Goal: Task Accomplishment & Management: Complete application form

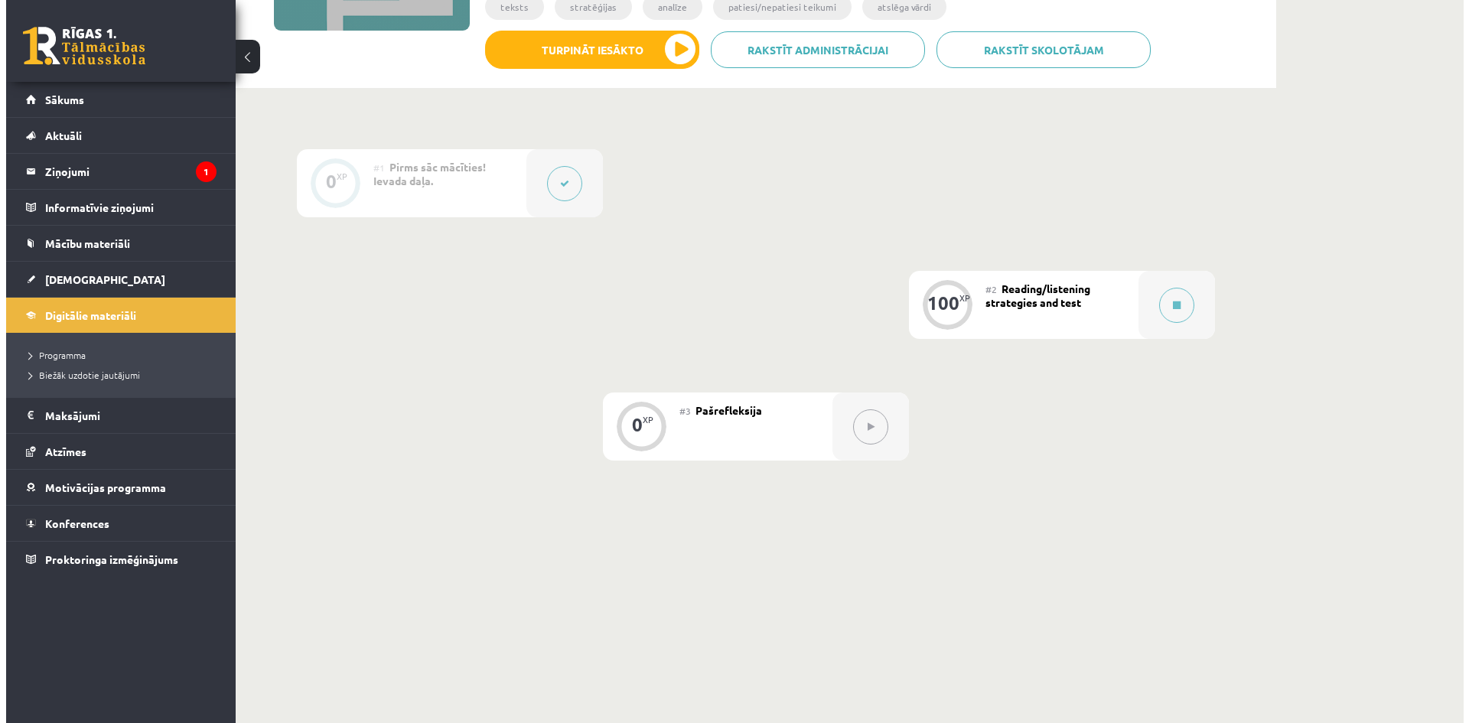
scroll to position [288, 0]
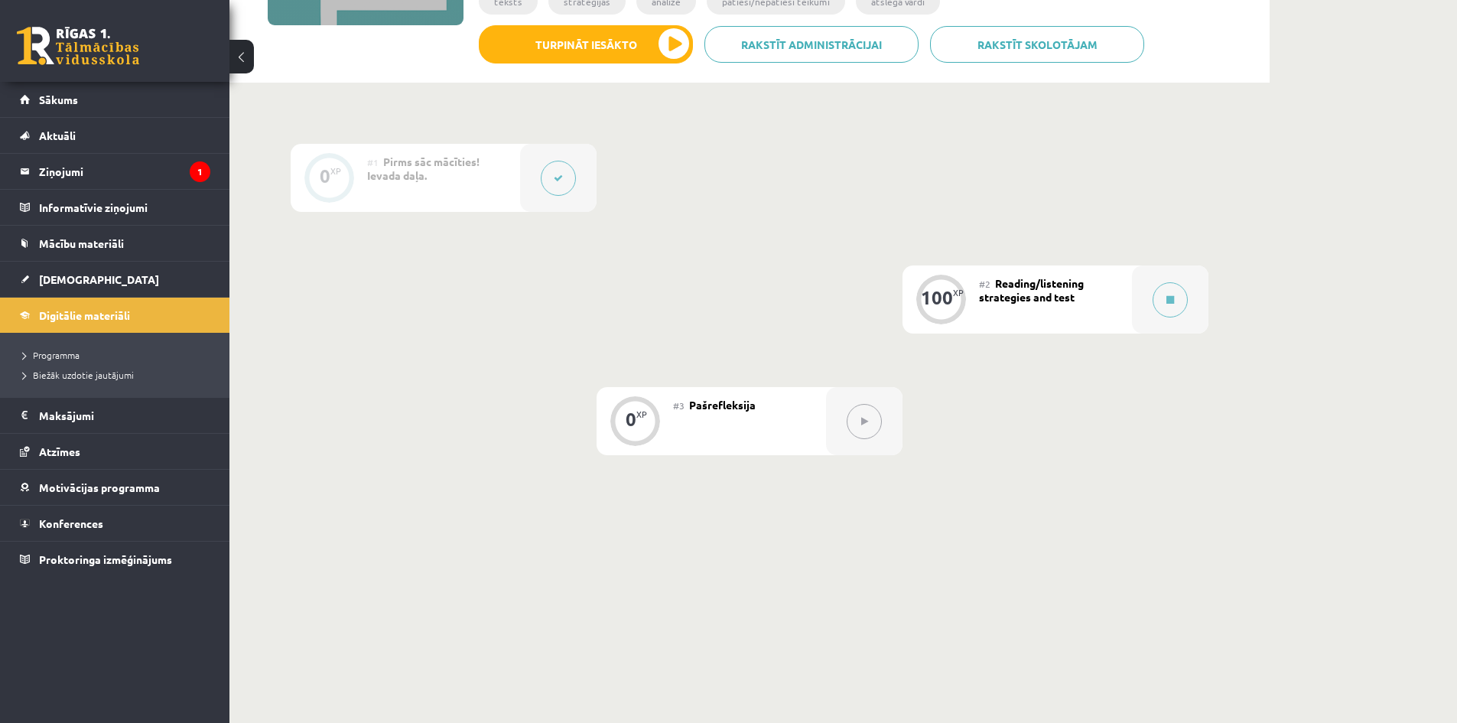
click at [559, 177] on icon at bounding box center [558, 178] width 9 height 9
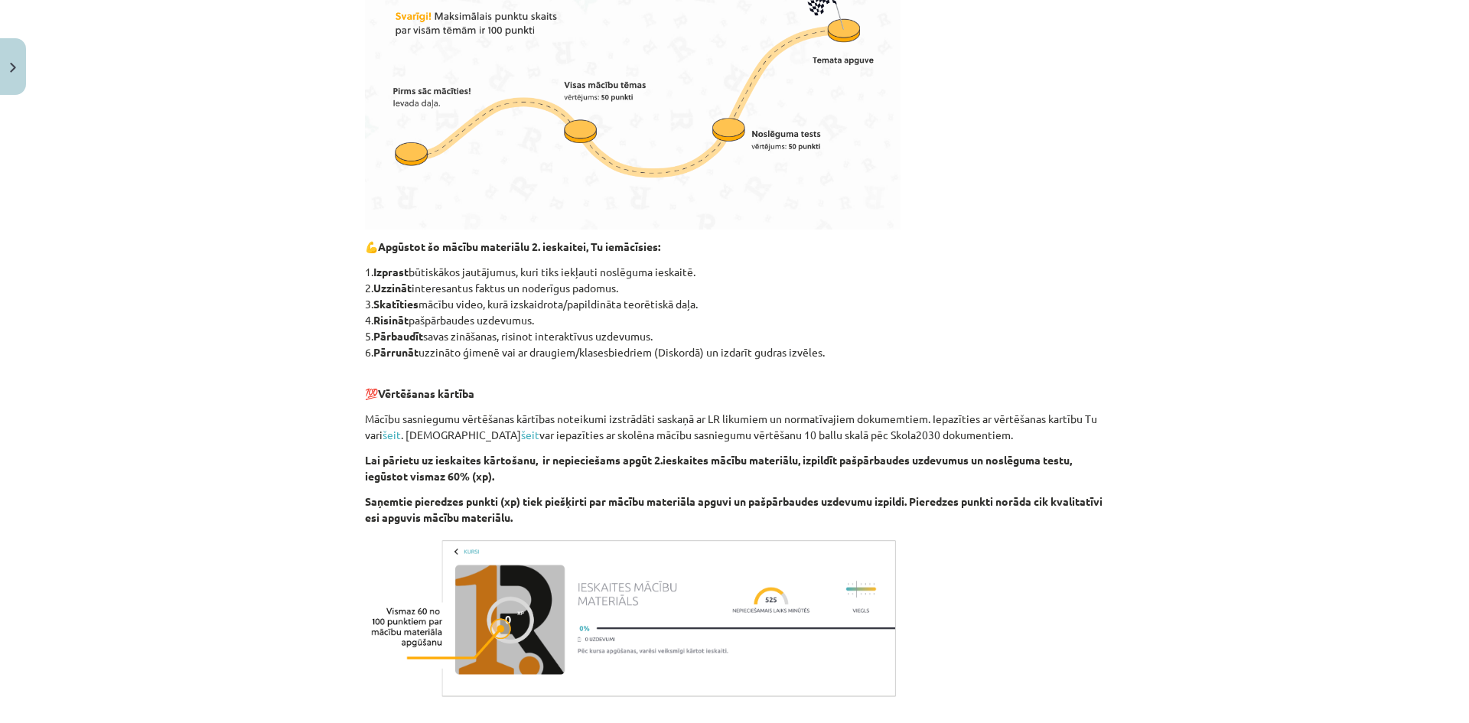
scroll to position [665, 0]
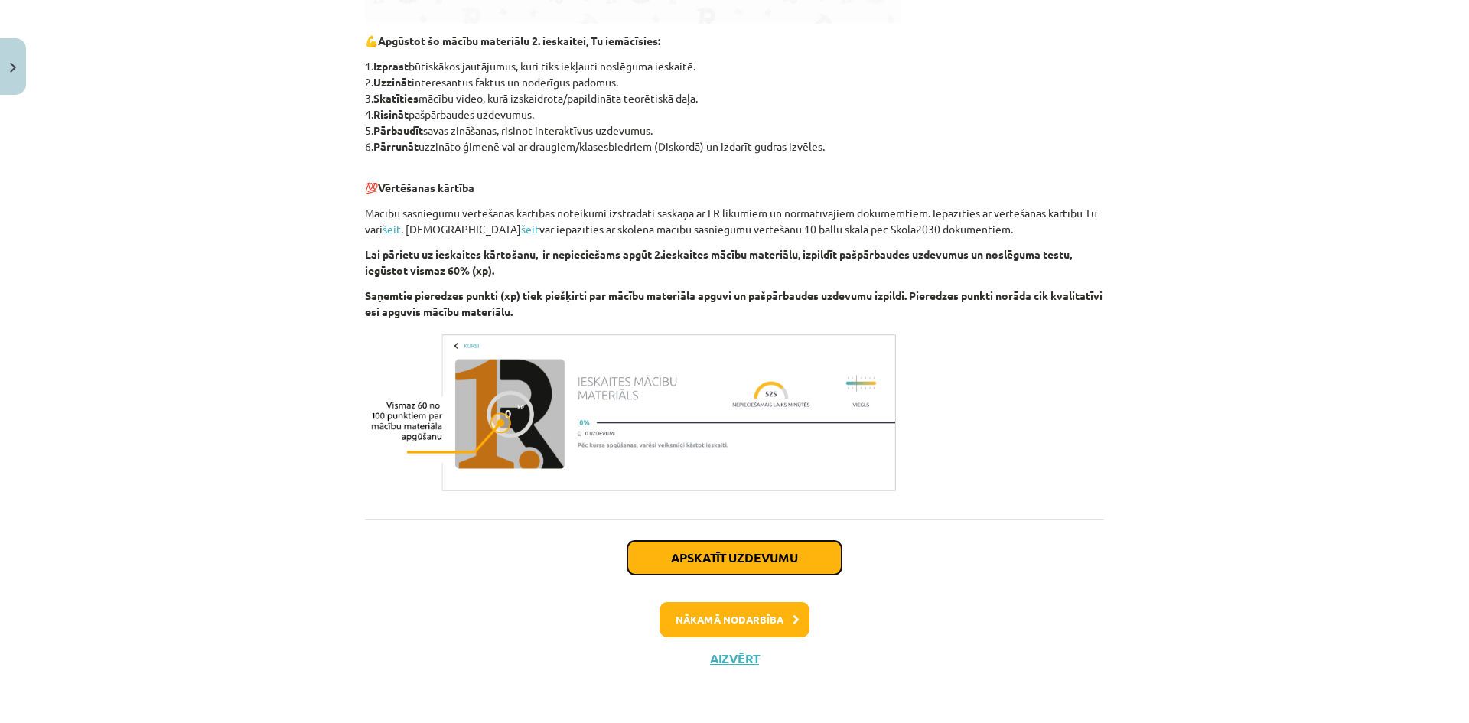
click at [759, 558] on button "Apskatīt uzdevumu" at bounding box center [734, 558] width 214 height 34
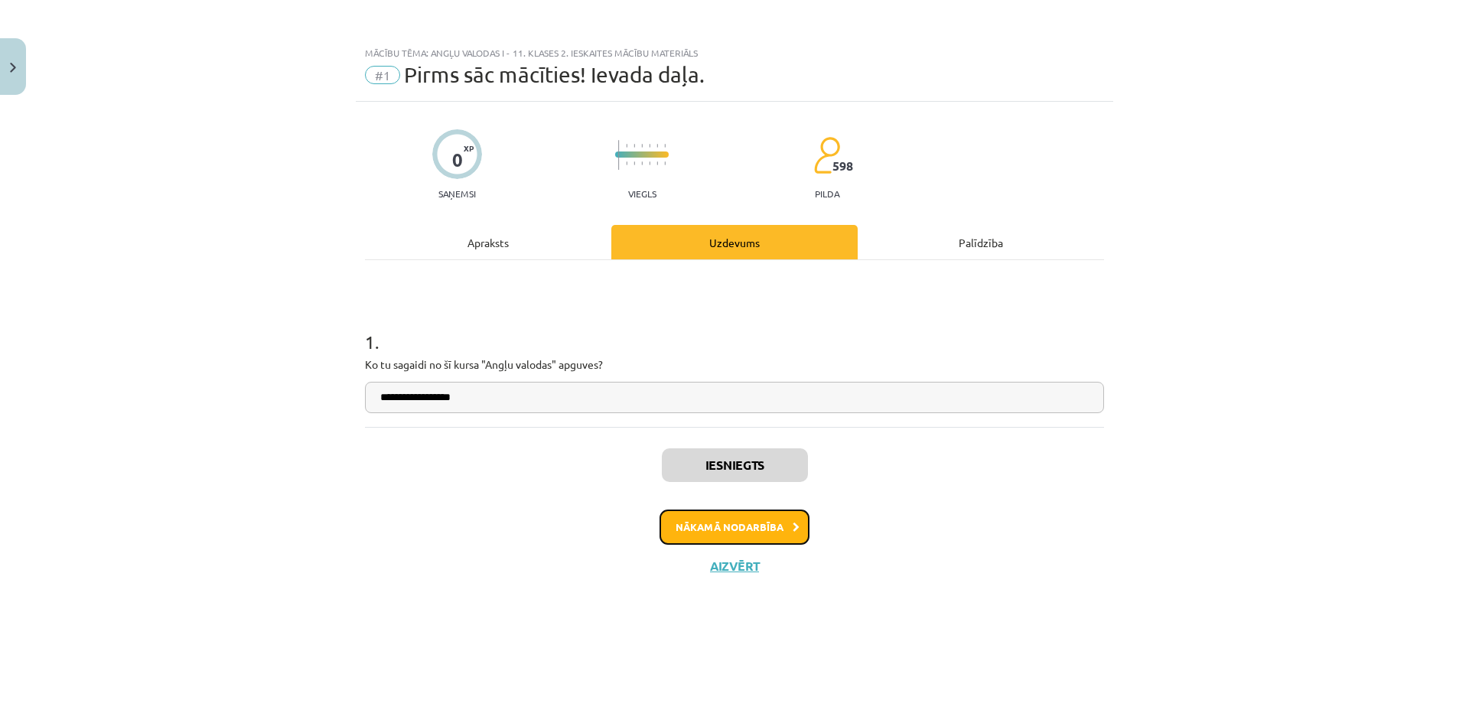
click at [720, 532] on button "Nākamā nodarbība" at bounding box center [734, 526] width 150 height 35
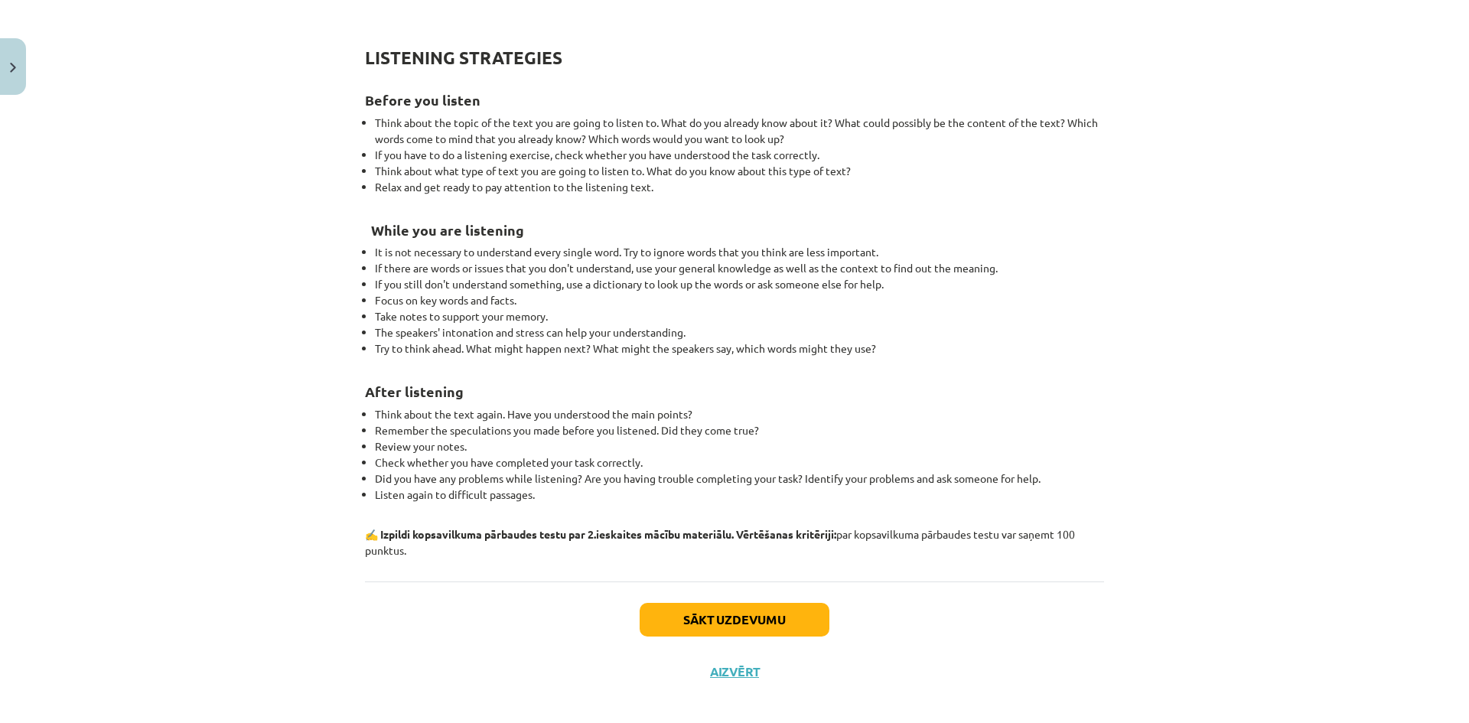
scroll to position [1508, 0]
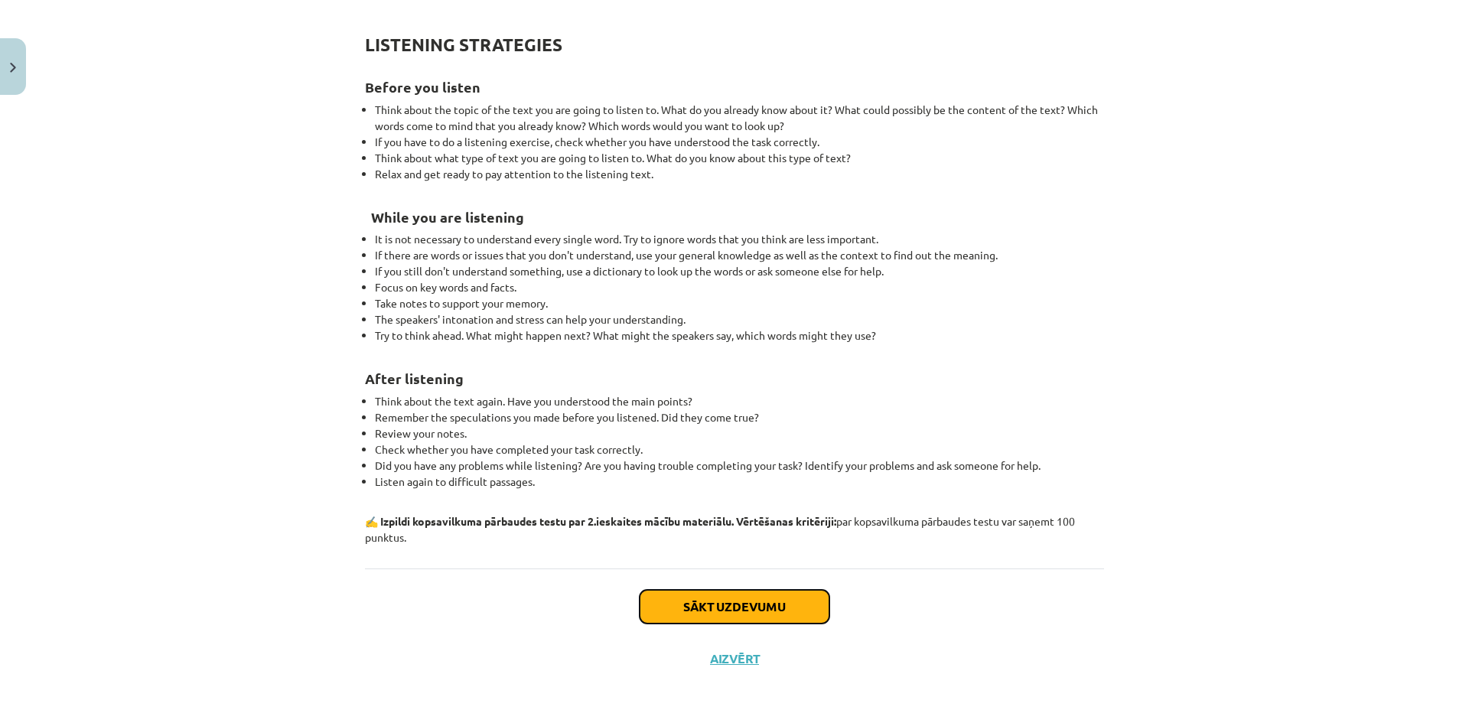
click at [756, 606] on button "Sākt uzdevumu" at bounding box center [734, 607] width 190 height 34
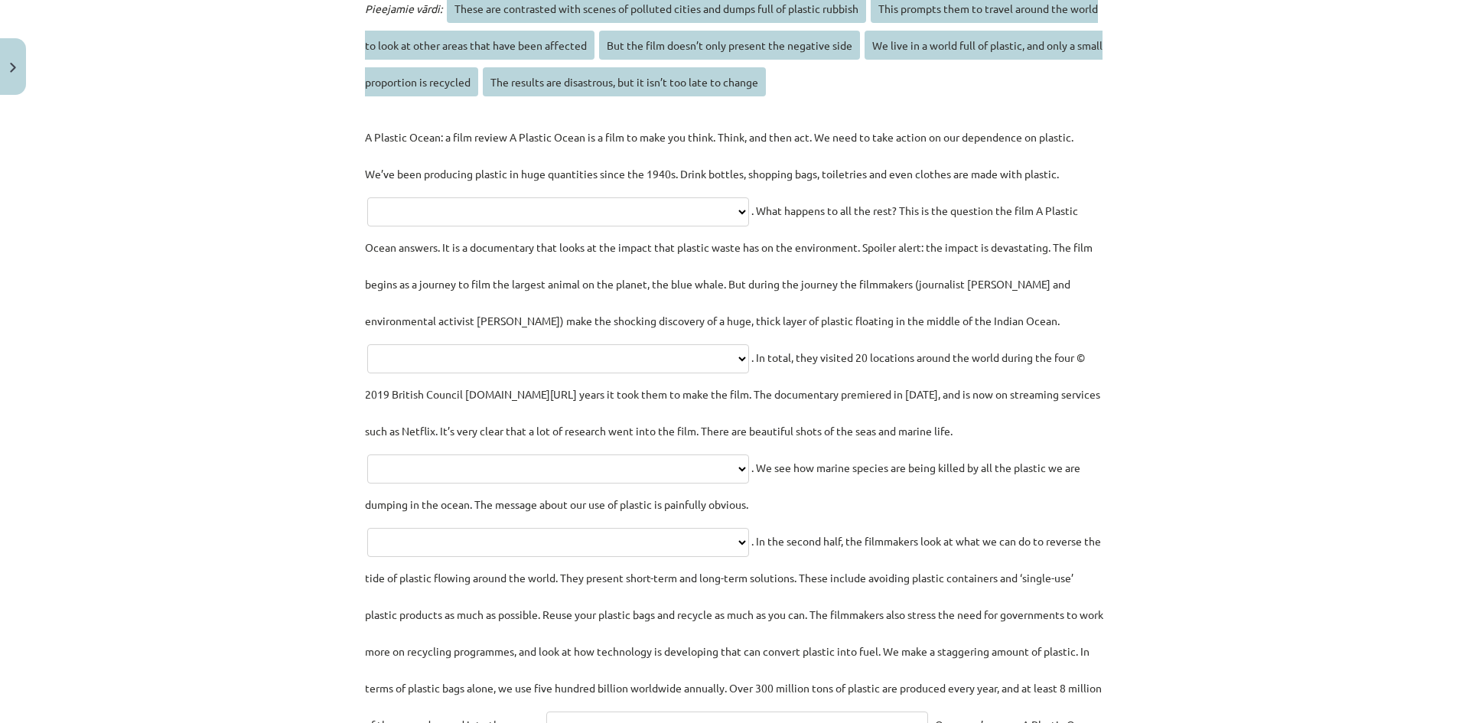
scroll to position [1889, 0]
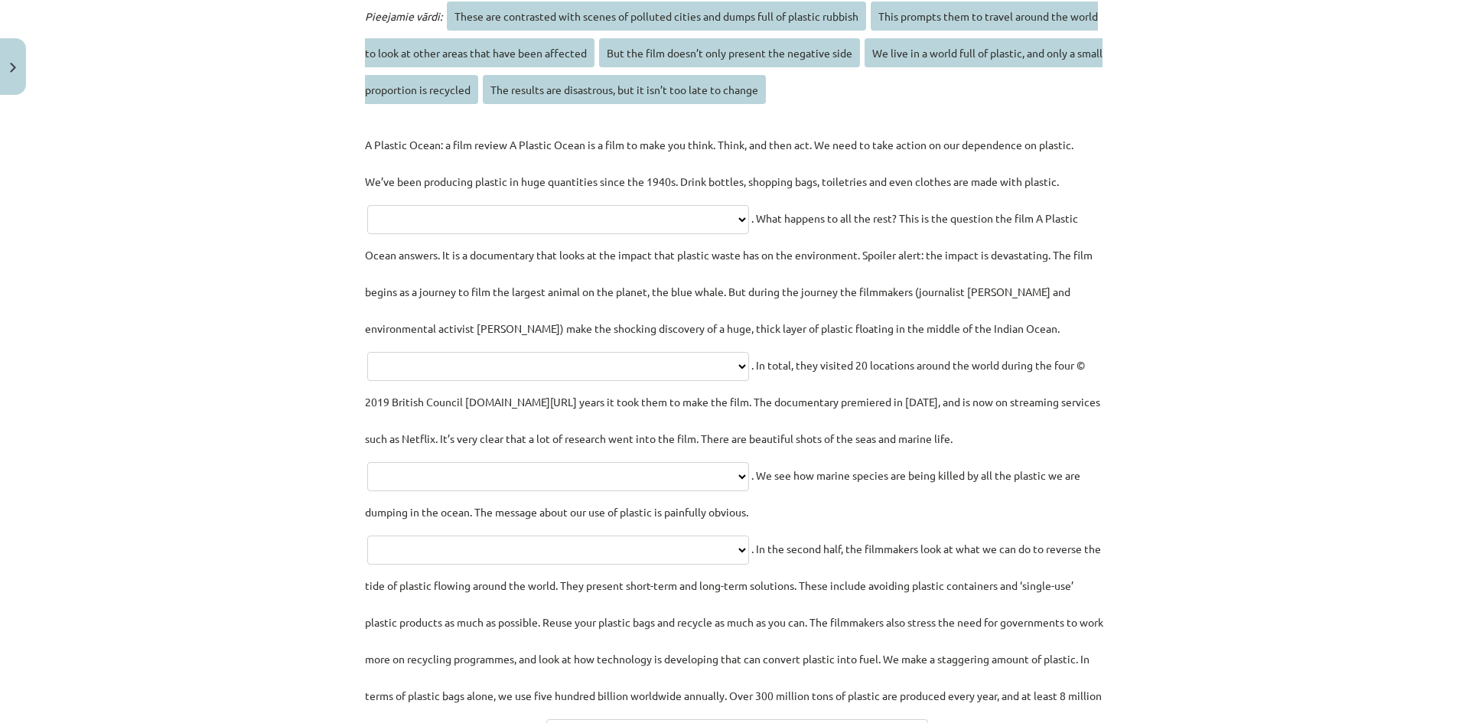
click at [749, 228] on select "**********" at bounding box center [558, 219] width 382 height 29
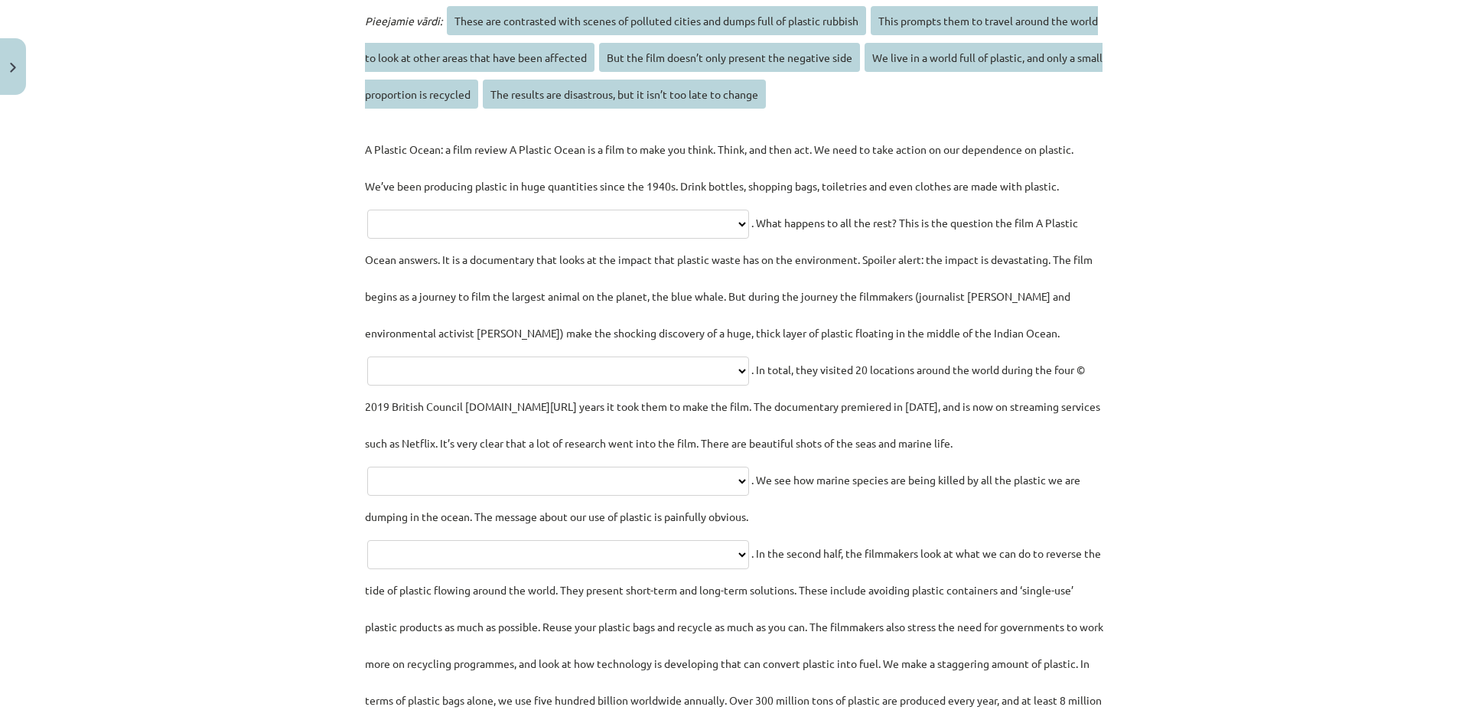
scroll to position [1892, 0]
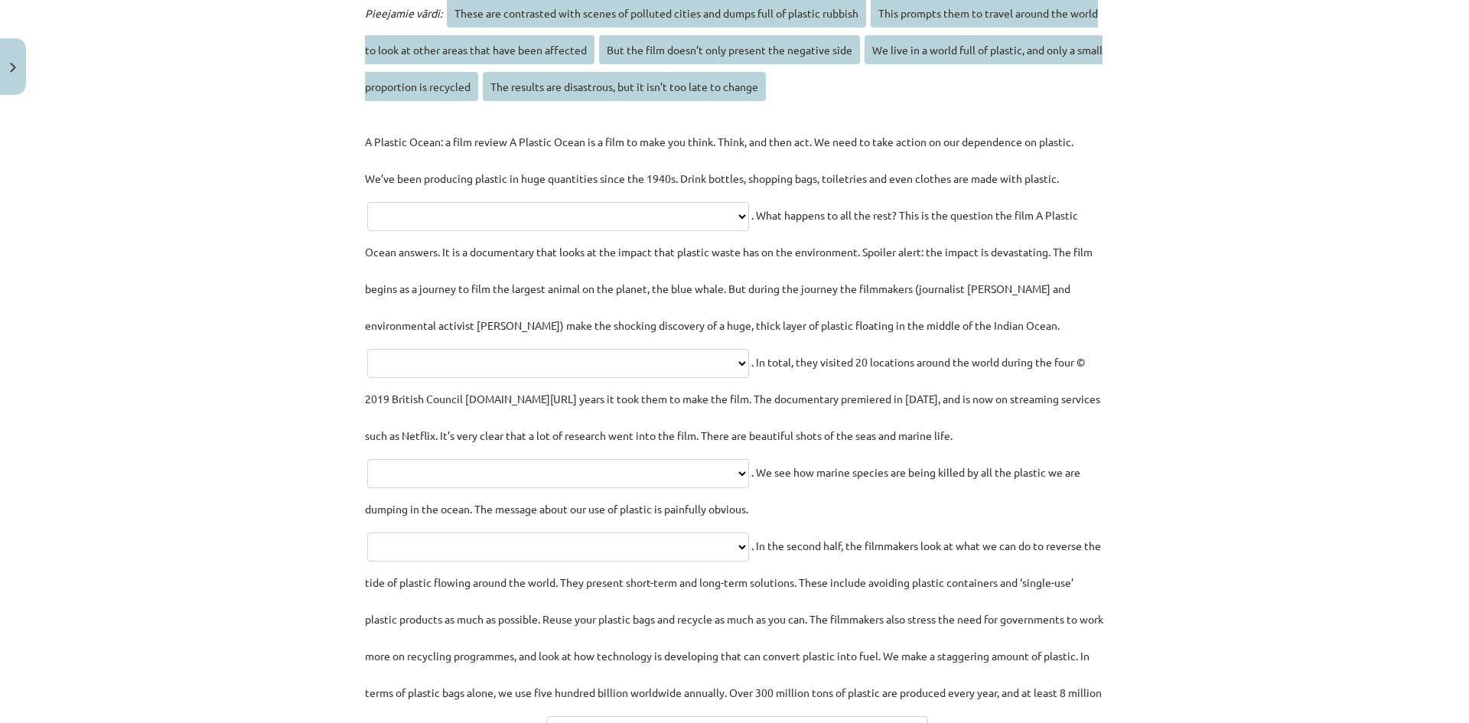
click at [749, 210] on select "**********" at bounding box center [558, 216] width 382 height 29
select select "**********"
click at [367, 202] on select "**********" at bounding box center [558, 216] width 382 height 29
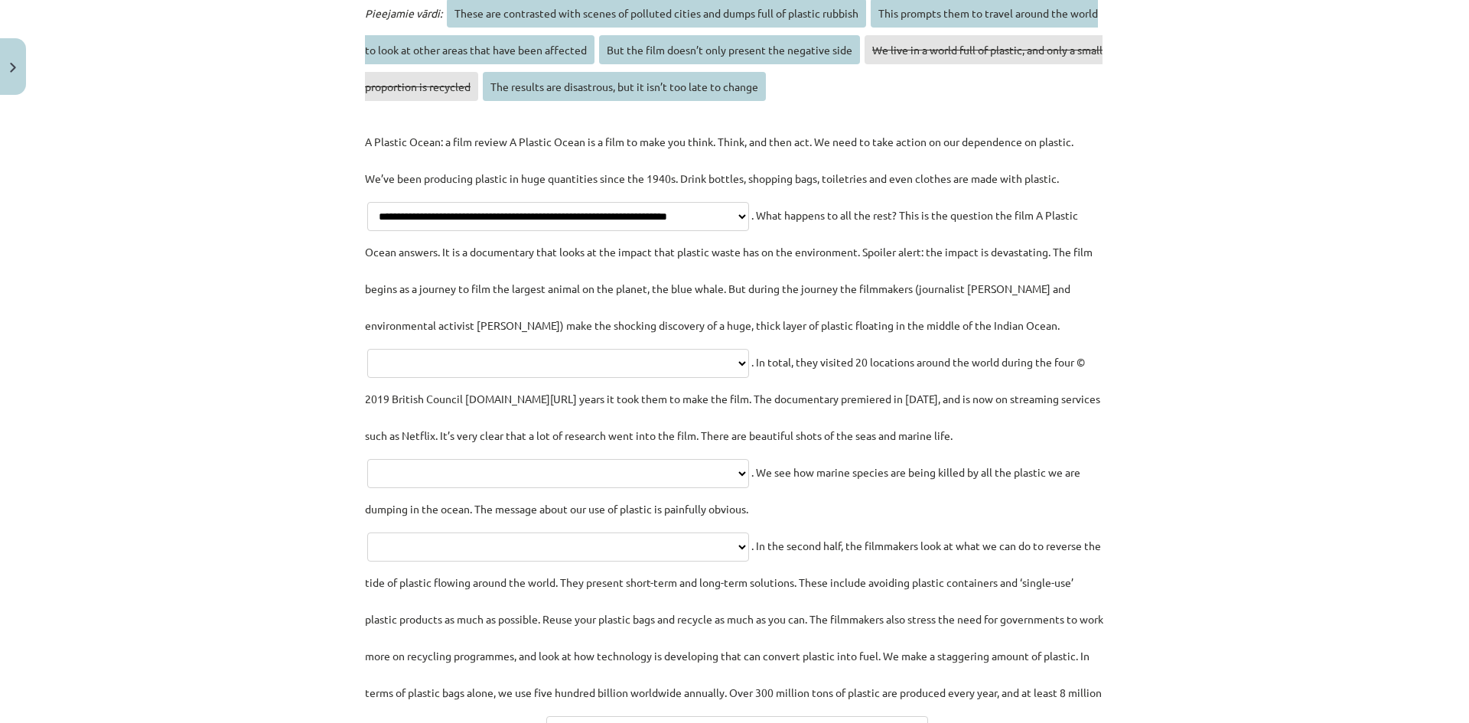
click at [742, 354] on select "**********" at bounding box center [558, 363] width 382 height 29
select select "**********"
click at [397, 349] on select "**********" at bounding box center [558, 363] width 382 height 29
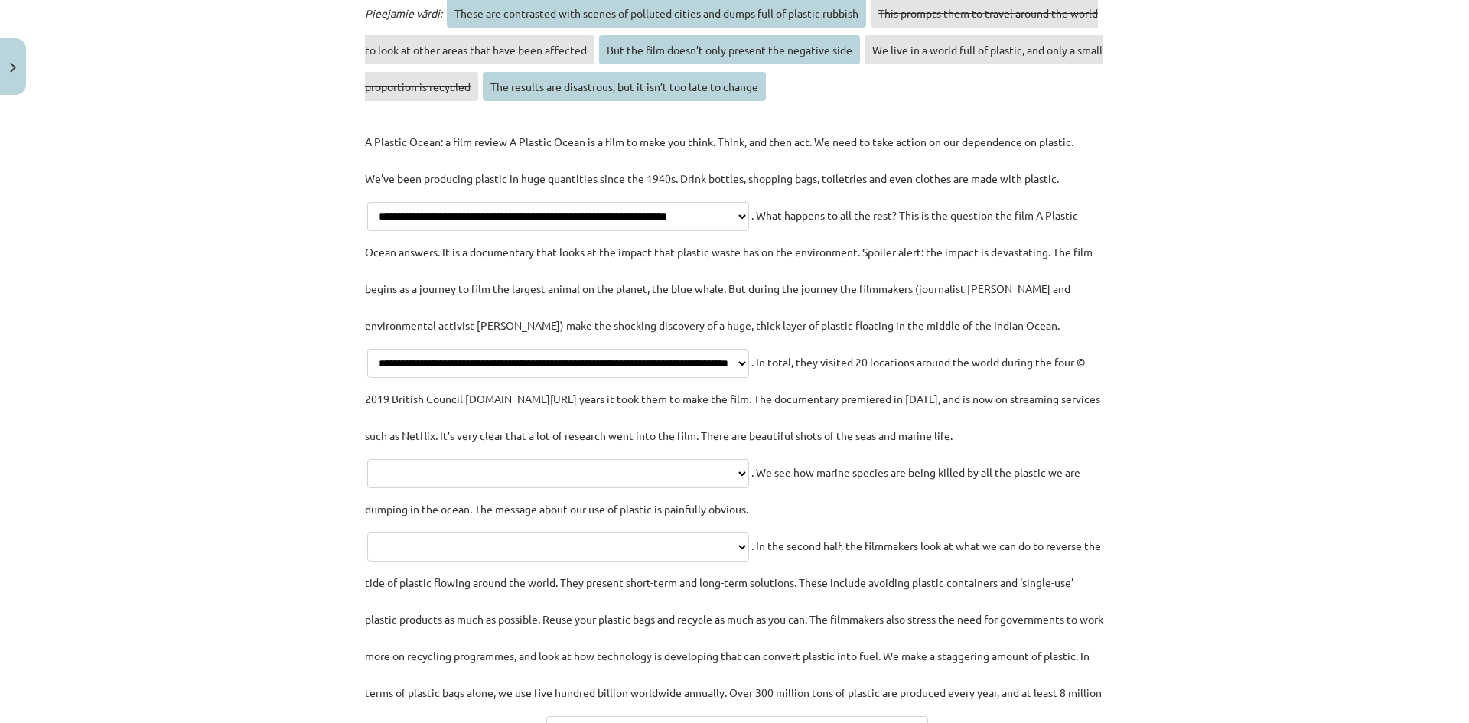
click at [699, 470] on select "**********" at bounding box center [558, 473] width 382 height 29
select select "**********"
click at [418, 459] on select "**********" at bounding box center [558, 473] width 382 height 29
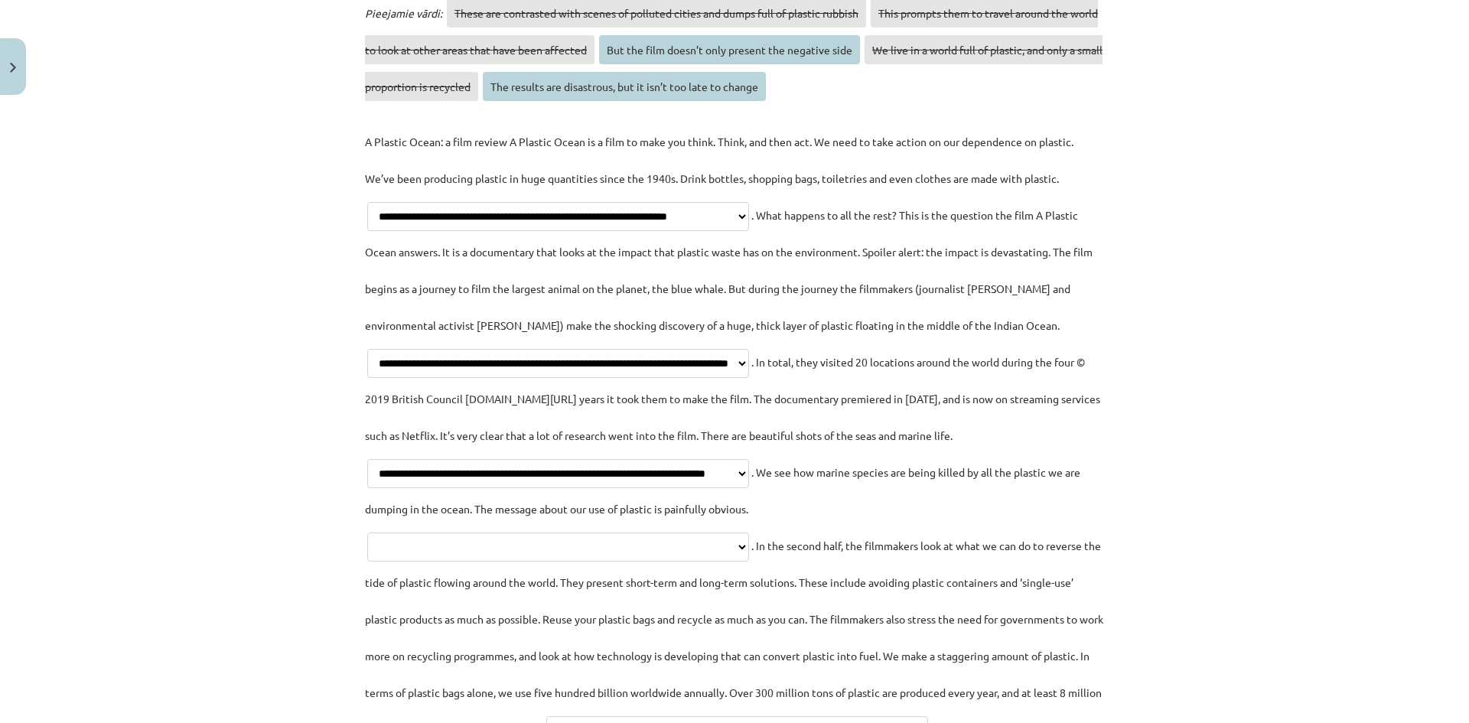
click at [649, 545] on select "**********" at bounding box center [558, 546] width 382 height 29
select select "**********"
click at [367, 532] on select "**********" at bounding box center [558, 546] width 382 height 29
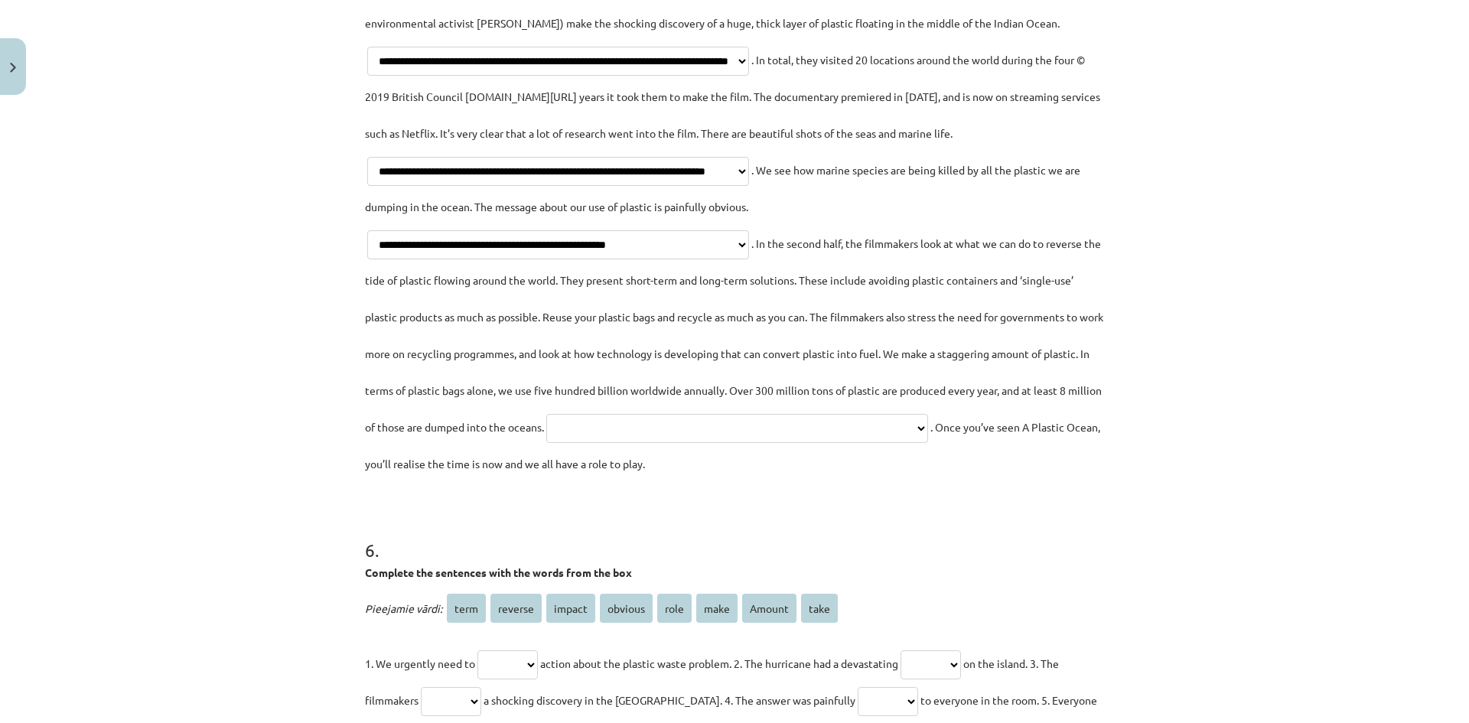
scroll to position [2198, 0]
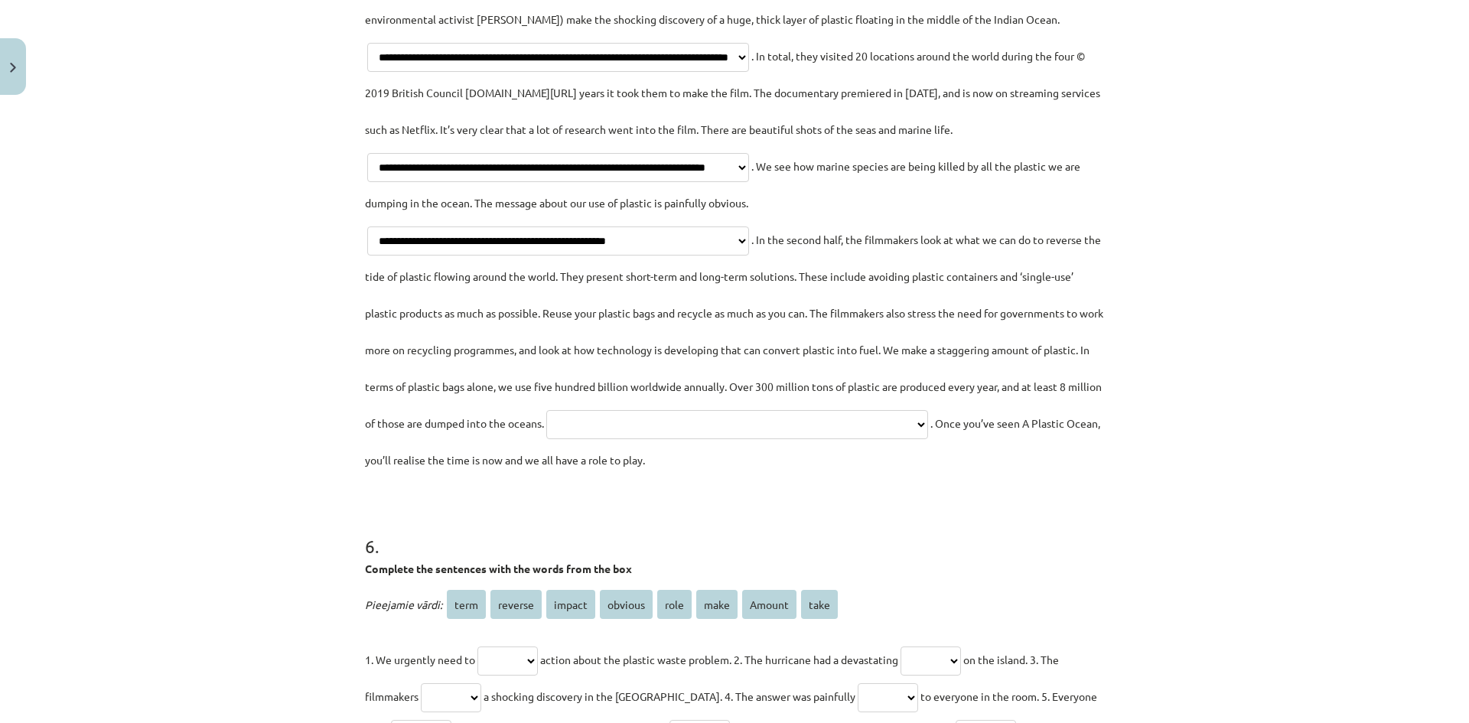
click at [563, 439] on select "**********" at bounding box center [737, 424] width 382 height 29
select select "**********"
click at [546, 439] on select "**********" at bounding box center [737, 424] width 382 height 29
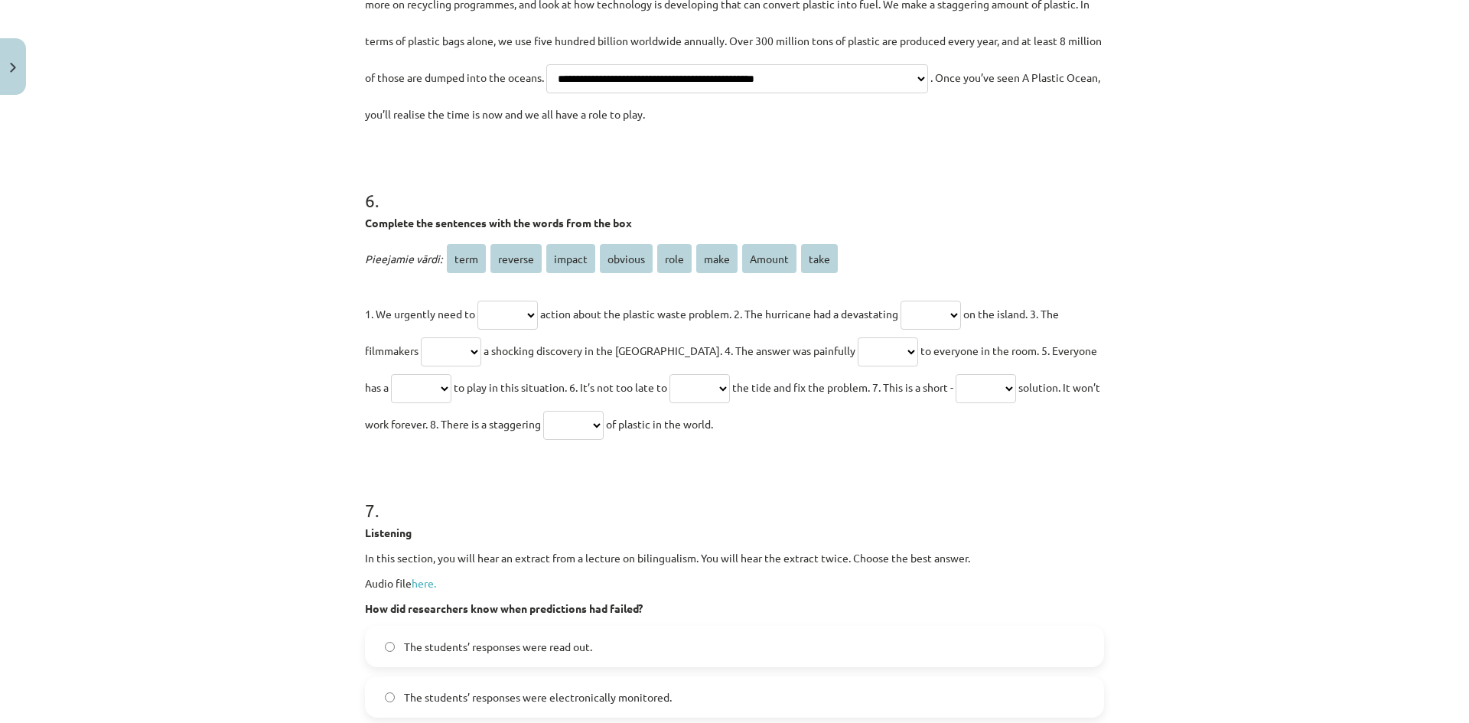
scroll to position [2581, 0]
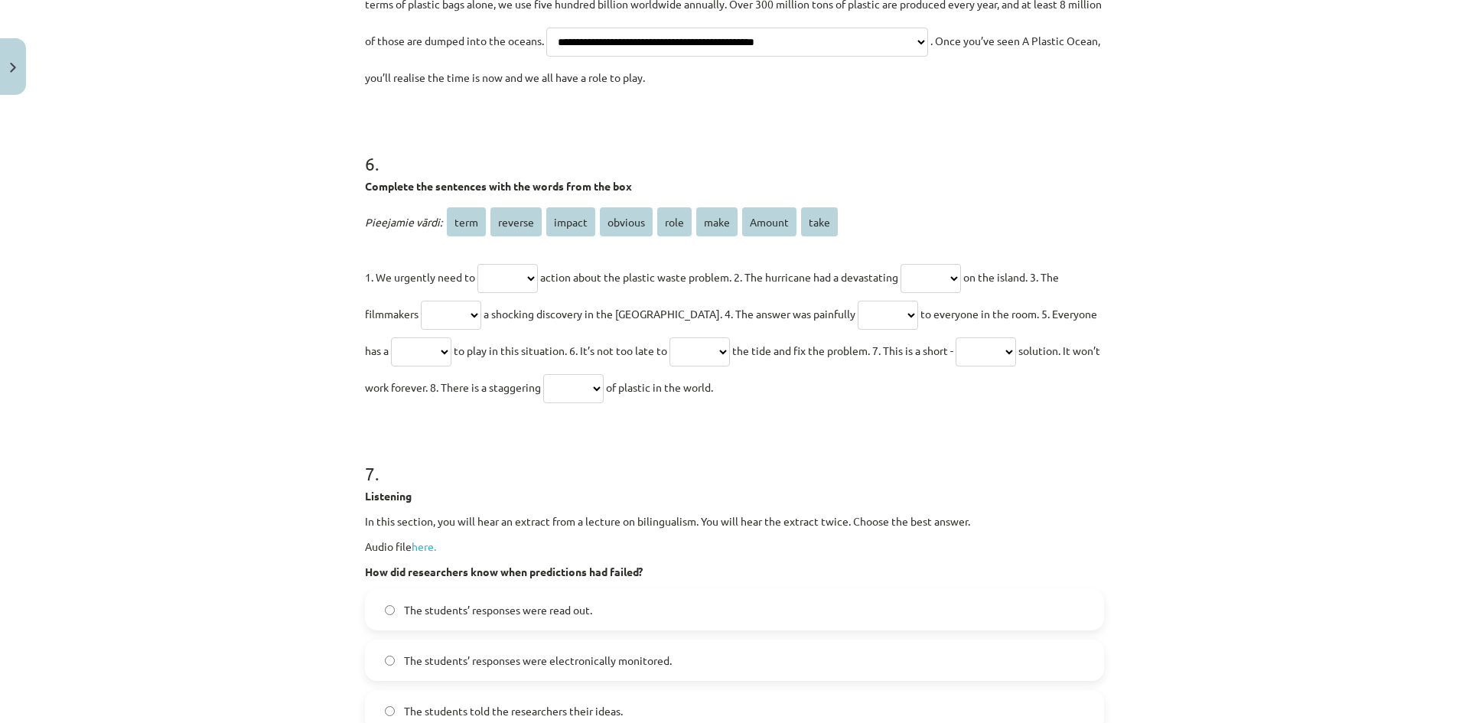
click at [536, 293] on select "**** ******* ****** ******* **** **** ****** ****" at bounding box center [507, 278] width 60 height 29
click at [682, 483] on h1 "7 ." at bounding box center [734, 459] width 739 height 47
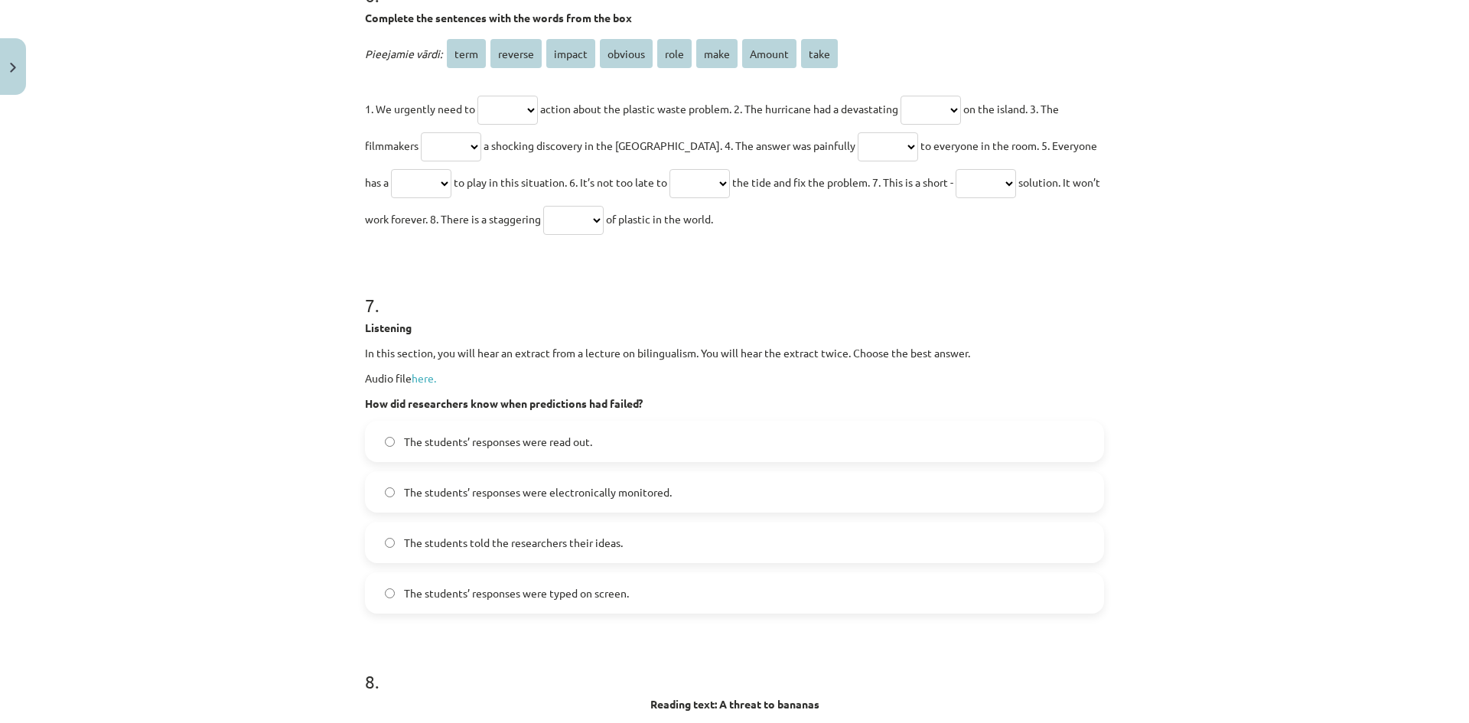
scroll to position [2772, 0]
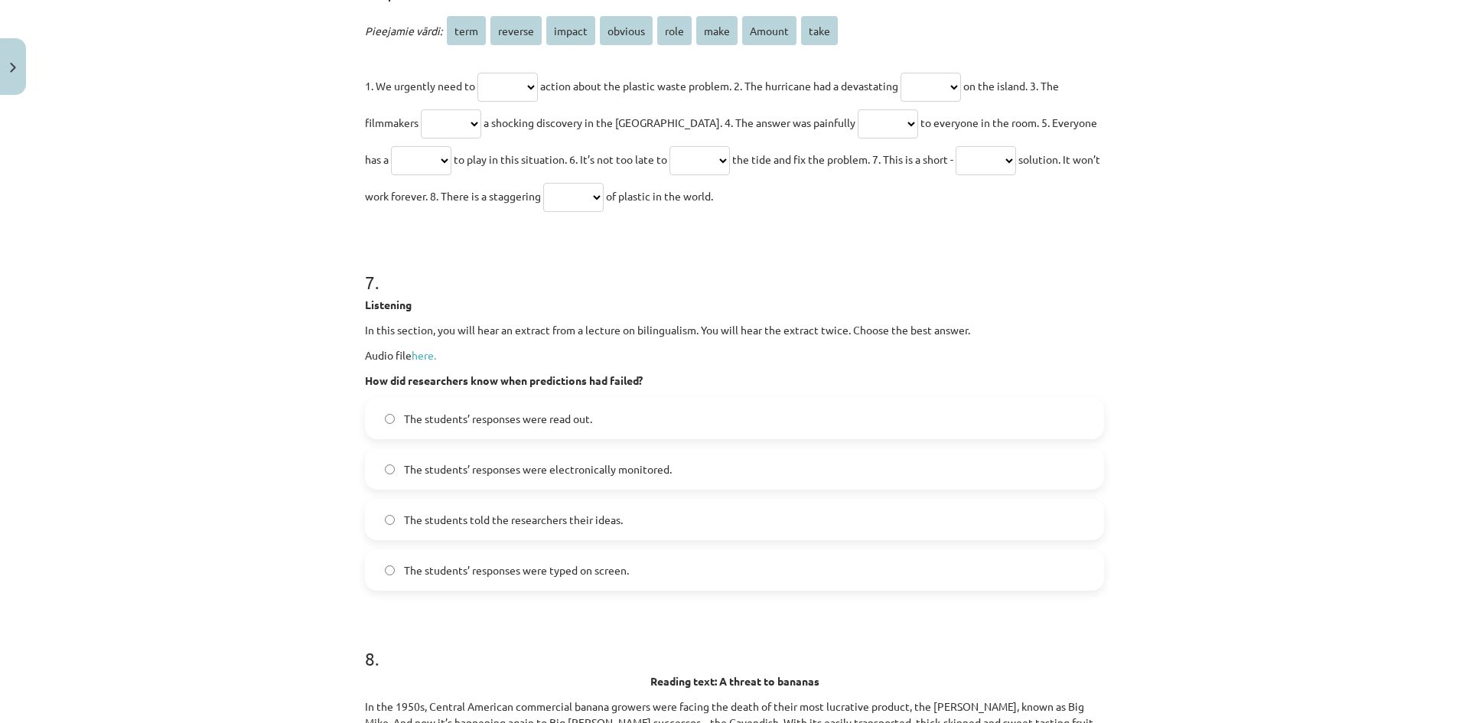
click at [513, 102] on select "**** ******* ****** ******* **** **** ****** ****" at bounding box center [507, 87] width 60 height 29
select select "****"
click at [477, 102] on select "**** ******* ****** ******* **** **** ****** ****" at bounding box center [507, 87] width 60 height 29
click at [988, 119] on p "1. We urgently need to **** ******* ****** ******* **** **** ****** **** action…" at bounding box center [734, 140] width 739 height 147
click at [955, 102] on select "**** ******* ****** ******* **** **** ****** ****" at bounding box center [930, 87] width 60 height 29
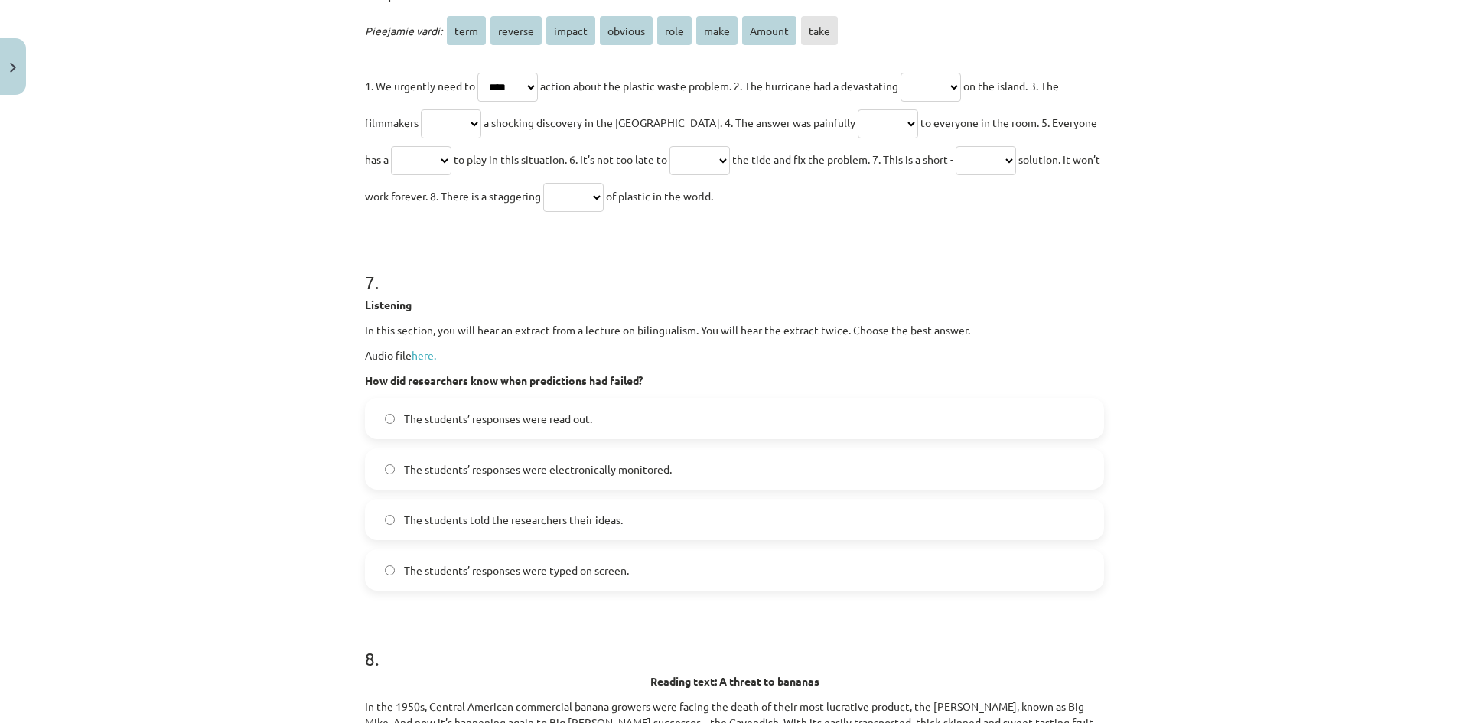
select select "******"
click at [916, 102] on select "**** ******* ****** ******* **** **** ****** ****" at bounding box center [930, 87] width 60 height 29
click at [435, 138] on select "**** ******* ****** ******* **** **** ****** ****" at bounding box center [451, 123] width 60 height 29
click at [665, 129] on span "a shocking discovery in the Pacific. 4. The answer was painfully" at bounding box center [669, 123] width 372 height 14
click at [861, 138] on select "**** ******* ****** ******* **** **** ****** ****" at bounding box center [888, 123] width 60 height 29
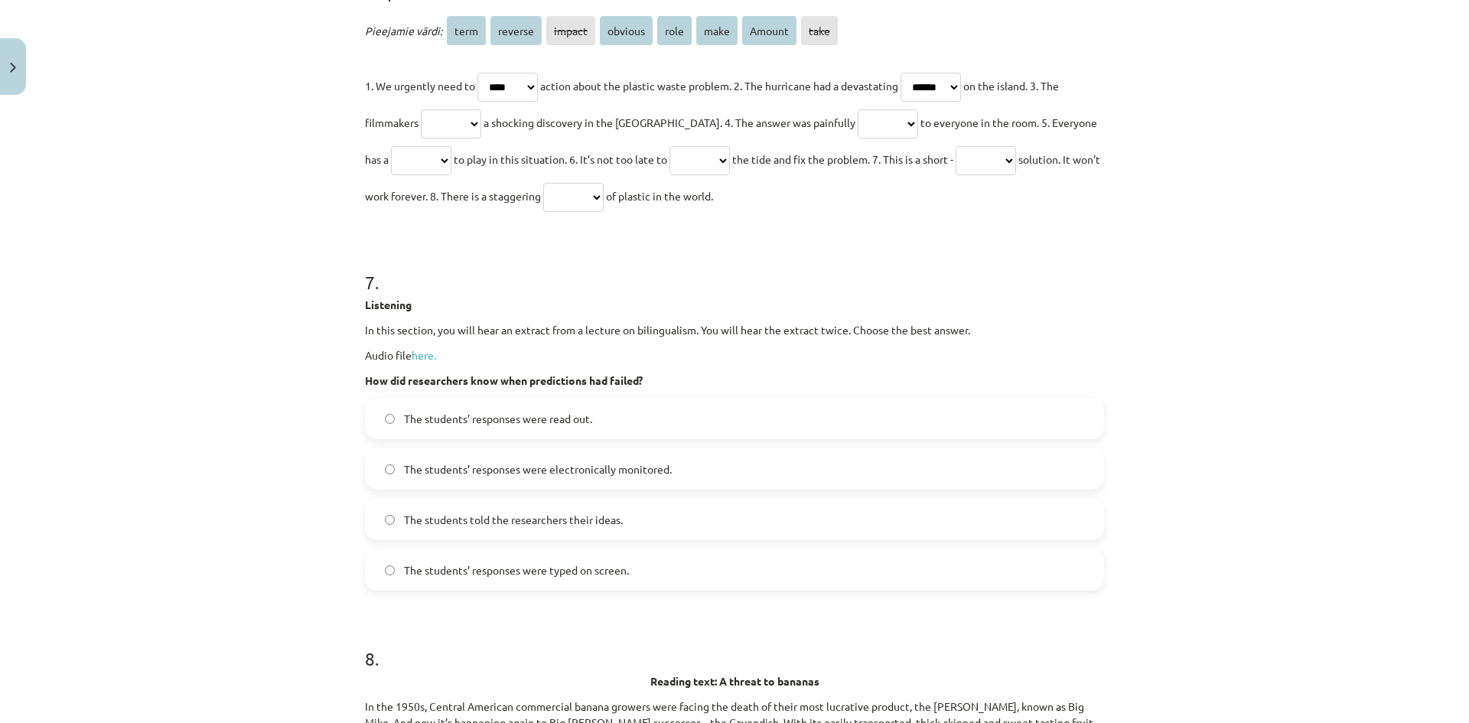
select select "*******"
click at [858, 138] on select "**** ******* ****** ******* **** **** ****** ****" at bounding box center [888, 123] width 60 height 29
click at [400, 175] on select "**** ******* ****** ******* **** **** ****** ****" at bounding box center [421, 160] width 60 height 29
select select "****"
click at [391, 175] on select "**** ******* ****** ******* **** **** ****** ****" at bounding box center [421, 160] width 60 height 29
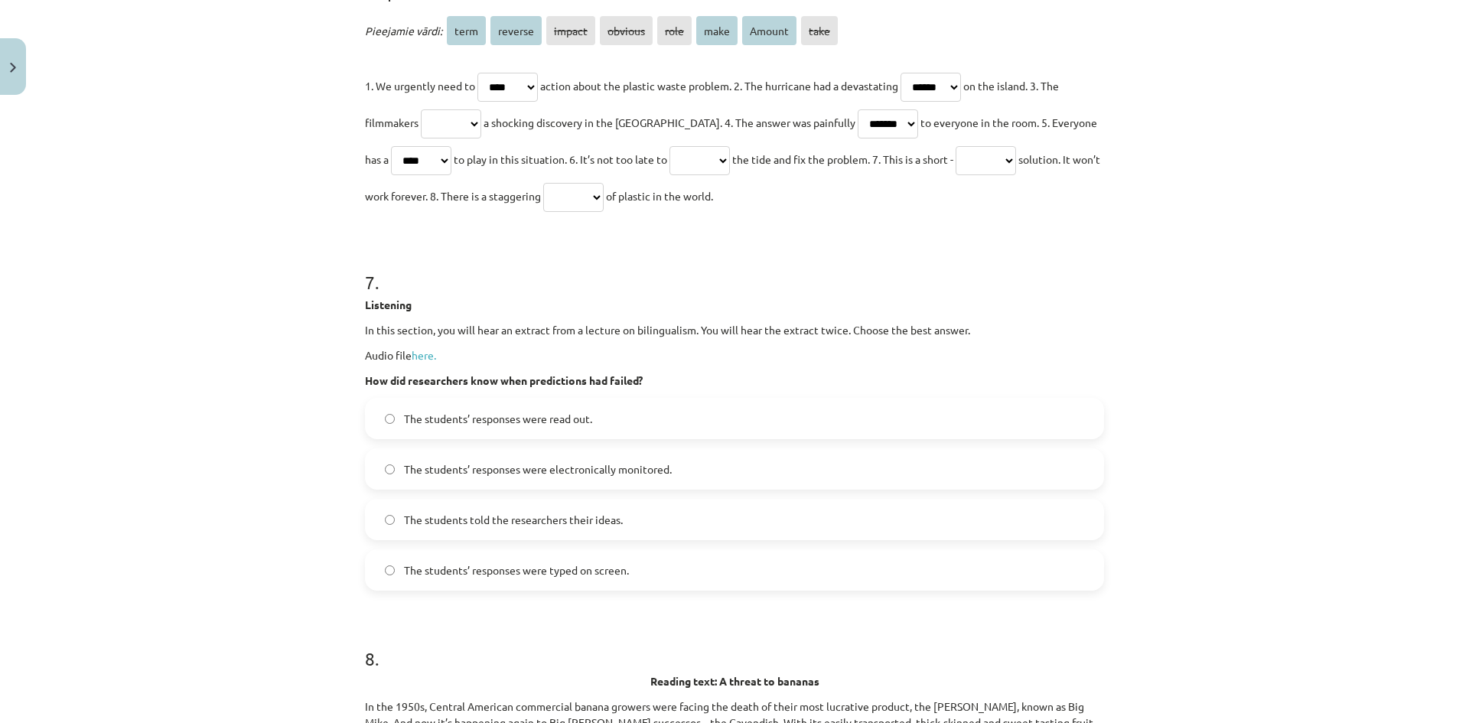
click at [701, 175] on select "**** ******* ****** ******* **** **** ****** ****" at bounding box center [699, 160] width 60 height 29
select select "*******"
click at [669, 175] on select "**** ******* ****** ******* **** **** ****** ****" at bounding box center [699, 160] width 60 height 29
click at [987, 175] on select "**** ******* ****** ******* **** **** ****** ****" at bounding box center [985, 160] width 60 height 29
select select "****"
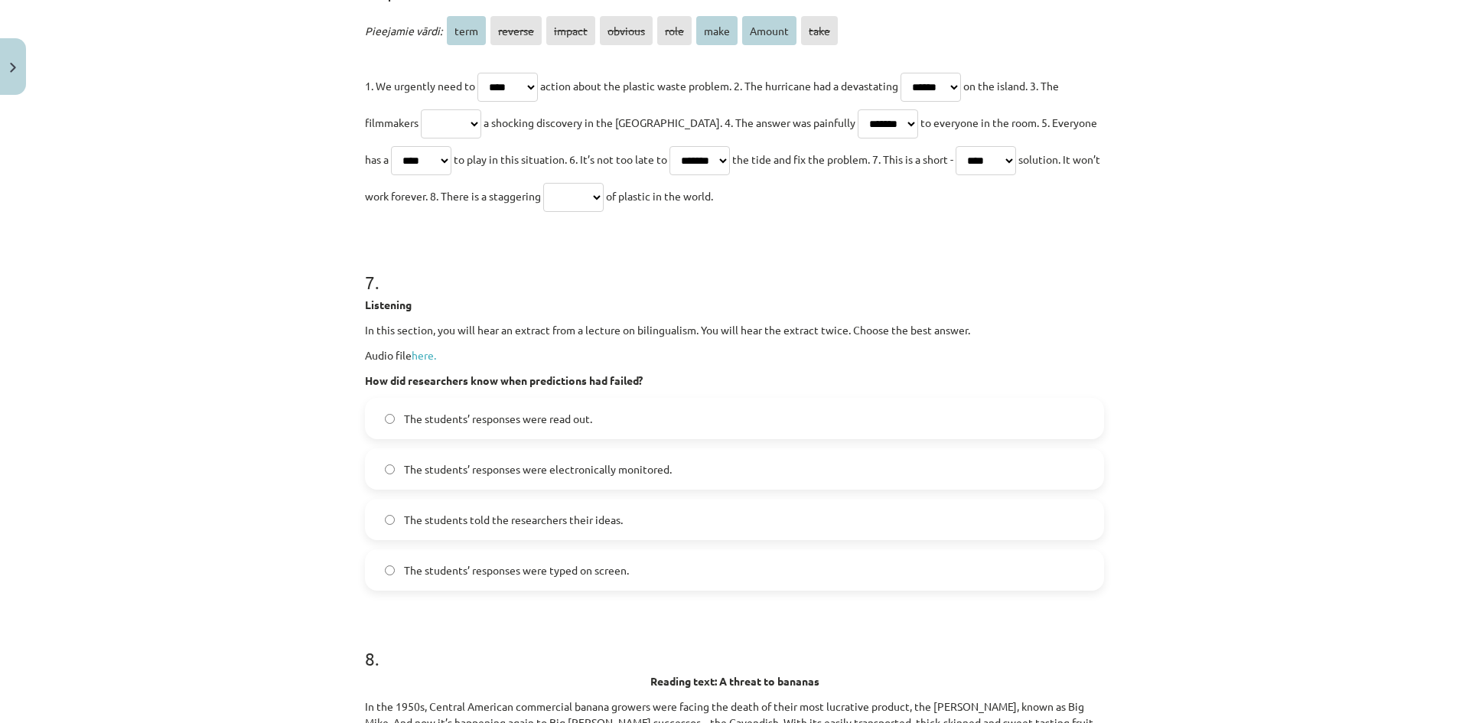
click at [962, 175] on select "**** ******* ****** ******* **** **** ****** ****" at bounding box center [985, 160] width 60 height 29
click at [600, 212] on select "**** ******* ****** ******* **** **** ****** ****" at bounding box center [573, 197] width 60 height 29
select select "******"
click at [572, 212] on select "**** ******* ****** ******* **** **** ****** ****" at bounding box center [573, 197] width 60 height 29
click at [454, 138] on select "**** ******* ****** ******* **** **** ****** ****" at bounding box center [451, 123] width 60 height 29
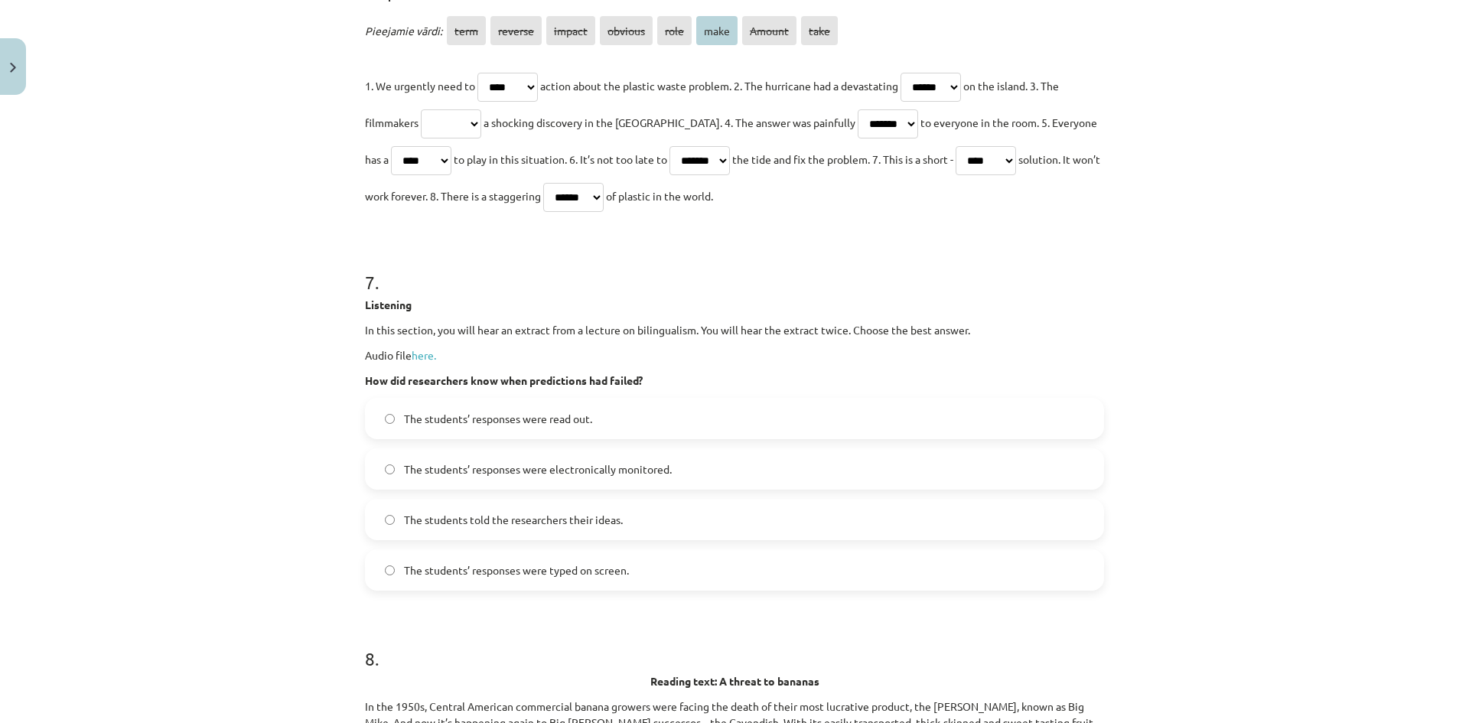
select select "****"
click at [421, 138] on select "**** ******* ****** ******* **** **** ****** ****" at bounding box center [451, 123] width 60 height 29
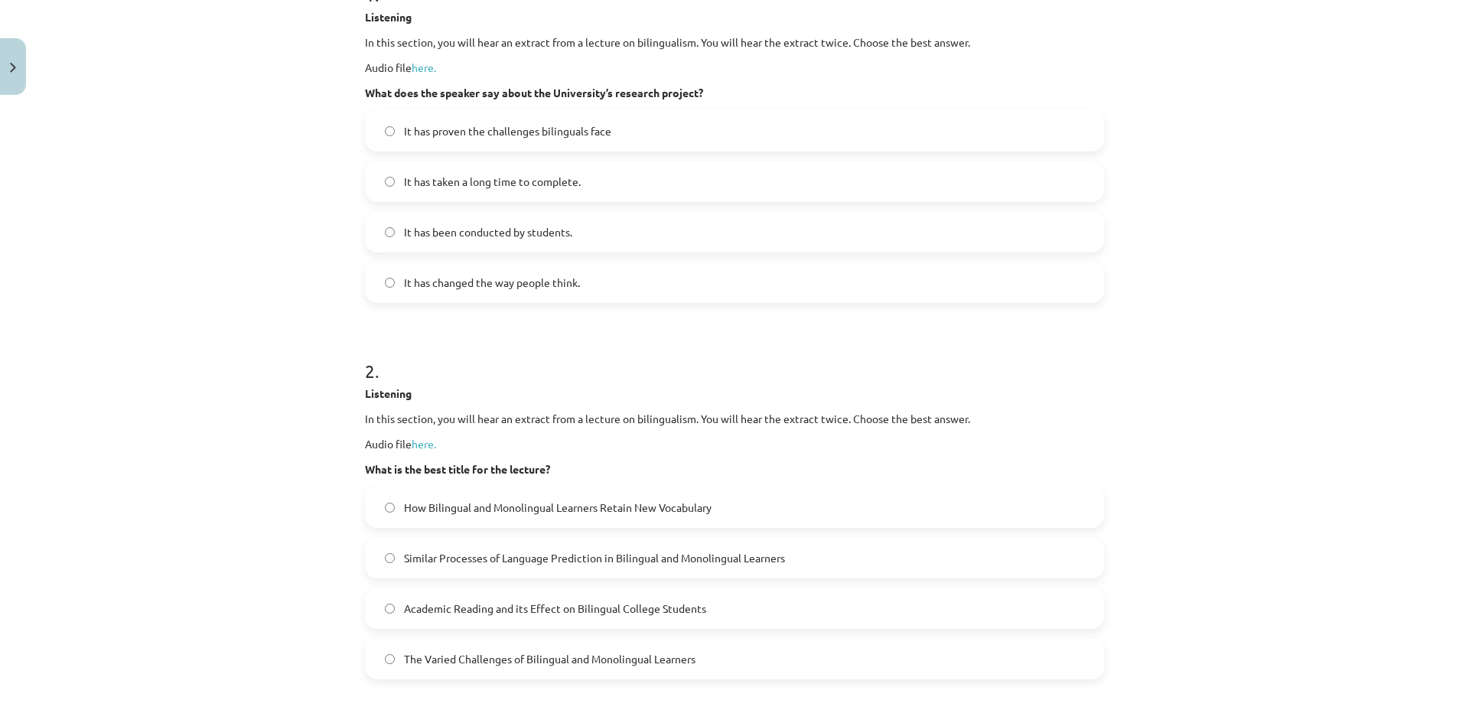
scroll to position [340, 0]
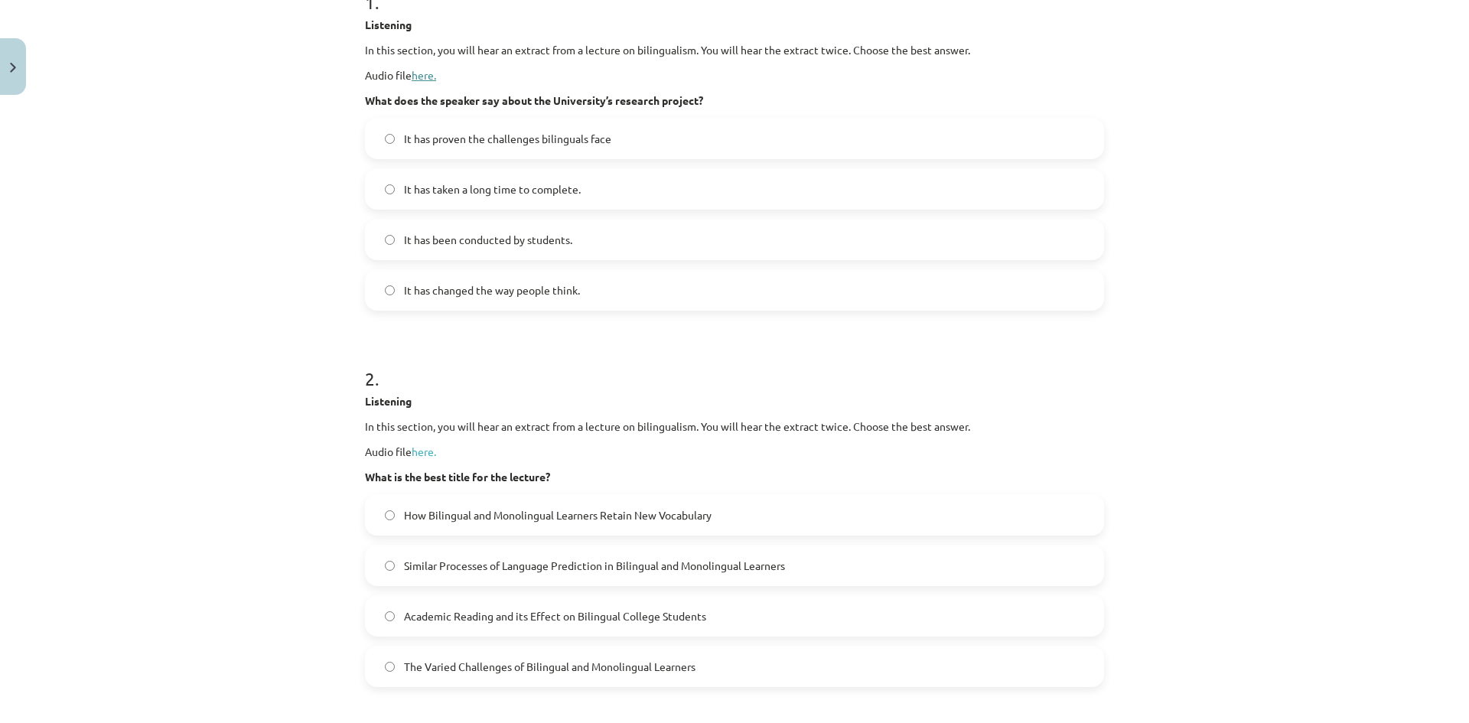
click at [418, 73] on link "here." at bounding box center [424, 75] width 24 height 14
click at [417, 75] on link "here." at bounding box center [424, 75] width 24 height 14
click at [436, 296] on span "It has changed the way people think." at bounding box center [492, 290] width 176 height 16
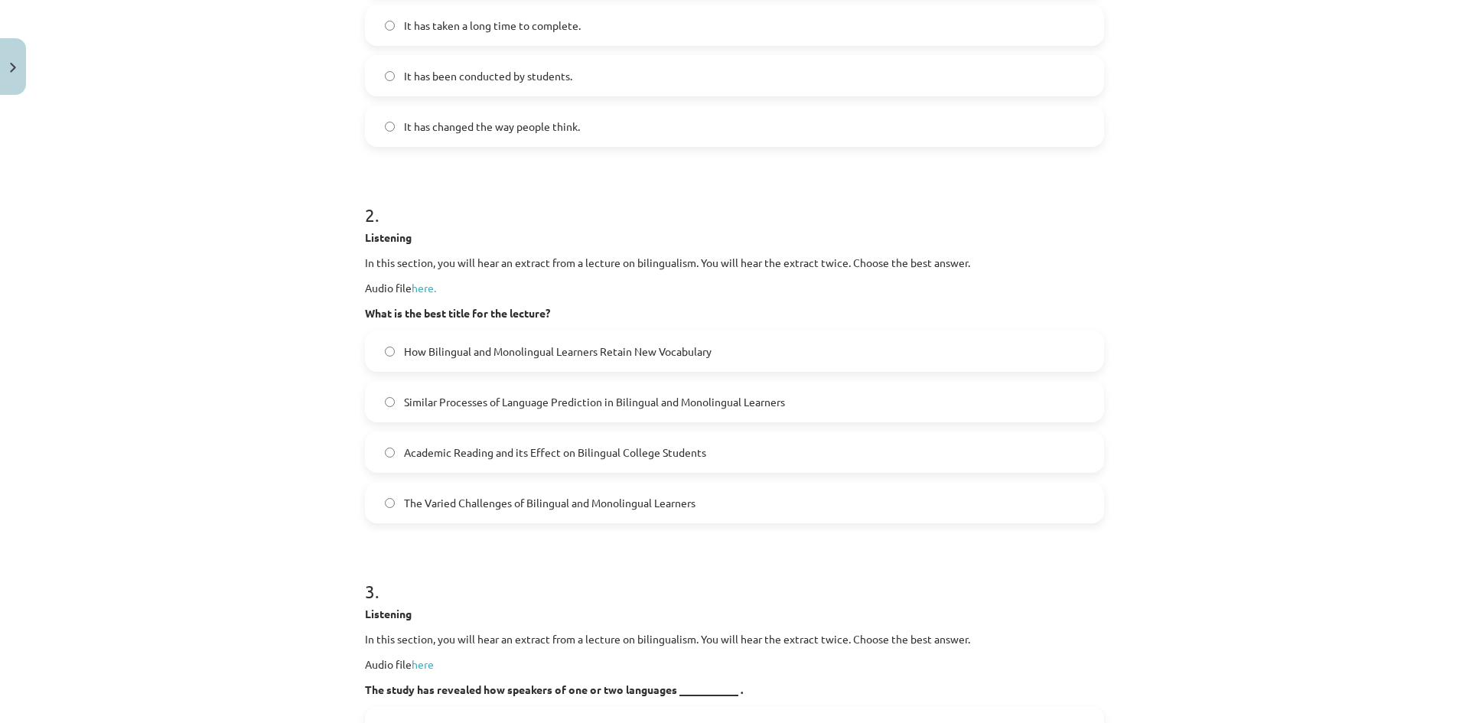
scroll to position [569, 0]
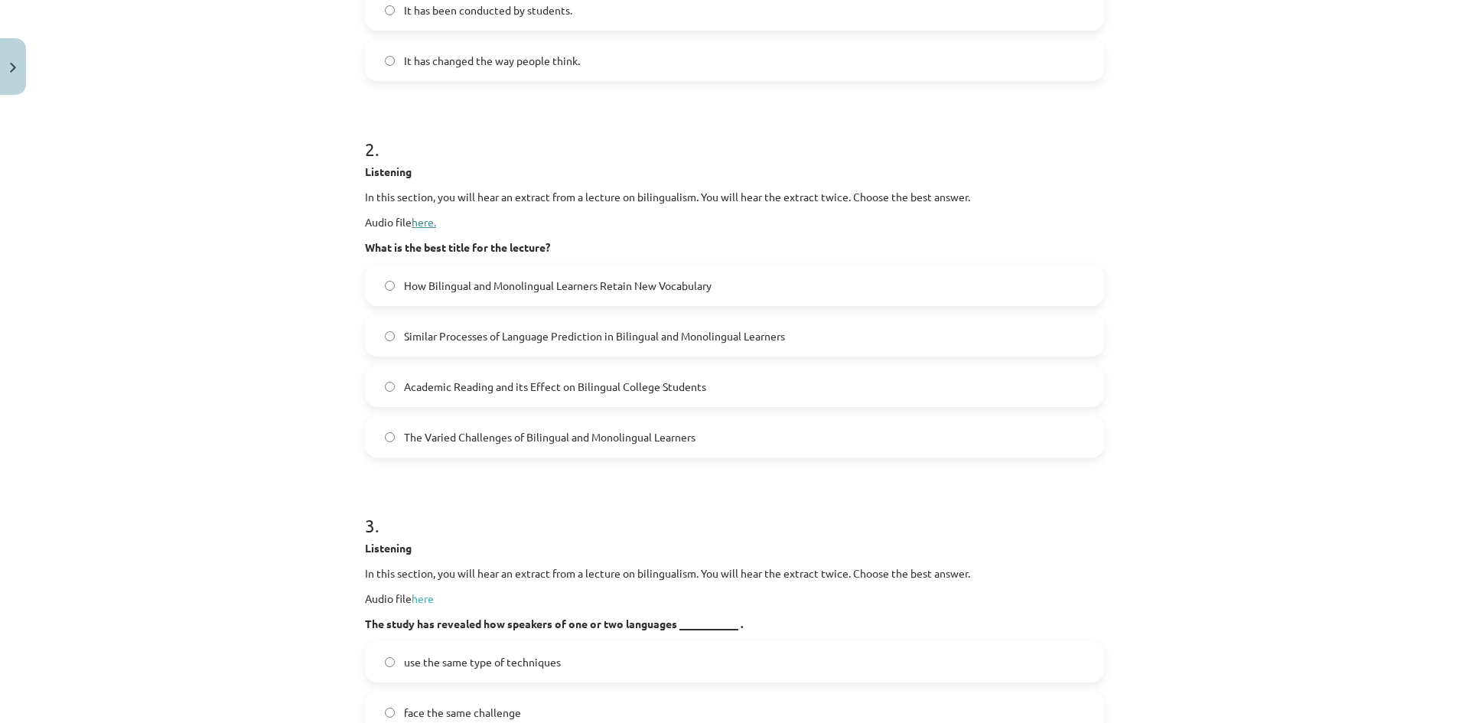
click at [417, 223] on link "here." at bounding box center [424, 222] width 24 height 14
click at [450, 338] on span "Similar Processes of Language Prediction in Bilingual and Monolingual Learners" at bounding box center [594, 336] width 381 height 16
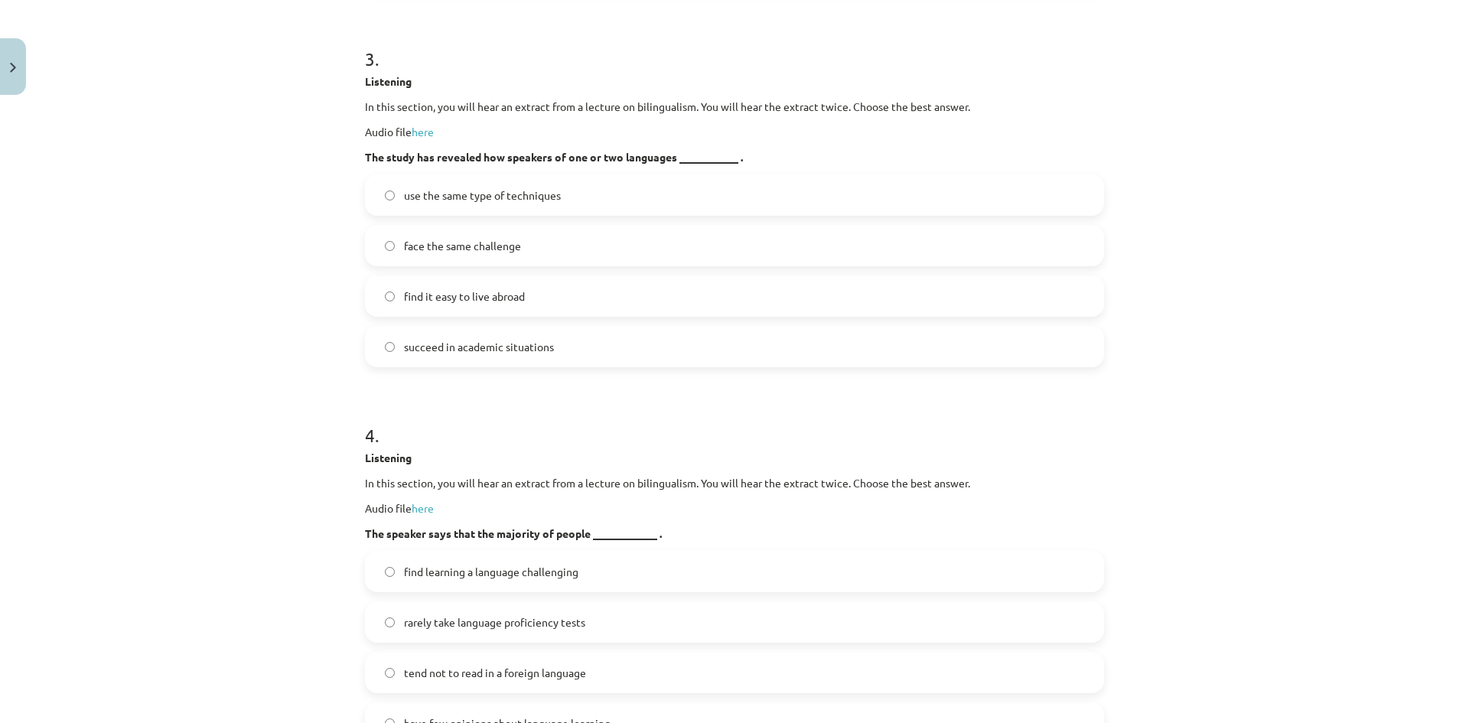
scroll to position [1059, 0]
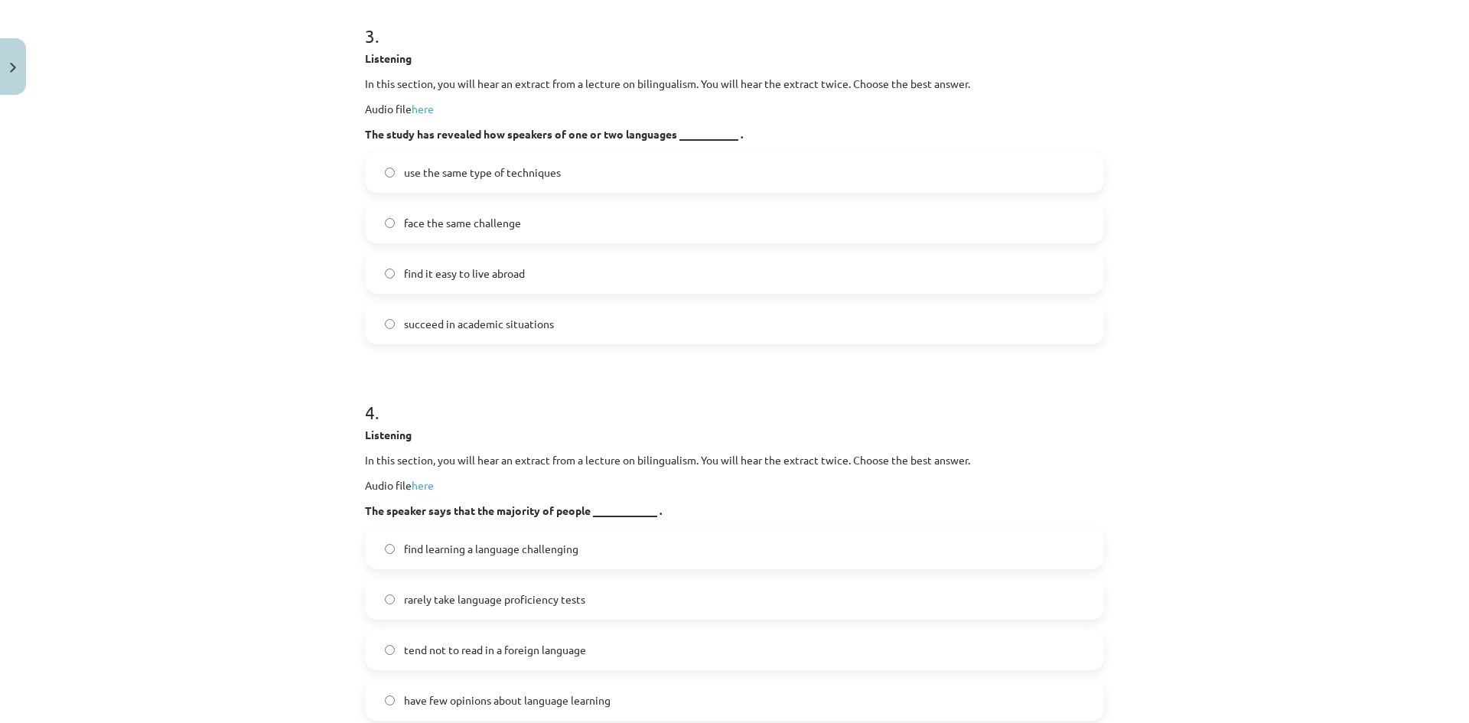
click at [434, 168] on span "use the same type of techniques" at bounding box center [482, 172] width 157 height 16
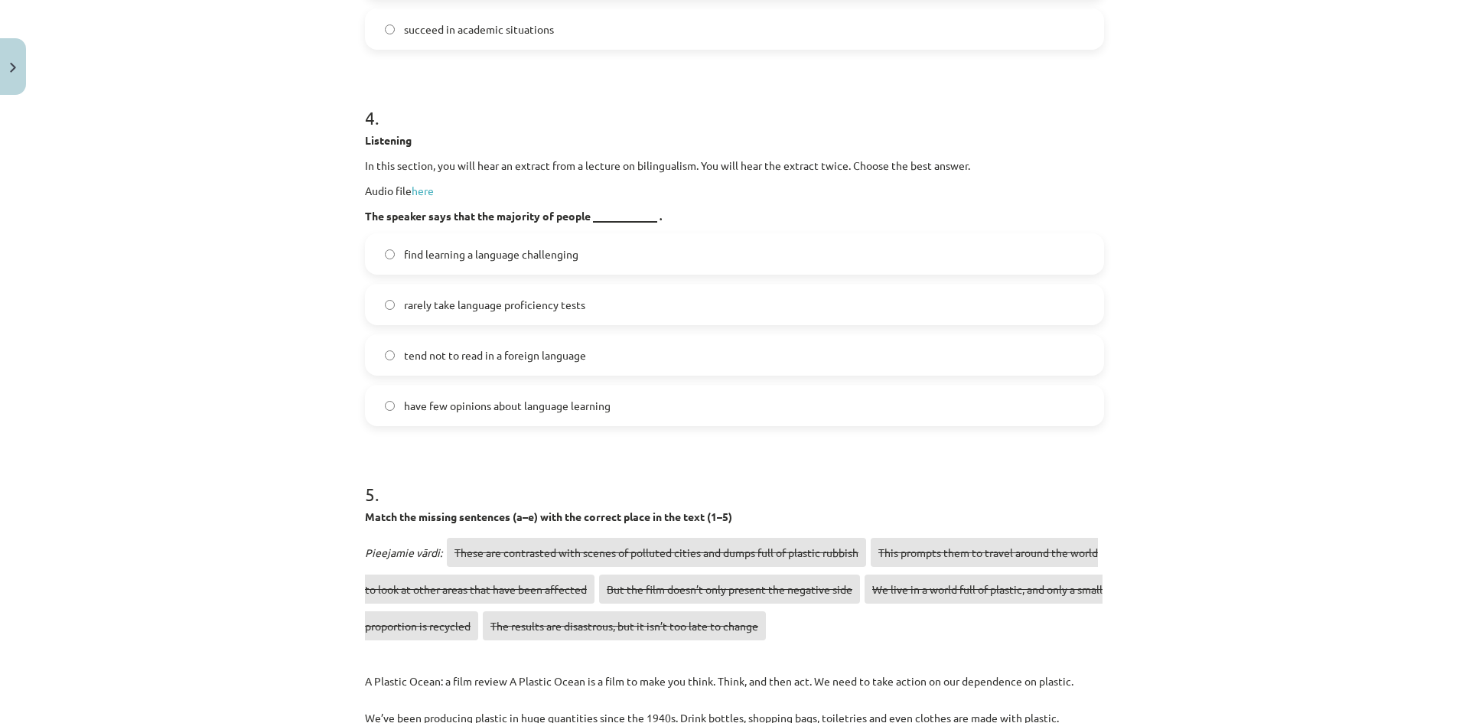
scroll to position [1365, 0]
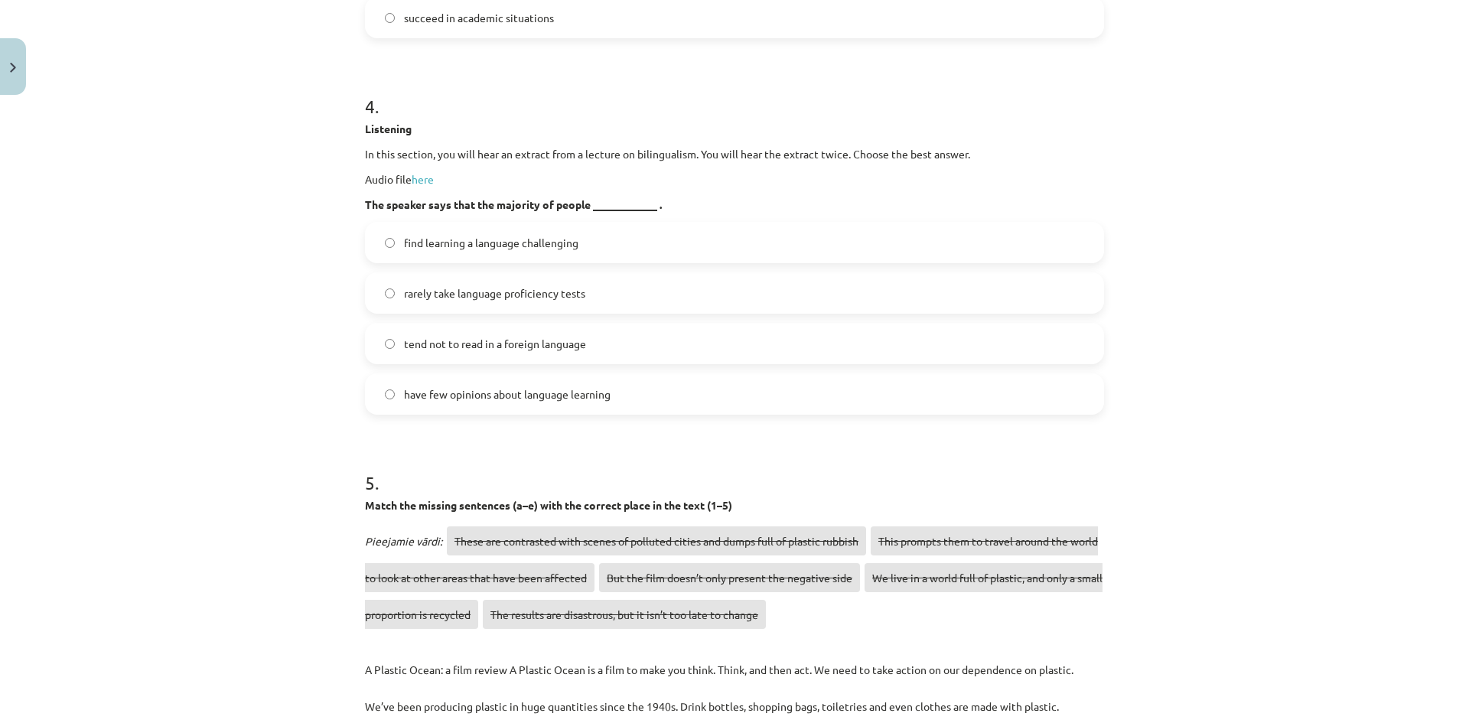
click at [560, 239] on span "find learning a language challenging" at bounding box center [491, 243] width 174 height 16
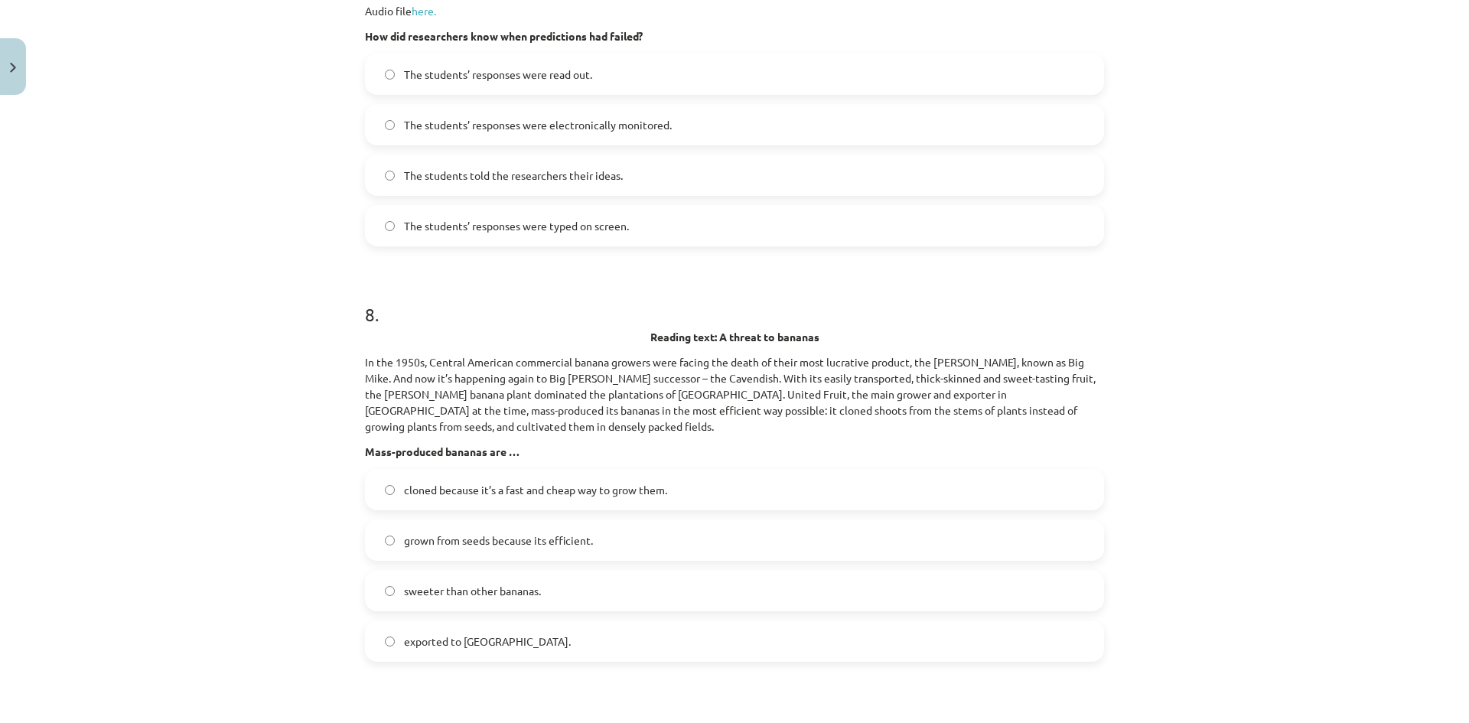
scroll to position [3093, 0]
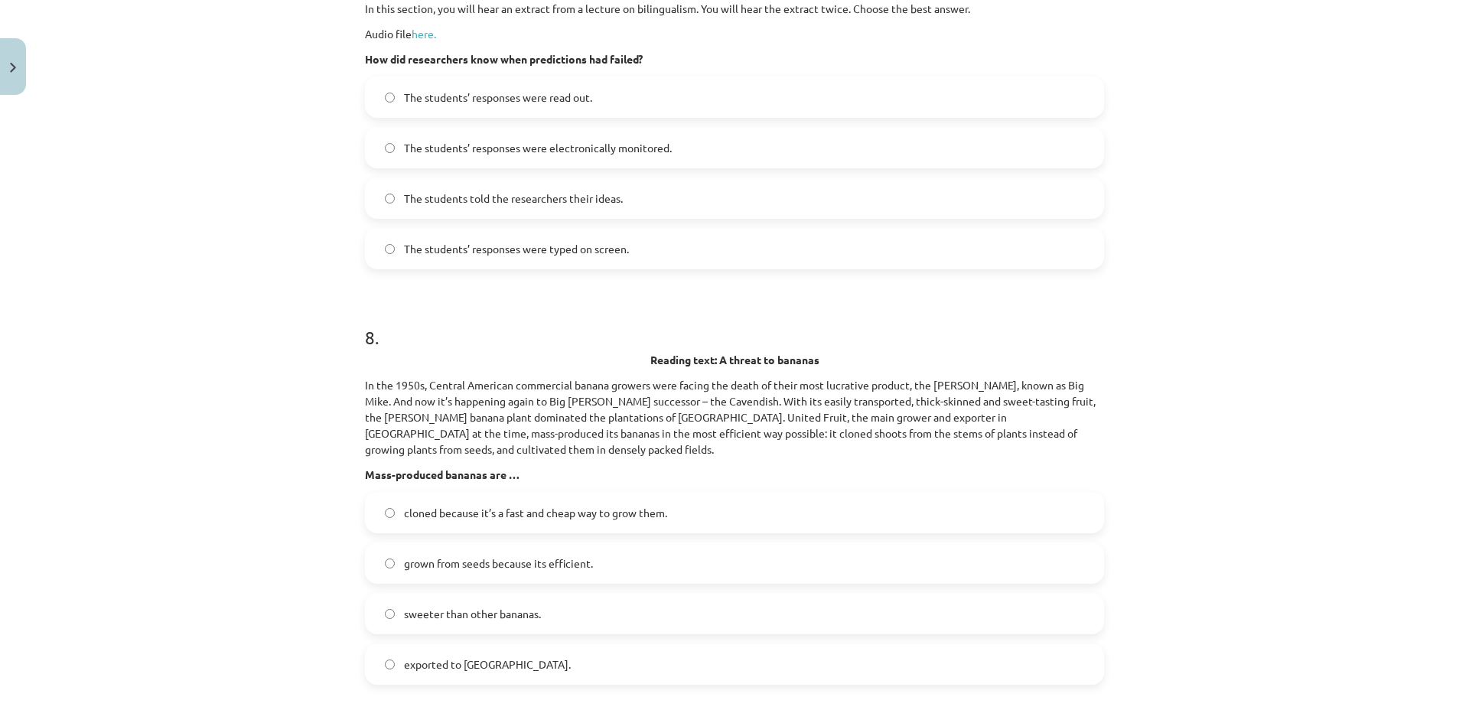
click at [561, 156] on span "The students’ responses were electronically monitored." at bounding box center [538, 148] width 268 height 16
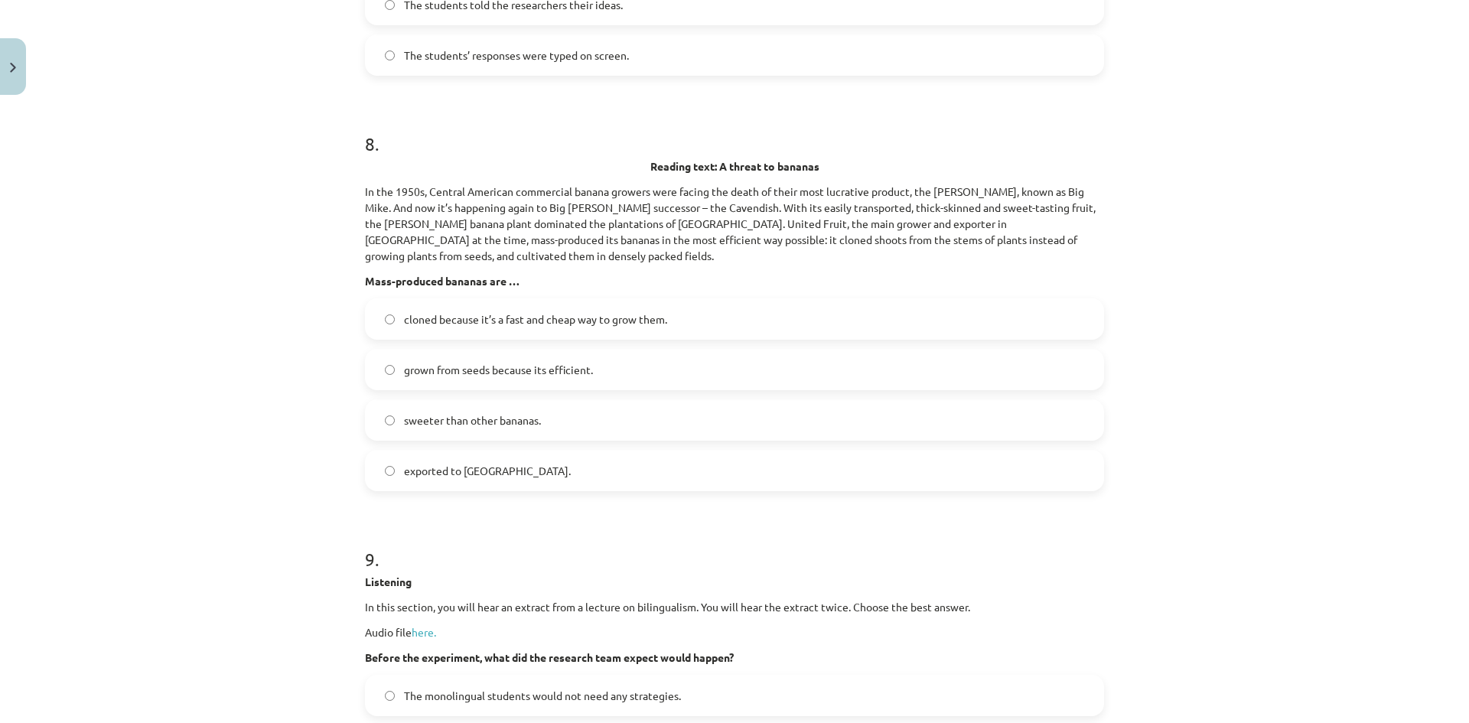
scroll to position [3399, 0]
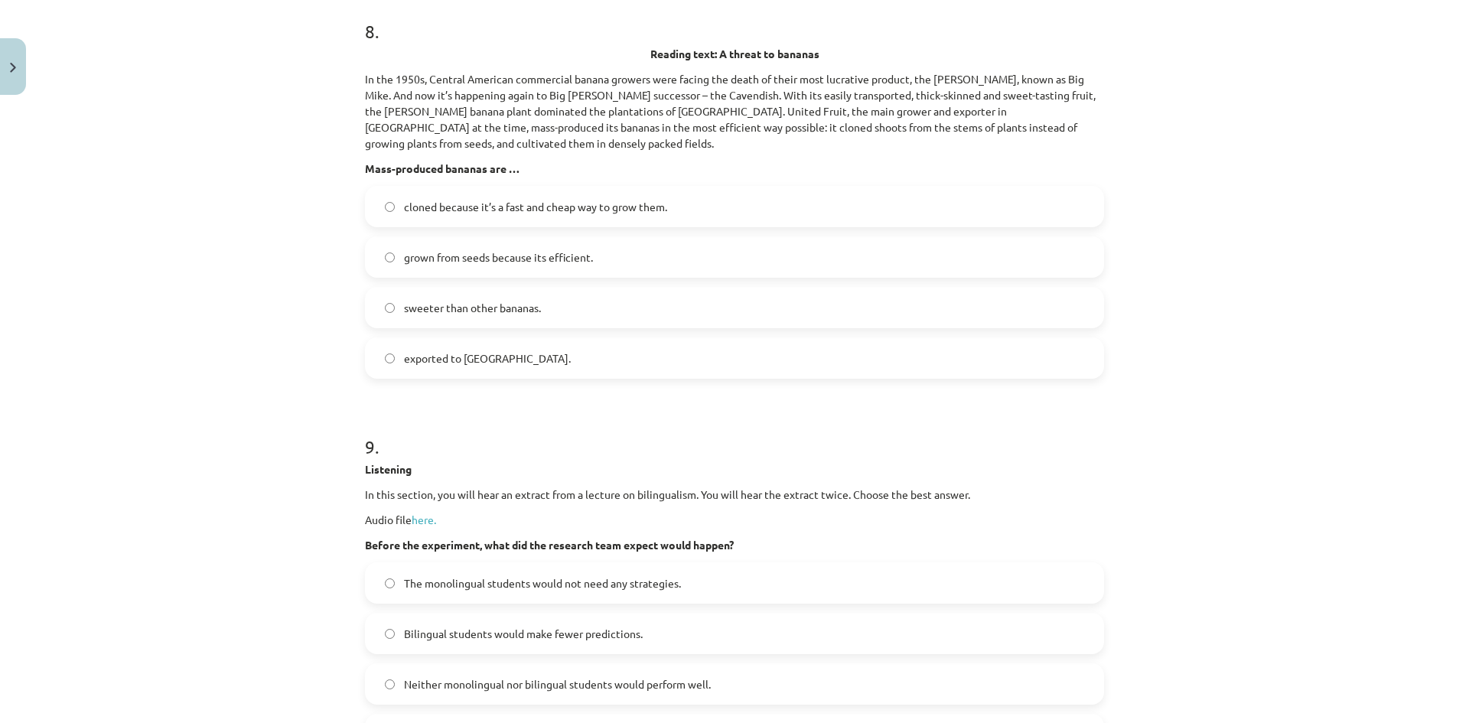
click at [487, 215] on span "cloned because it’s a fast and cheap way to grow them." at bounding box center [535, 207] width 263 height 16
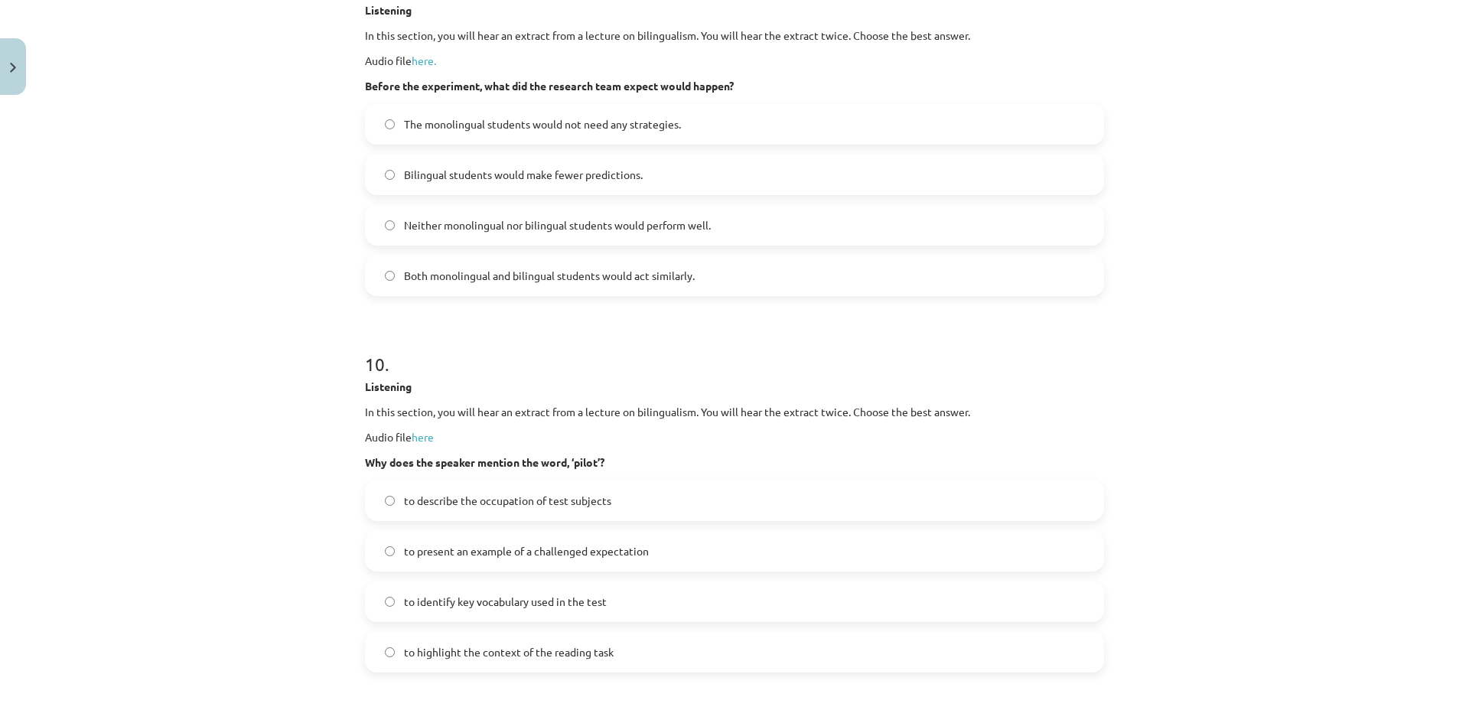
scroll to position [3896, 0]
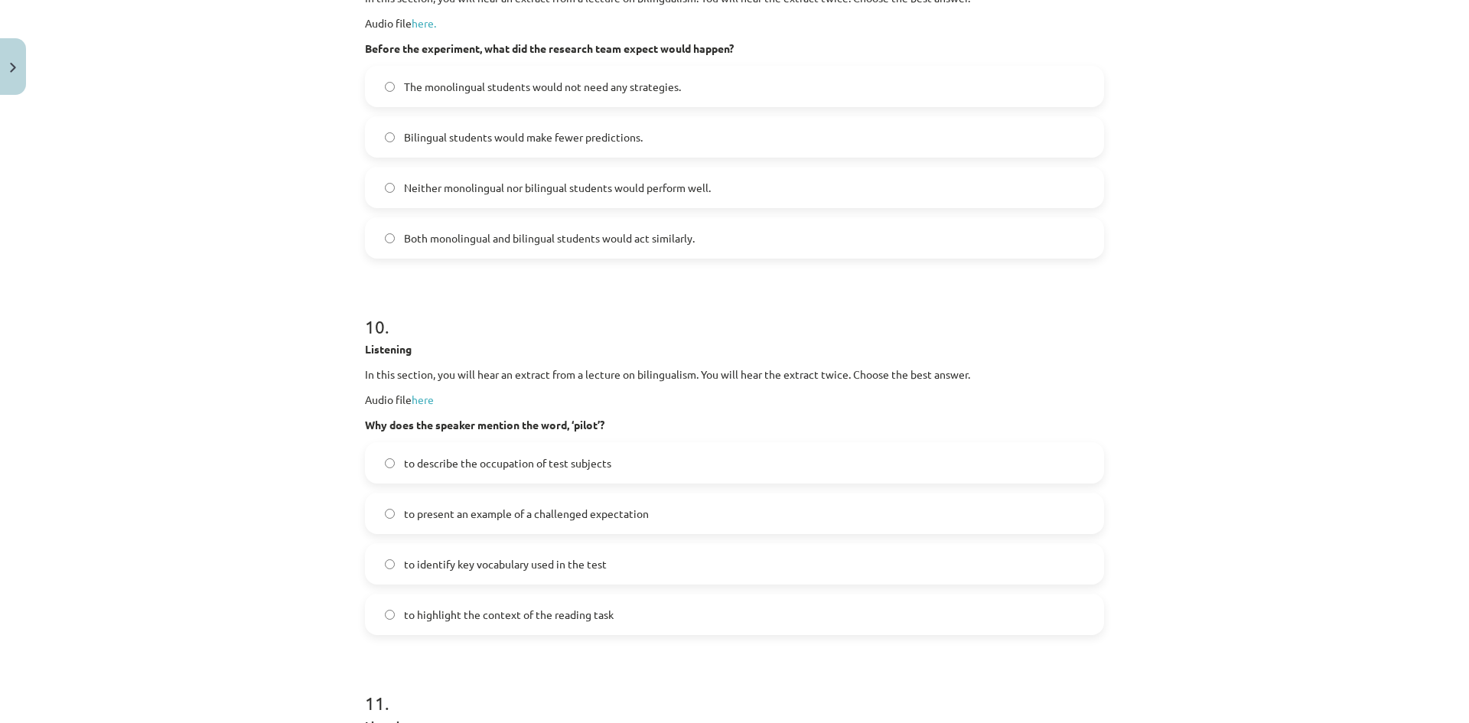
click at [470, 145] on span "Bilingual students would make fewer predictions." at bounding box center [523, 137] width 239 height 16
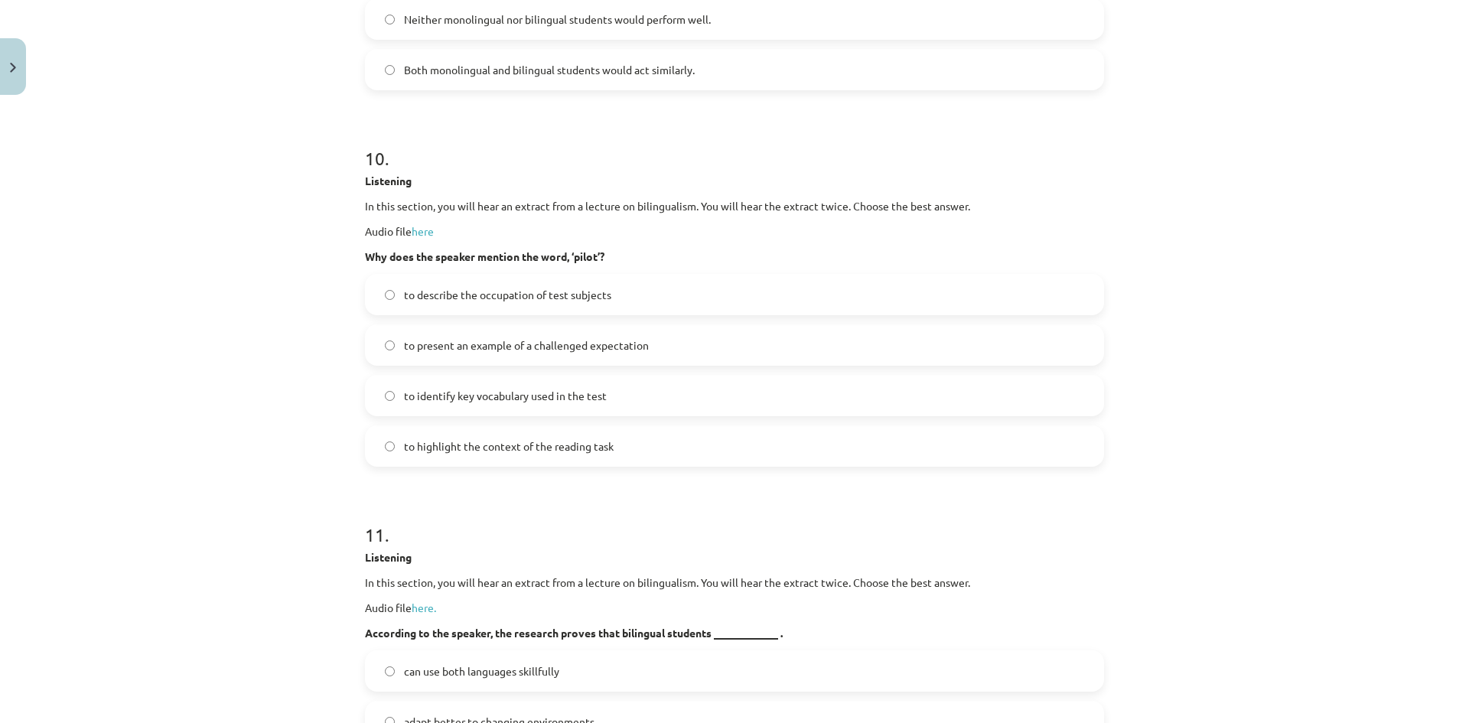
scroll to position [4125, 0]
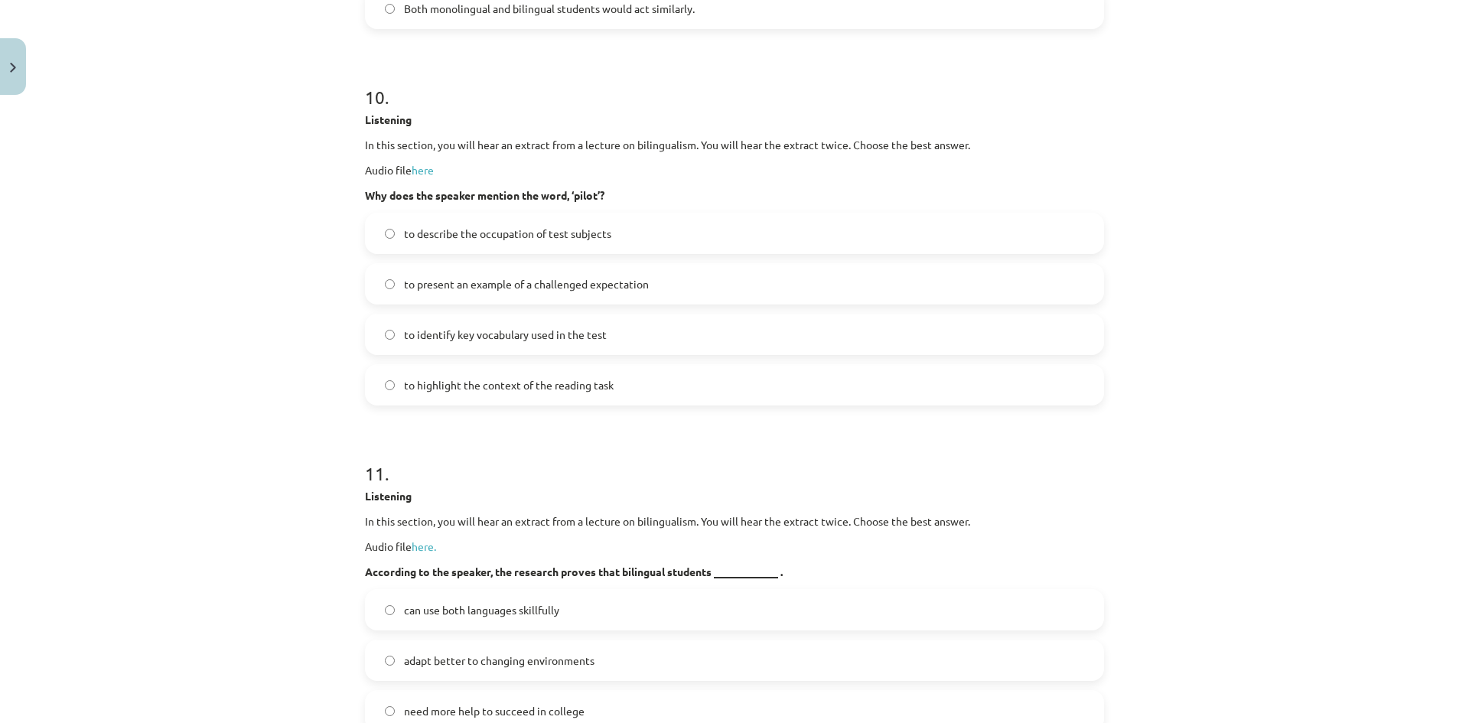
click at [389, 303] on label "to present an example of a challenged expectation" at bounding box center [734, 284] width 736 height 38
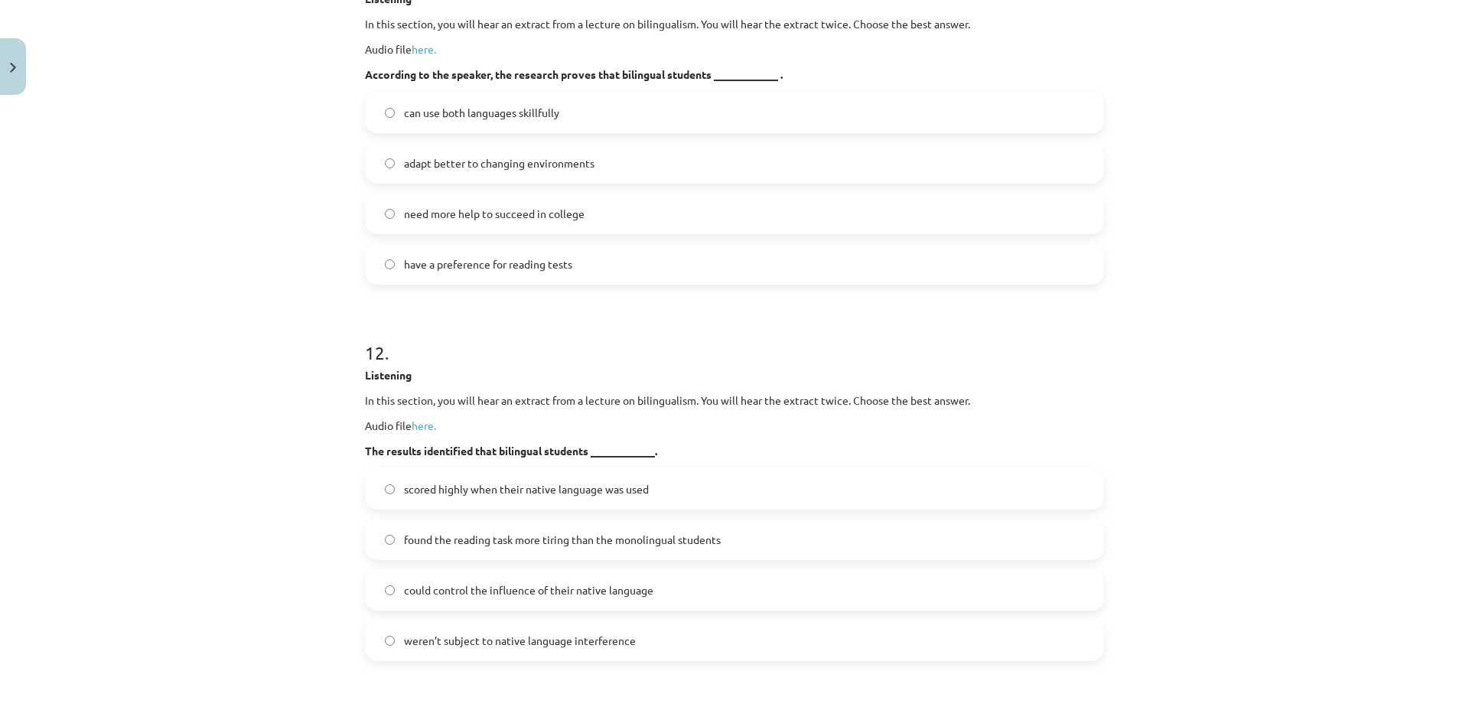
scroll to position [4630, 0]
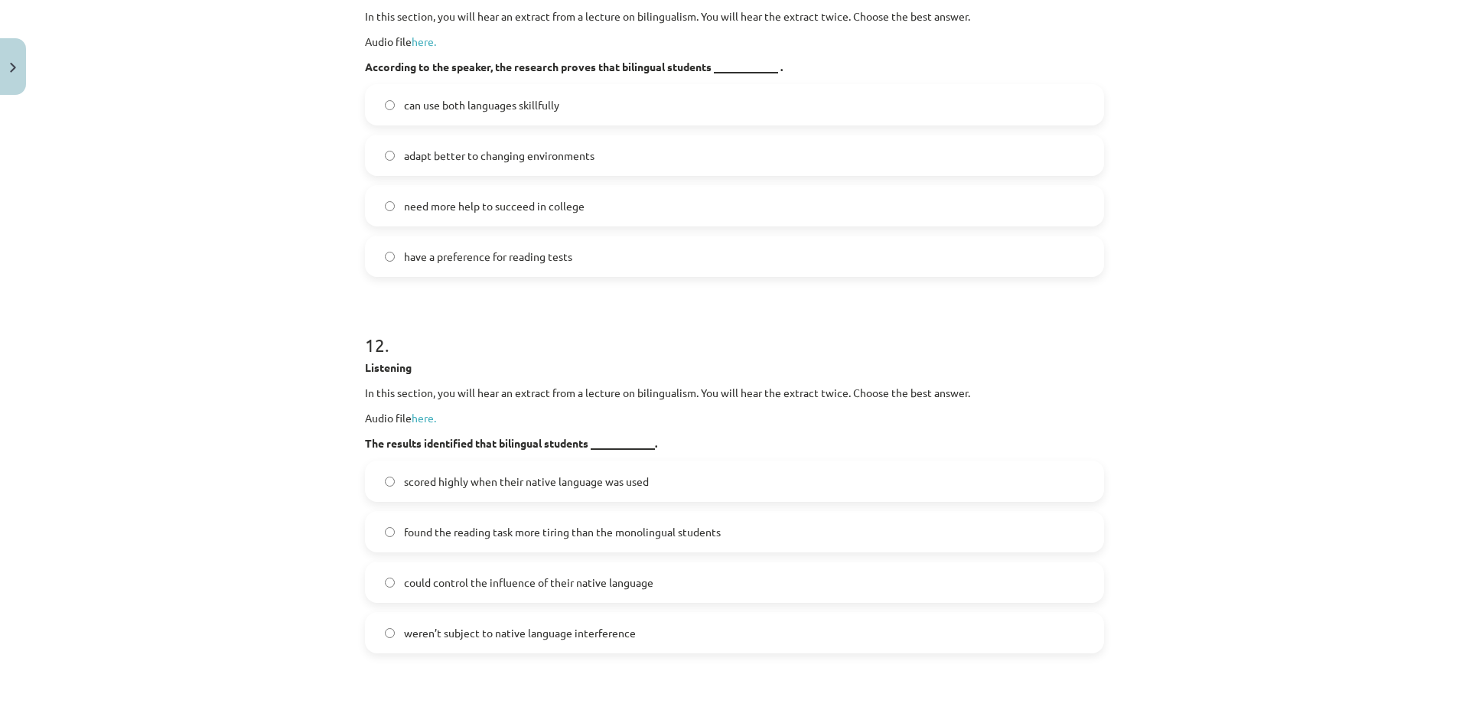
click at [489, 113] on span "can use both languages skillfully" at bounding box center [481, 105] width 155 height 16
click at [459, 591] on span "could control the influence of their native language" at bounding box center [528, 582] width 249 height 16
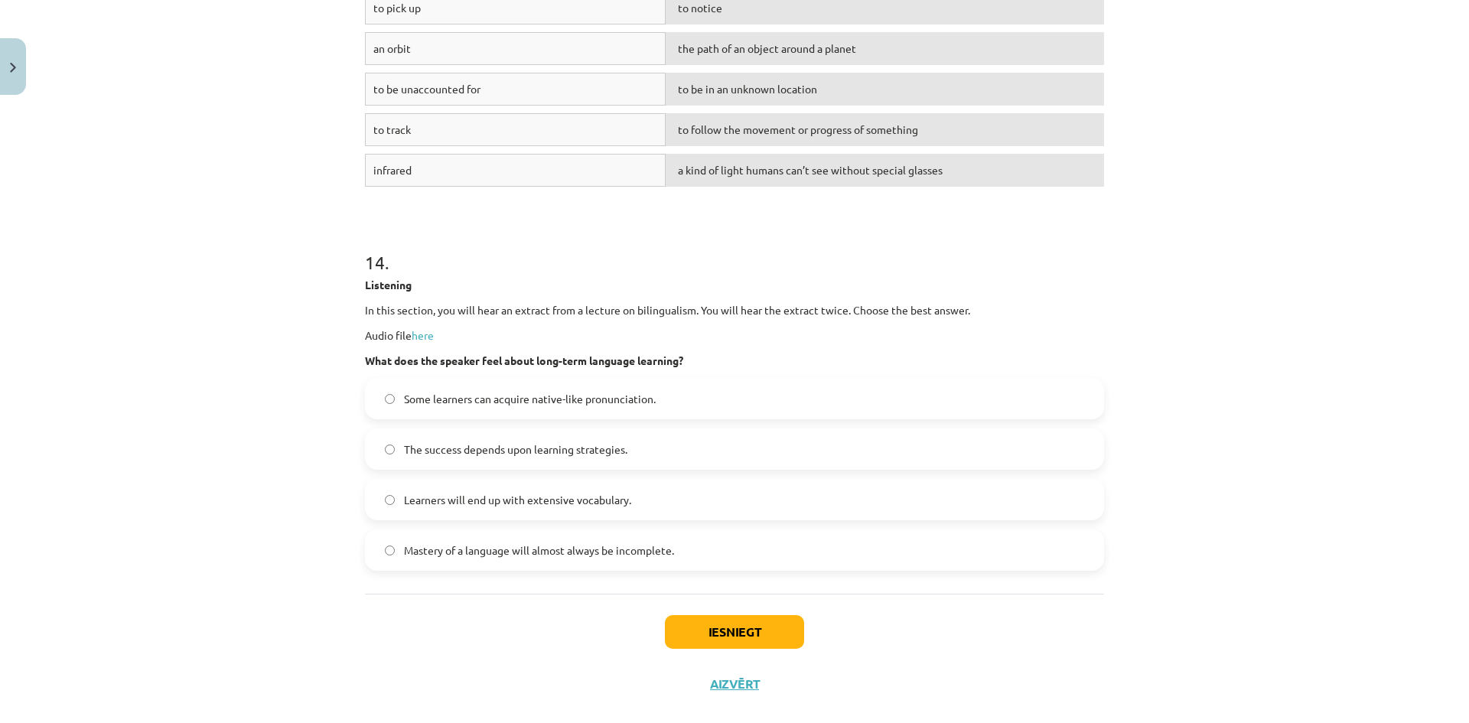
scroll to position [6214, 0]
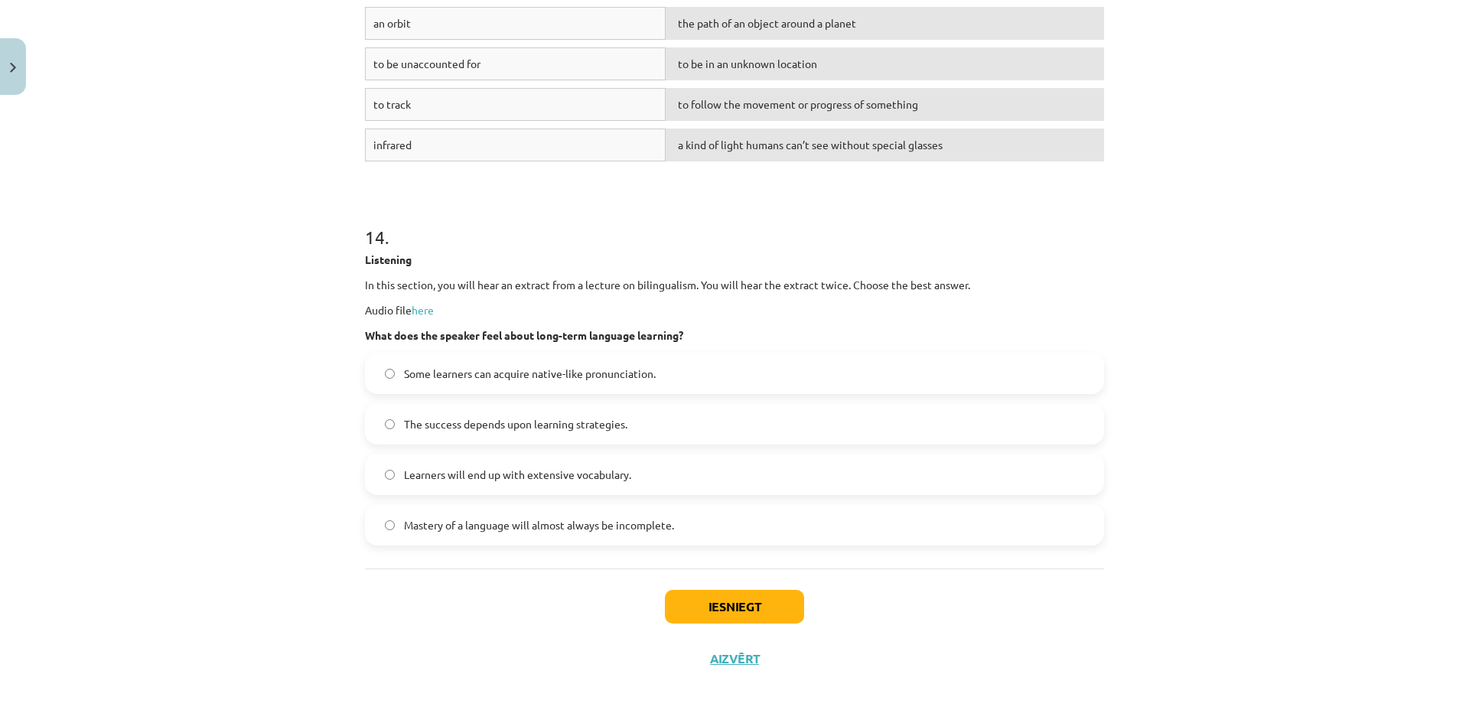
click at [461, 526] on span "Mastery of a language will almost always be incomplete." at bounding box center [539, 525] width 270 height 16
click at [728, 617] on button "Iesniegt" at bounding box center [734, 607] width 139 height 34
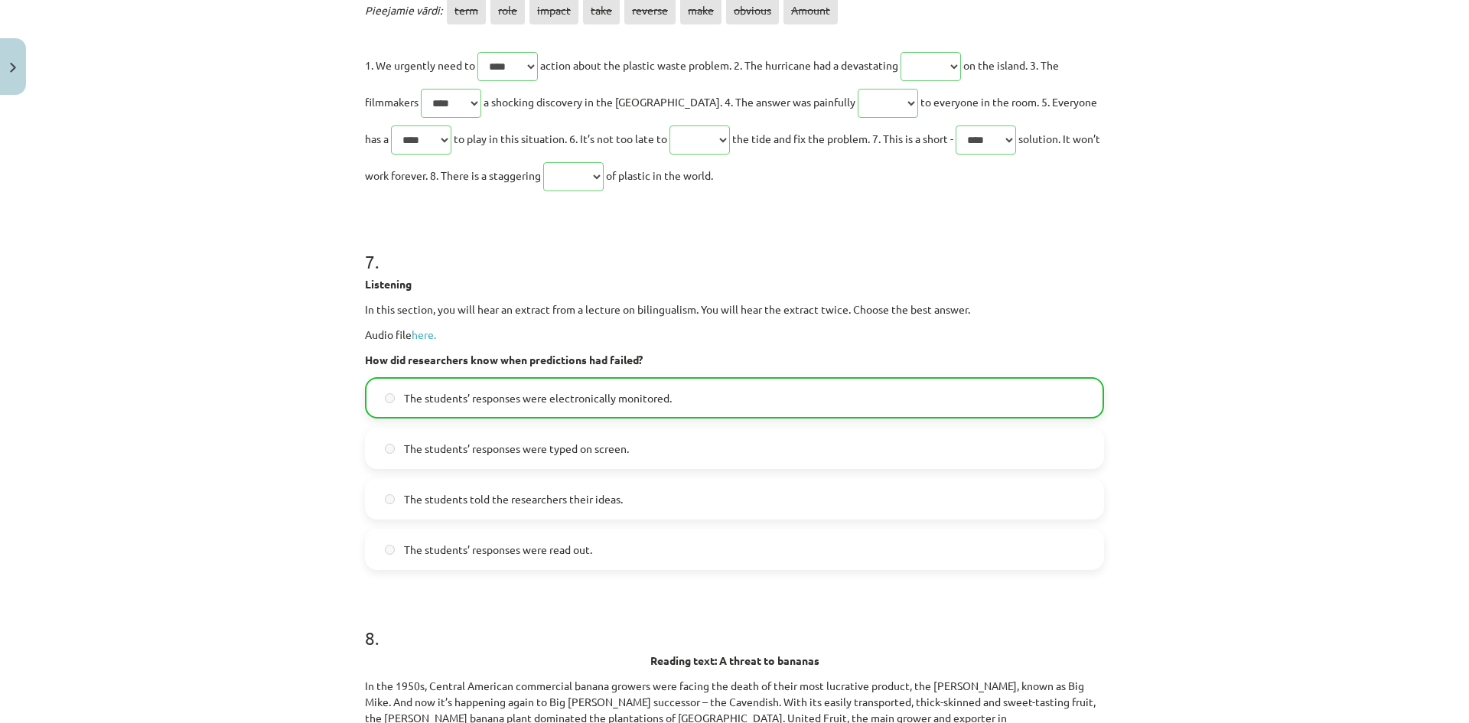
scroll to position [6263, 0]
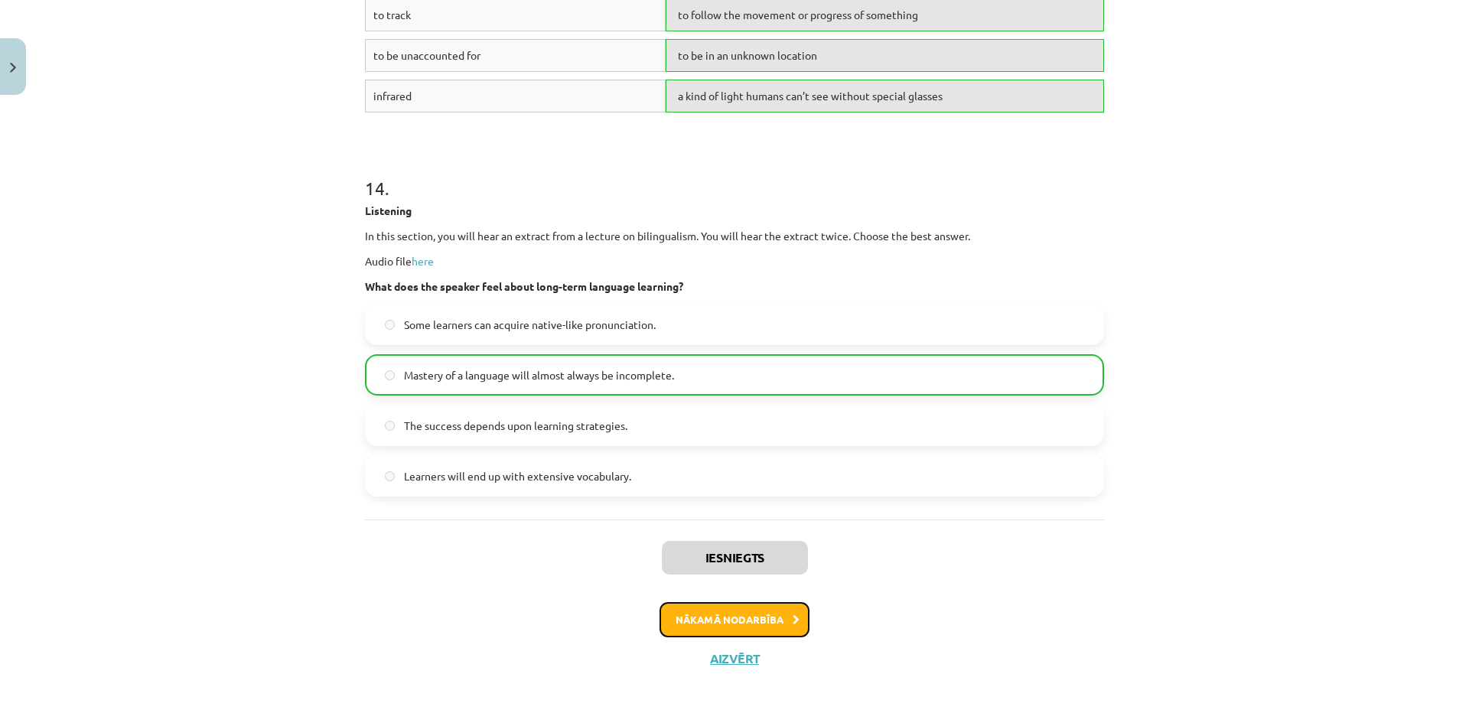
click at [765, 604] on button "Nākamā nodarbība" at bounding box center [734, 619] width 150 height 35
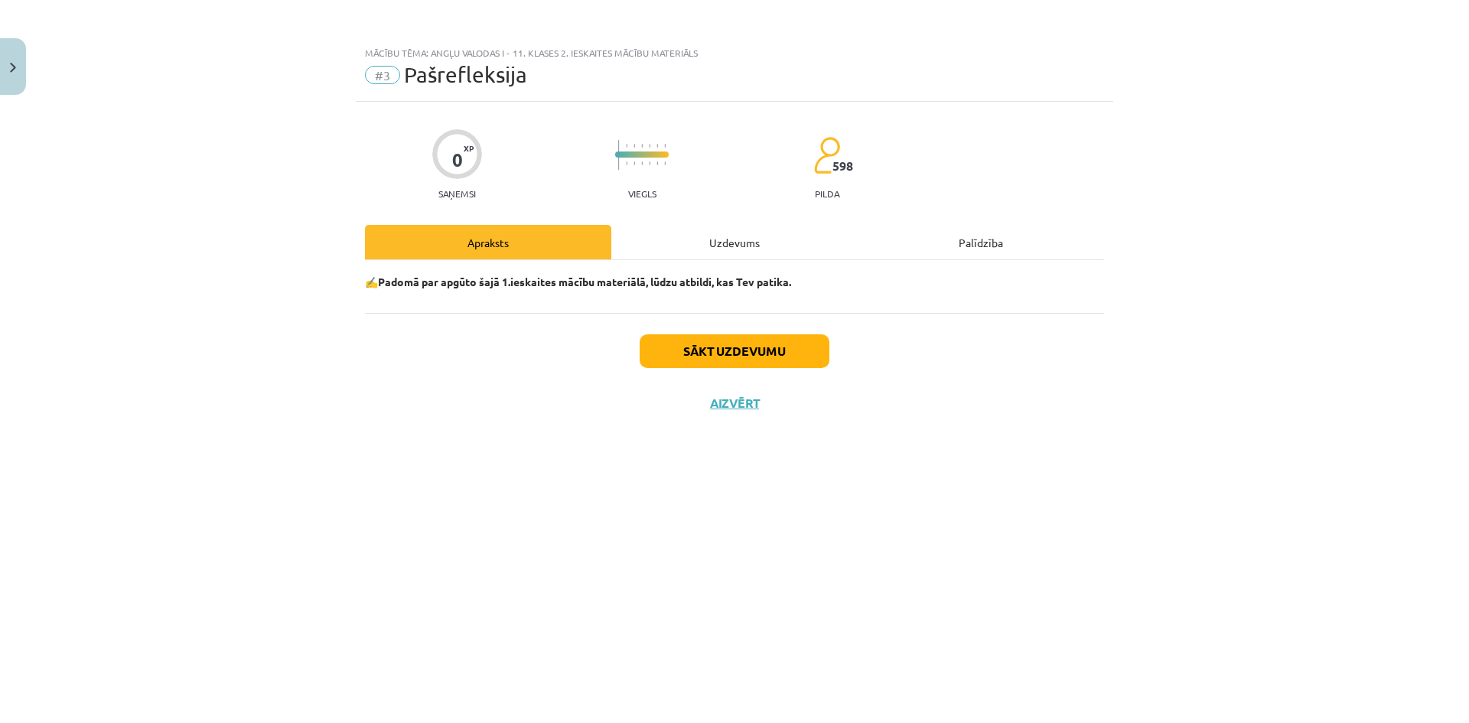
scroll to position [0, 0]
click at [741, 344] on button "Sākt uzdevumu" at bounding box center [734, 351] width 190 height 34
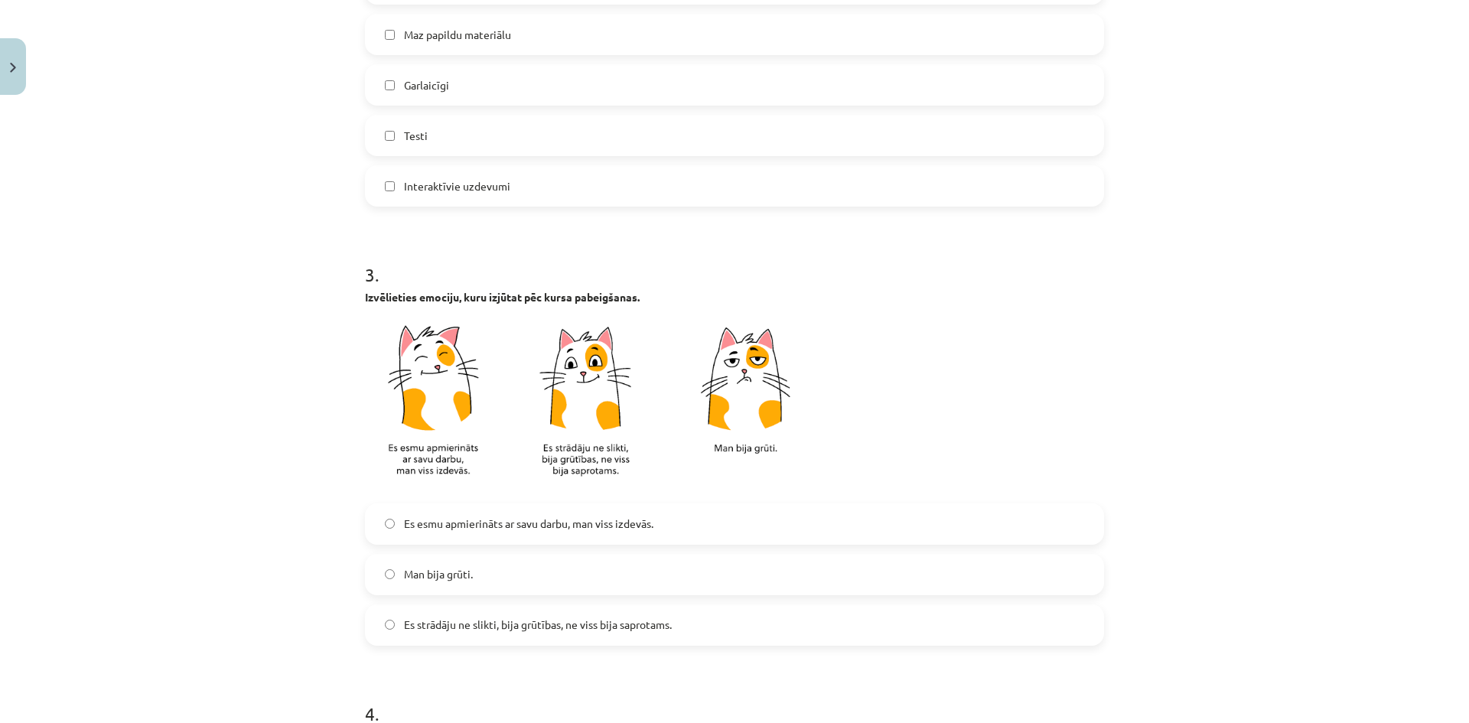
scroll to position [1071, 0]
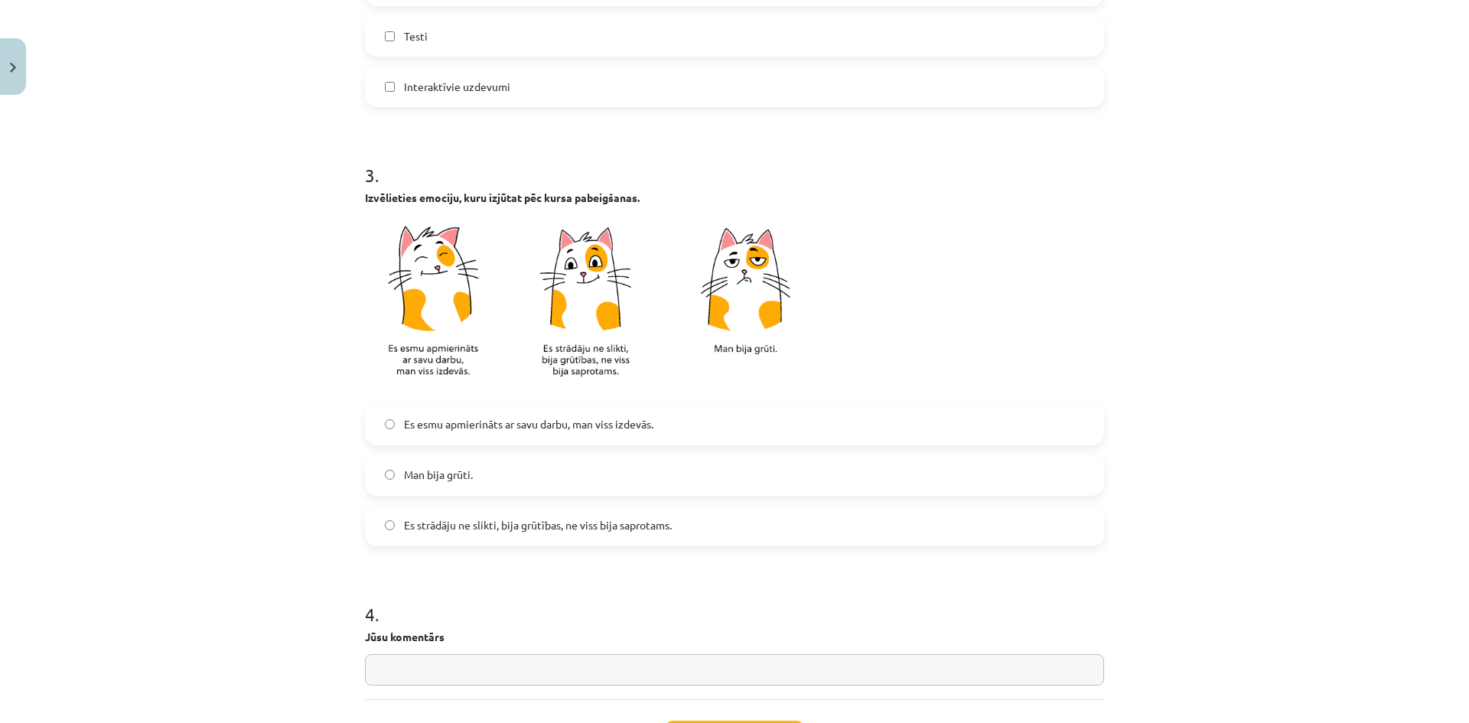
click at [518, 513] on label "Es strādāju ne slikti, bija grūtības, ne viss bija saprotams." at bounding box center [734, 525] width 736 height 38
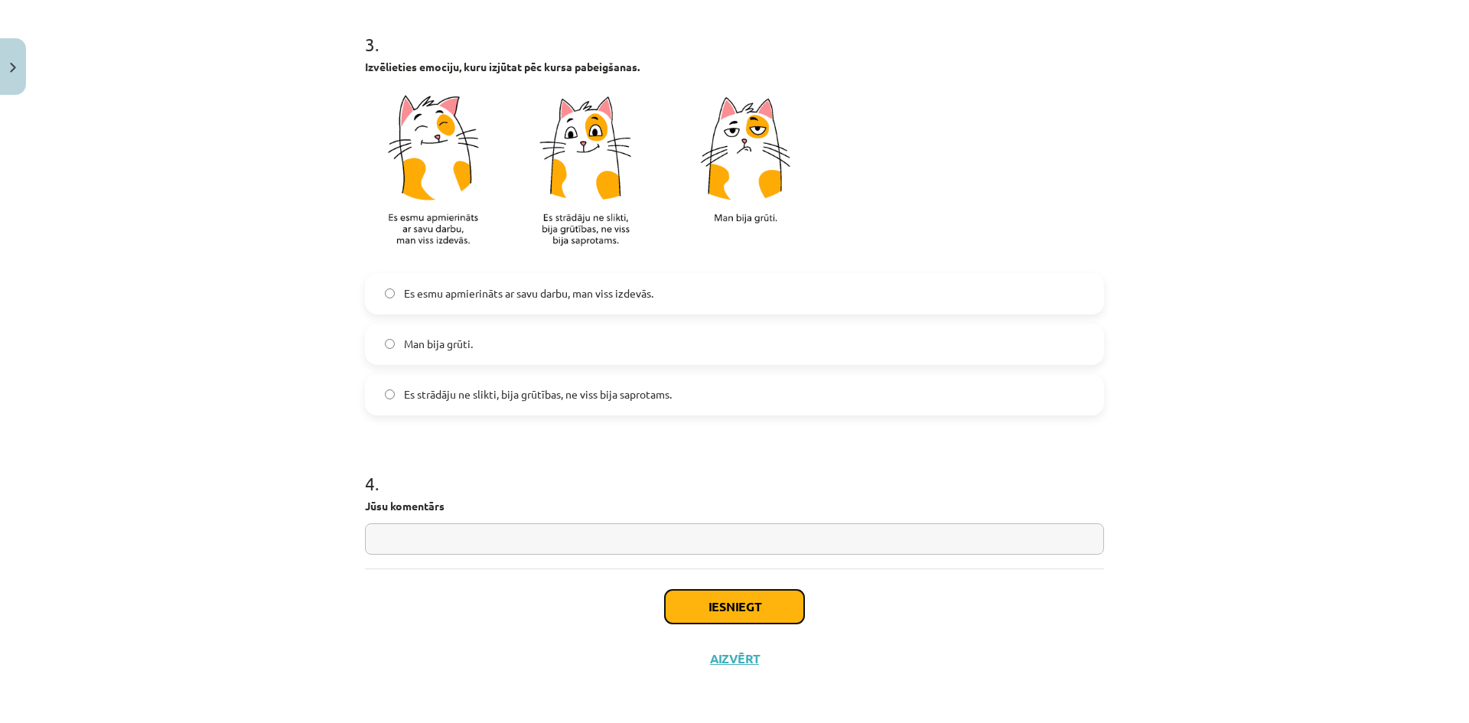
click at [734, 604] on button "Iesniegt" at bounding box center [734, 607] width 139 height 34
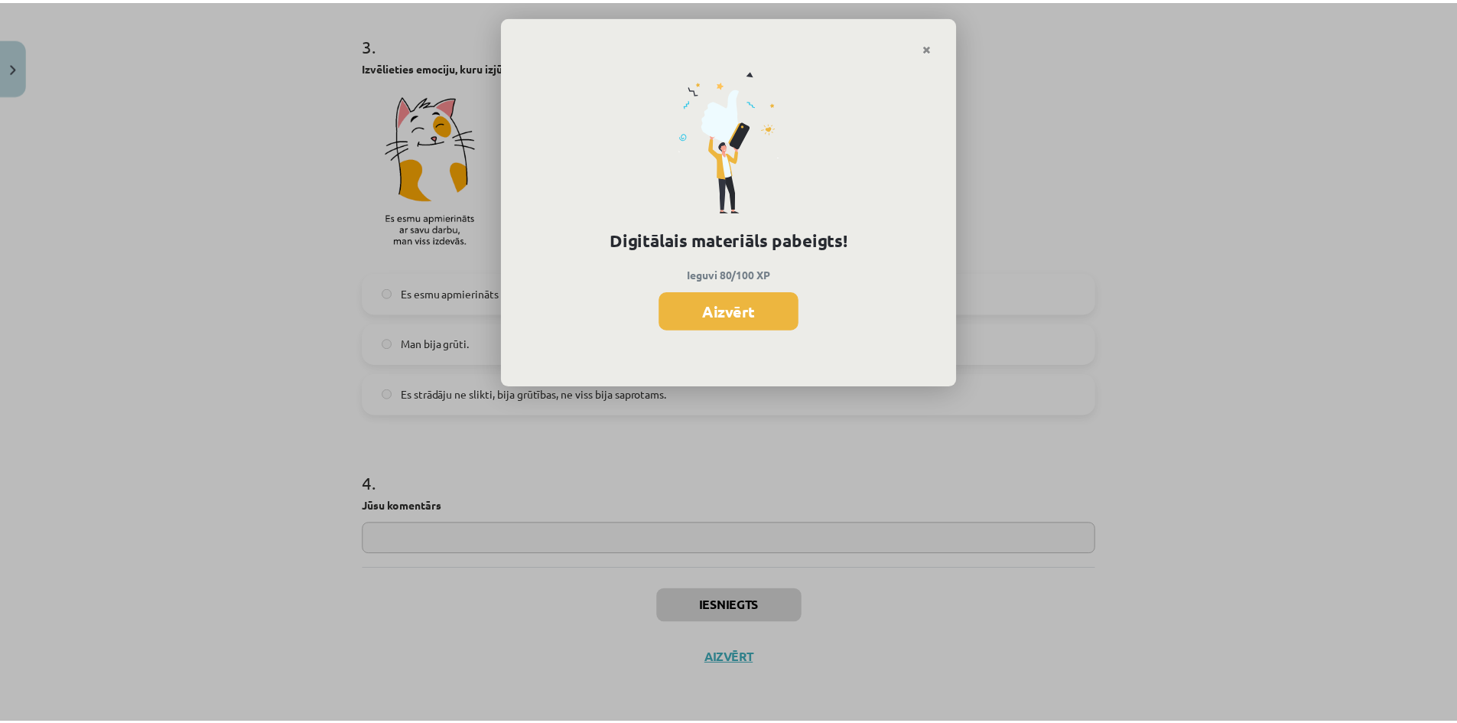
scroll to position [286, 0]
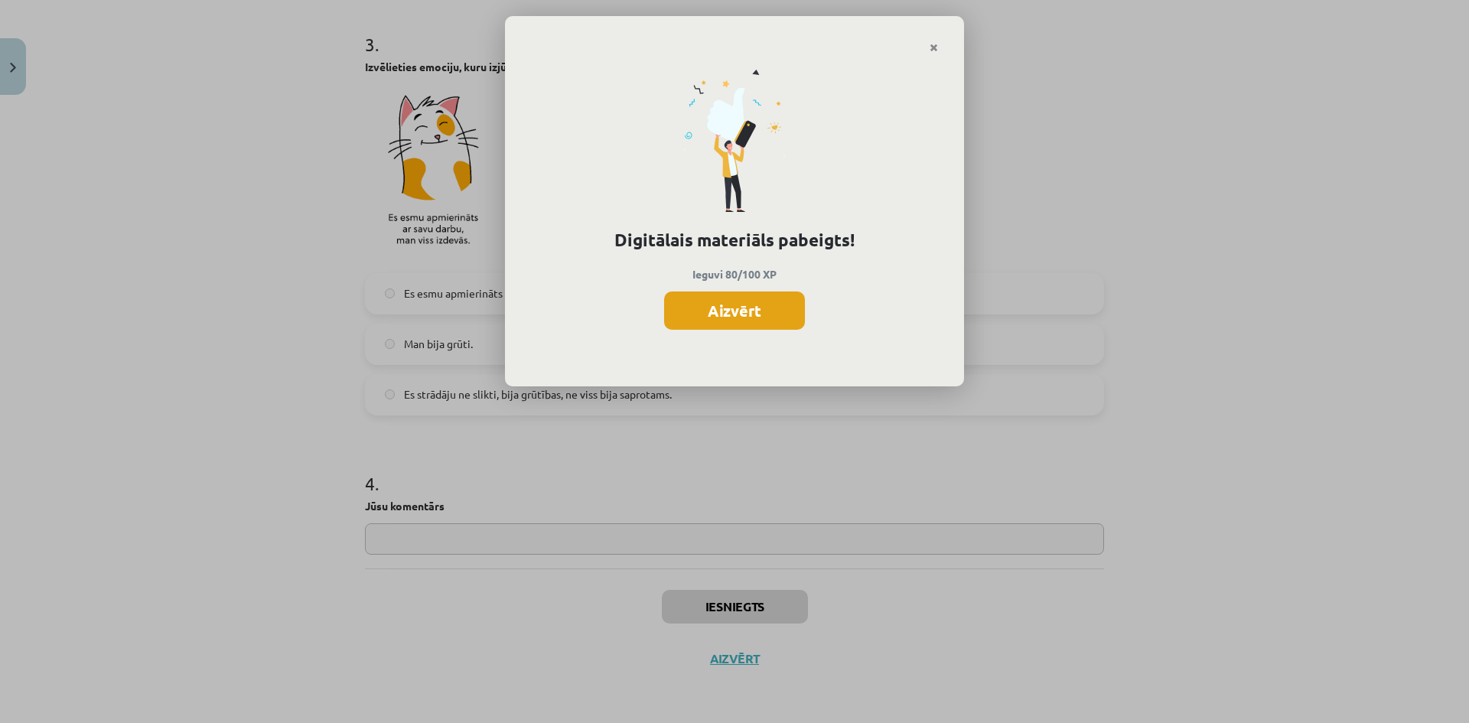
click at [780, 308] on button "Aizvērt" at bounding box center [734, 310] width 141 height 38
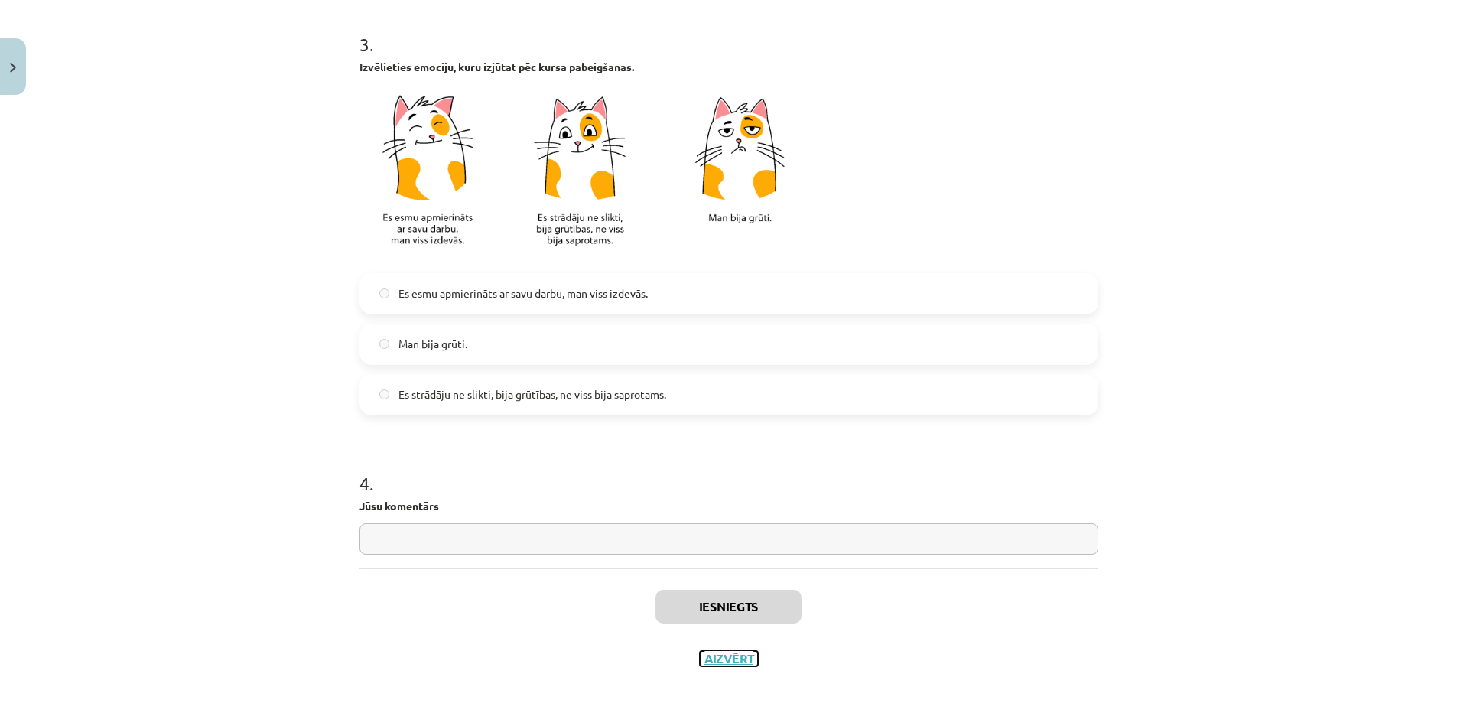
click at [731, 654] on button "Aizvērt" at bounding box center [729, 658] width 58 height 15
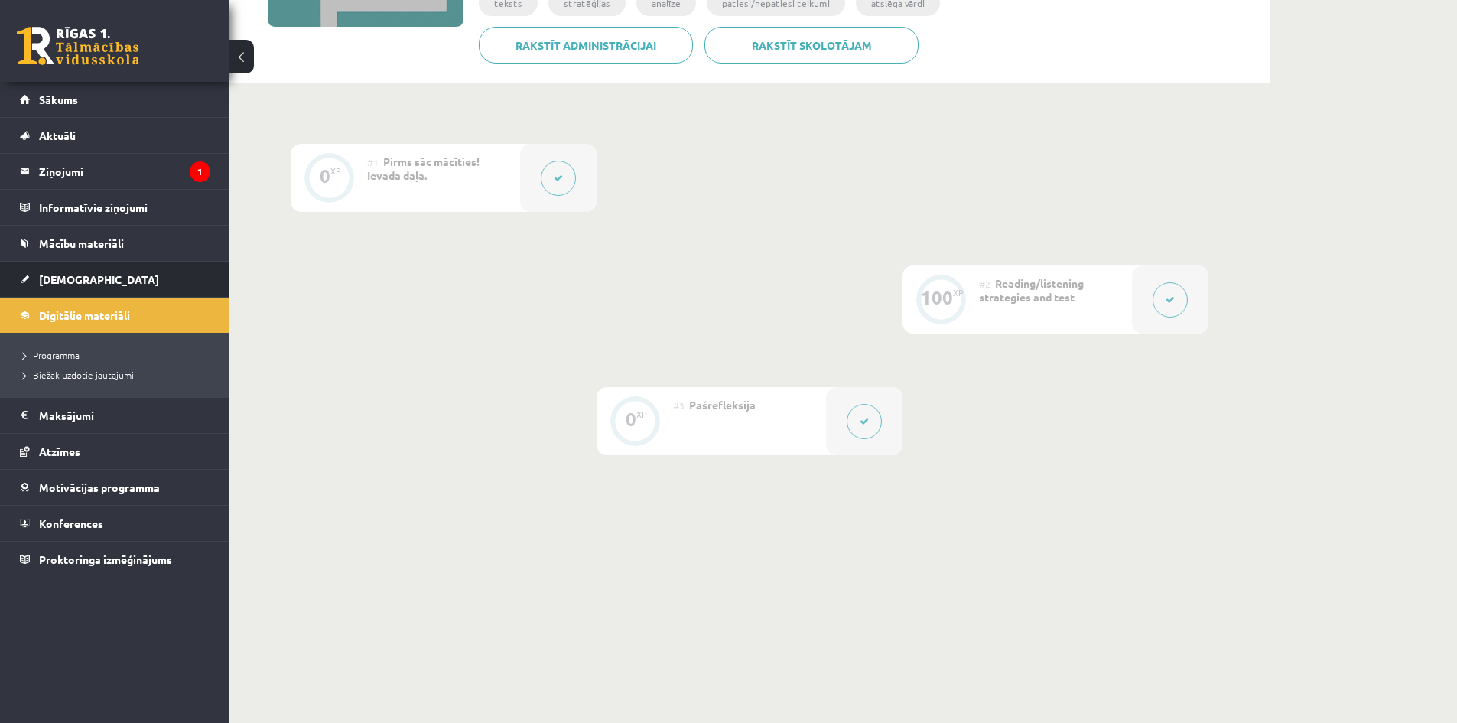
click at [121, 282] on link "[DEMOGRAPHIC_DATA]" at bounding box center [115, 279] width 190 height 35
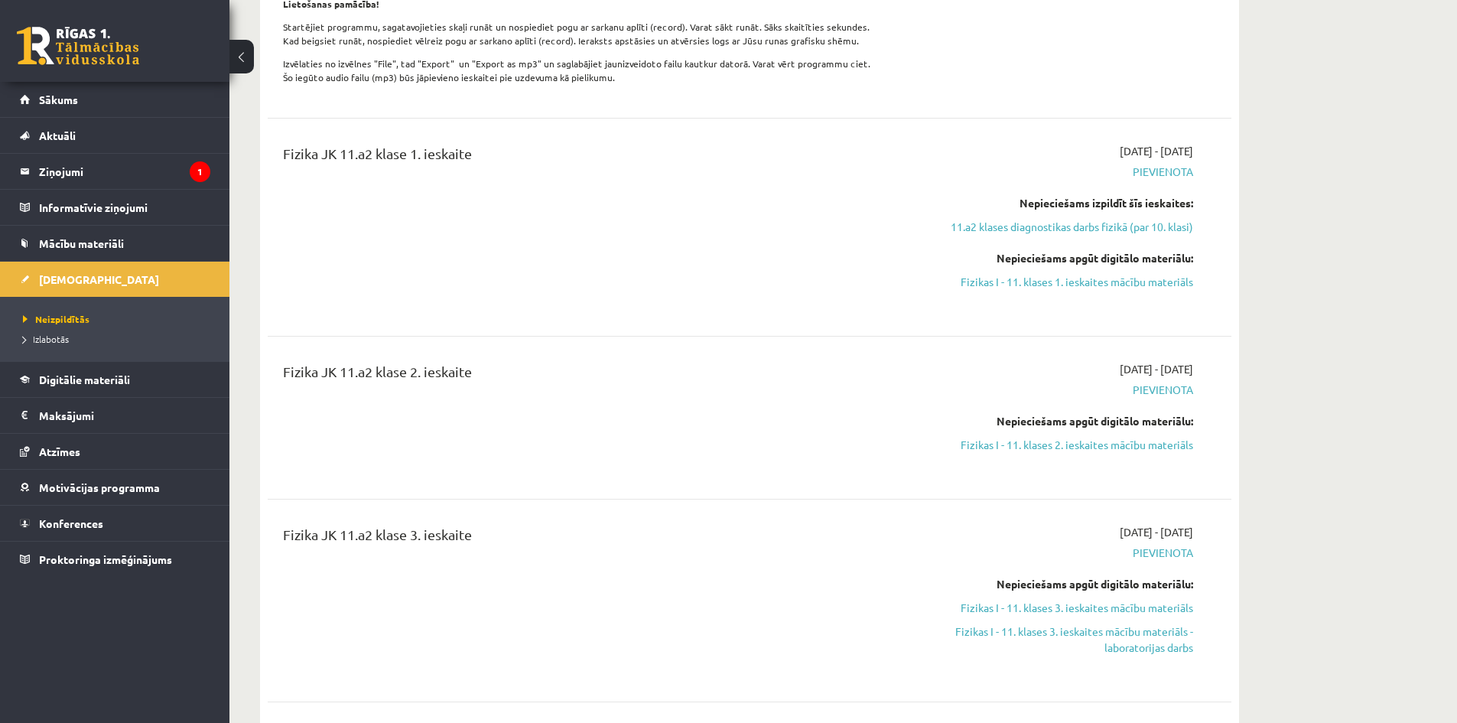
scroll to position [841, 0]
click at [1016, 233] on link "11.a2 klases diagnostikas darbs fizikā (par 10. klasi)" at bounding box center [1049, 225] width 288 height 16
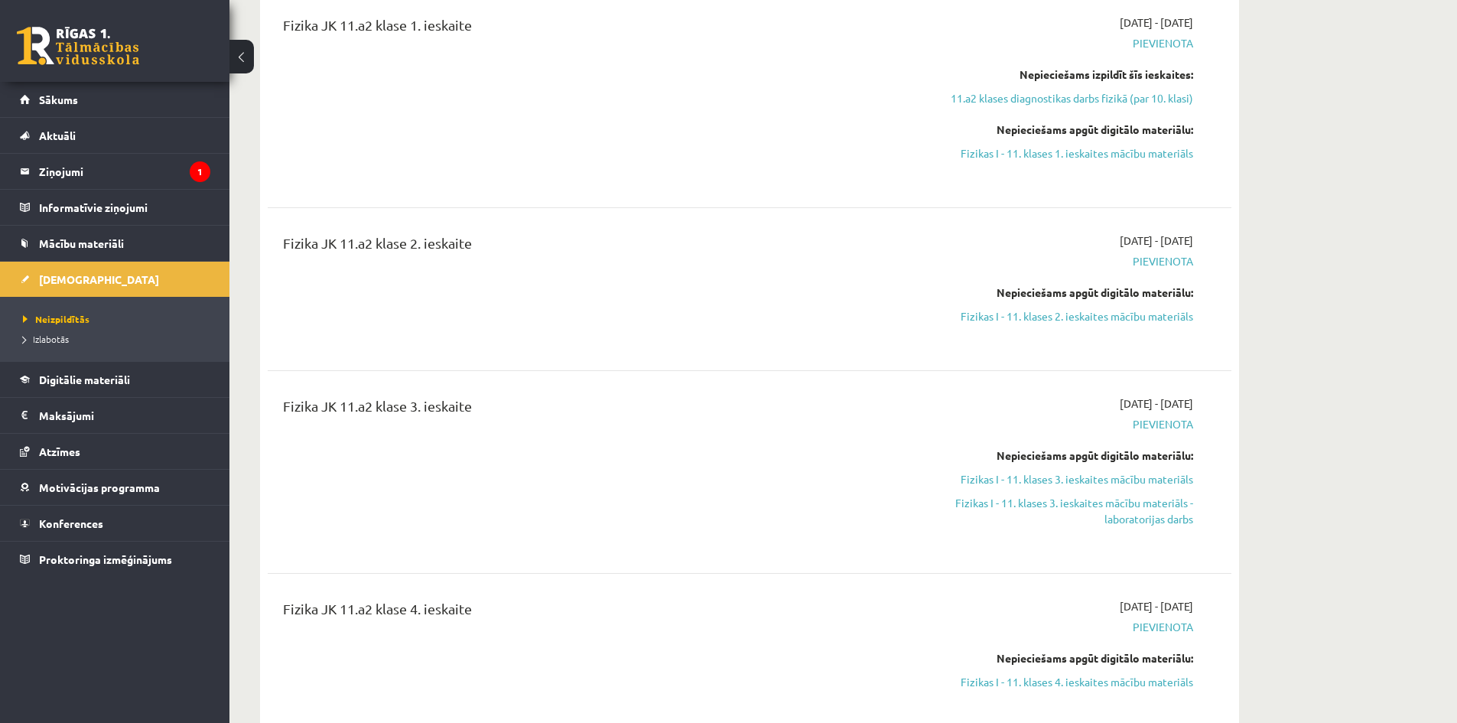
scroll to position [892, 0]
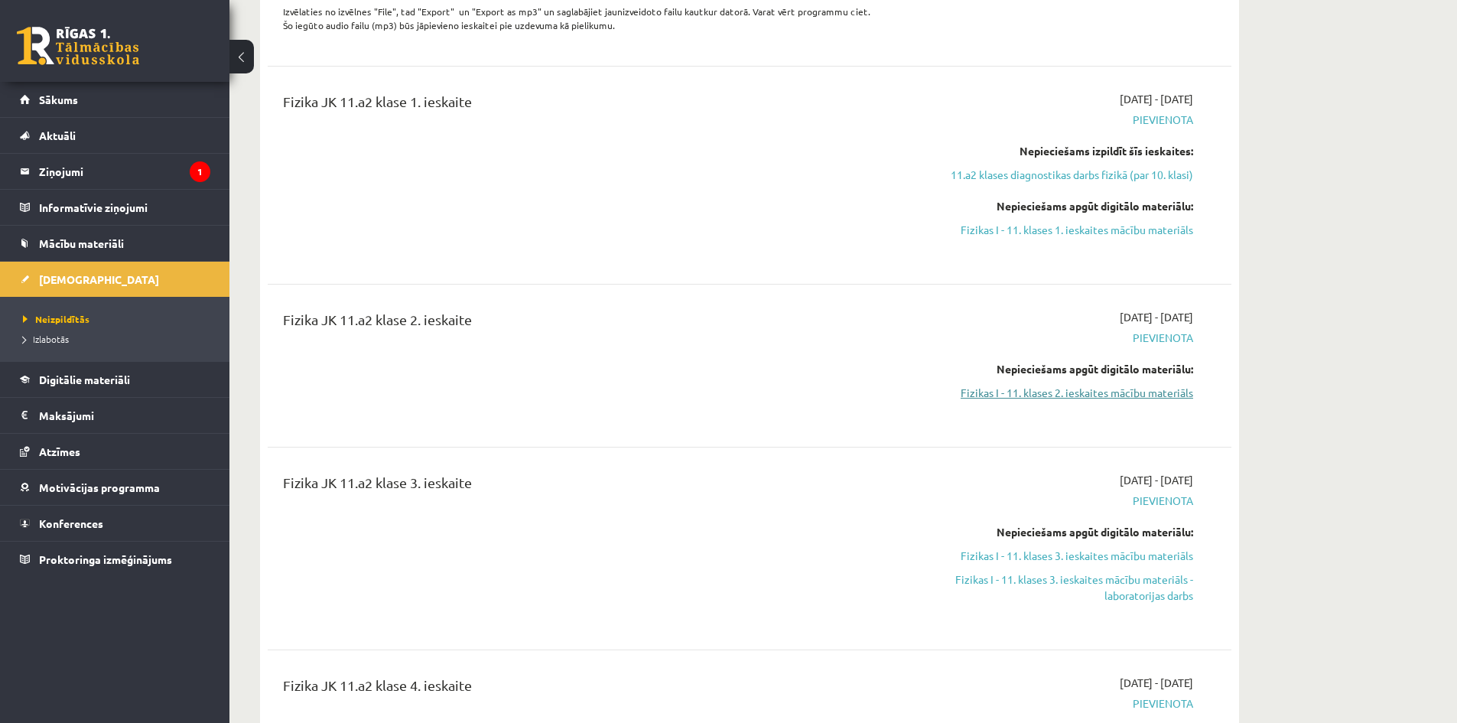
click at [1056, 401] on link "Fizikas I - 11. klases 2. ieskaites mācību materiāls" at bounding box center [1049, 393] width 288 height 16
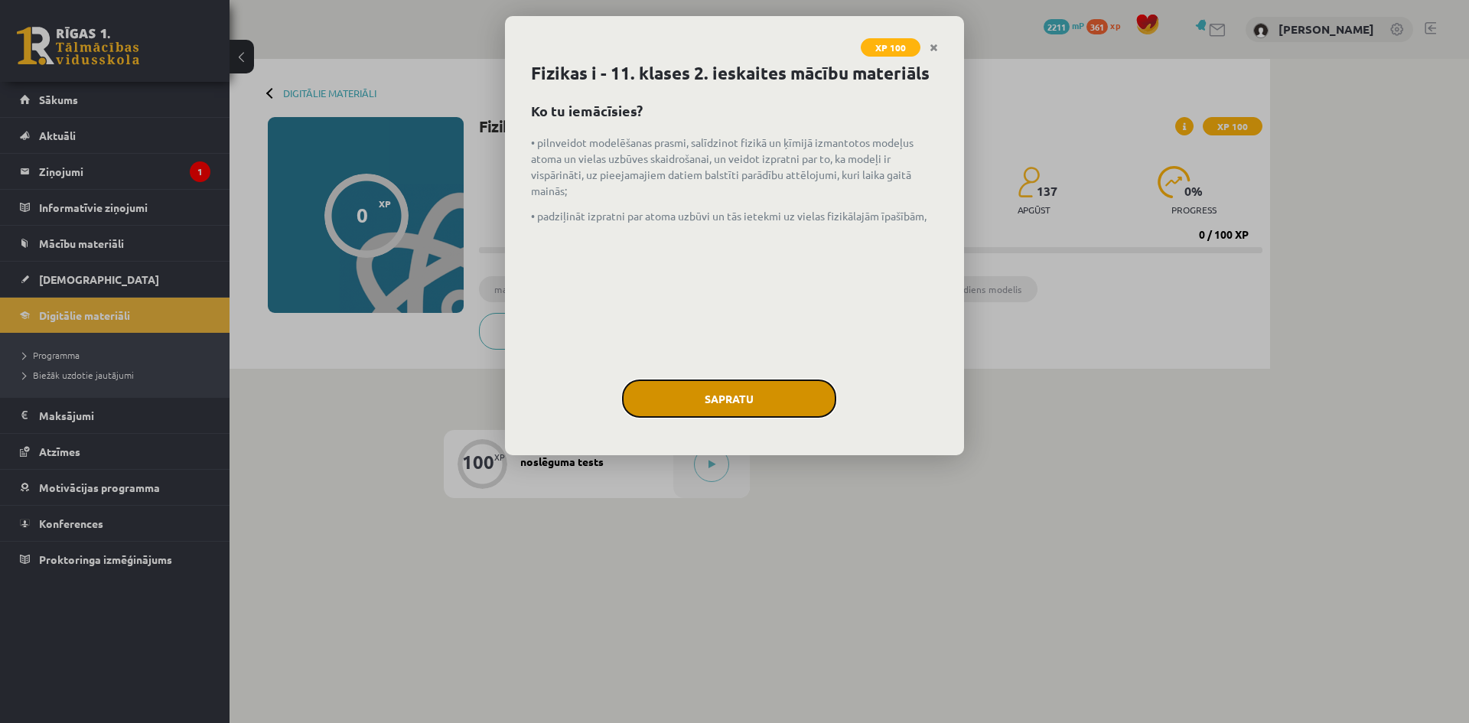
click at [789, 400] on button "Sapratu" at bounding box center [729, 398] width 214 height 38
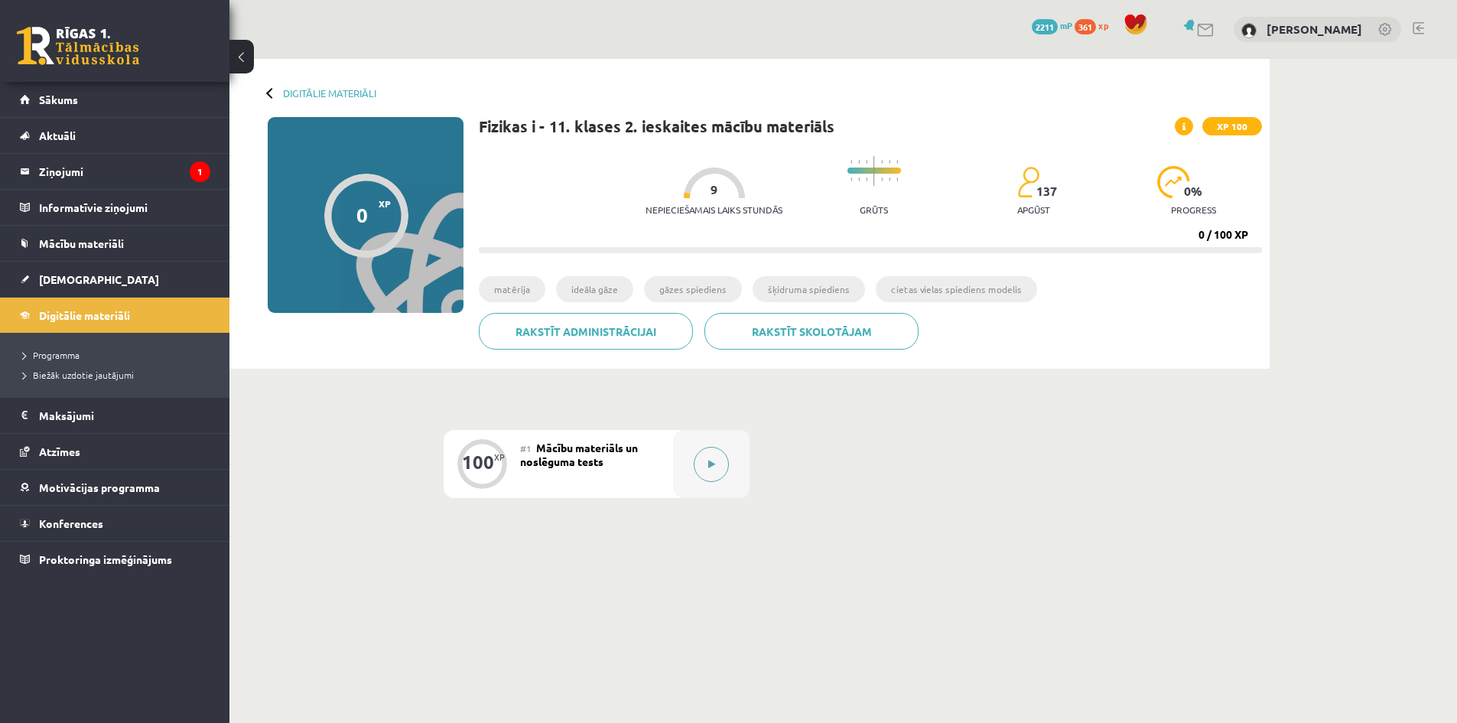
click at [699, 482] on div at bounding box center [711, 464] width 76 height 68
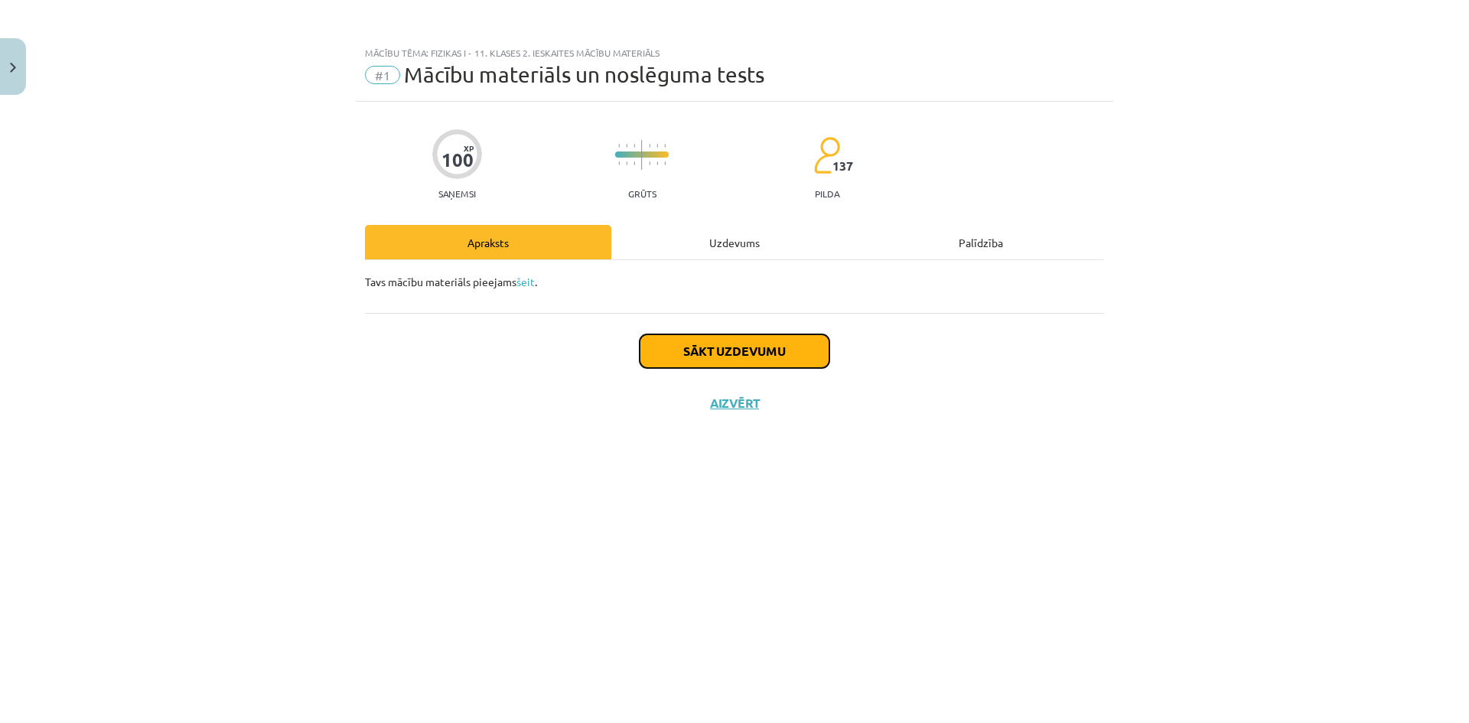
click at [802, 342] on button "Sākt uzdevumu" at bounding box center [734, 351] width 190 height 34
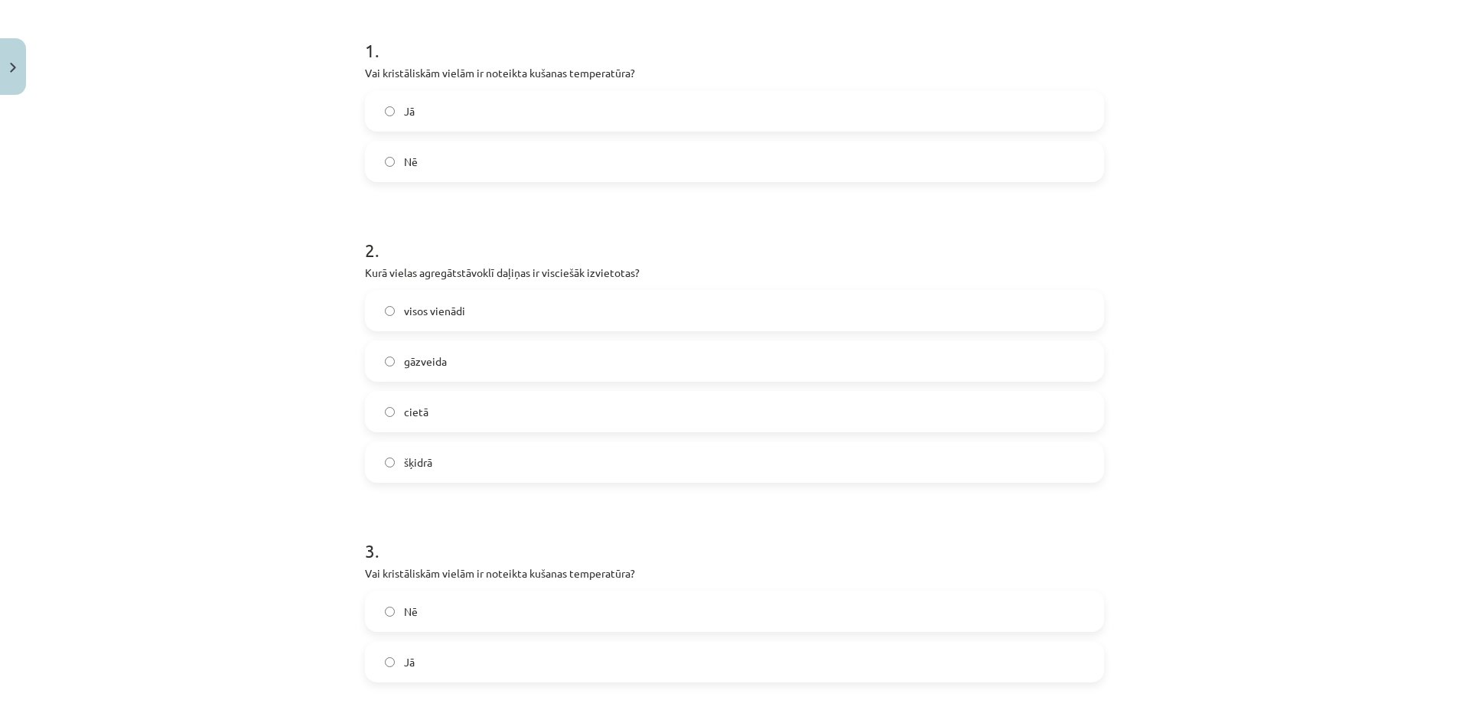
scroll to position [306, 0]
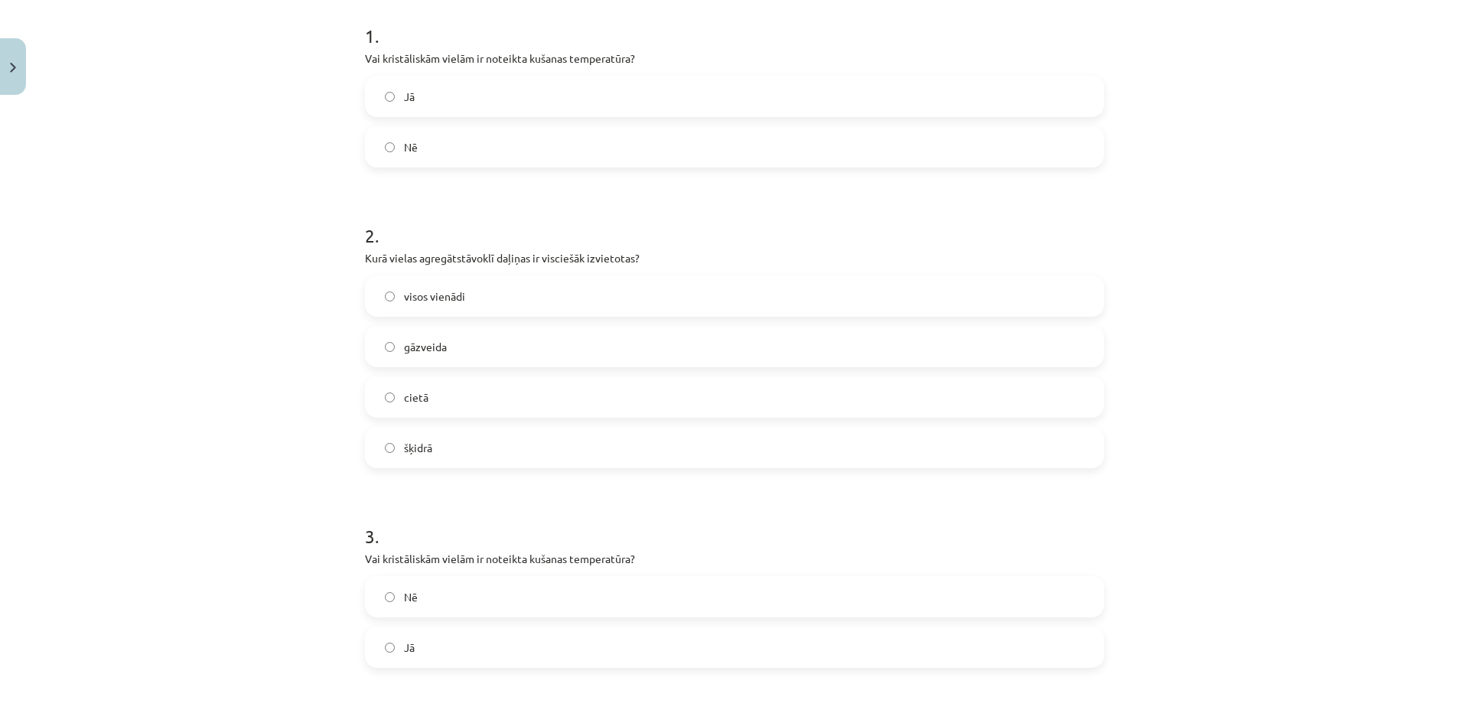
click at [607, 83] on label "Jā" at bounding box center [734, 96] width 736 height 38
click at [473, 403] on label "cietā" at bounding box center [734, 397] width 736 height 38
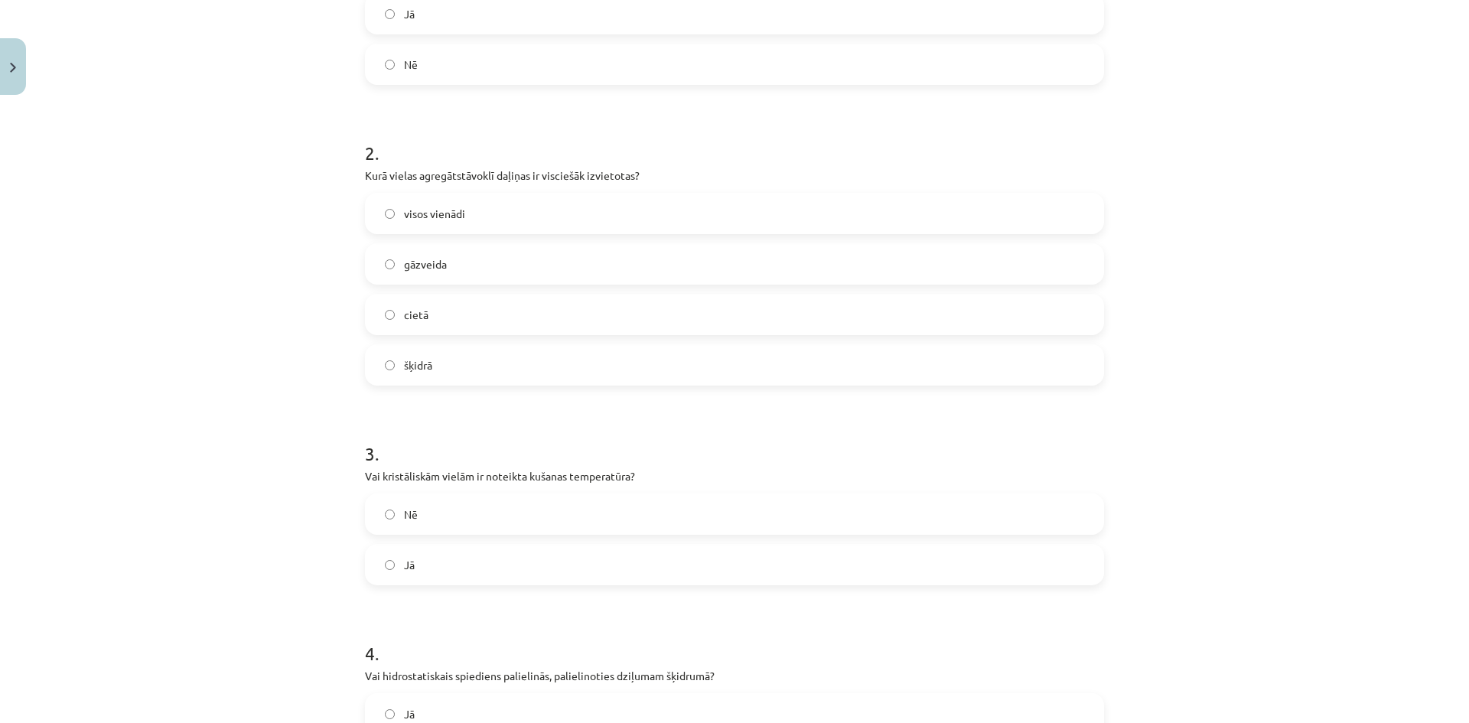
scroll to position [612, 0]
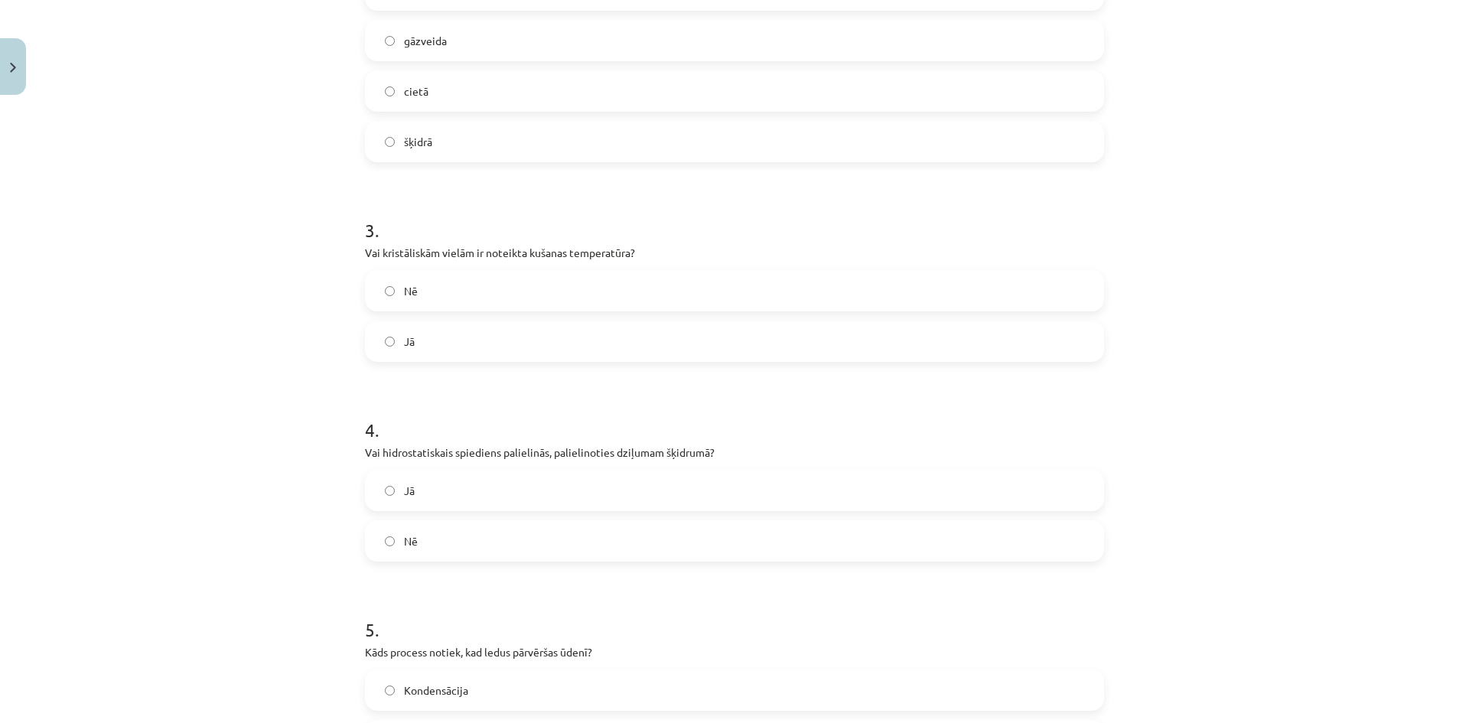
click at [443, 352] on label "Jā" at bounding box center [734, 341] width 736 height 38
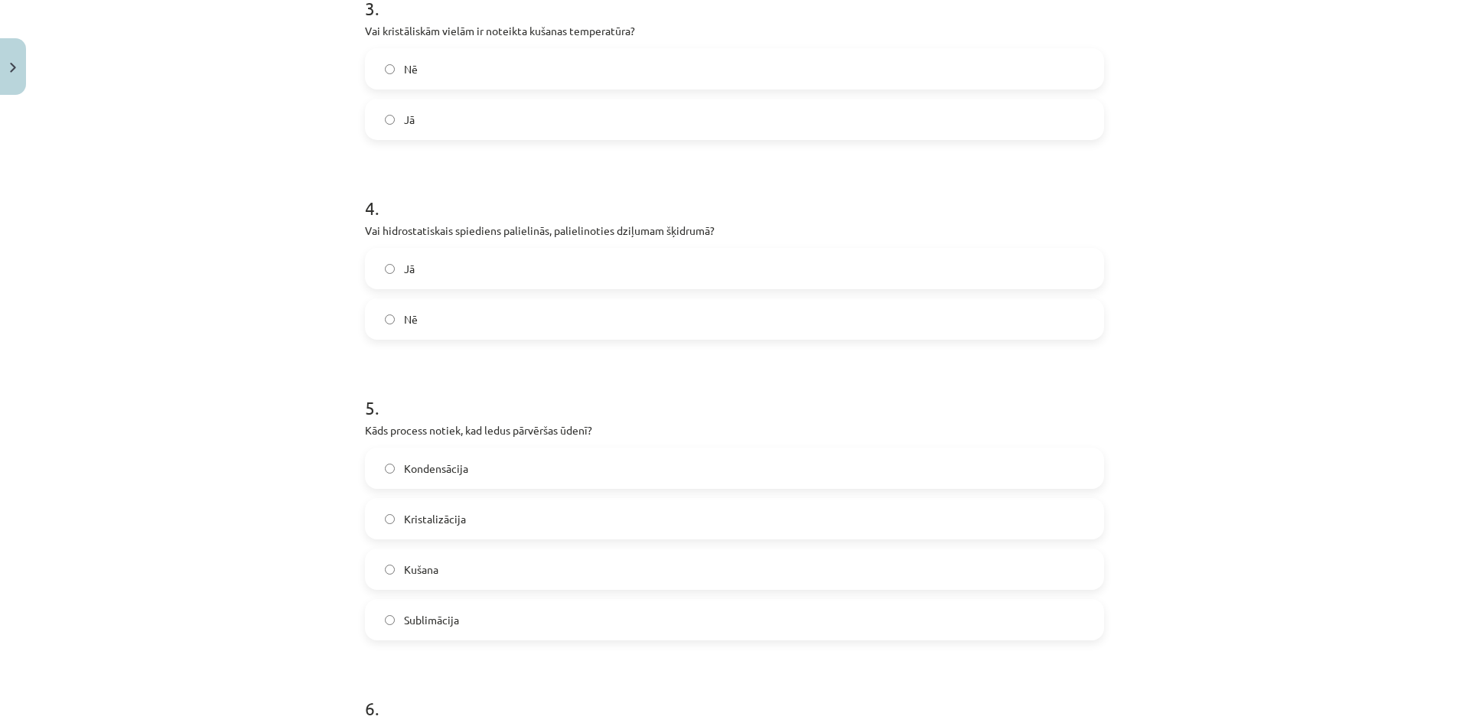
scroll to position [841, 0]
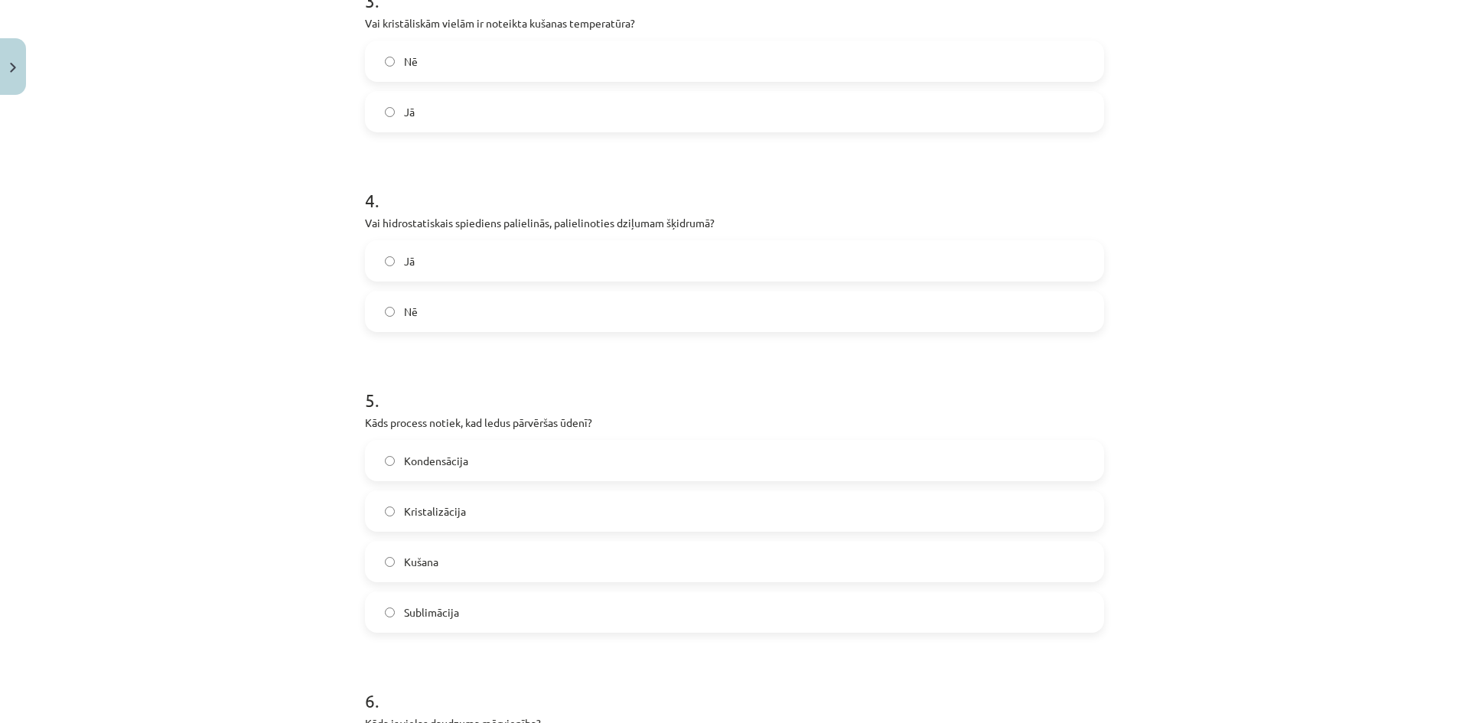
click at [406, 260] on span "Jā" at bounding box center [409, 261] width 11 height 16
click at [476, 553] on label "Kušana" at bounding box center [734, 561] width 736 height 38
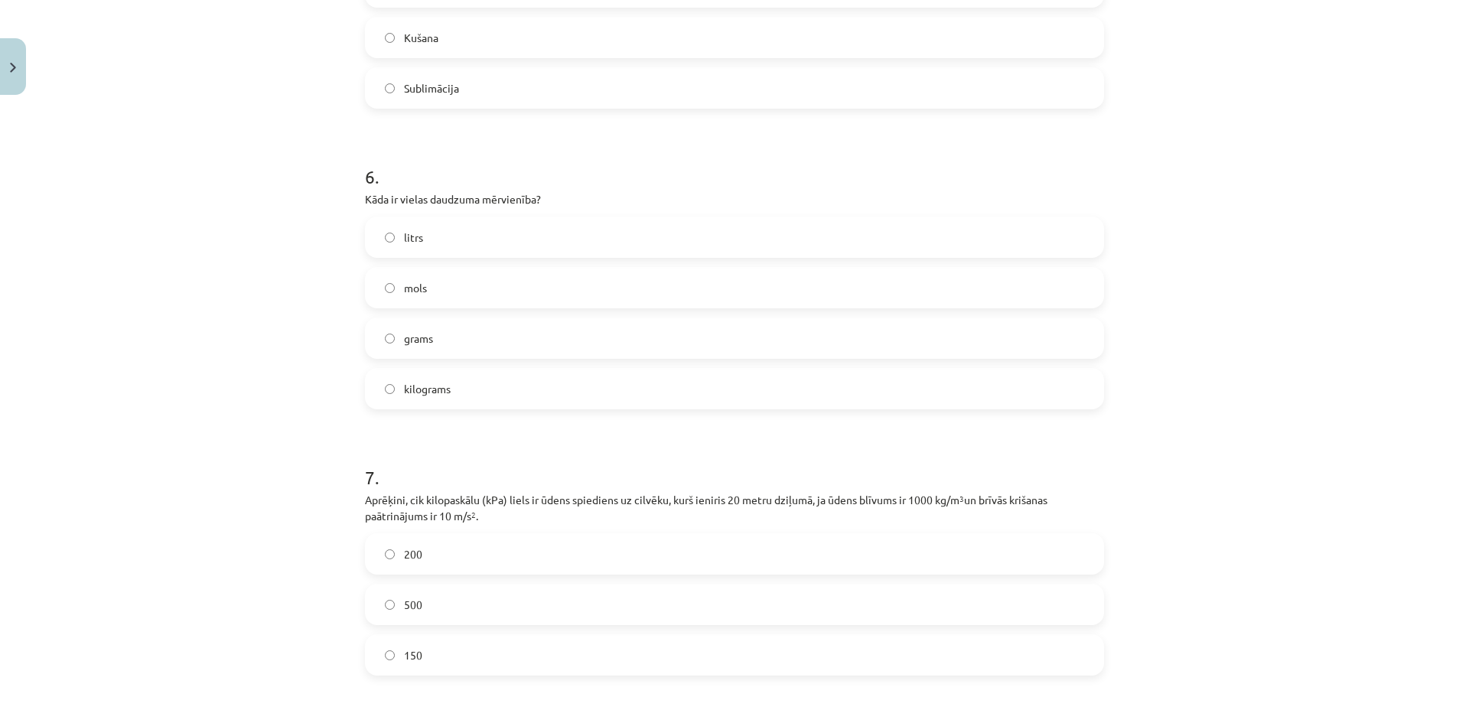
scroll to position [1453, 0]
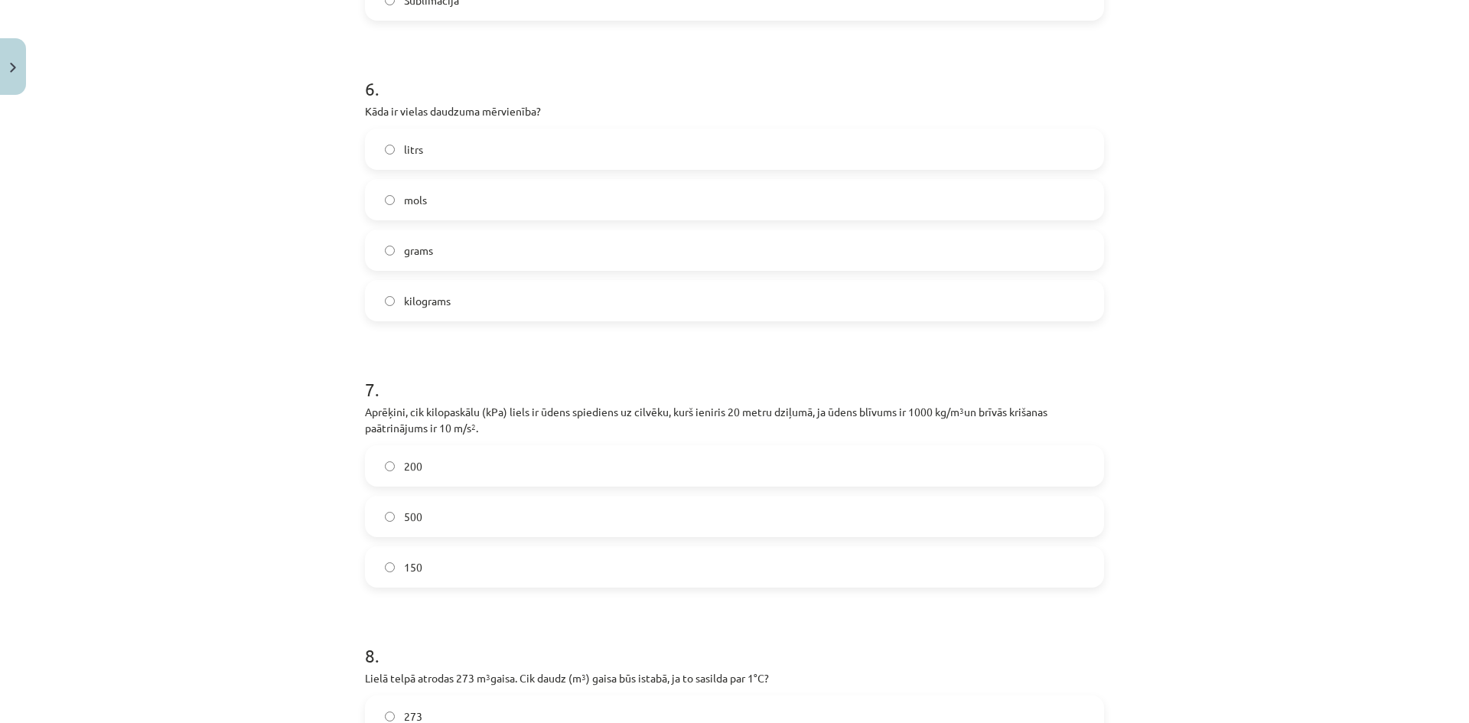
click at [432, 195] on label "mols" at bounding box center [734, 200] width 736 height 38
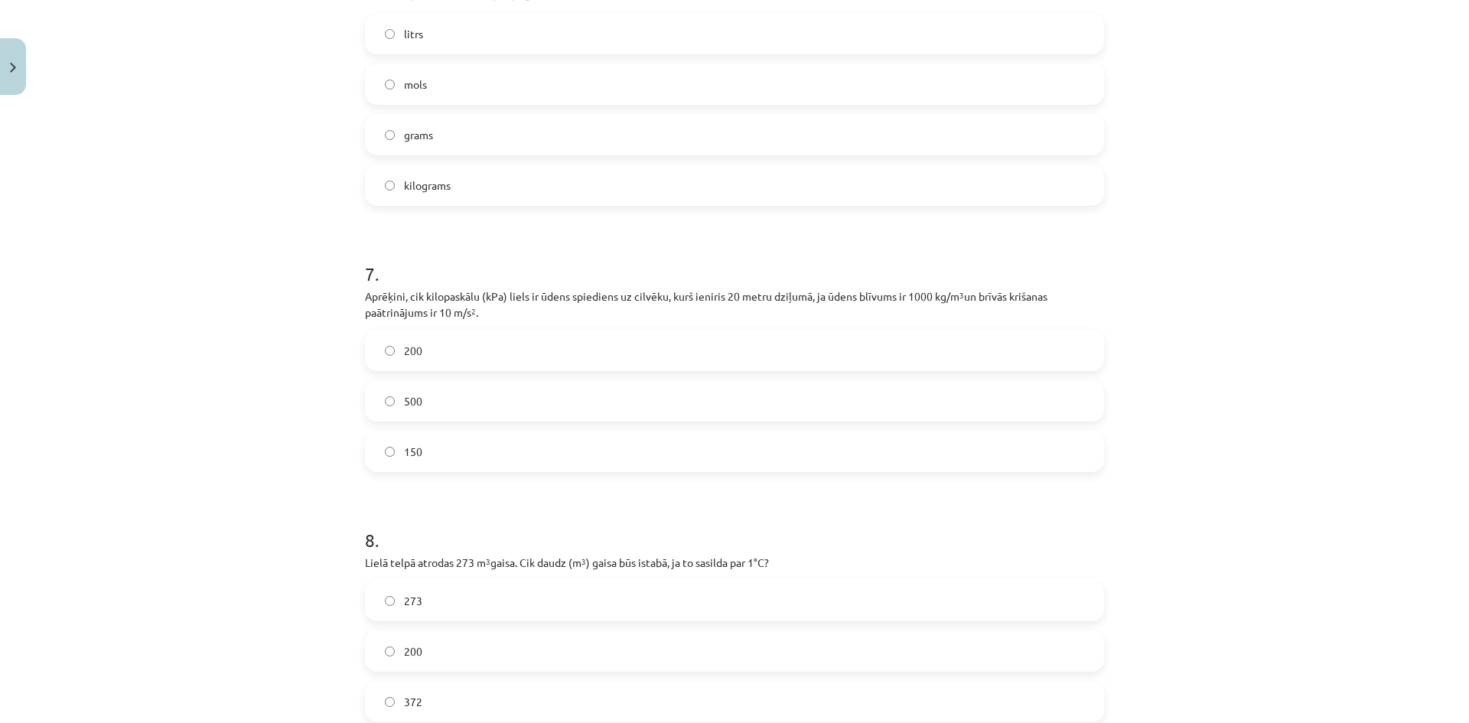
scroll to position [1606, 0]
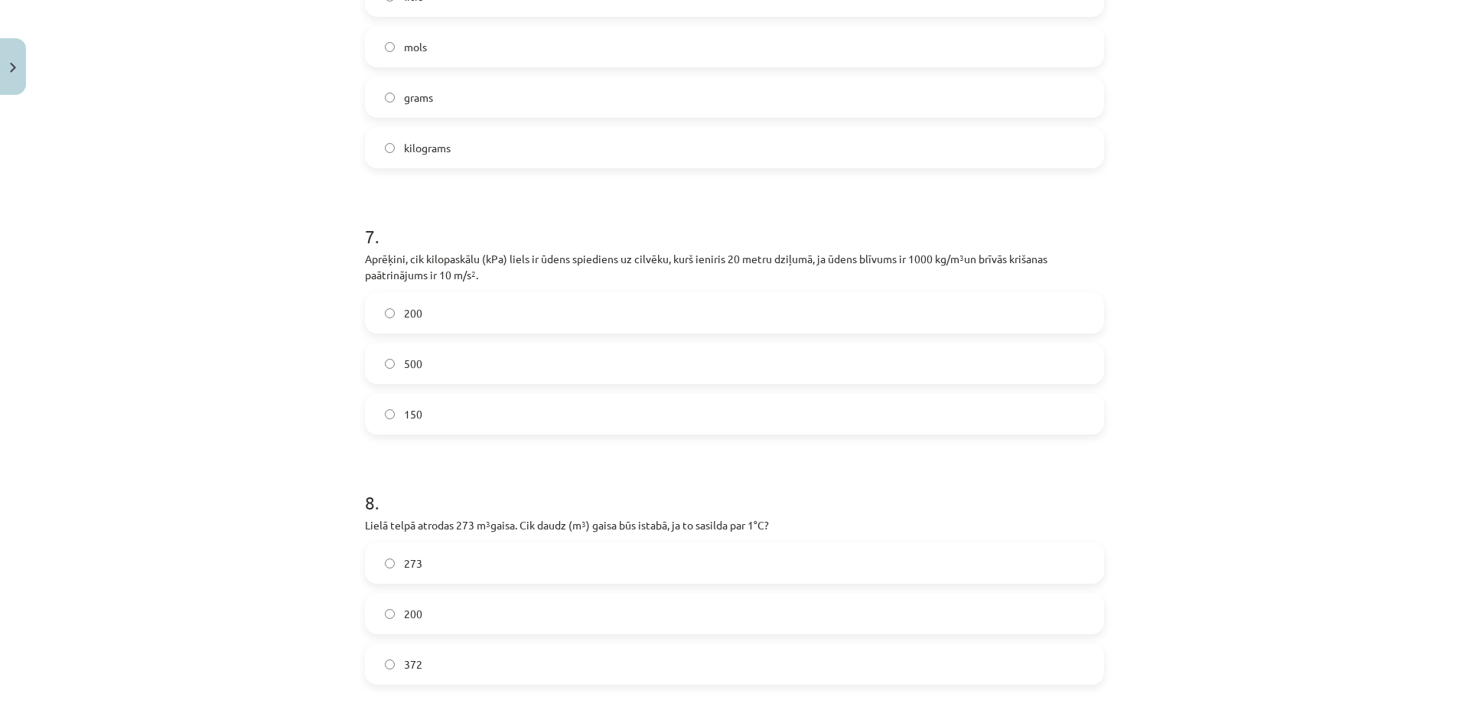
click at [474, 311] on label "200" at bounding box center [734, 313] width 736 height 38
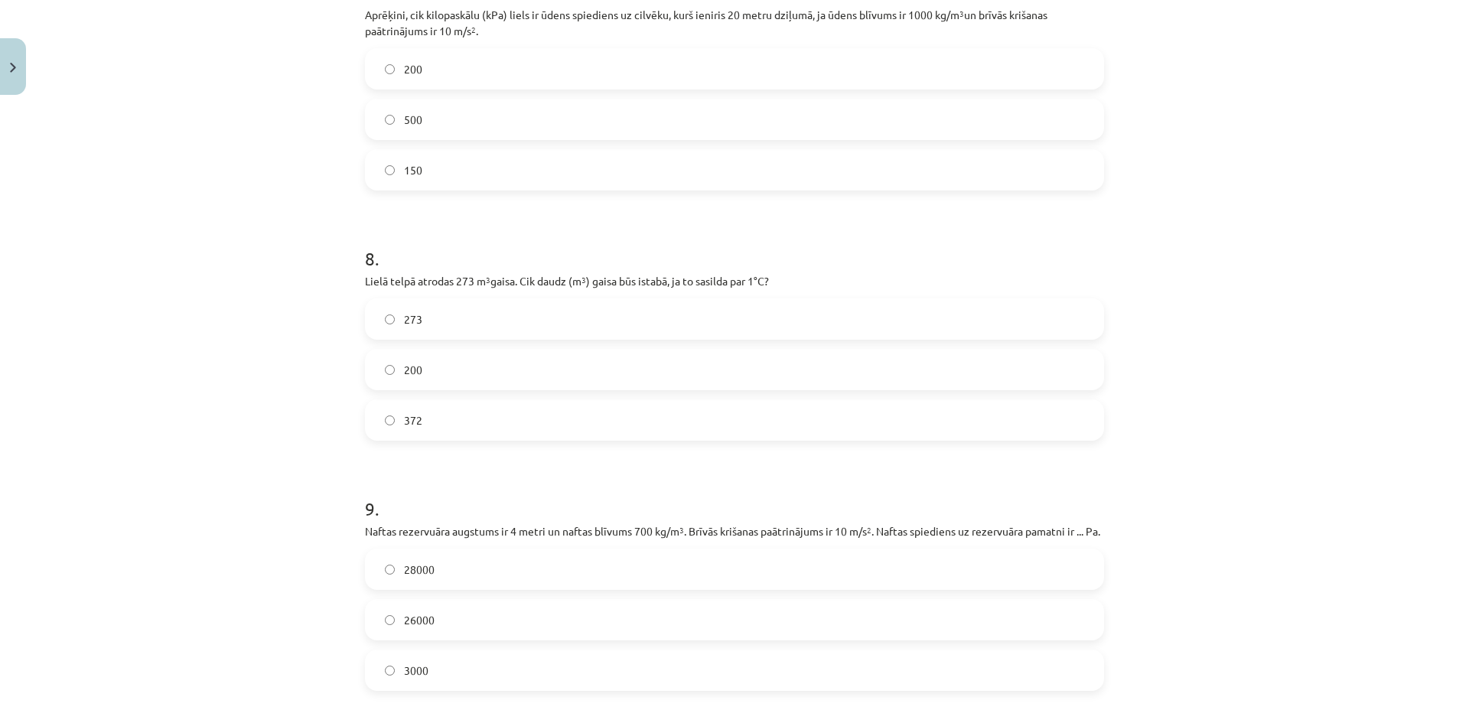
scroll to position [1912, 0]
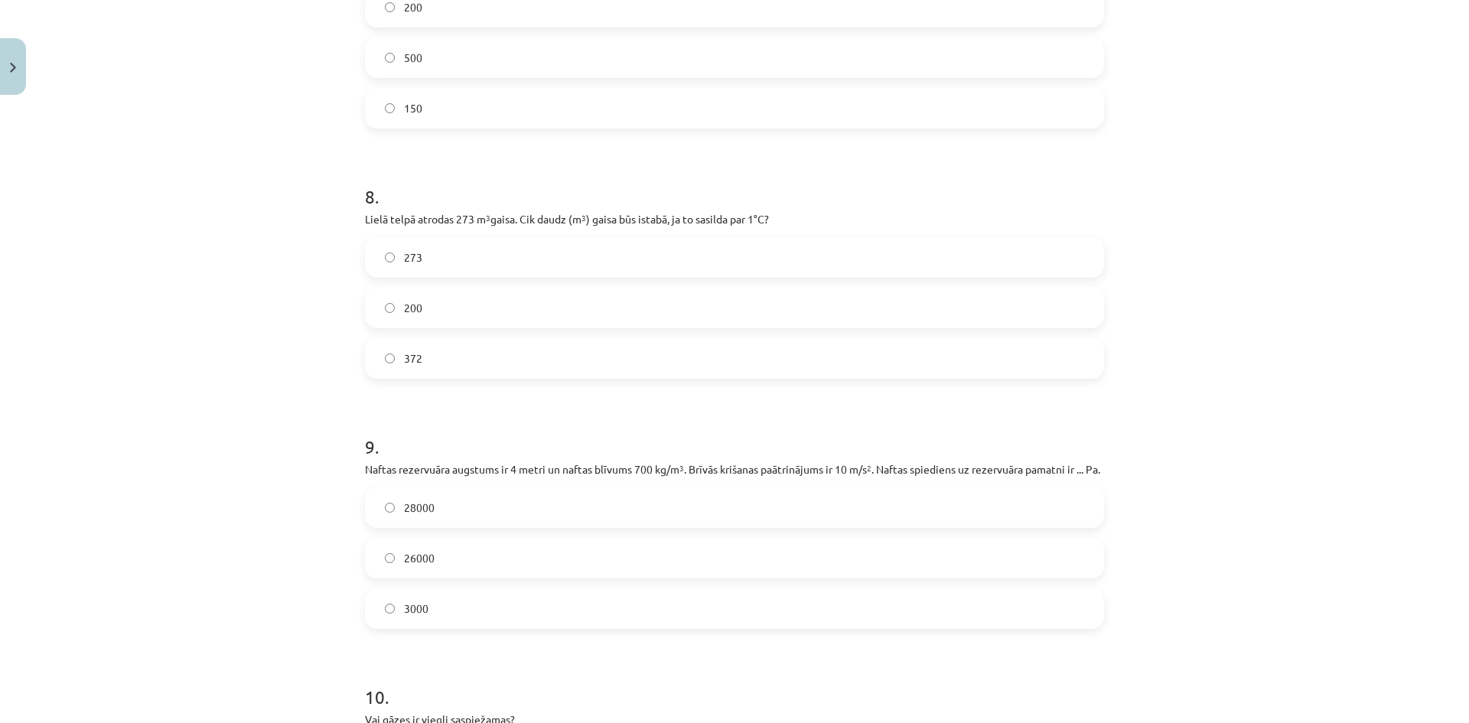
click at [512, 252] on label "273" at bounding box center [734, 257] width 736 height 38
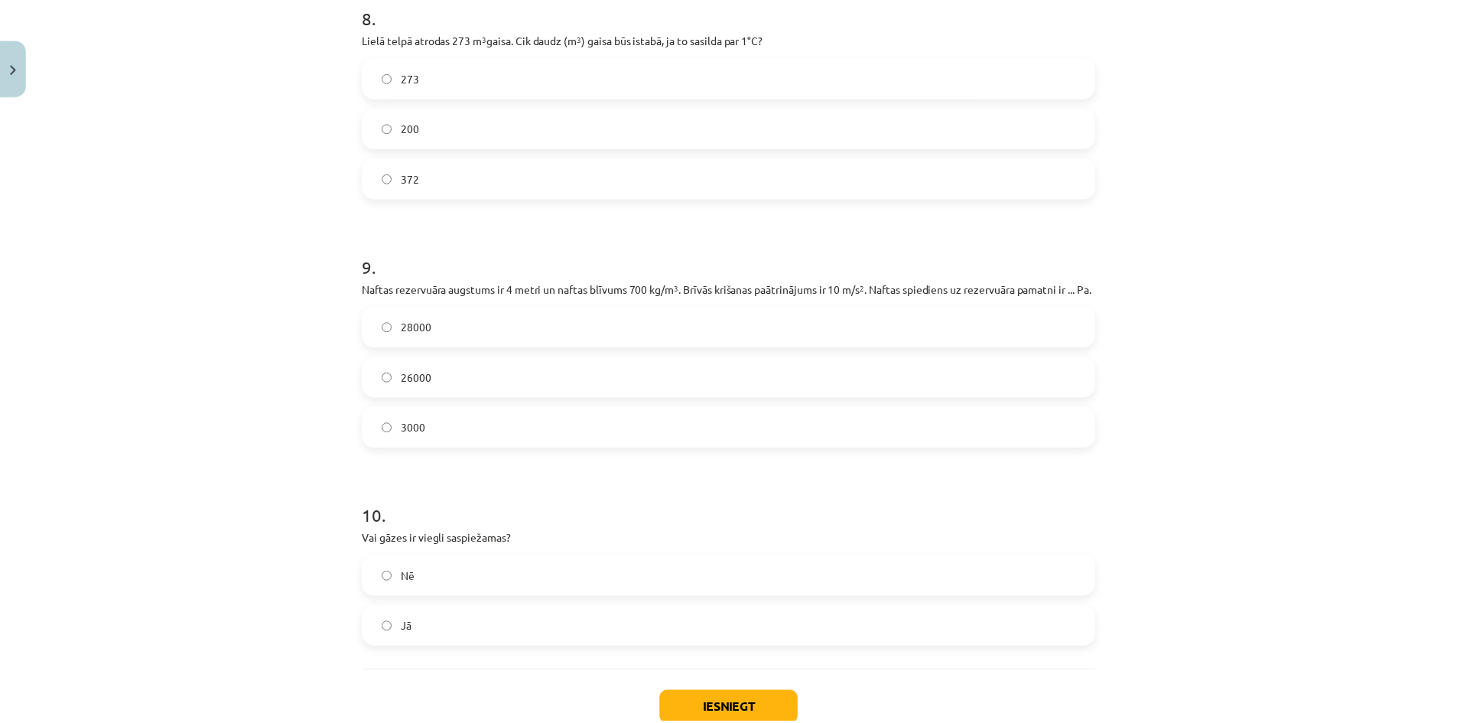
scroll to position [2142, 0]
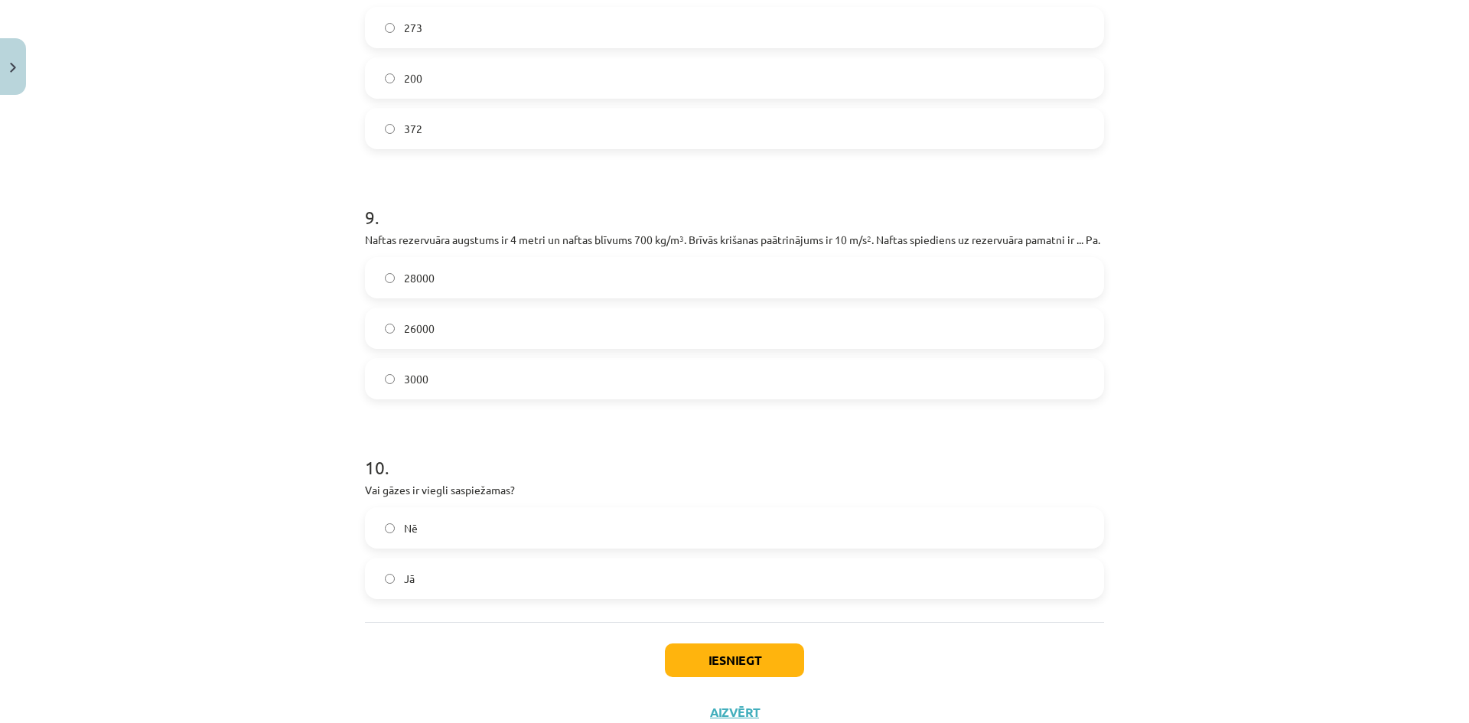
click at [442, 297] on label "28000" at bounding box center [734, 278] width 736 height 38
click at [509, 594] on label "Jā" at bounding box center [734, 578] width 736 height 38
click at [682, 677] on button "Iesniegt" at bounding box center [734, 660] width 139 height 34
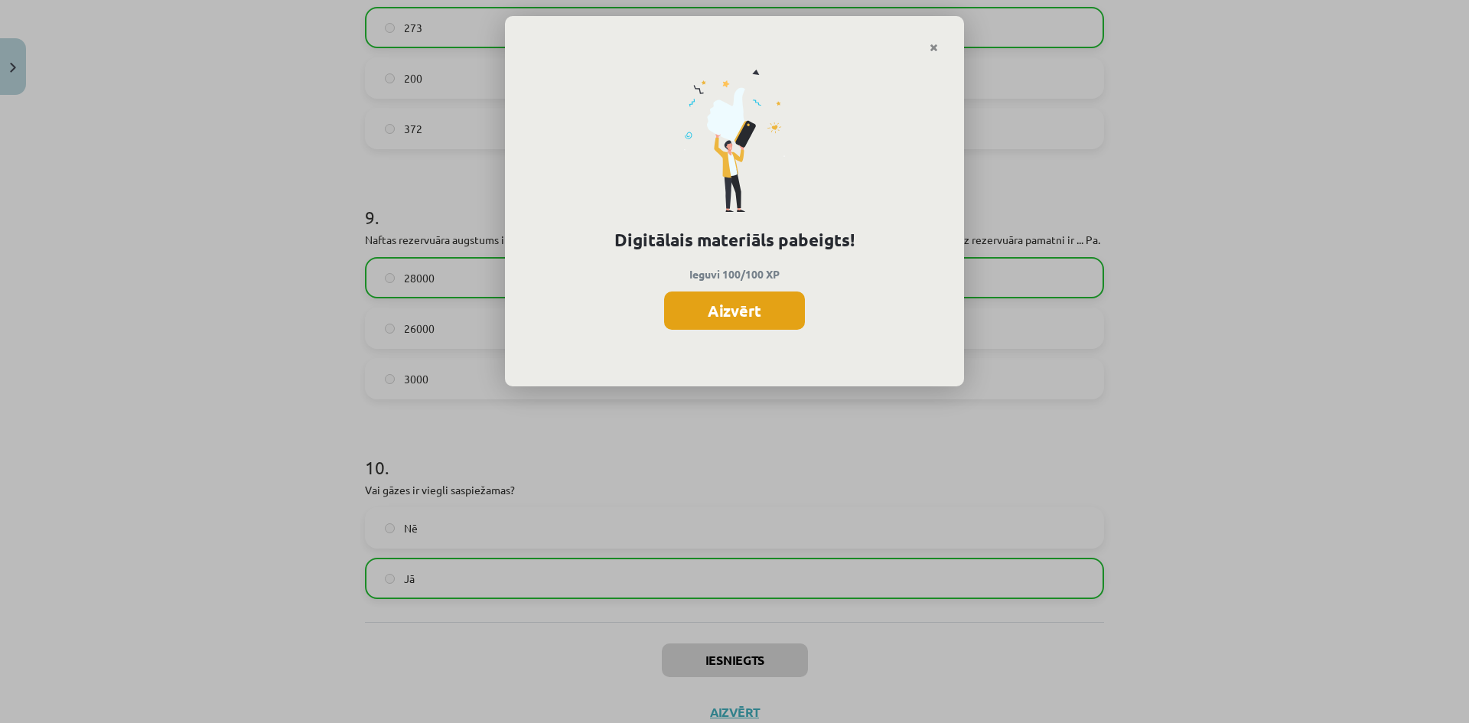
click at [717, 314] on button "Aizvērt" at bounding box center [734, 310] width 141 height 38
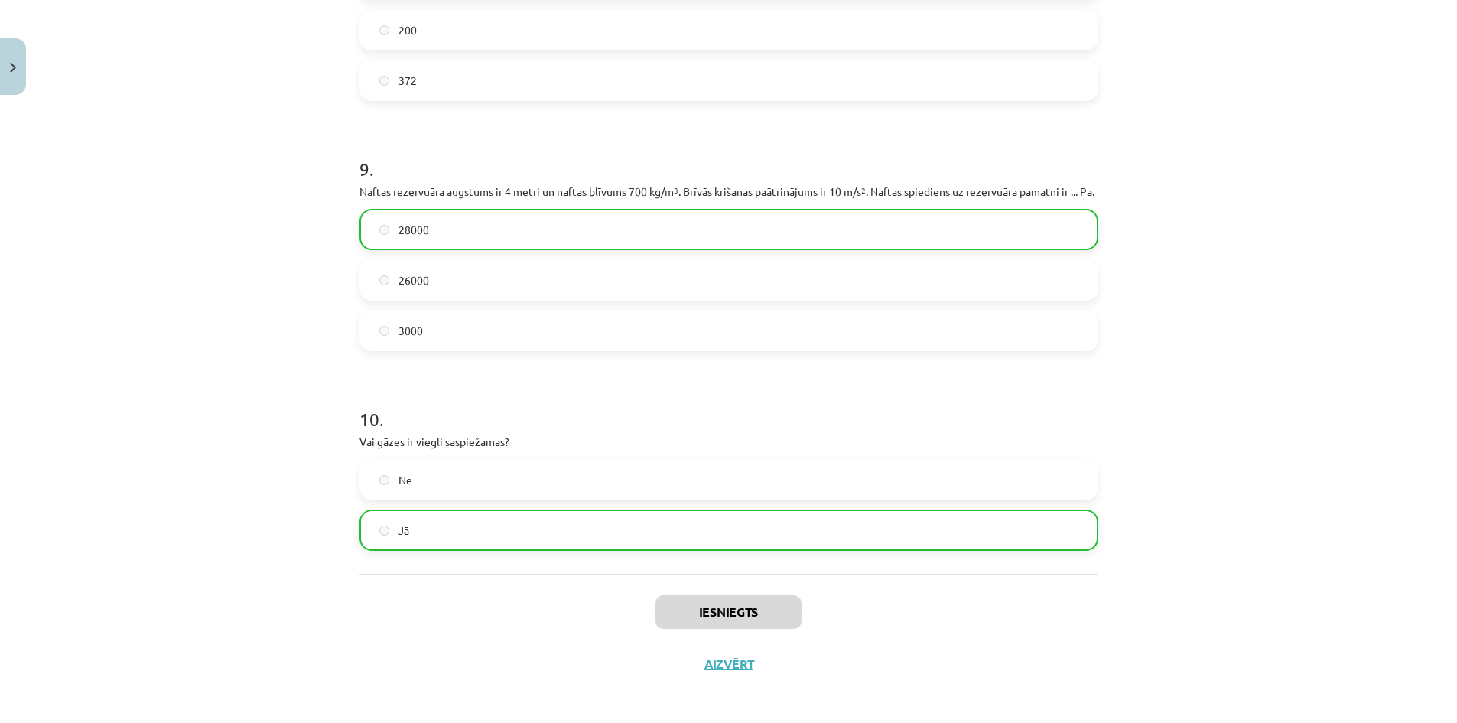
scroll to position [2211, 0]
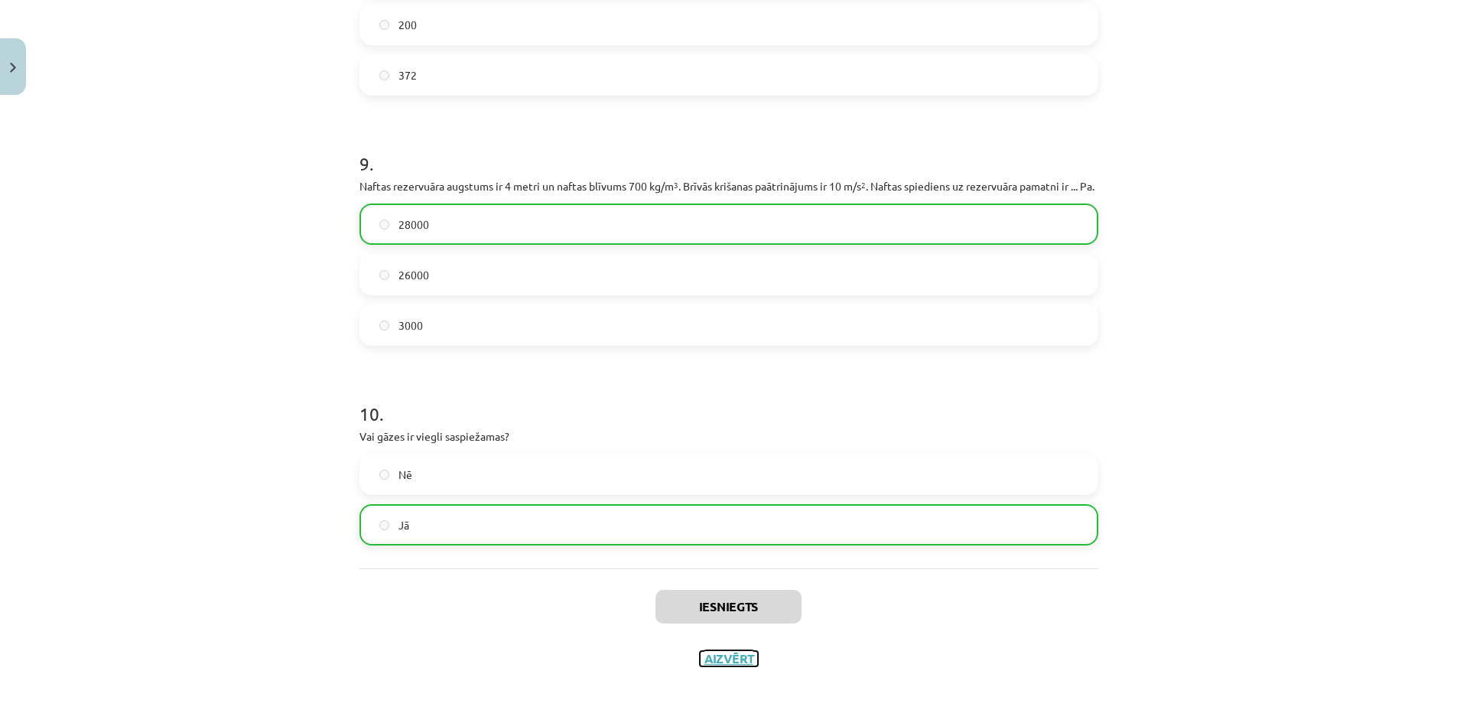
click at [717, 656] on button "Aizvērt" at bounding box center [729, 658] width 58 height 15
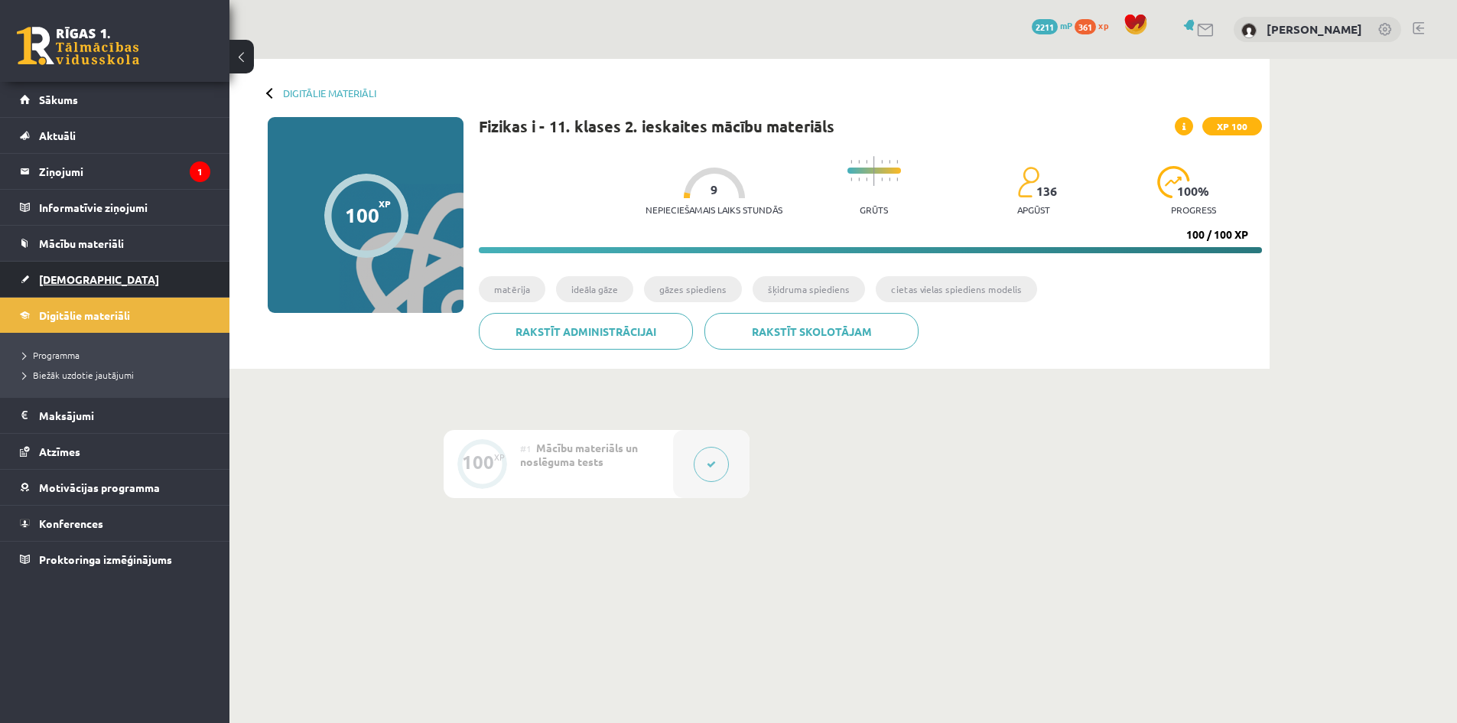
click at [120, 278] on link "[DEMOGRAPHIC_DATA]" at bounding box center [115, 279] width 190 height 35
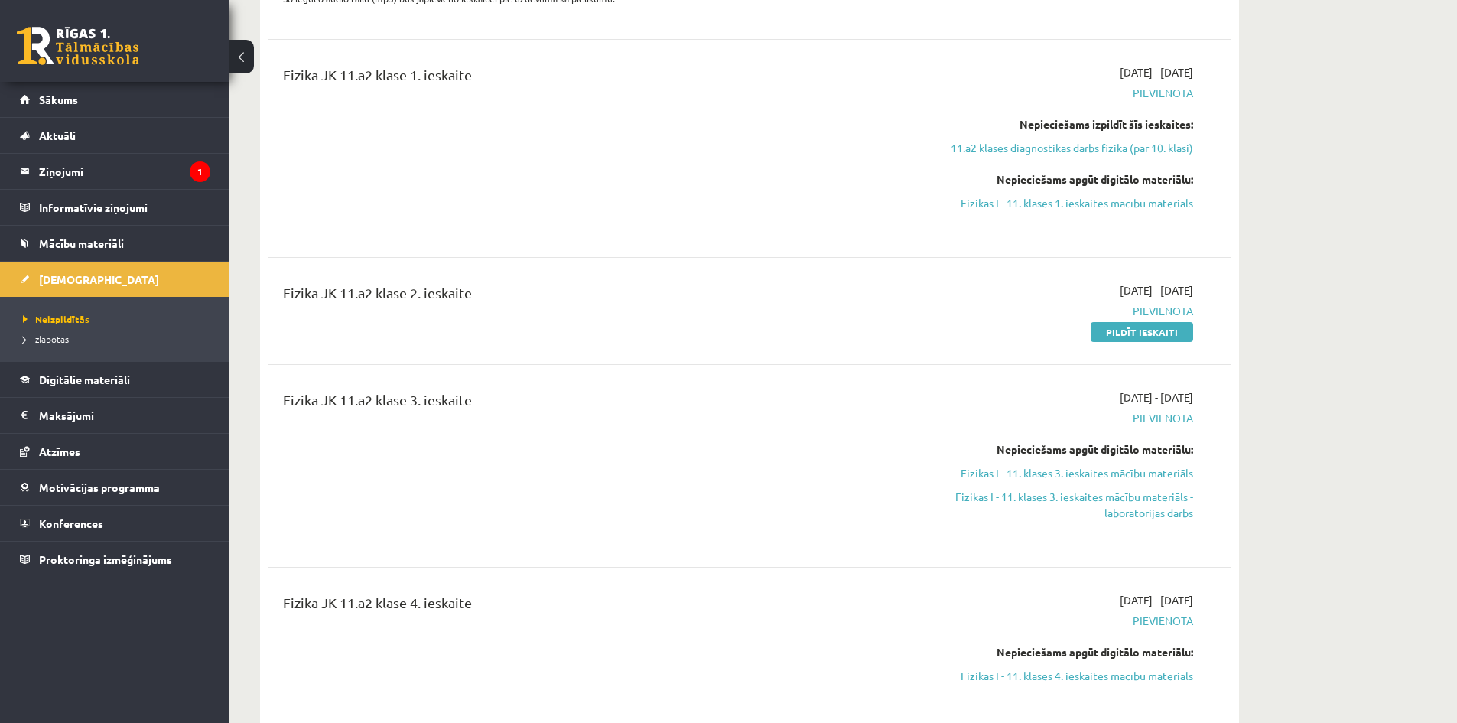
scroll to position [918, 0]
click at [1059, 157] on link "11.a2 klases diagnostikas darbs fizikā (par 10. klasi)" at bounding box center [1049, 149] width 288 height 16
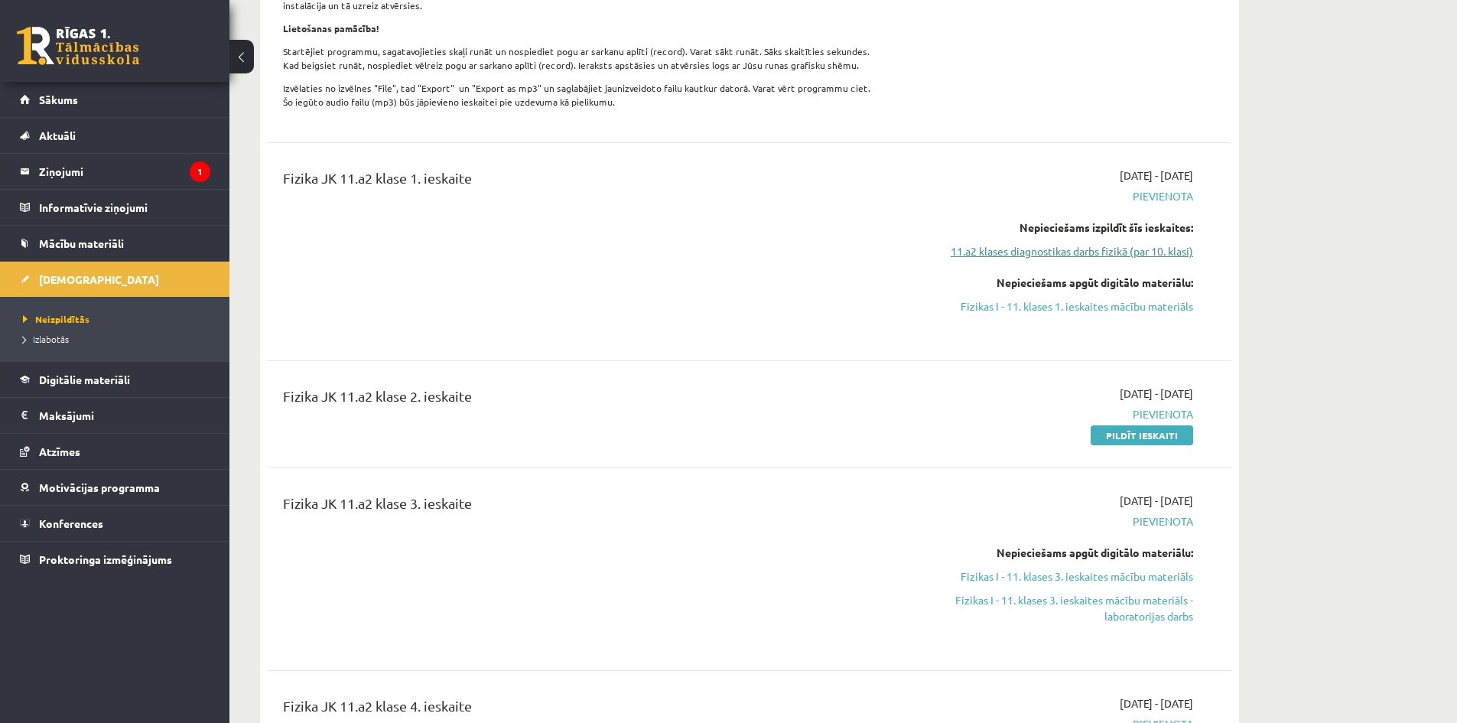
click at [1066, 259] on link "11.a2 klases diagnostikas darbs fizikā (par 10. klasi)" at bounding box center [1049, 251] width 288 height 16
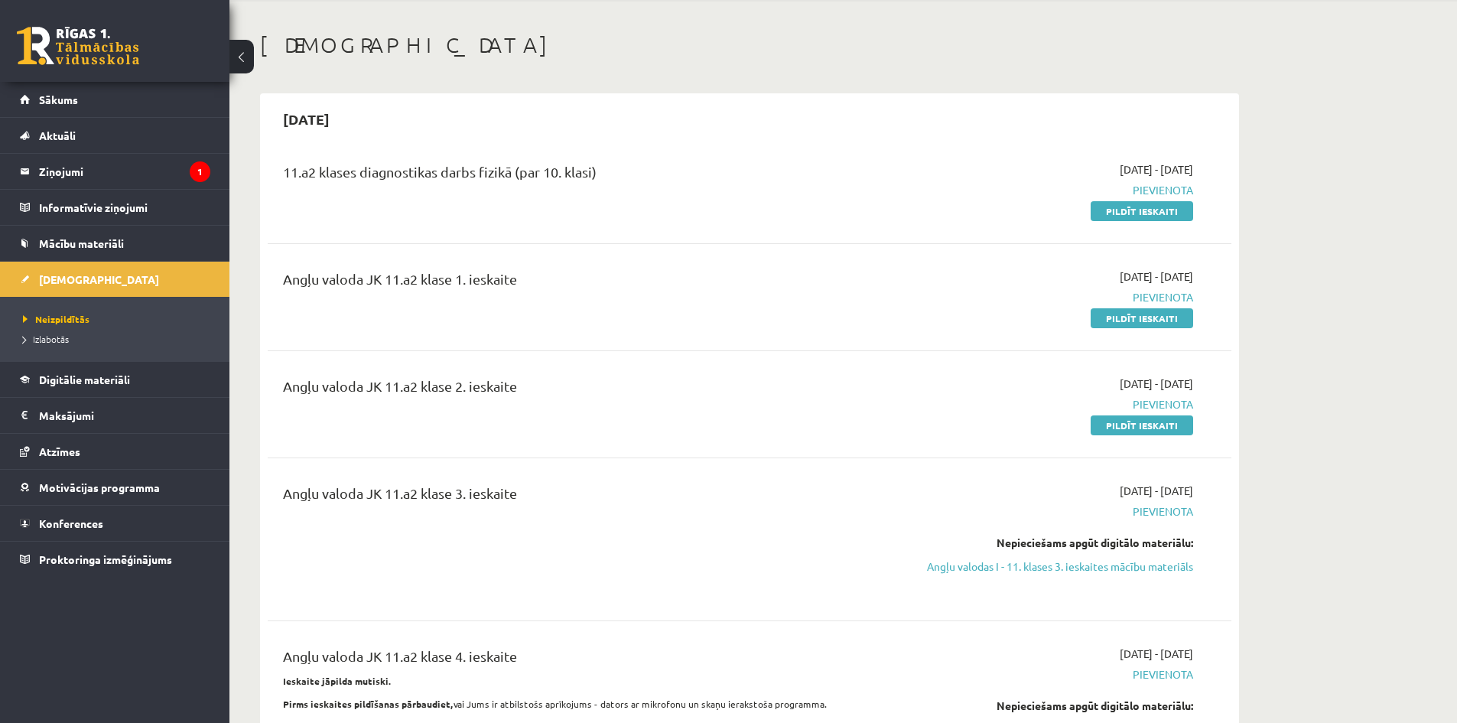
scroll to position [50, 0]
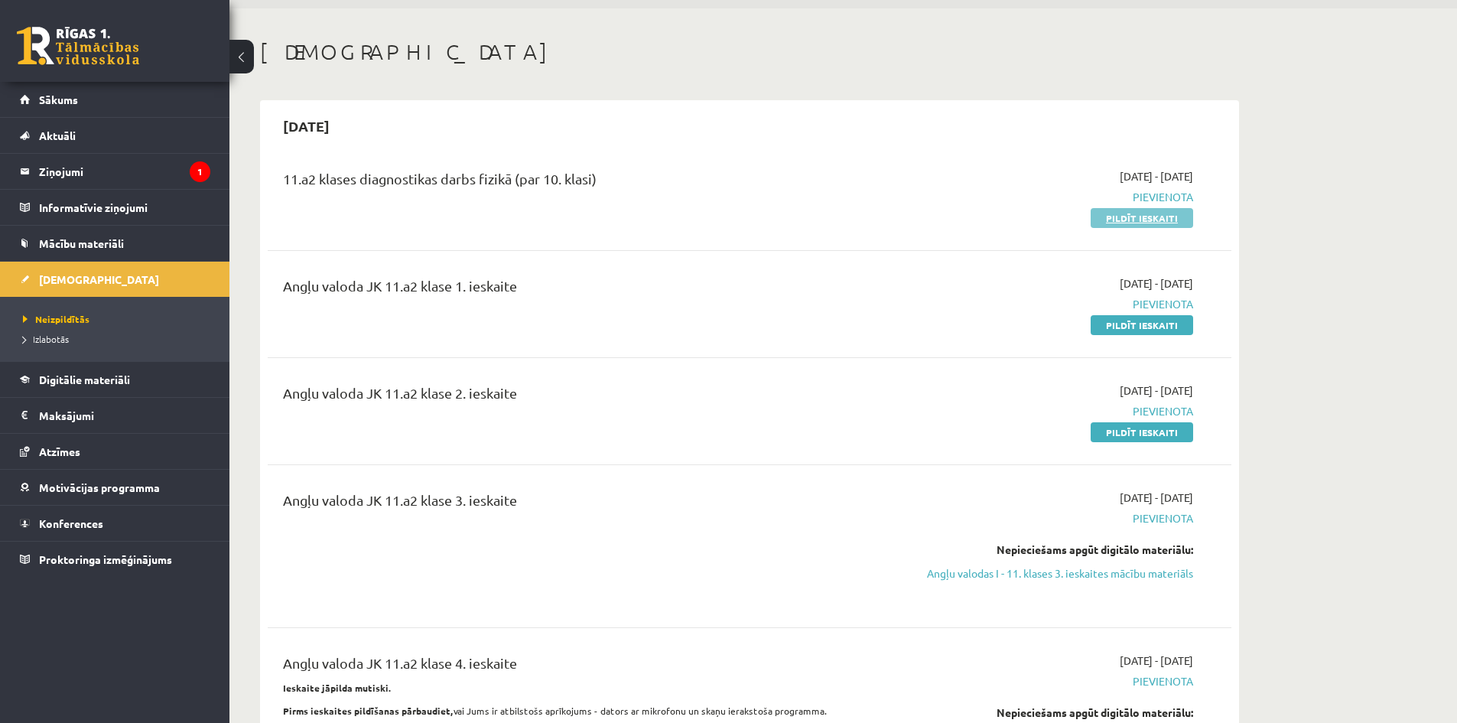
click at [1121, 213] on link "Pildīt ieskaiti" at bounding box center [1142, 218] width 103 height 20
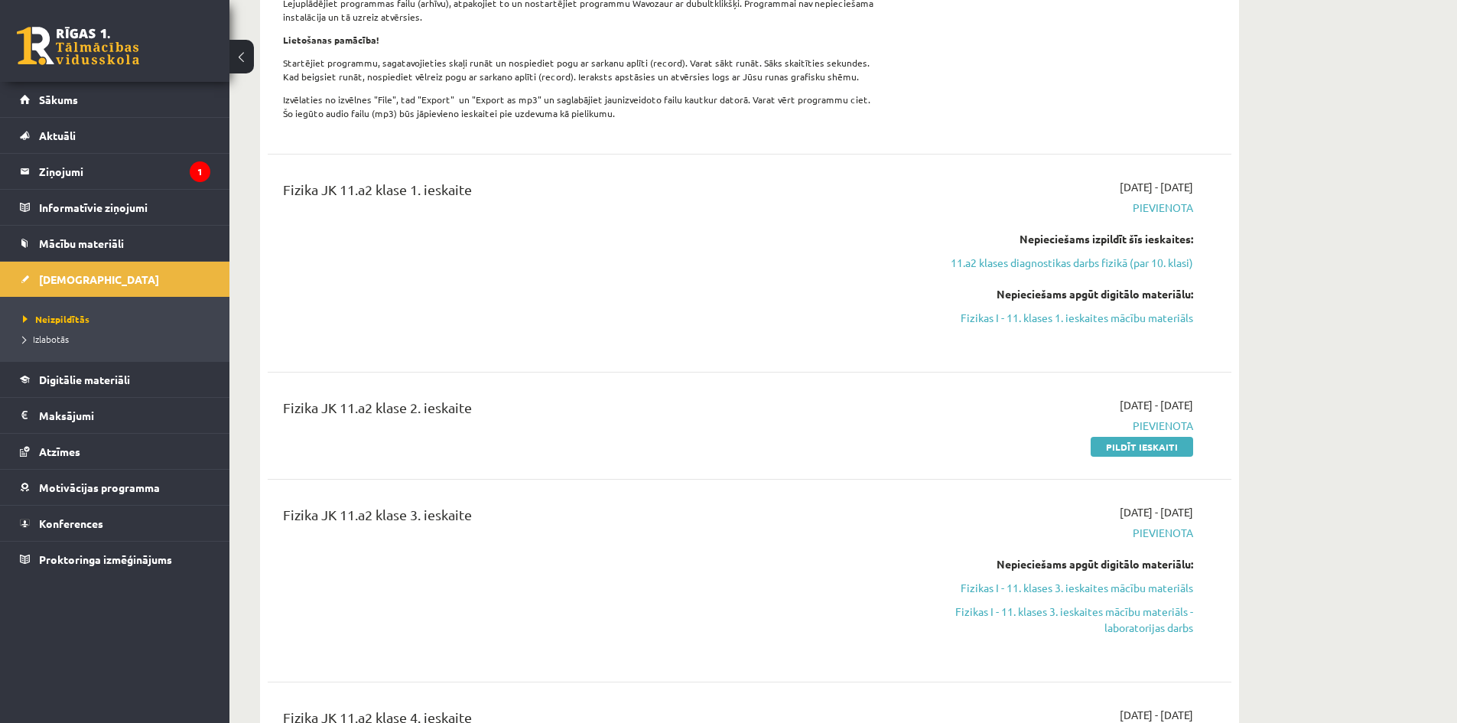
scroll to position [815, 0]
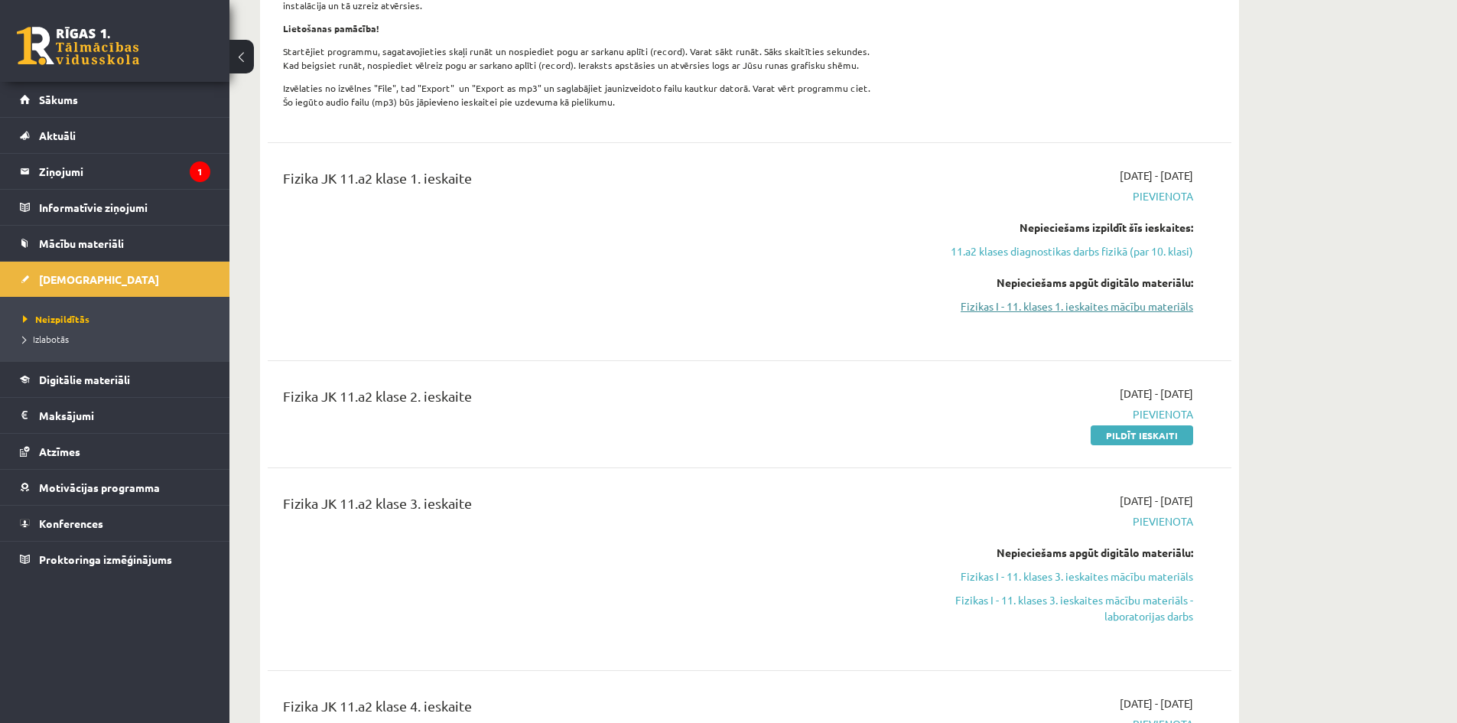
click at [1105, 314] on link "Fizikas I - 11. klases 1. ieskaites mācību materiāls" at bounding box center [1049, 306] width 288 height 16
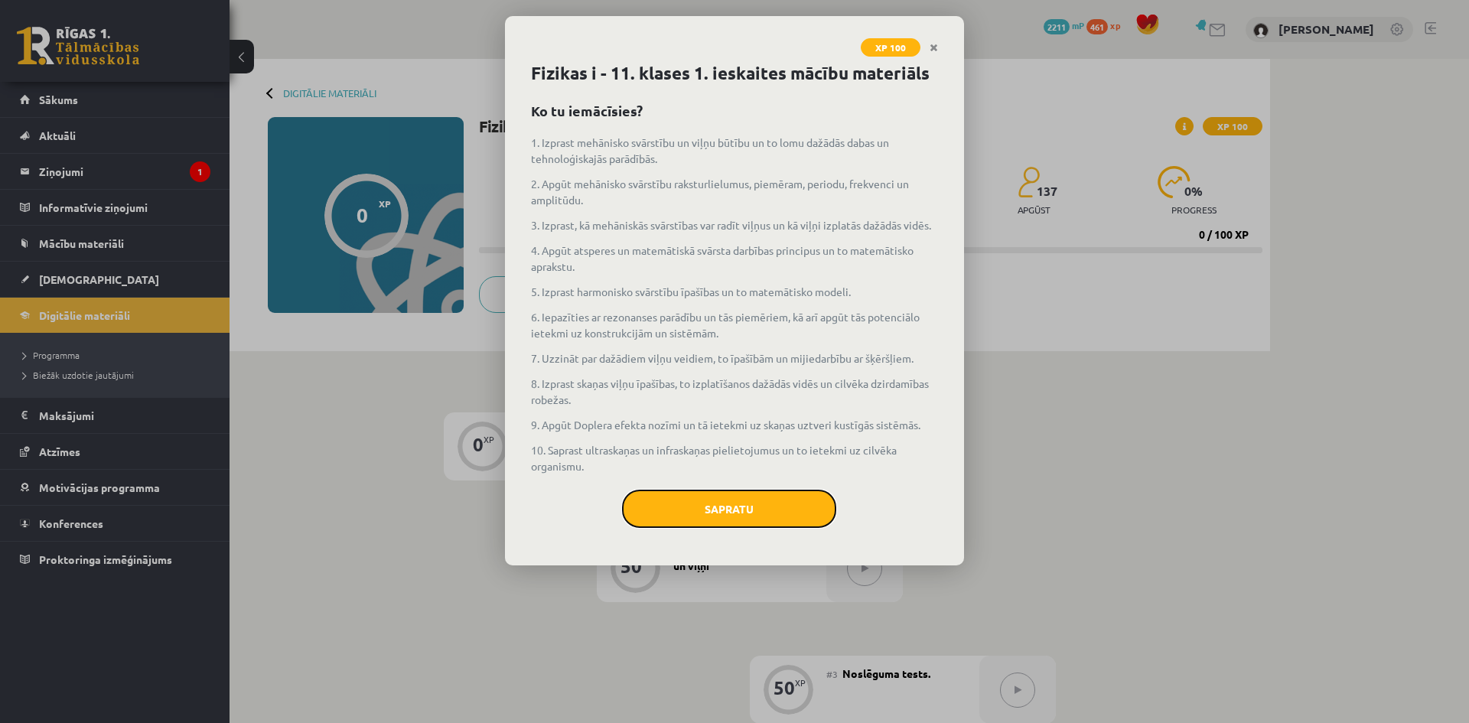
click at [709, 497] on button "Sapratu" at bounding box center [729, 509] width 214 height 38
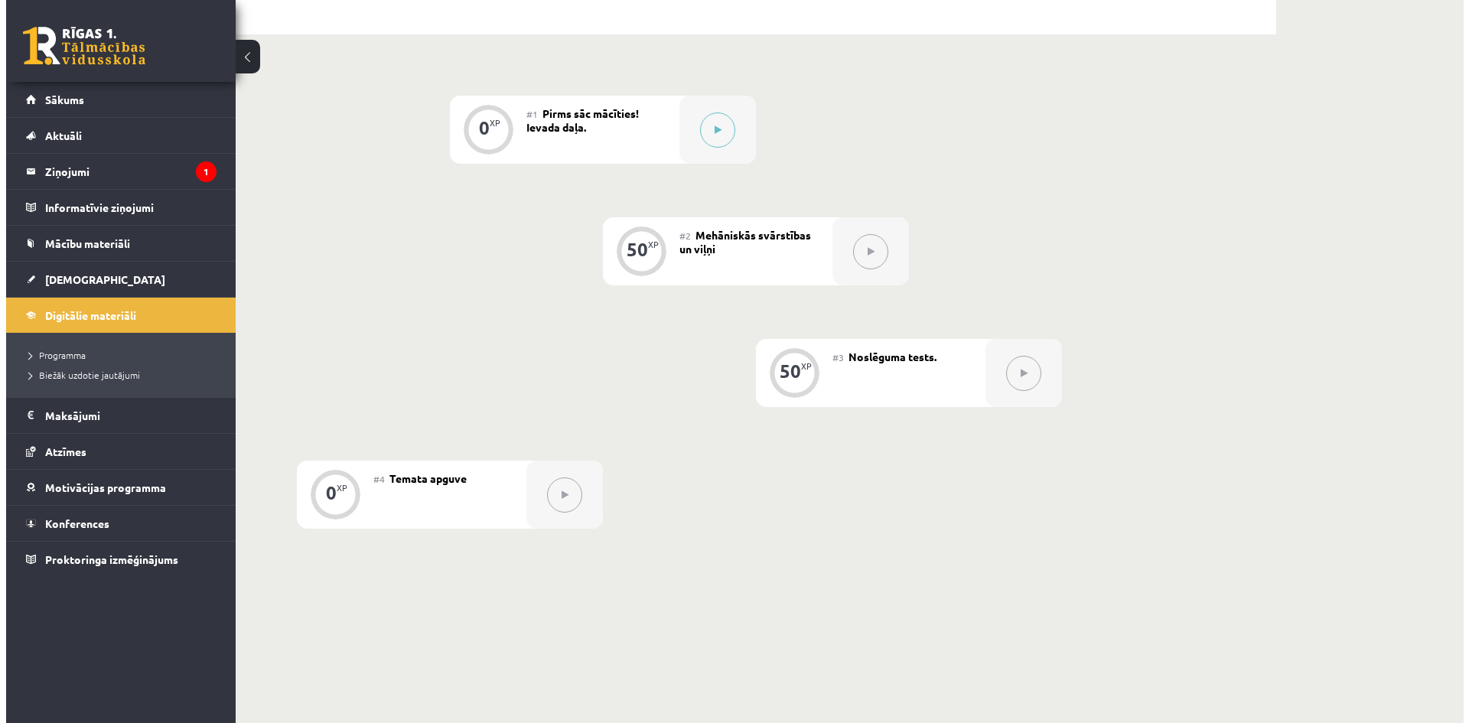
scroll to position [229, 0]
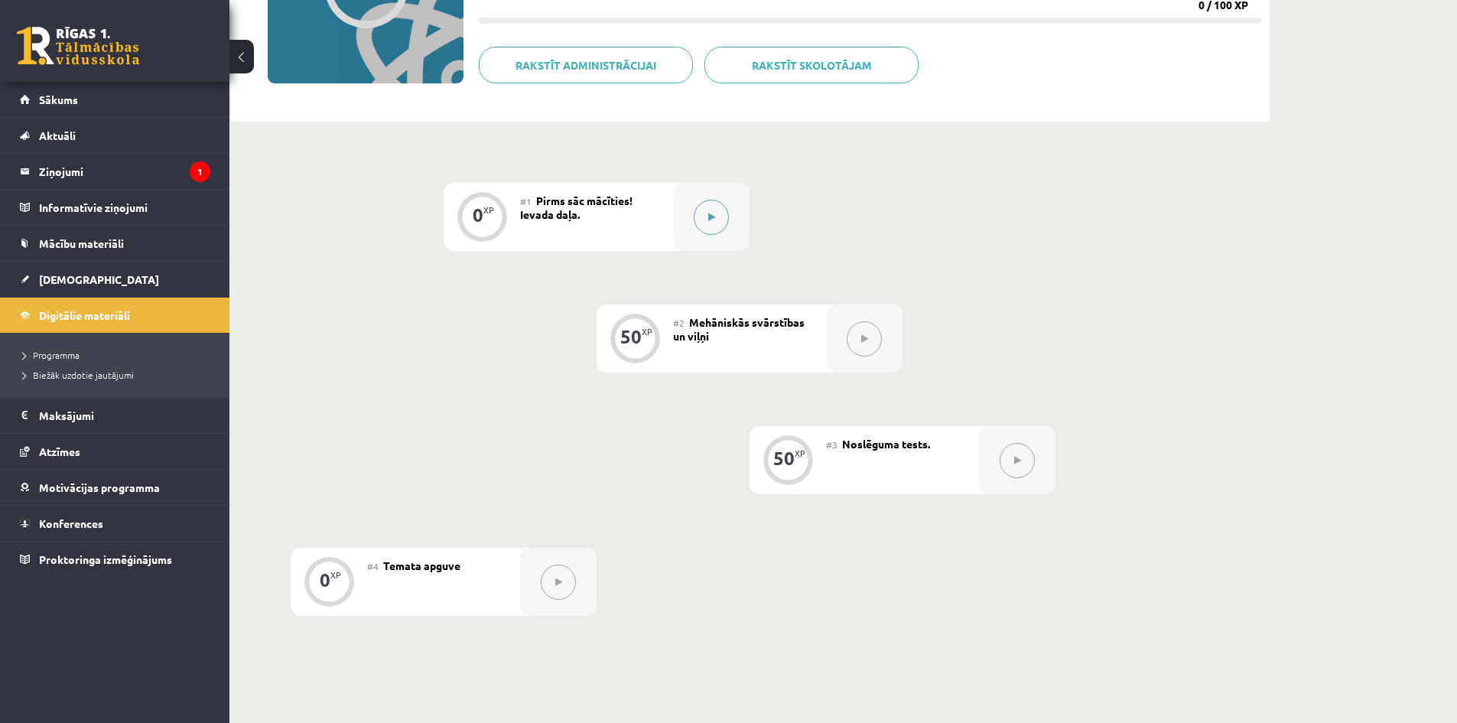
click at [724, 223] on button at bounding box center [711, 217] width 35 height 35
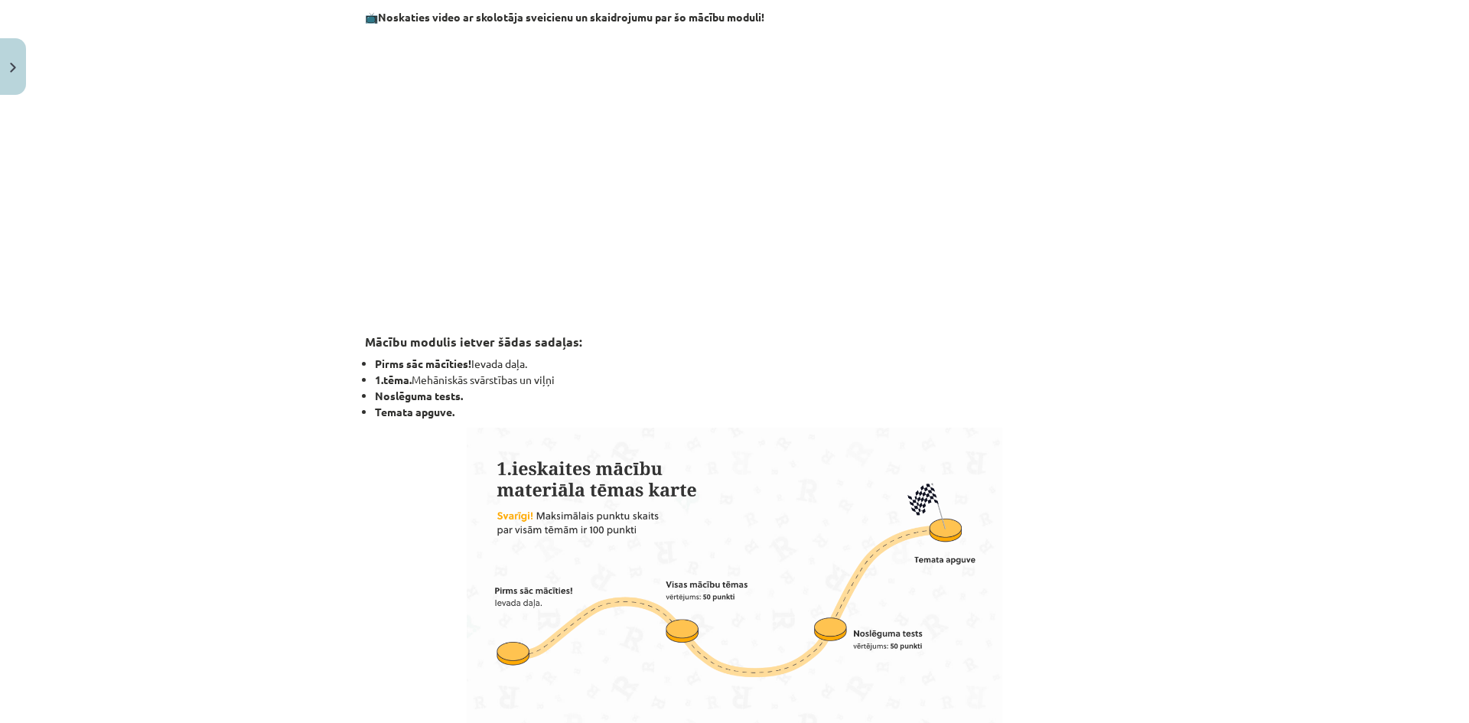
scroll to position [836, 0]
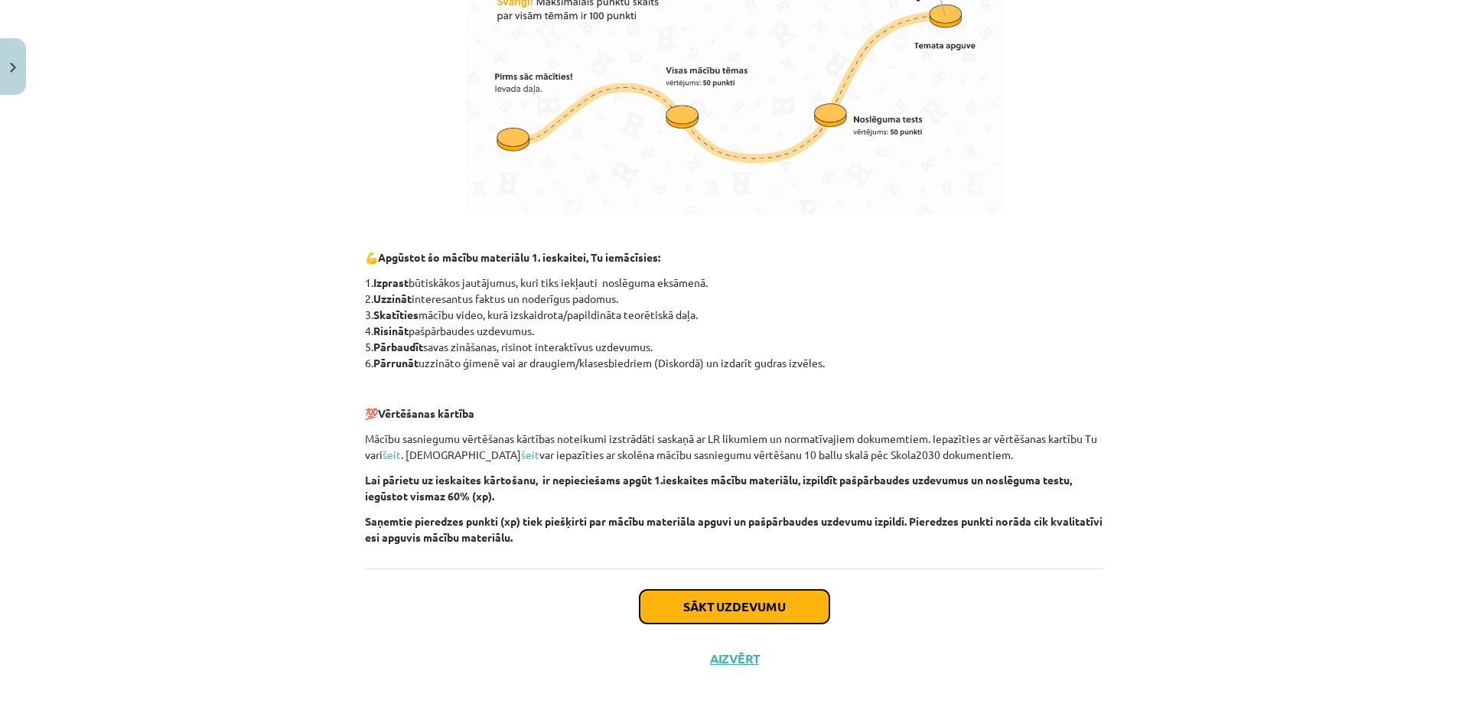
click at [778, 599] on button "Sākt uzdevumu" at bounding box center [734, 607] width 190 height 34
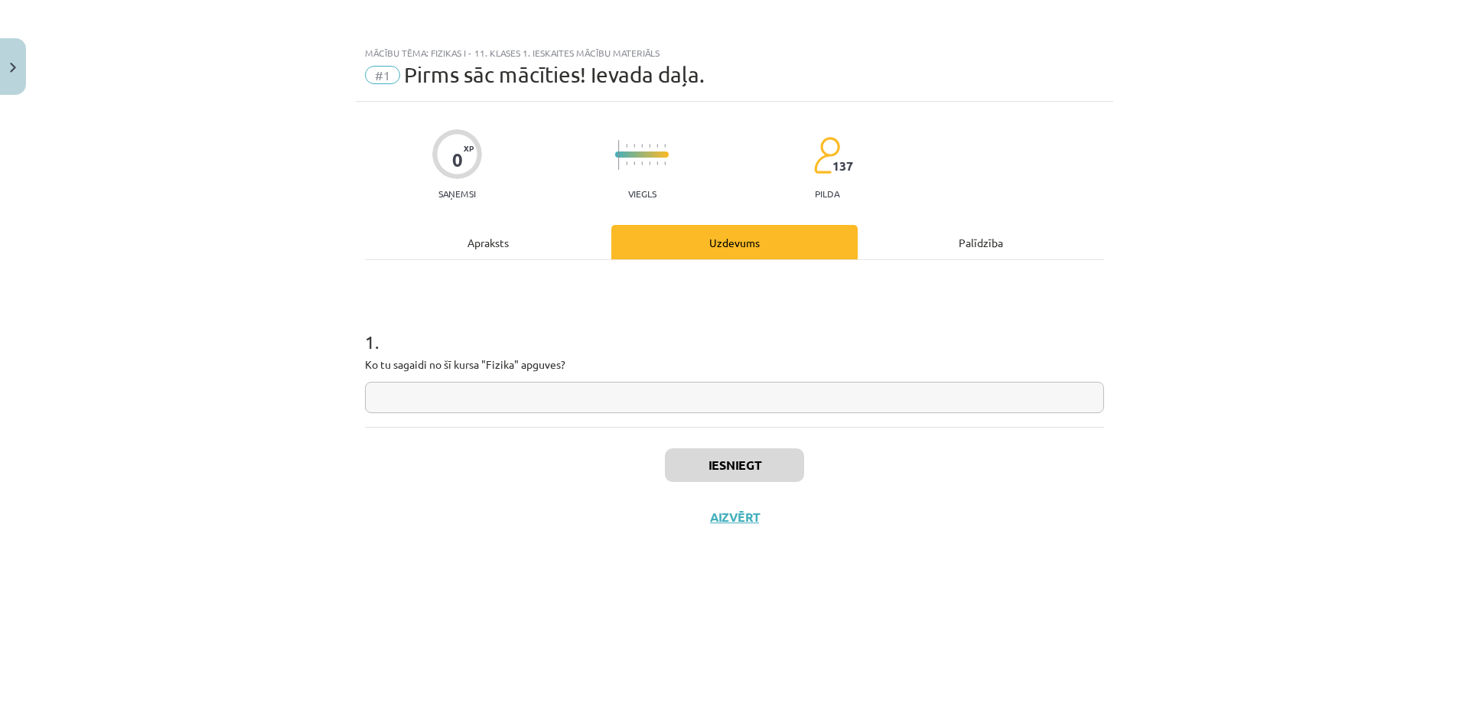
click at [713, 397] on input "text" at bounding box center [734, 397] width 739 height 31
type input "**********"
click at [740, 464] on button "Iesniegt" at bounding box center [734, 465] width 139 height 34
click at [782, 529] on button "Nākamā nodarbība" at bounding box center [734, 526] width 150 height 35
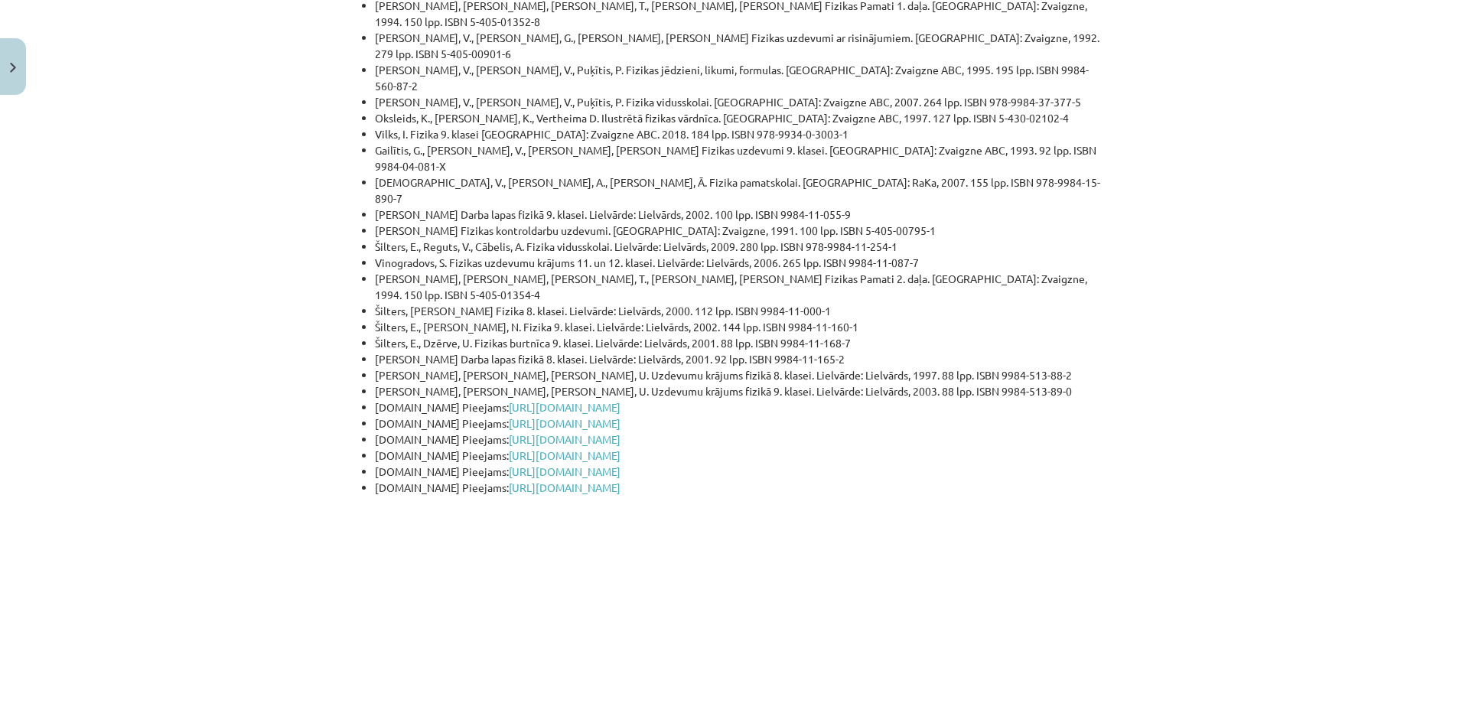
scroll to position [3615, 0]
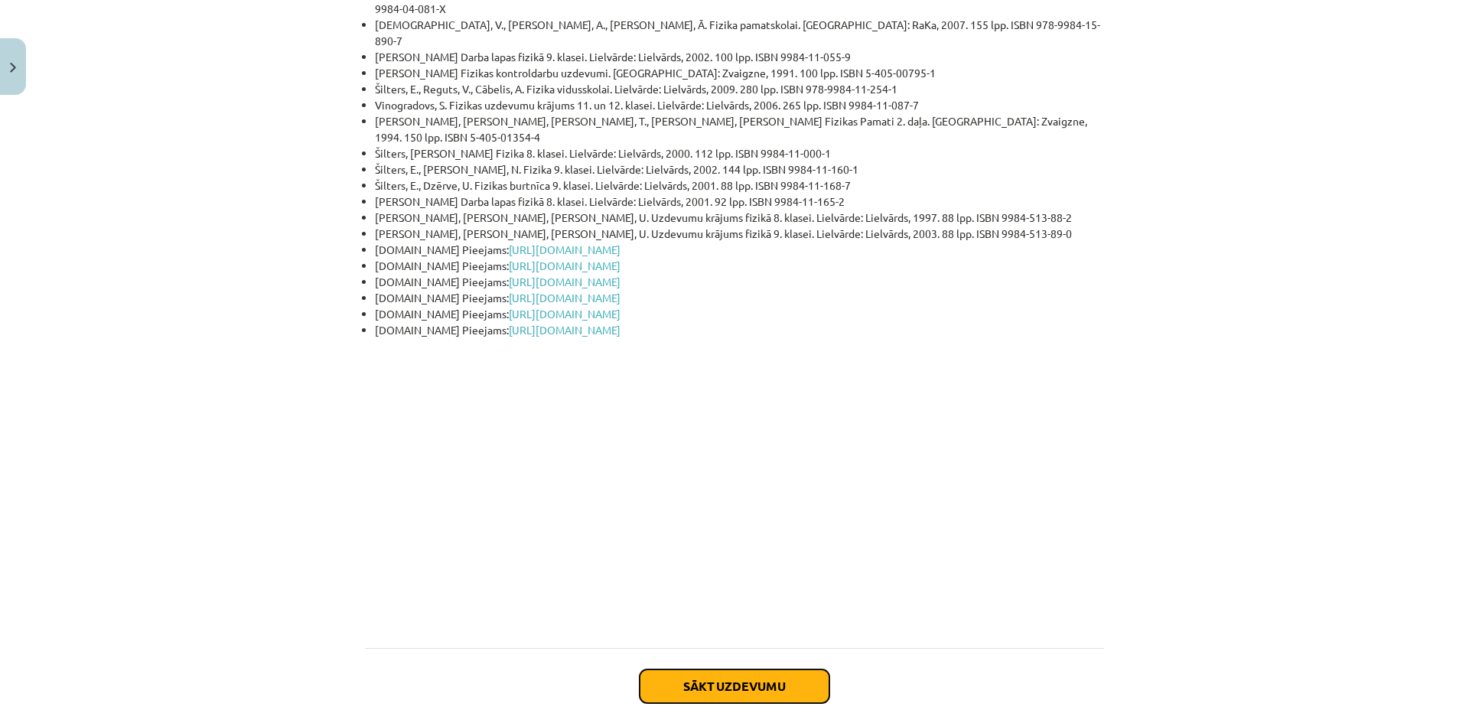
click at [789, 669] on button "Sākt uzdevumu" at bounding box center [734, 686] width 190 height 34
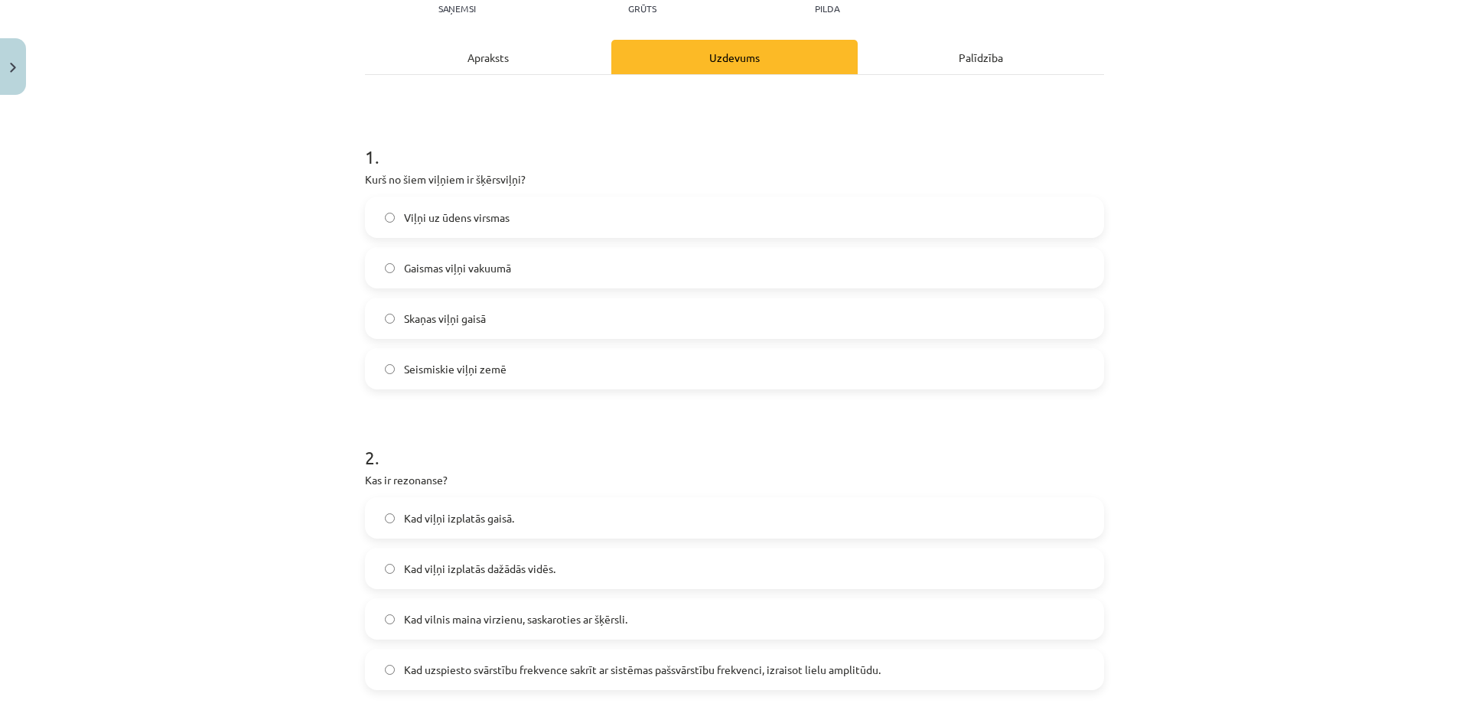
scroll to position [229, 0]
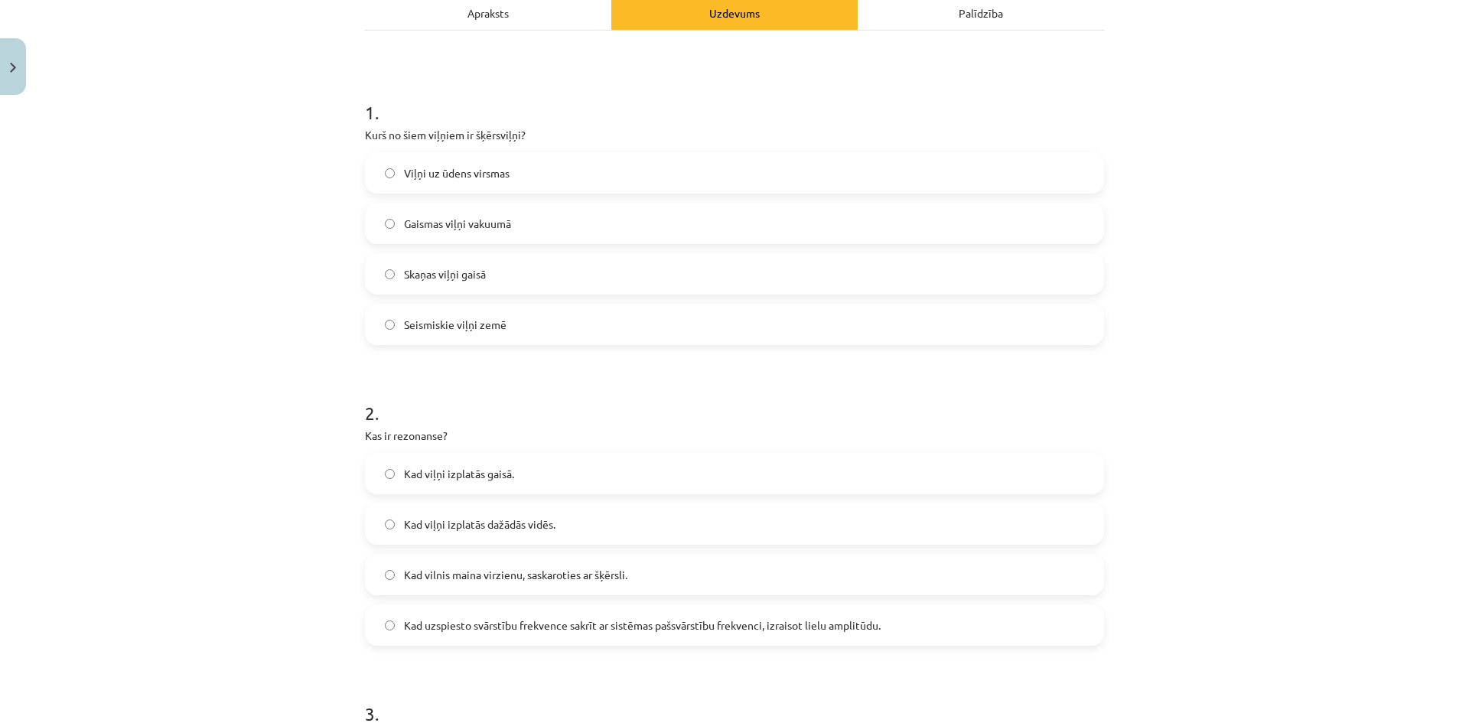
click at [433, 221] on span "Gaismas viļņi vakuumā" at bounding box center [457, 224] width 107 height 16
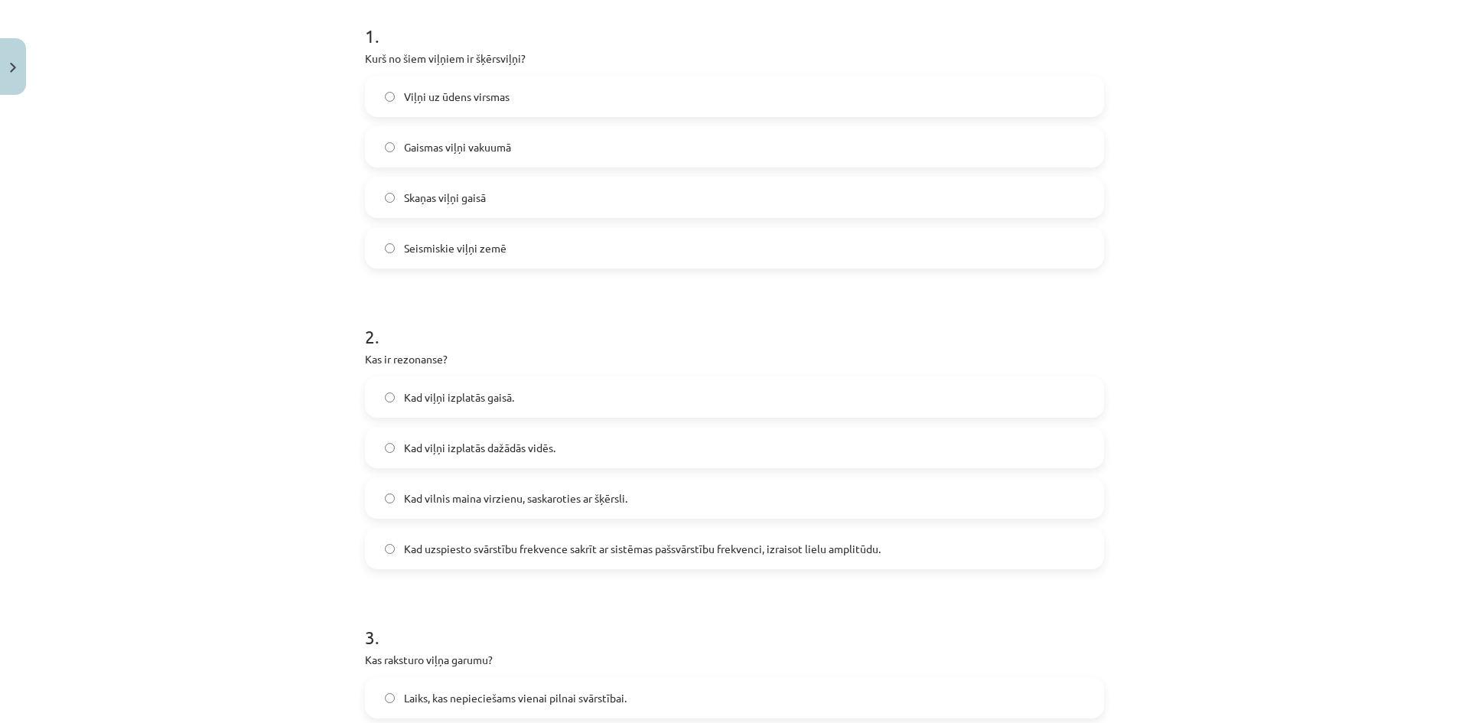
click at [465, 553] on span "Kad uzspiesto svārstību frekvence sakrīt ar sistēmas pašsvārstību frekvenci, iz…" at bounding box center [642, 549] width 477 height 16
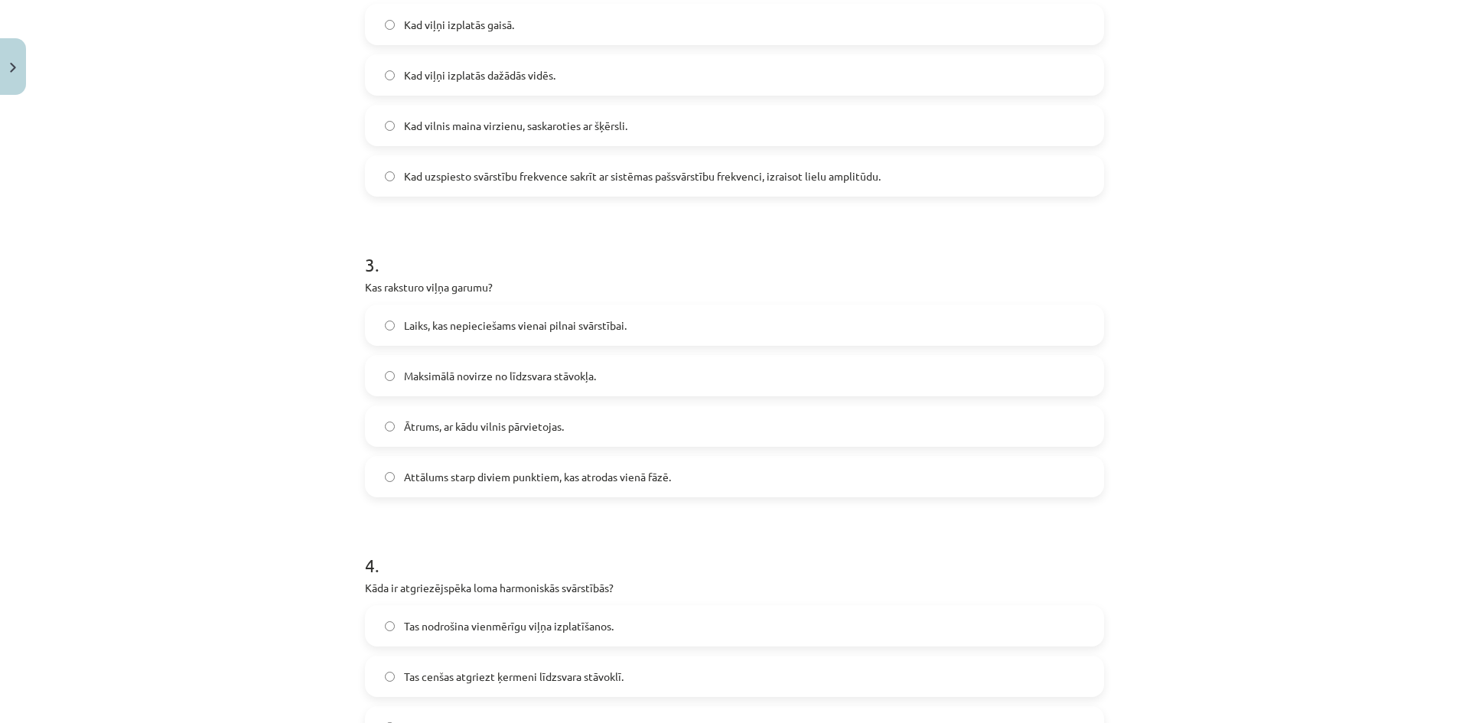
scroll to position [688, 0]
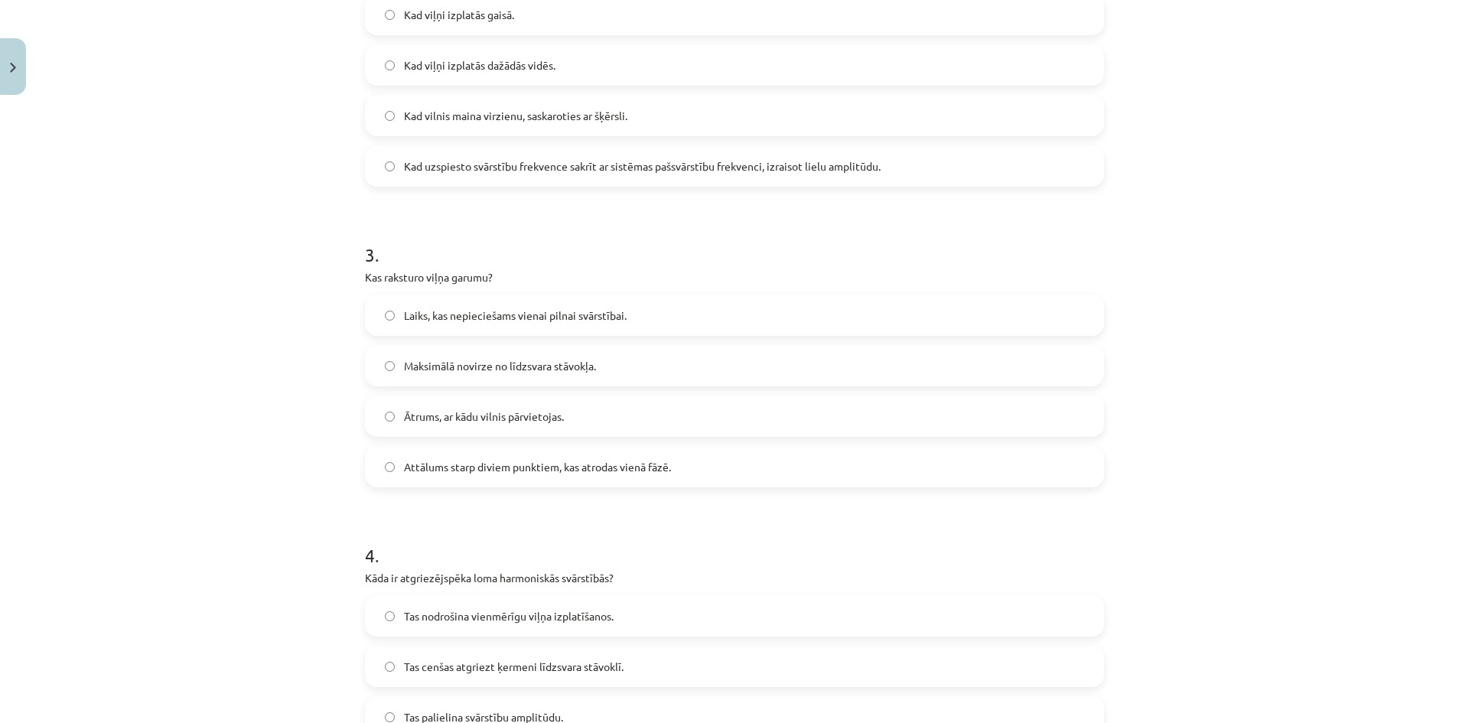
click at [460, 470] on span "Attālums starp diviem punktiem, kas atrodas vienā fāzē." at bounding box center [537, 467] width 267 height 16
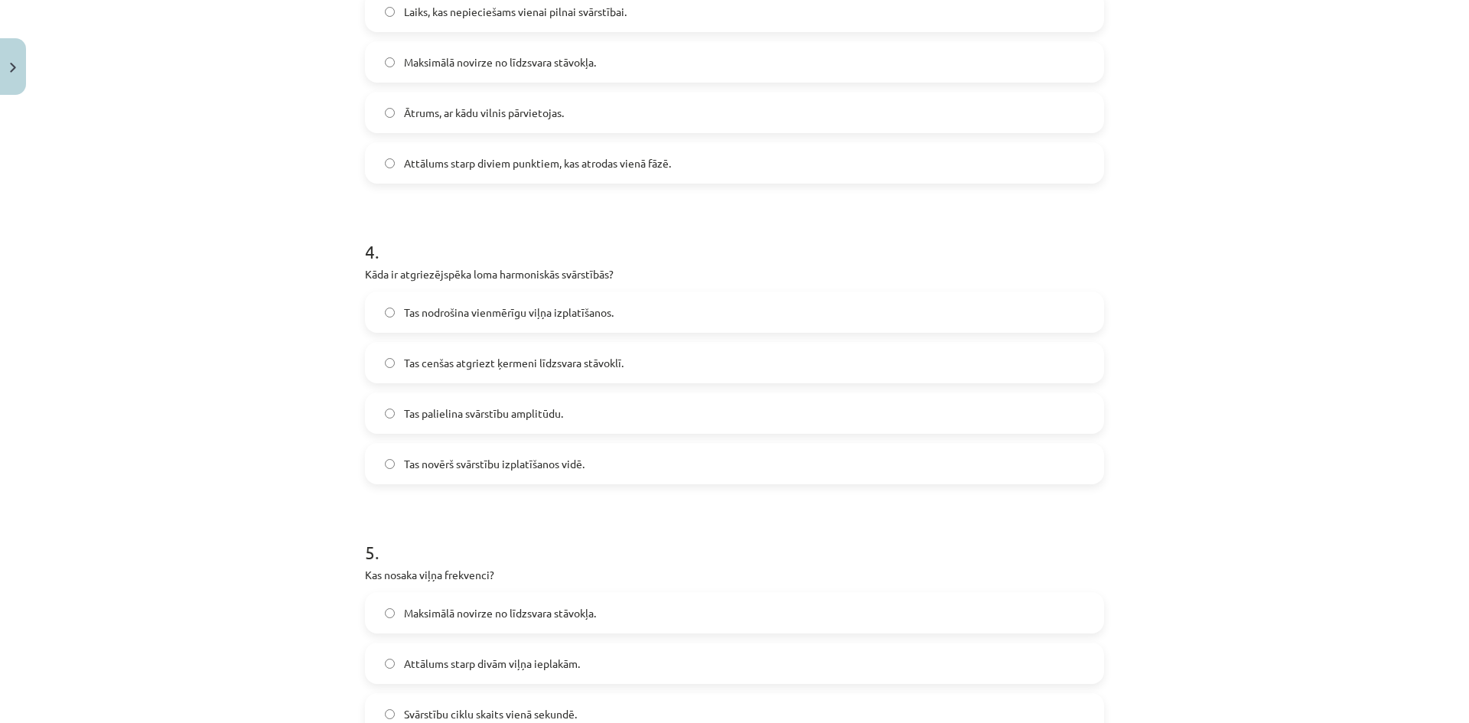
scroll to position [994, 0]
click at [456, 357] on span "Tas cenšas atgriezt ķermeni līdzsvara stāvoklī." at bounding box center [514, 361] width 220 height 16
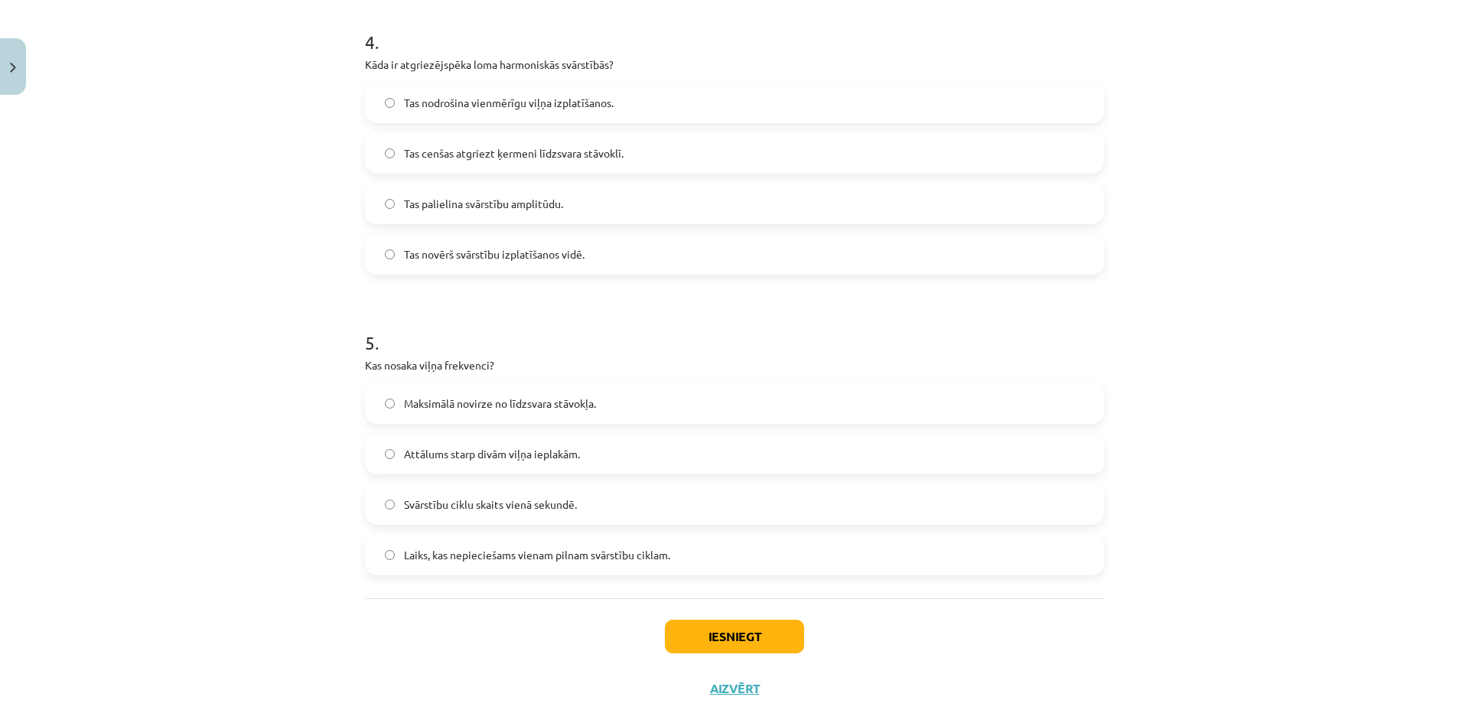
scroll to position [1232, 0]
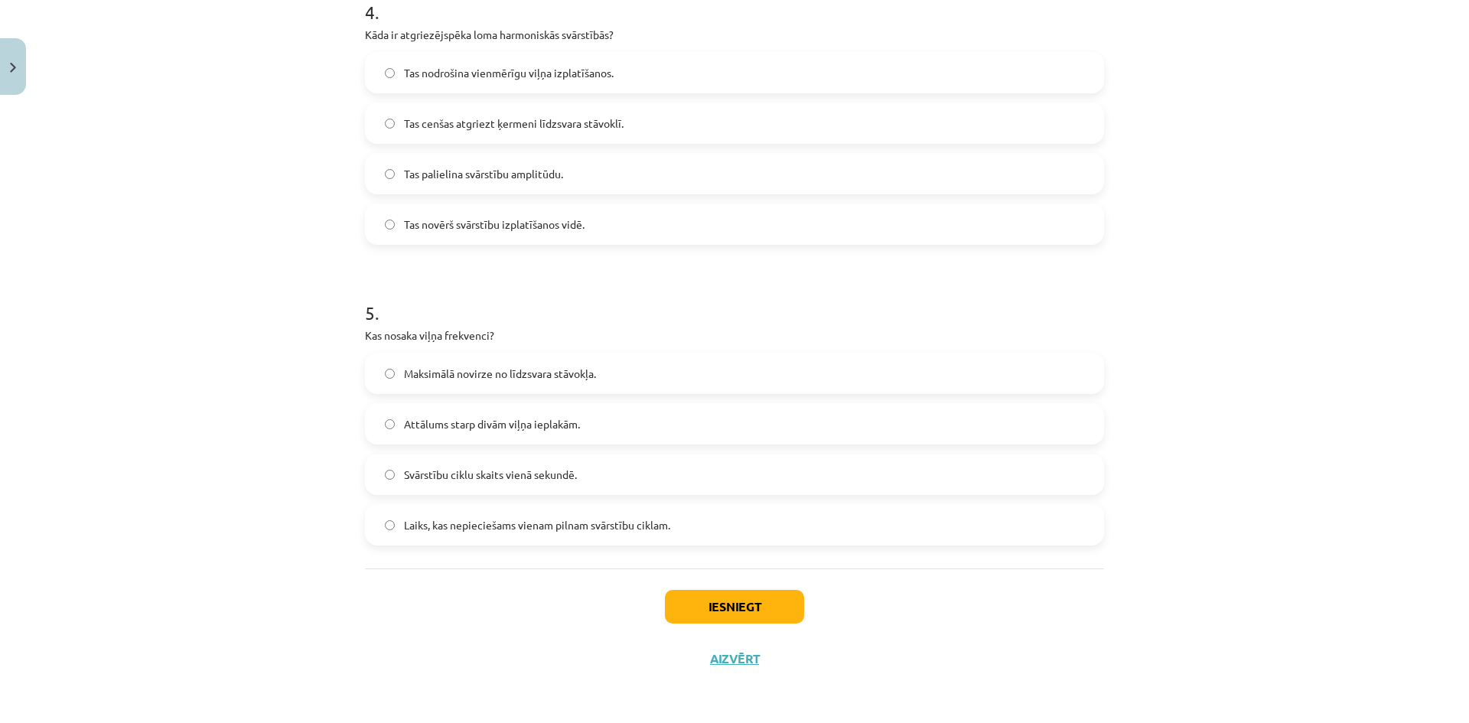
click at [519, 476] on span "Svārstību ciklu skaits vienā sekundē." at bounding box center [490, 475] width 173 height 16
click at [707, 604] on button "Iesniegt" at bounding box center [734, 607] width 139 height 34
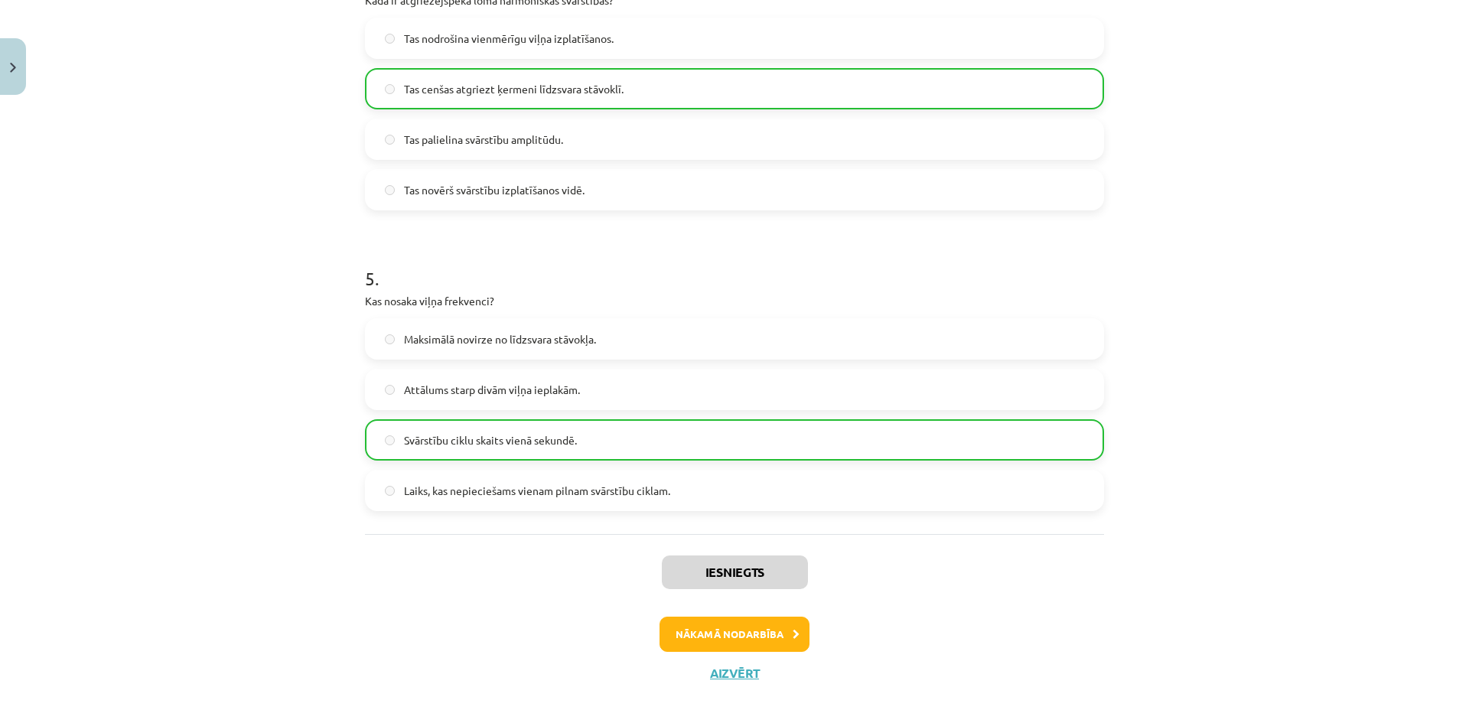
scroll to position [1281, 0]
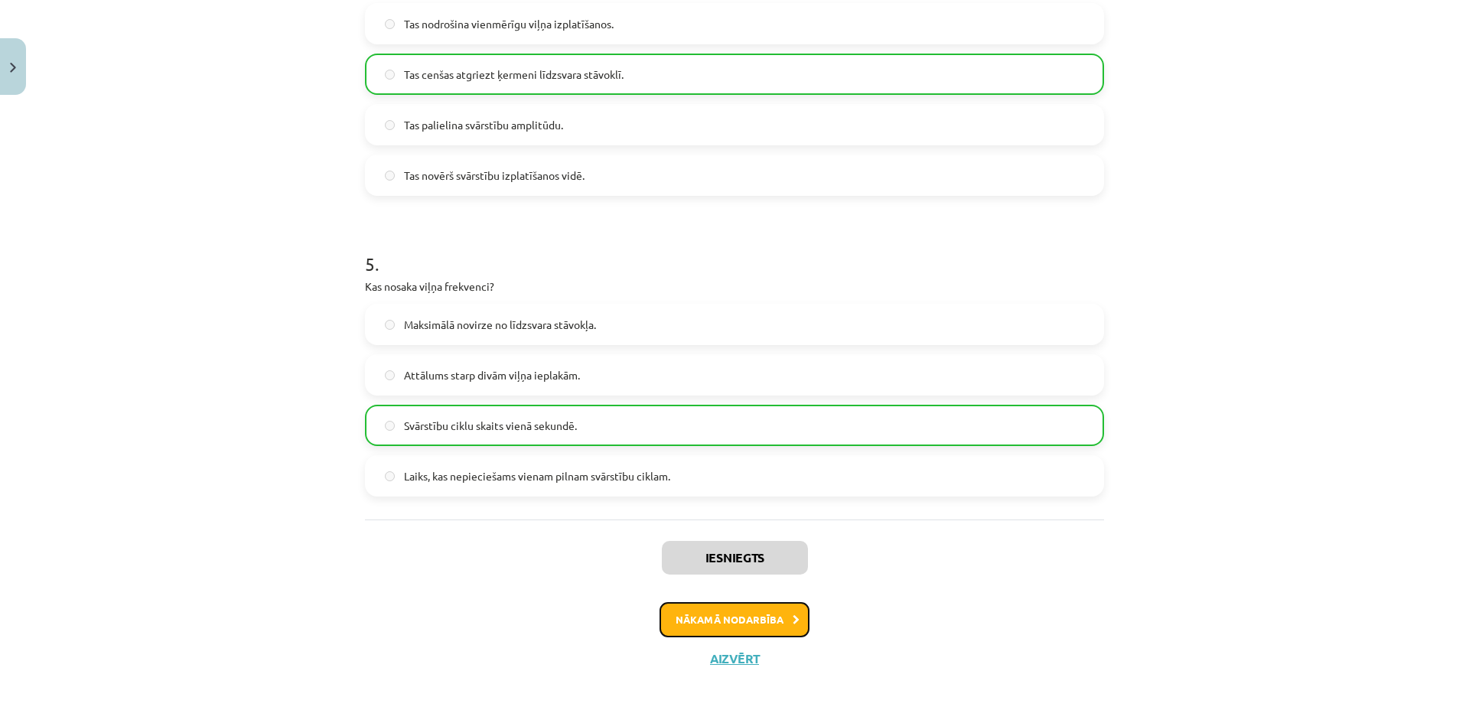
click at [760, 622] on button "Nākamā nodarbība" at bounding box center [734, 619] width 150 height 35
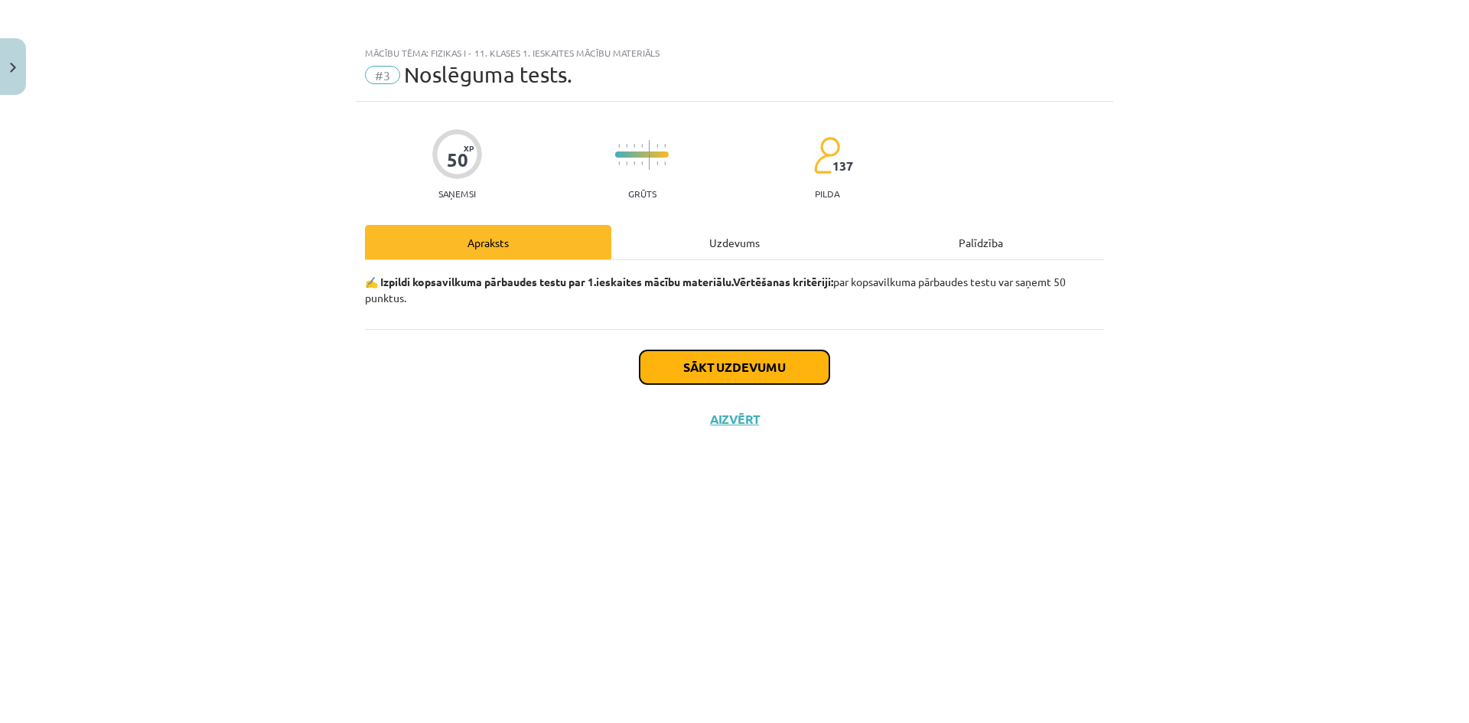
click at [778, 364] on button "Sākt uzdevumu" at bounding box center [734, 367] width 190 height 34
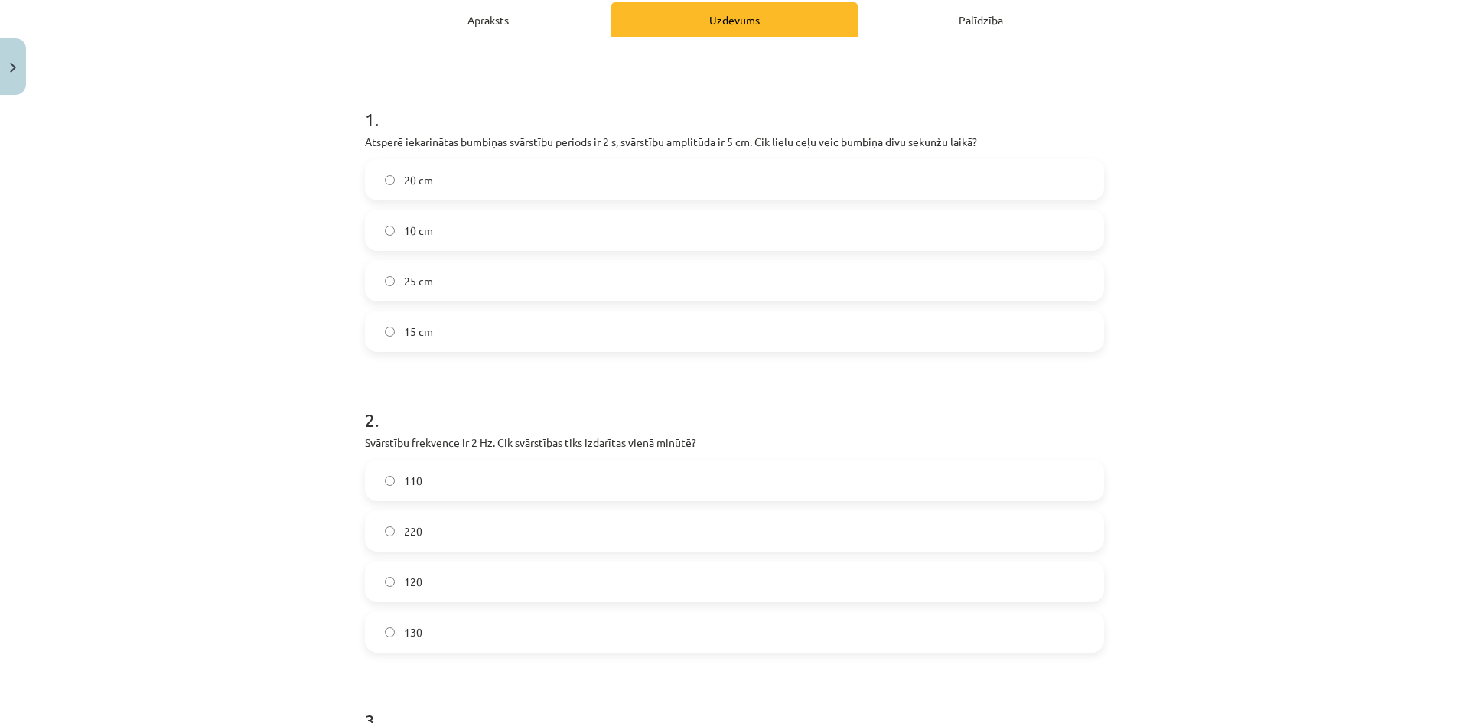
scroll to position [306, 0]
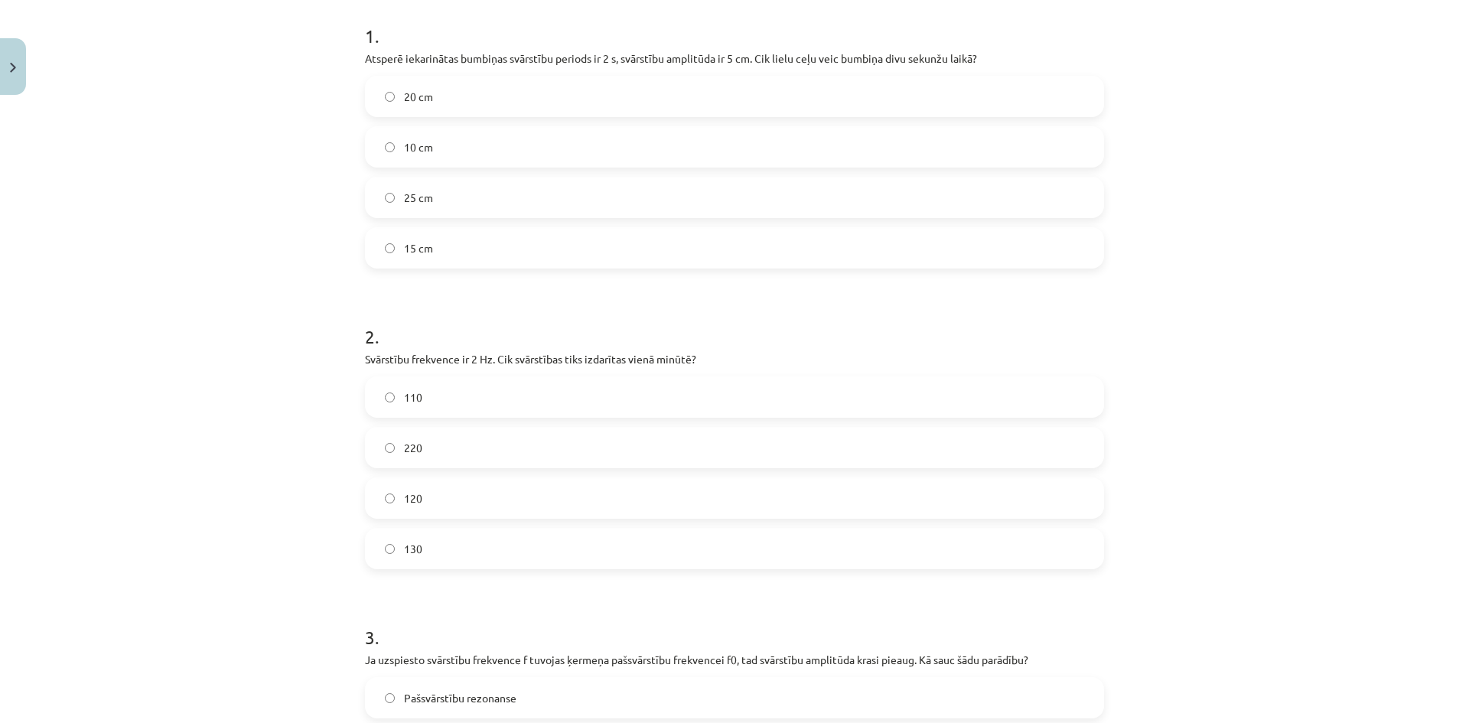
click at [448, 90] on label "20 cm" at bounding box center [734, 96] width 736 height 38
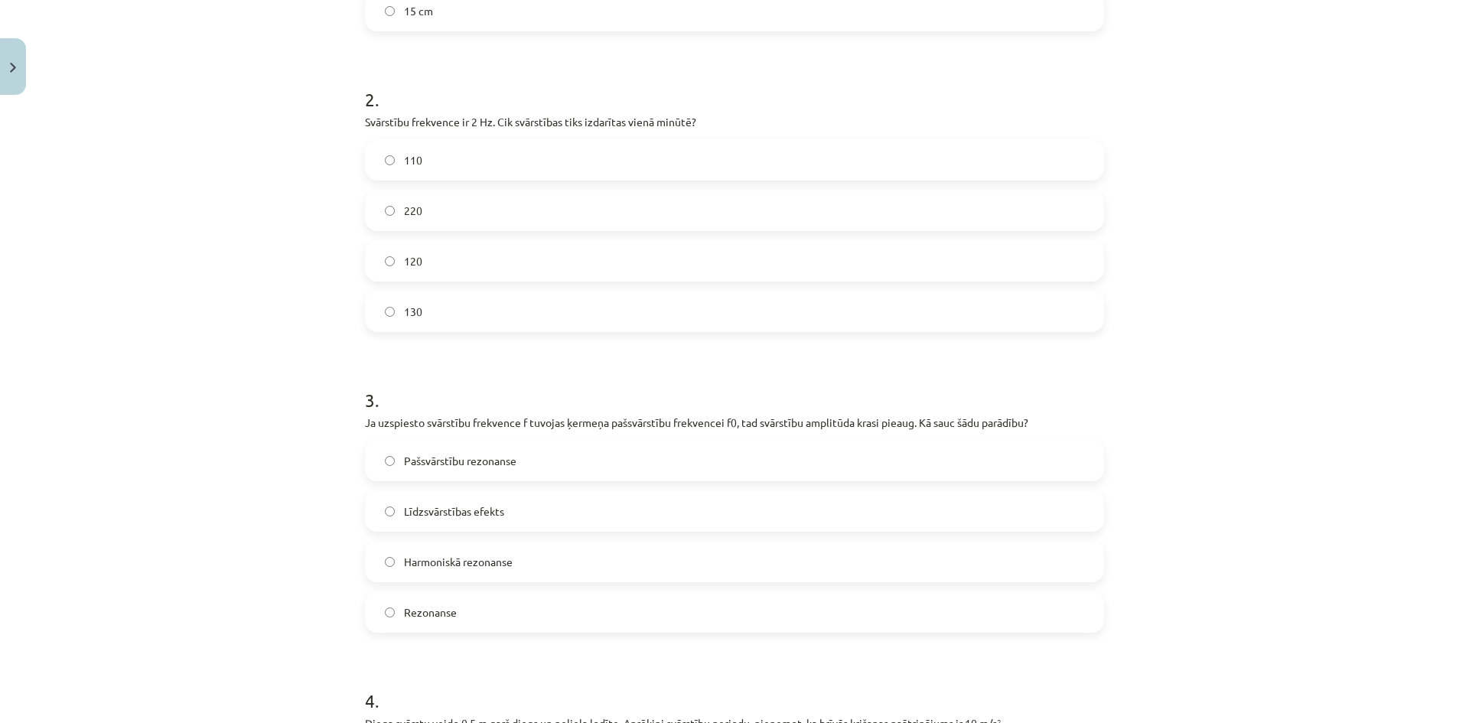
scroll to position [612, 0]
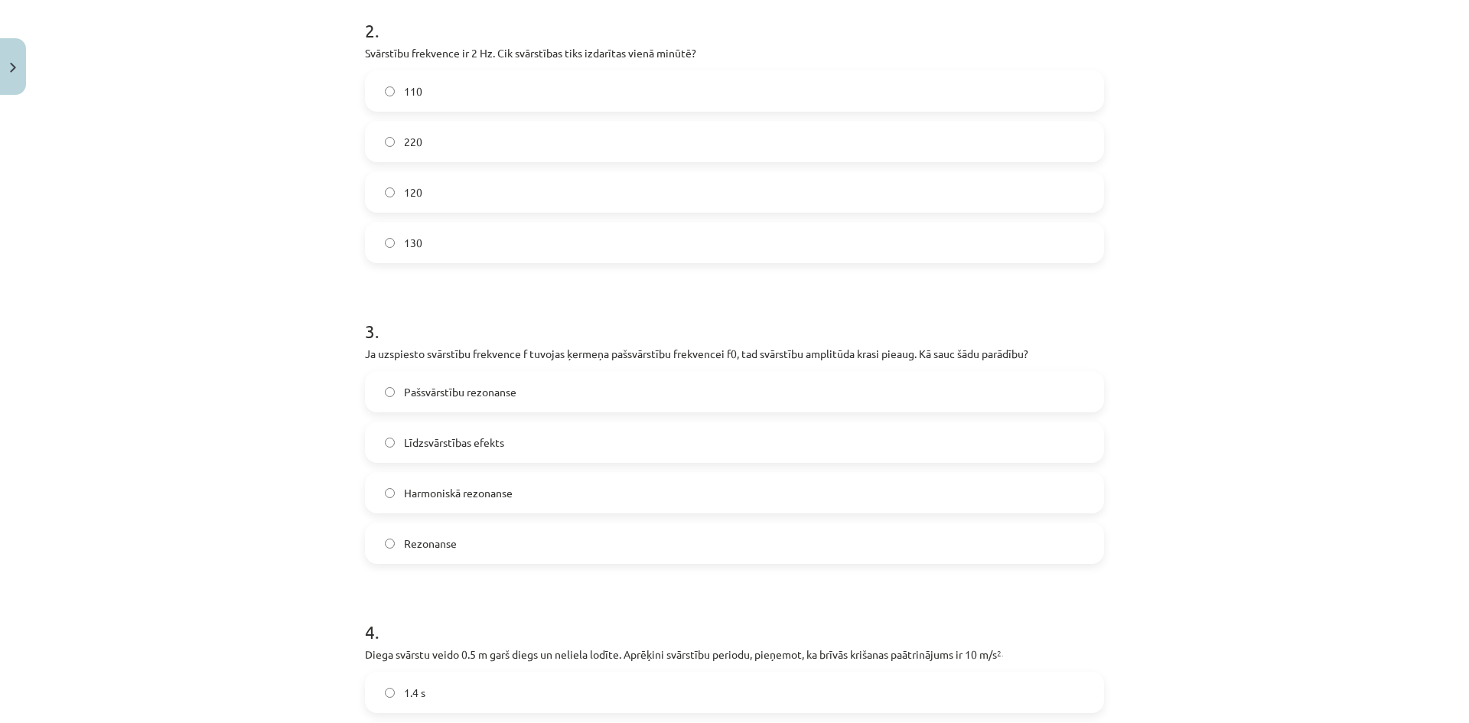
click at [454, 199] on label "120" at bounding box center [734, 192] width 736 height 38
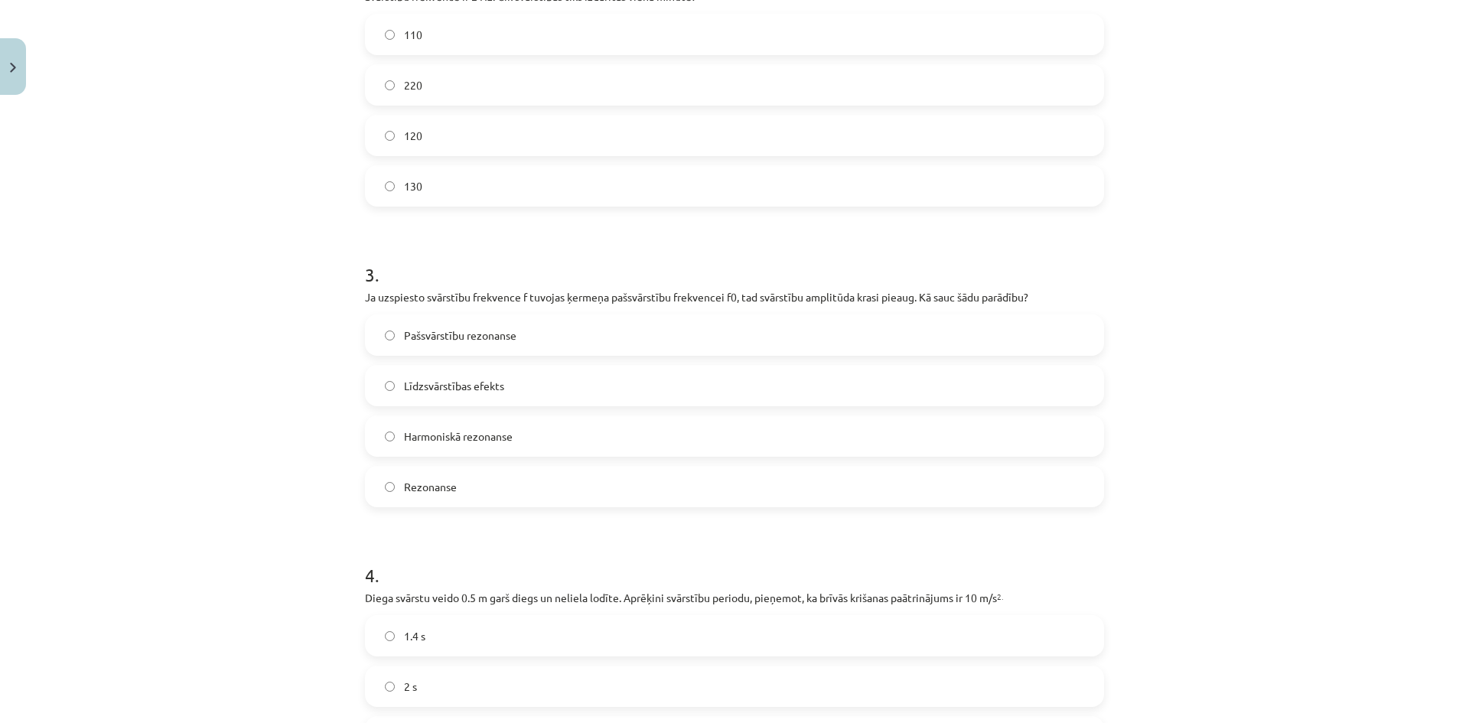
scroll to position [765, 0]
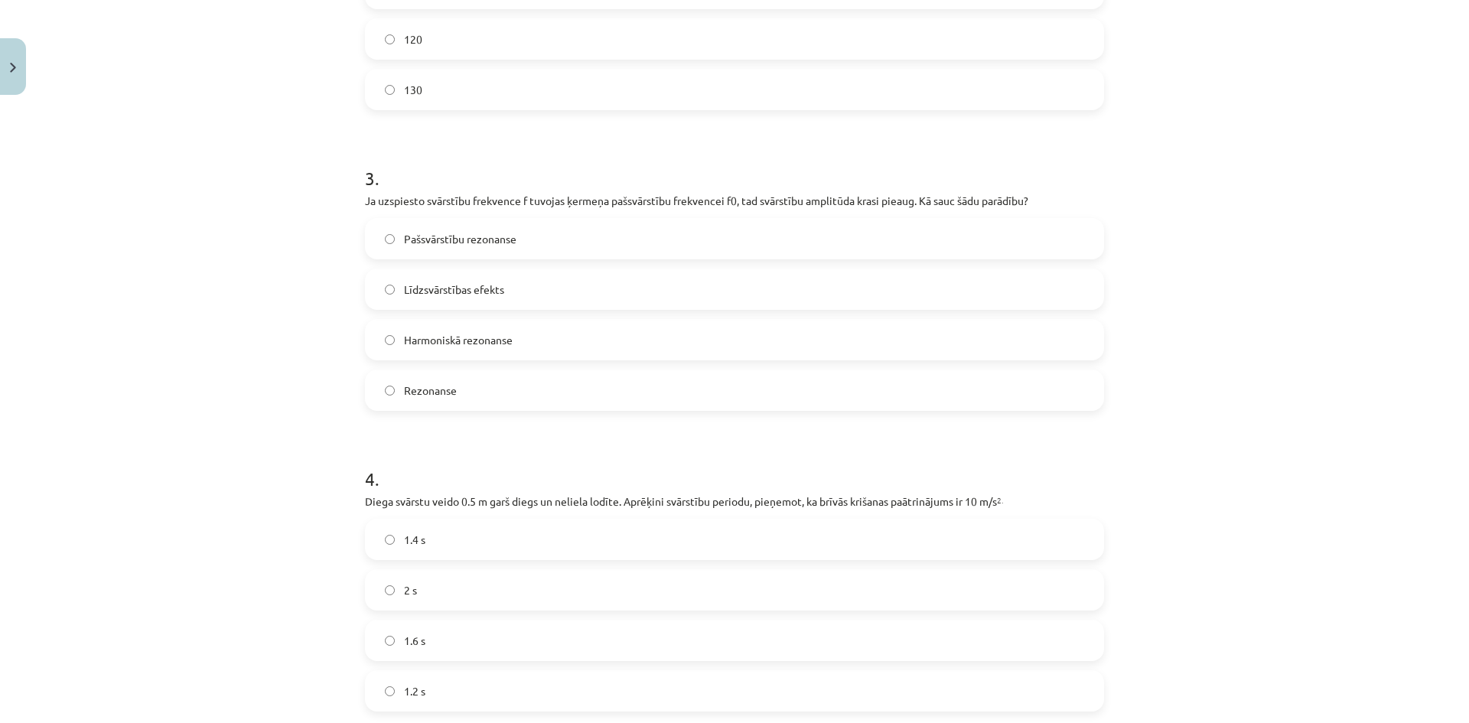
click at [470, 390] on label "Rezonanse" at bounding box center [734, 390] width 736 height 38
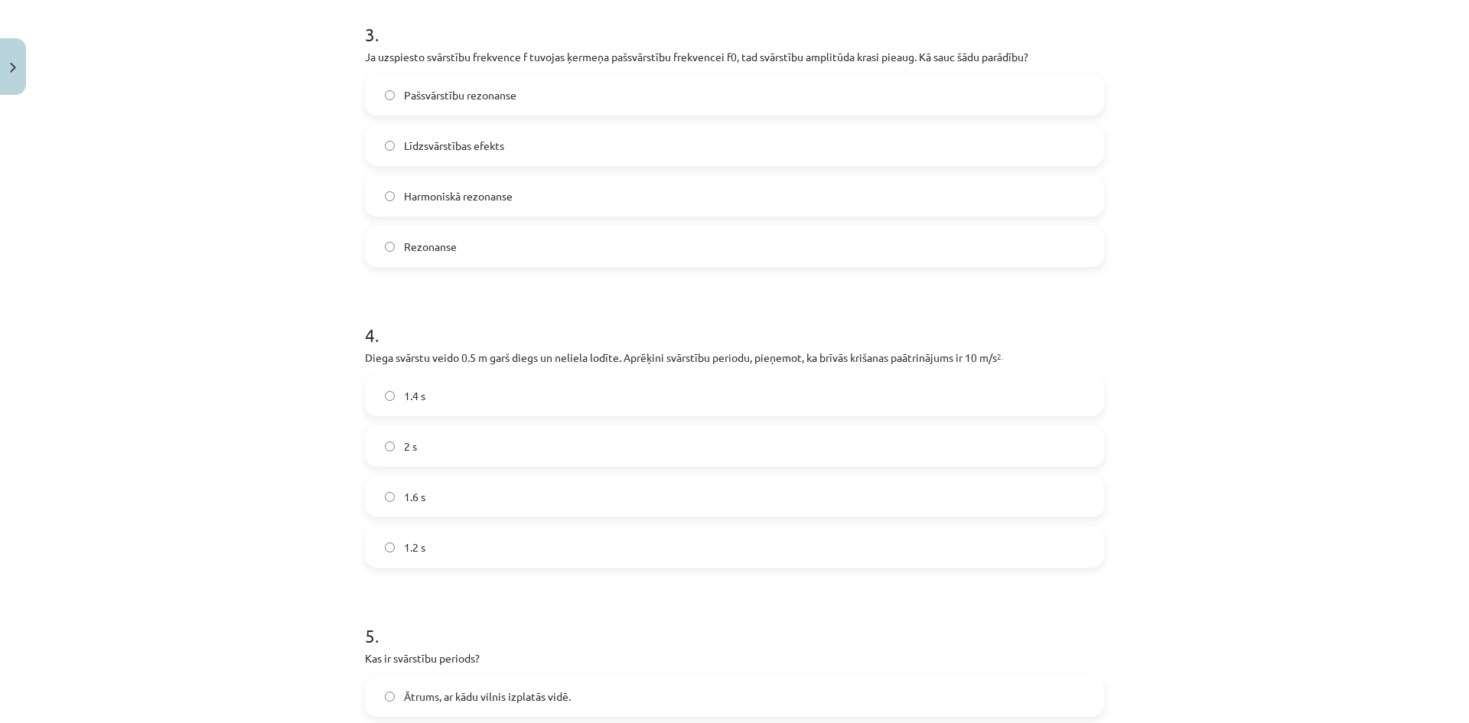
scroll to position [918, 0]
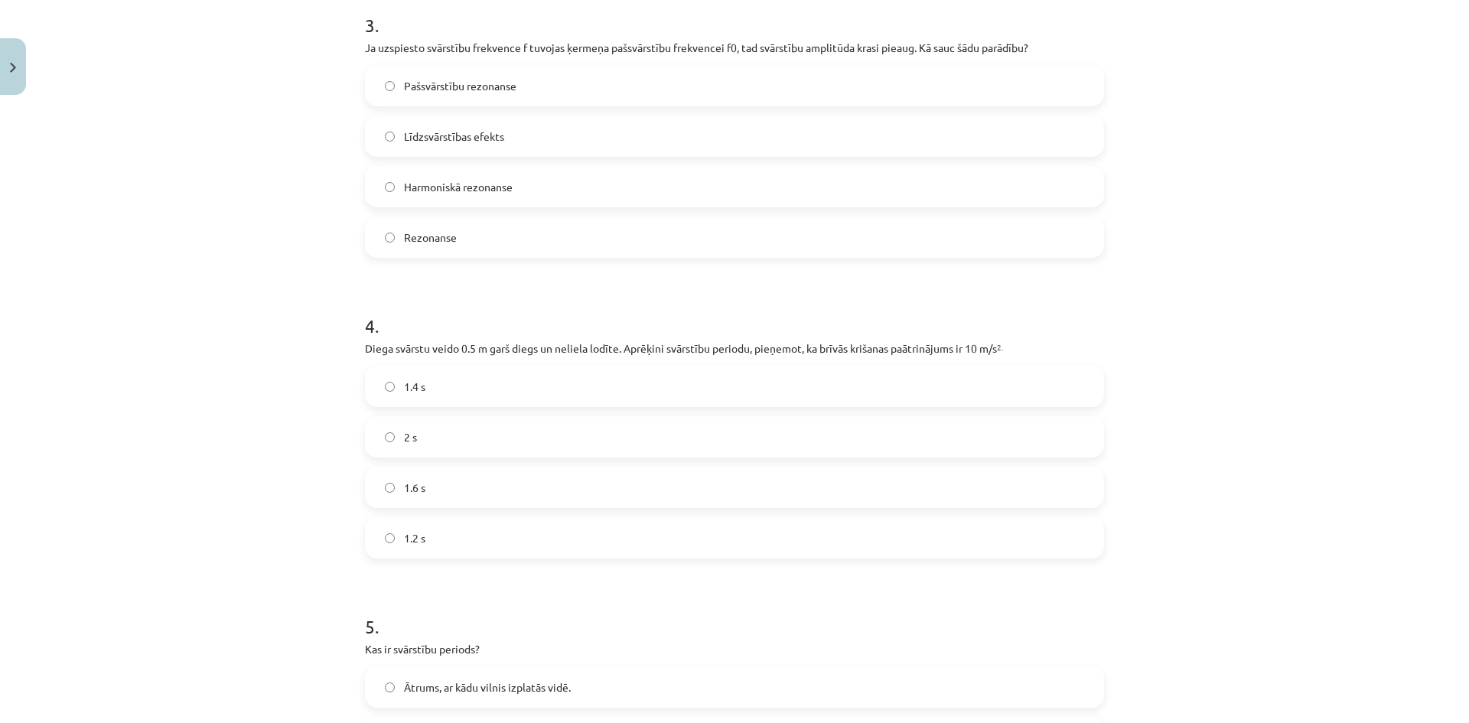
click at [429, 373] on label "1.4 s" at bounding box center [734, 386] width 736 height 38
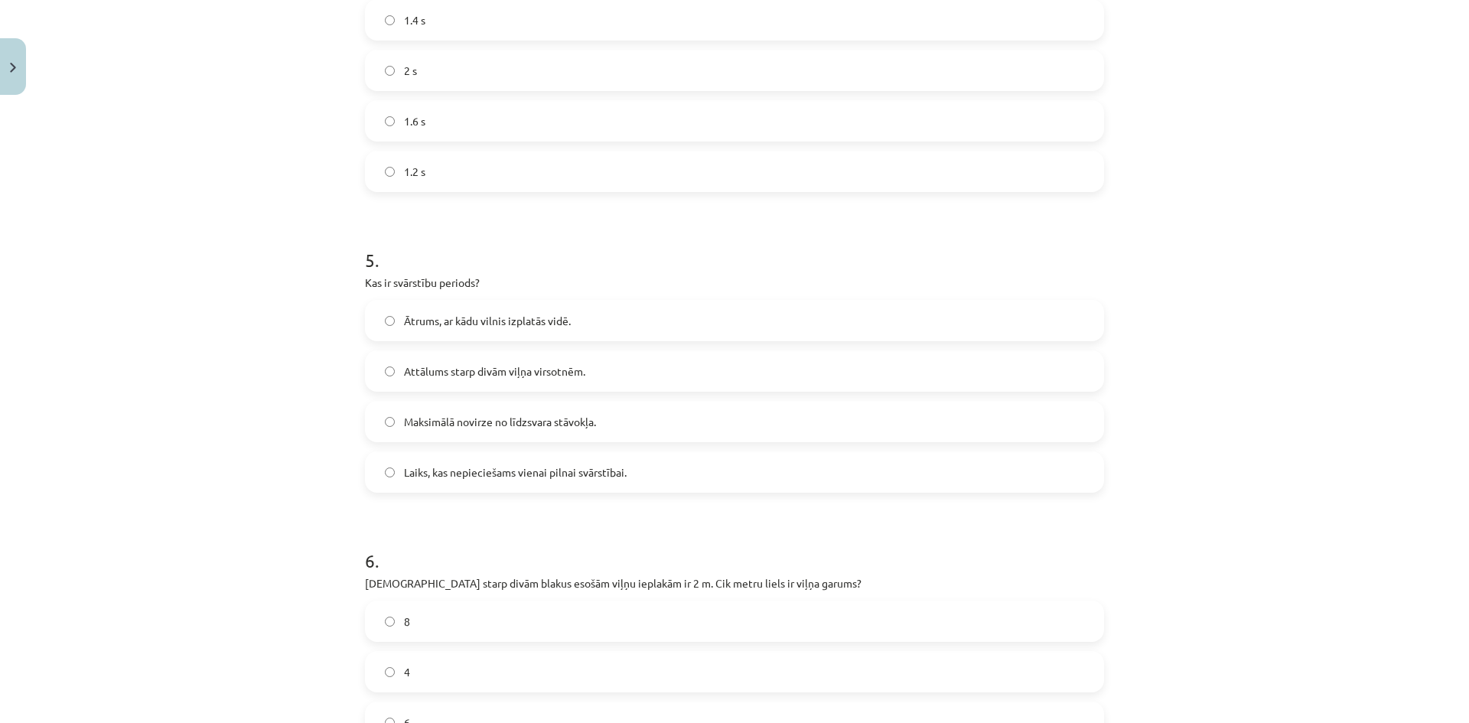
scroll to position [1300, 0]
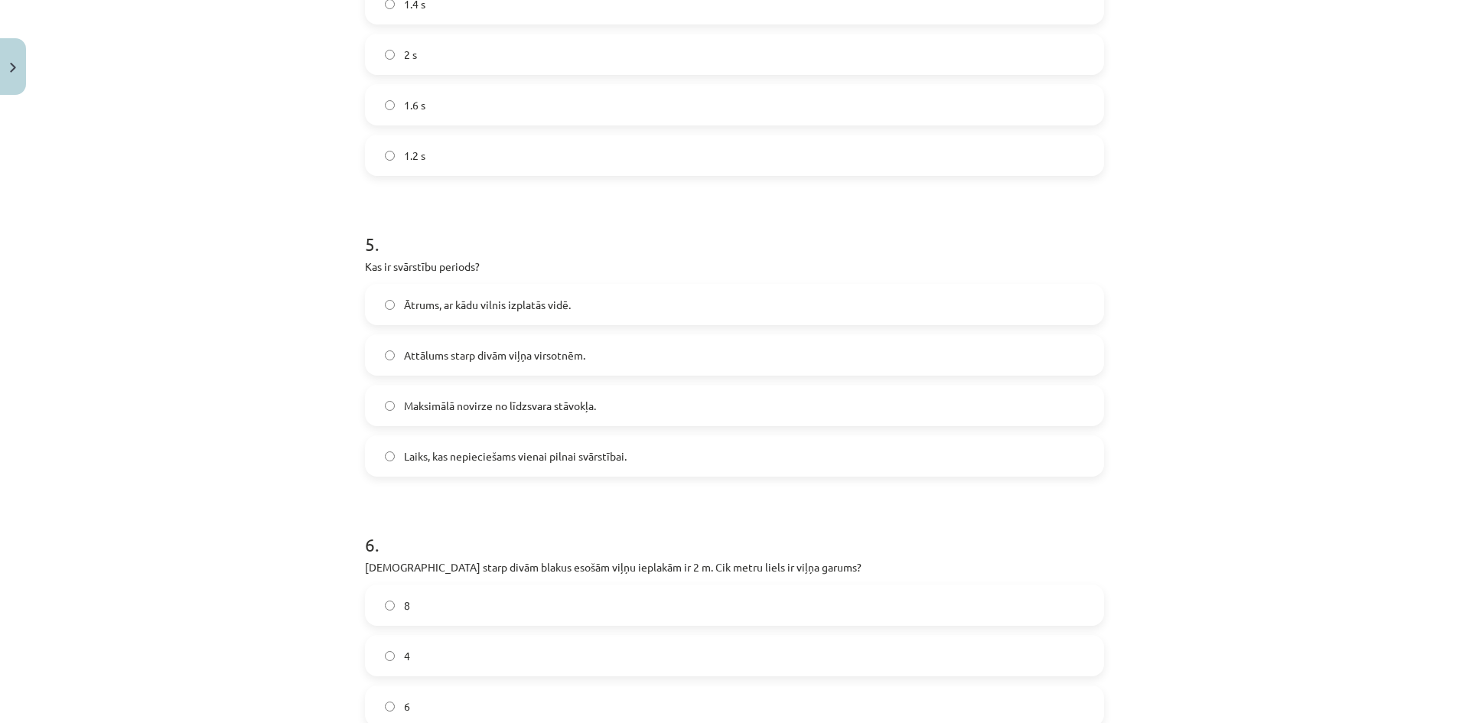
click at [472, 453] on span "Laiks, kas nepieciešams vienai pilnai svārstībai." at bounding box center [515, 456] width 223 height 16
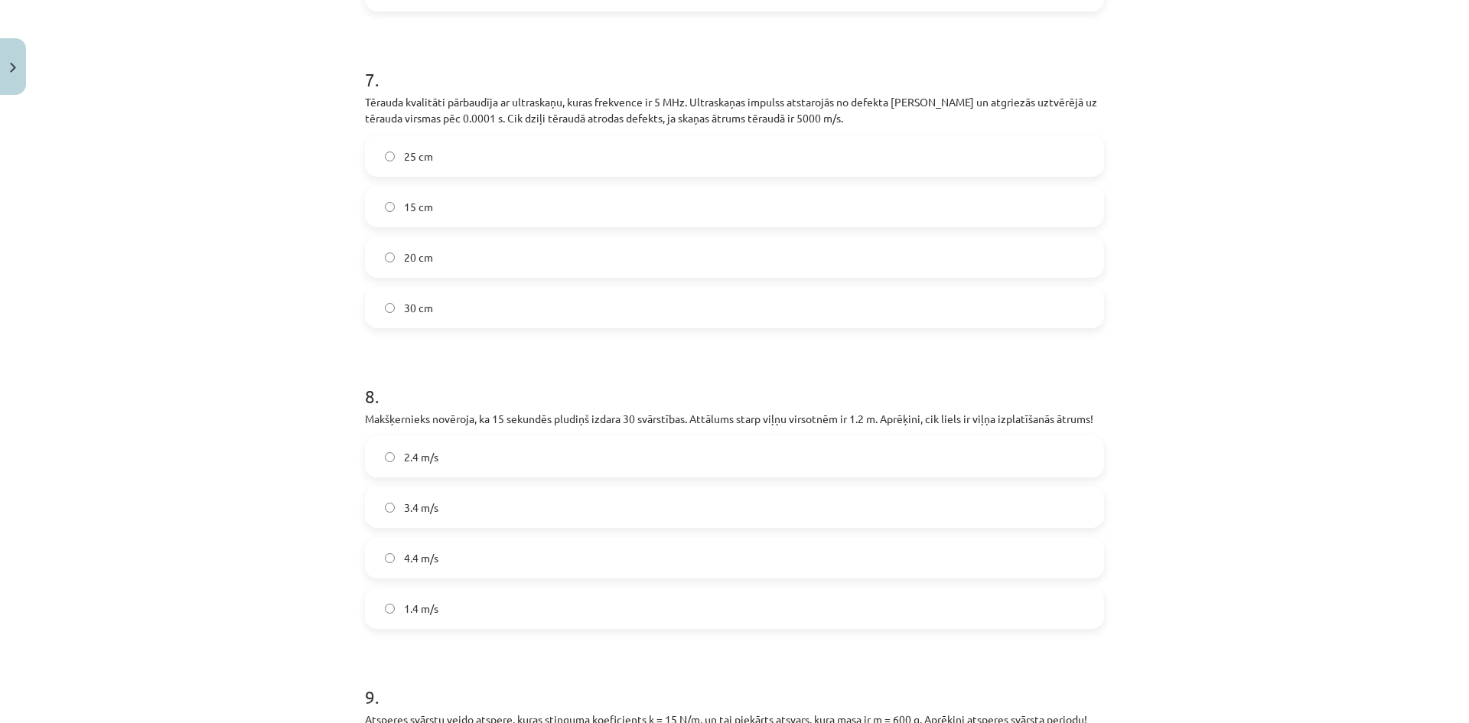
scroll to position [2107, 0]
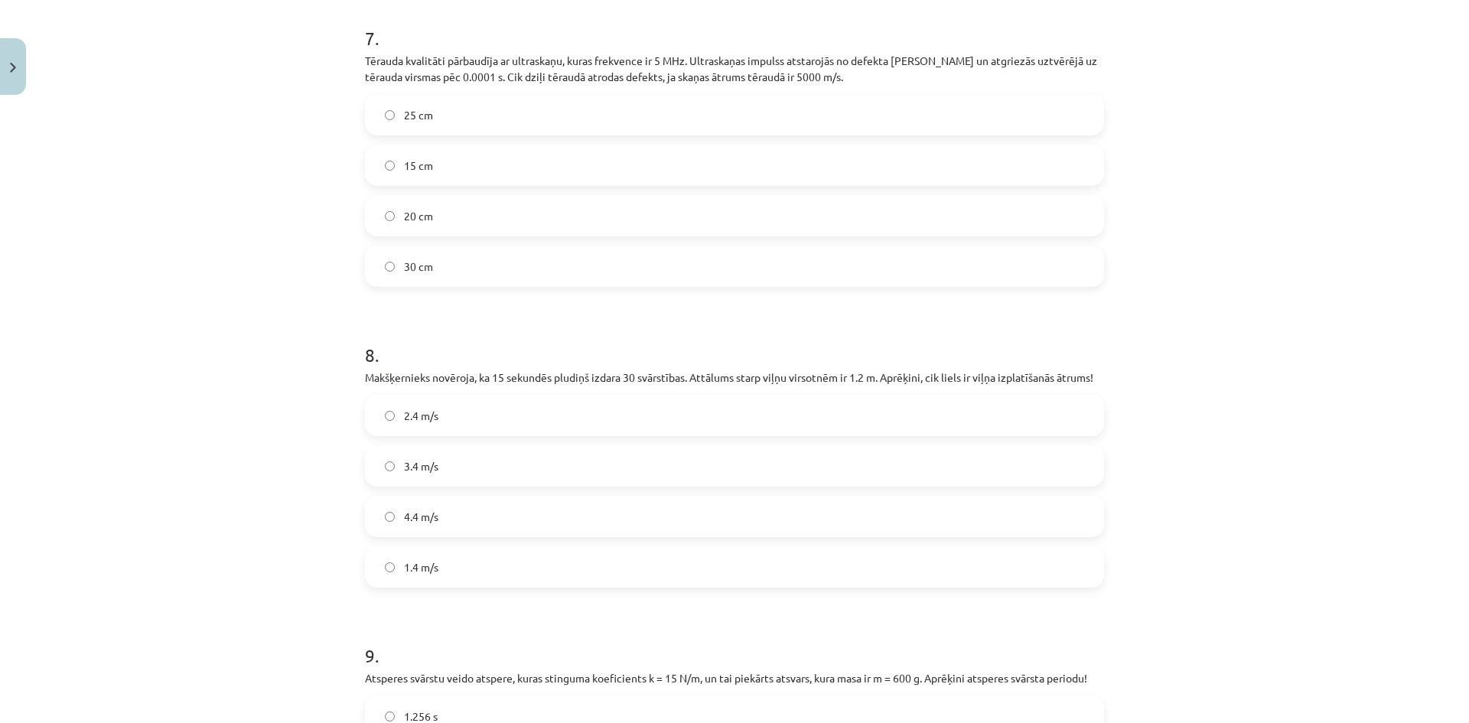
click at [459, 110] on label "25 cm" at bounding box center [734, 115] width 736 height 38
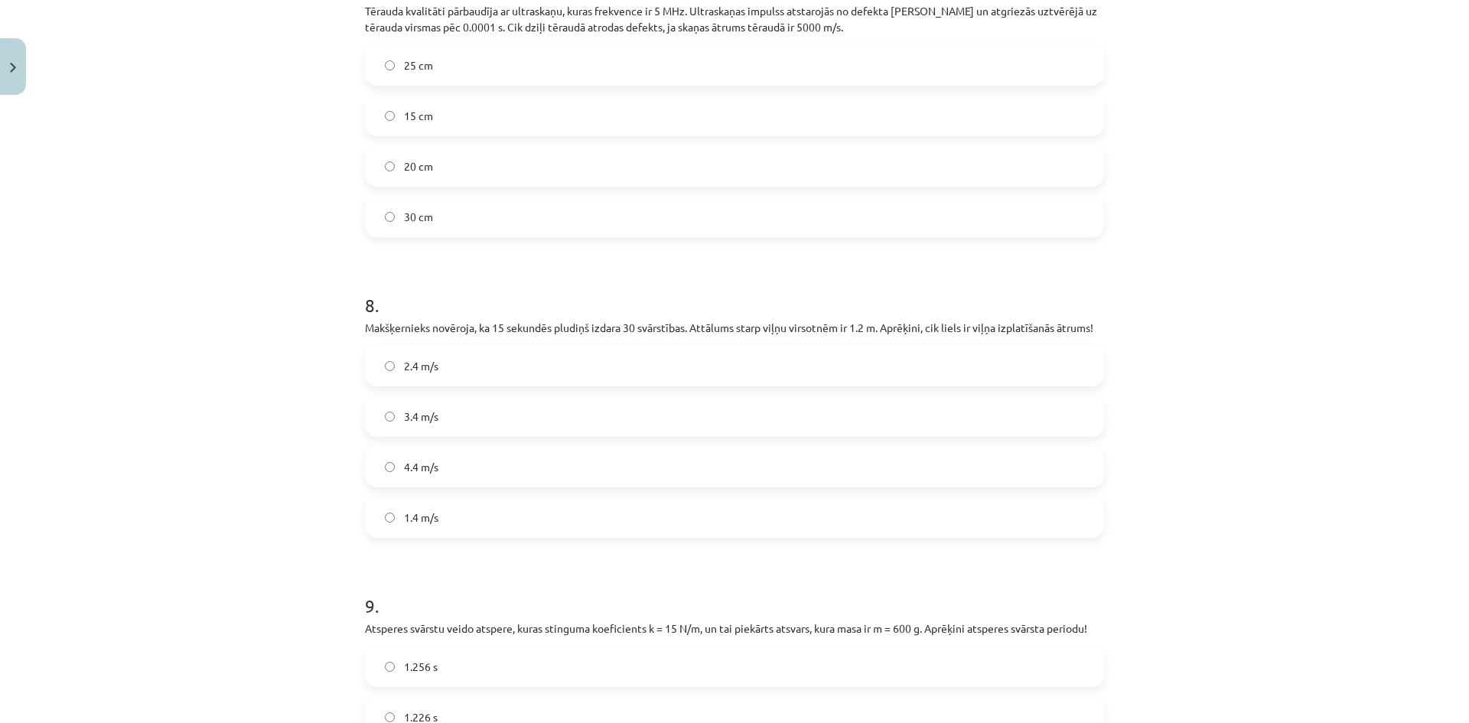
scroll to position [2184, 0]
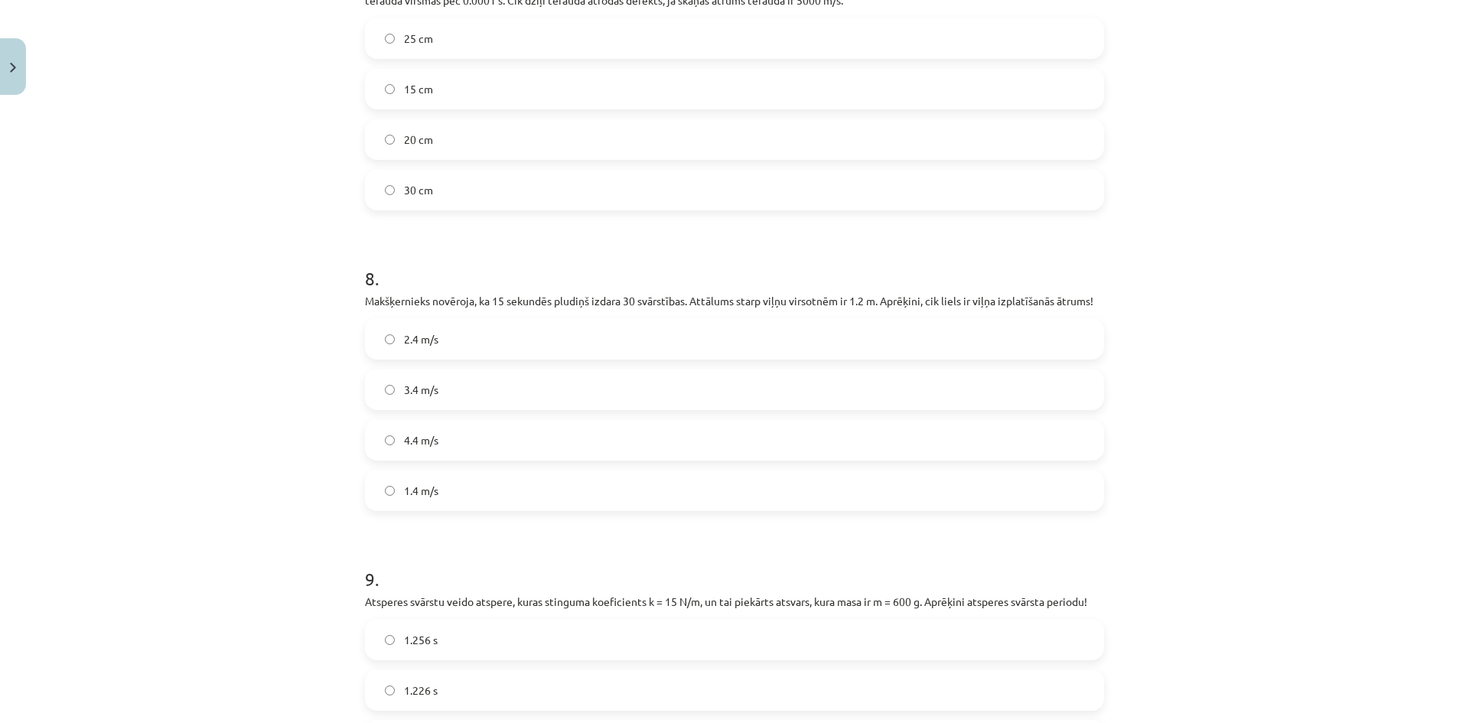
click at [433, 339] on span "2.4 m/s" at bounding box center [421, 339] width 34 height 16
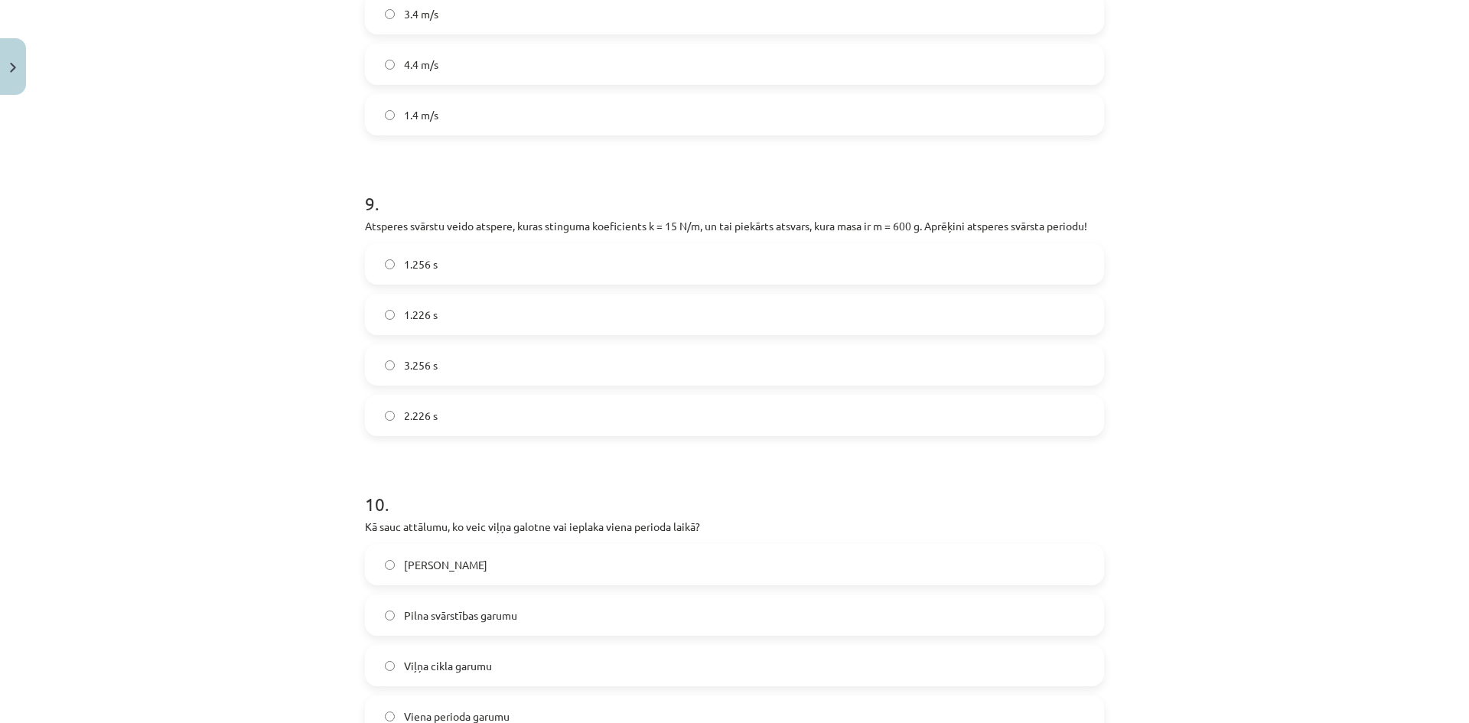
scroll to position [2566, 0]
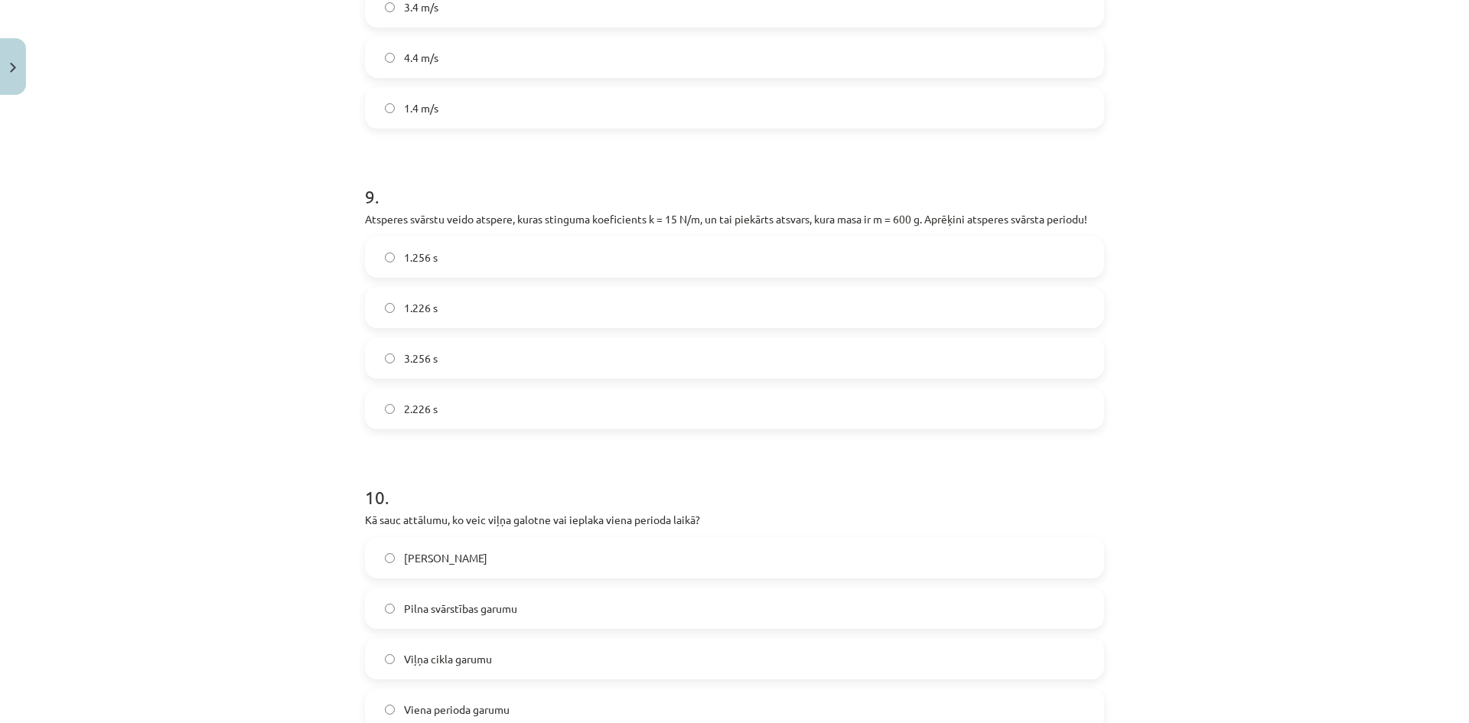
click at [431, 257] on span "1.256 s" at bounding box center [421, 257] width 34 height 16
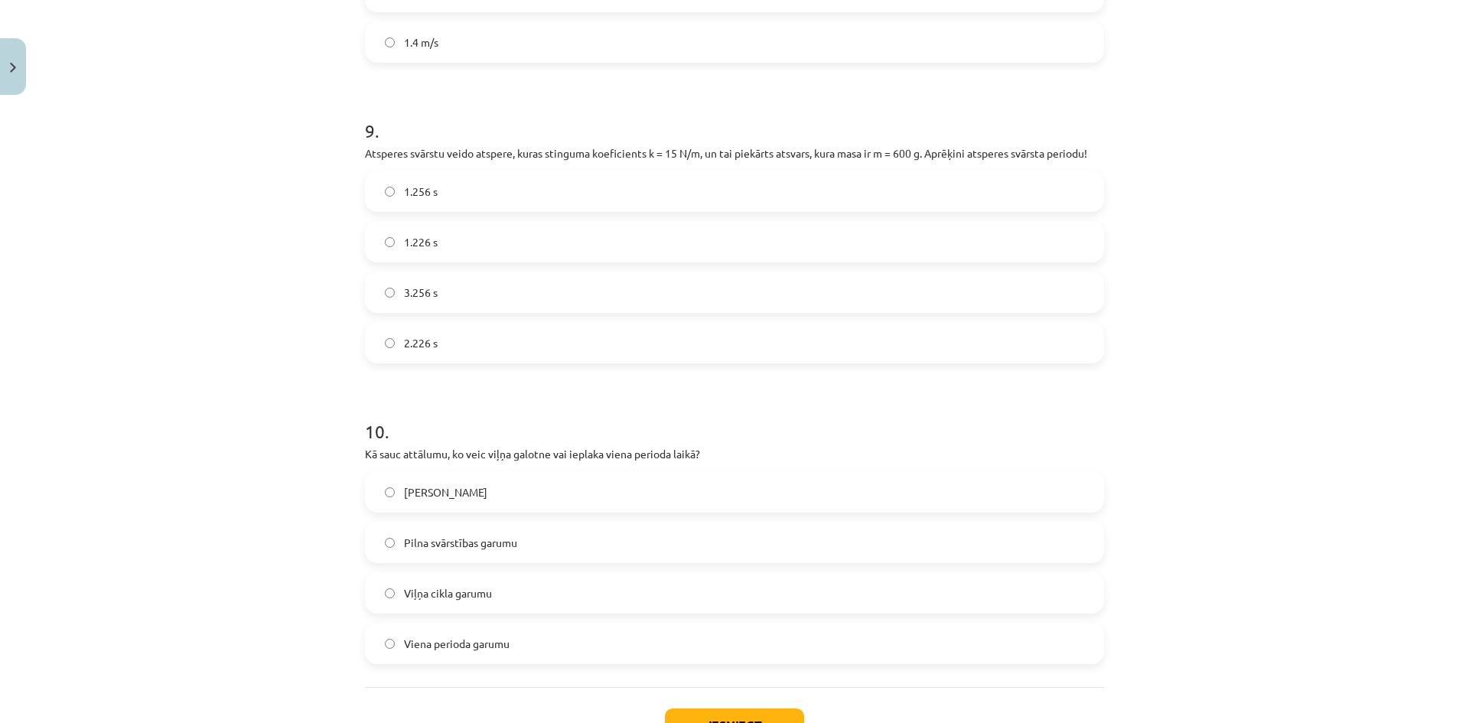
scroll to position [2751, 0]
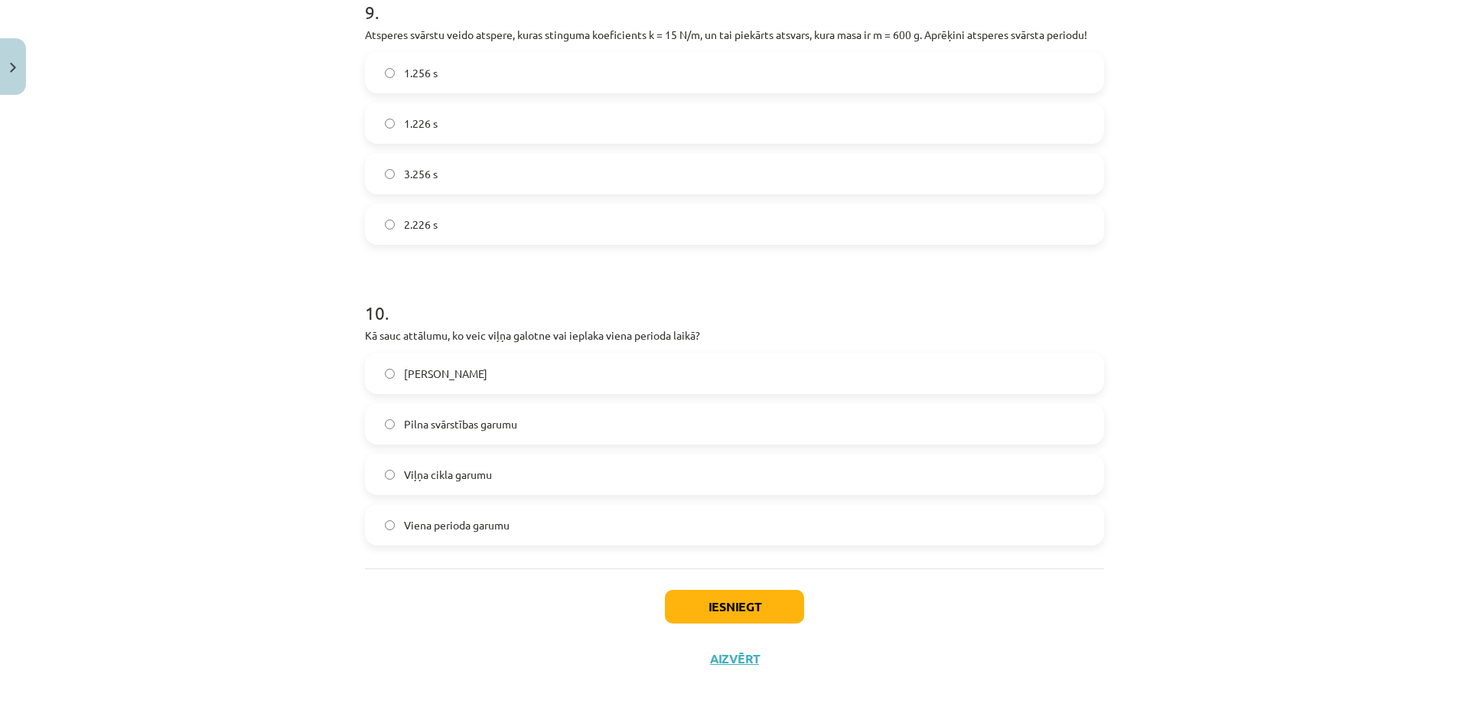
click at [470, 363] on label "Viļņa garumu" at bounding box center [734, 373] width 736 height 38
click at [705, 604] on button "Iesniegt" at bounding box center [734, 607] width 139 height 34
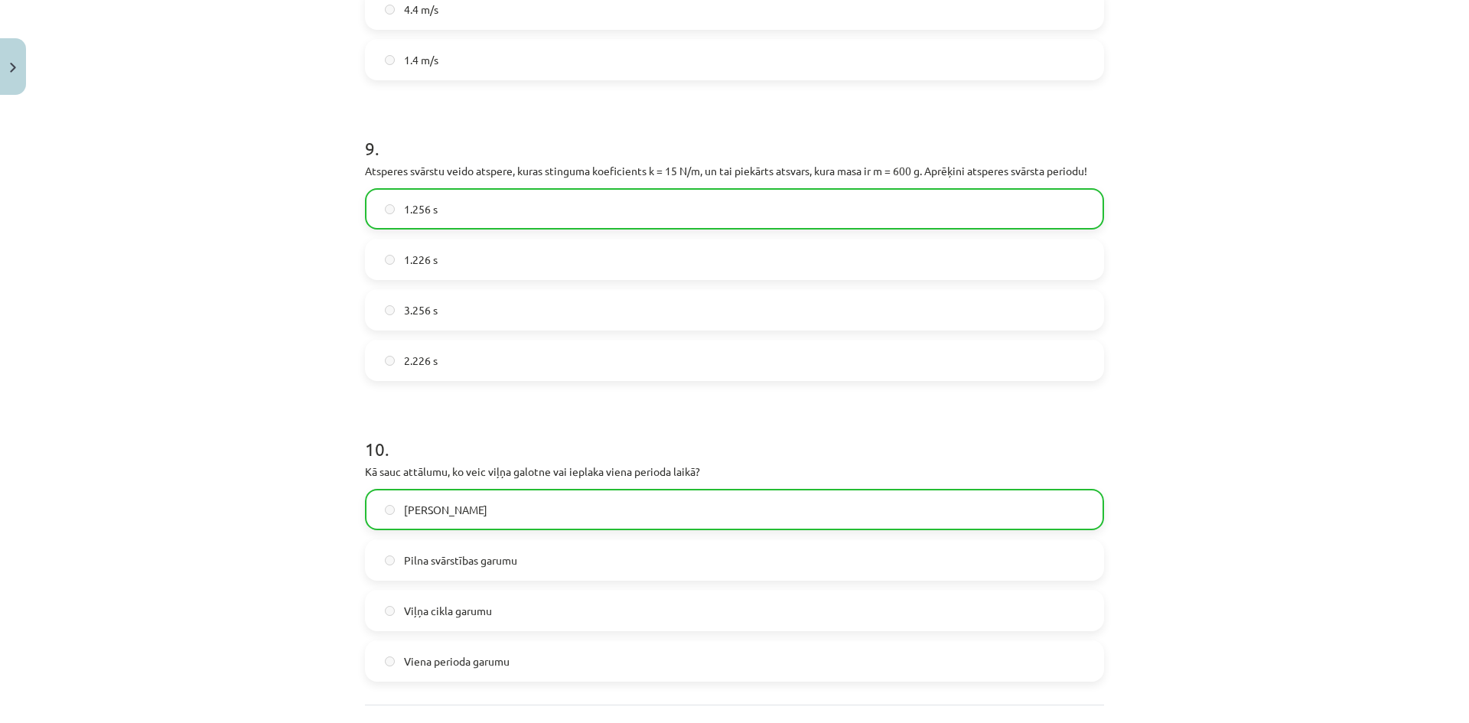
scroll to position [2800, 0]
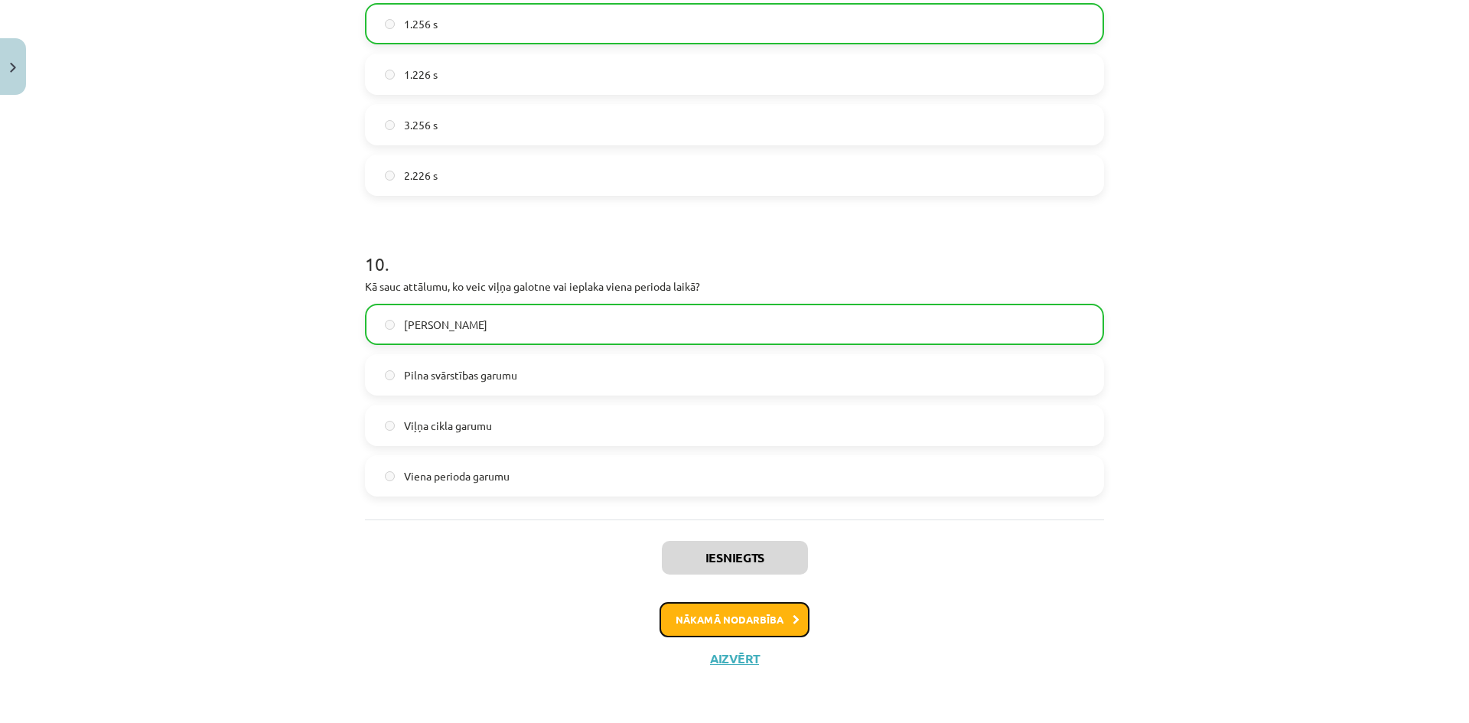
click at [777, 623] on button "Nākamā nodarbība" at bounding box center [734, 619] width 150 height 35
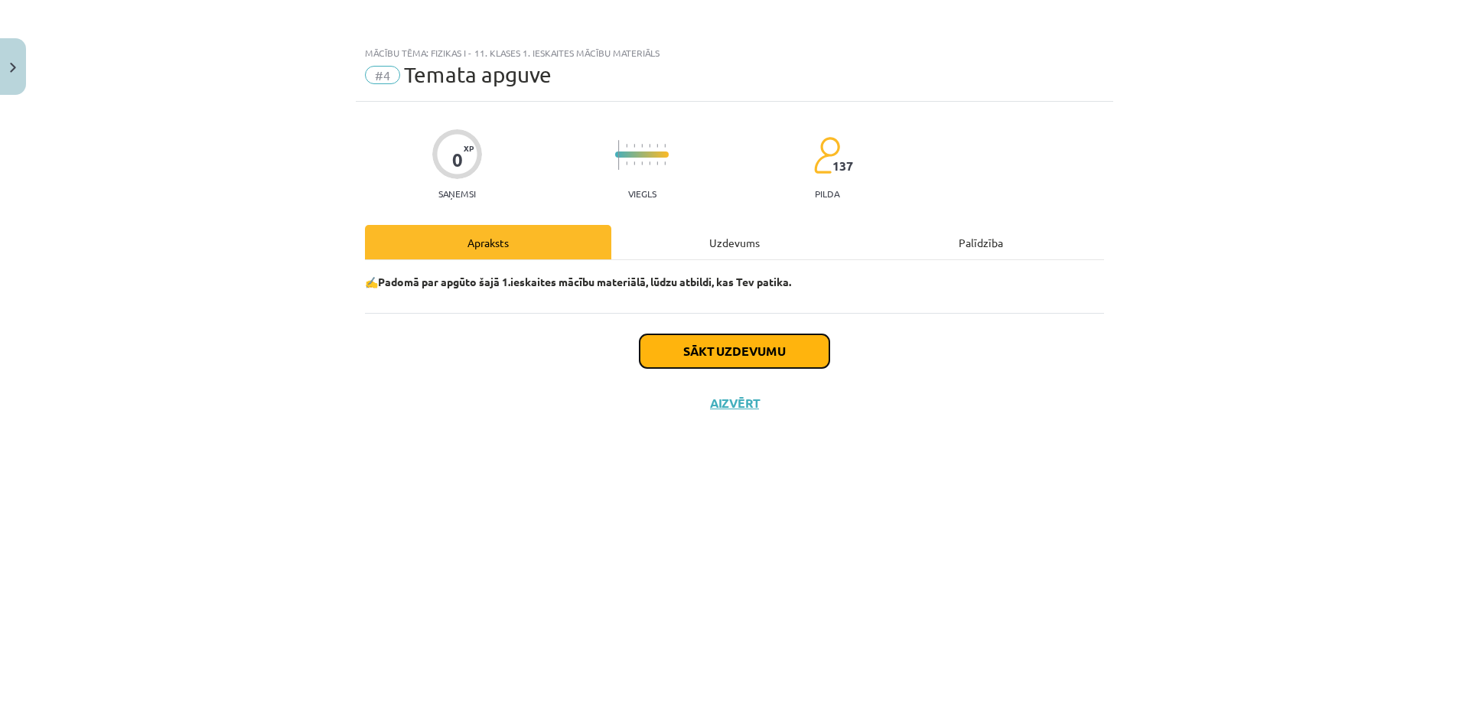
click at [733, 354] on button "Sākt uzdevumu" at bounding box center [734, 351] width 190 height 34
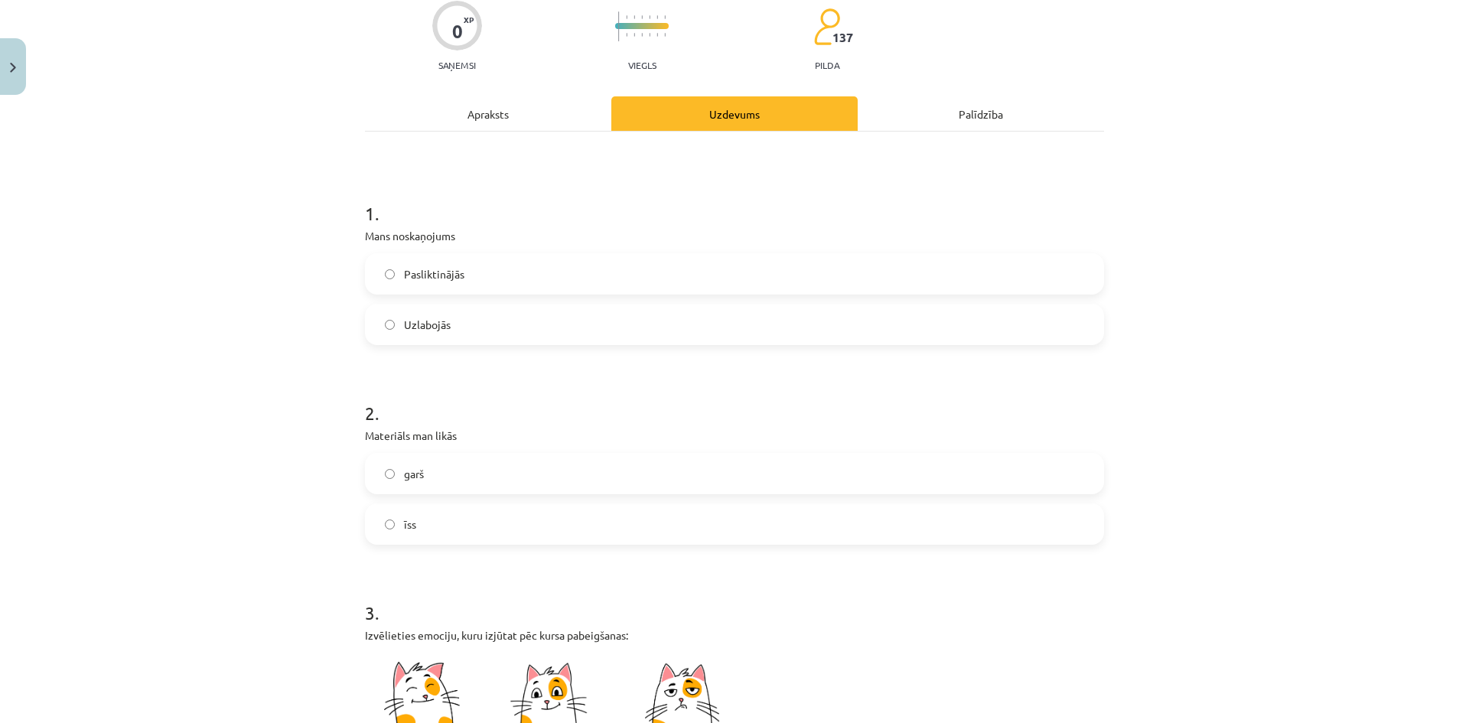
scroll to position [153, 0]
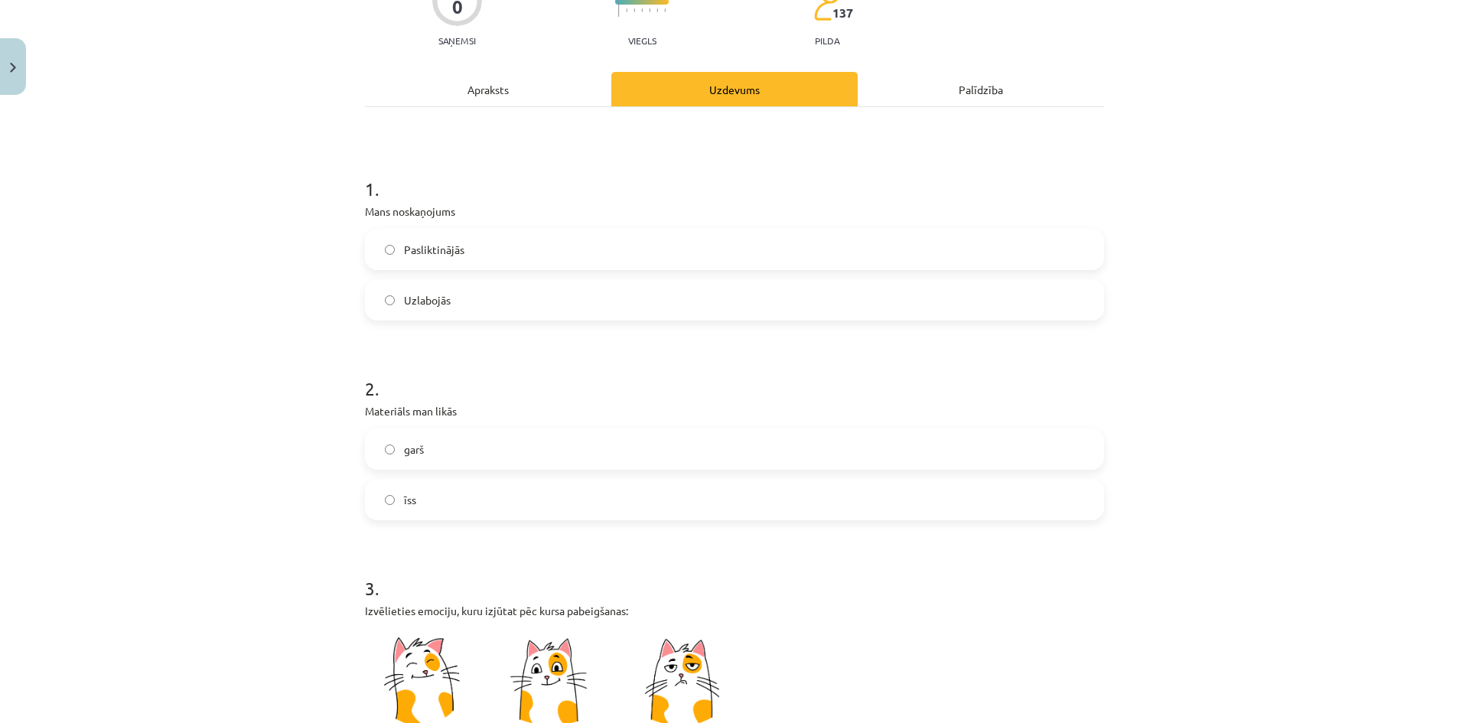
click at [522, 308] on label "Uzlabojās" at bounding box center [734, 300] width 736 height 38
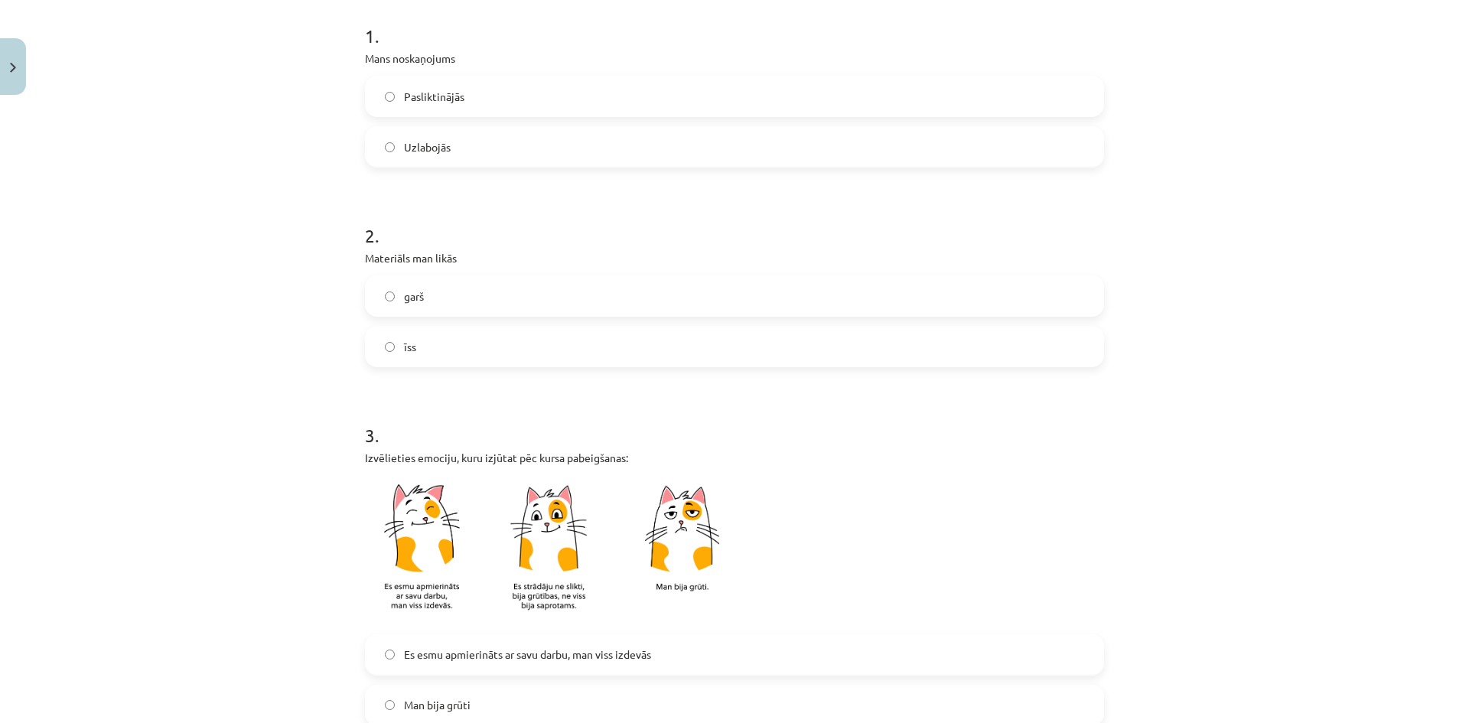
click at [511, 354] on label "īss" at bounding box center [734, 346] width 736 height 38
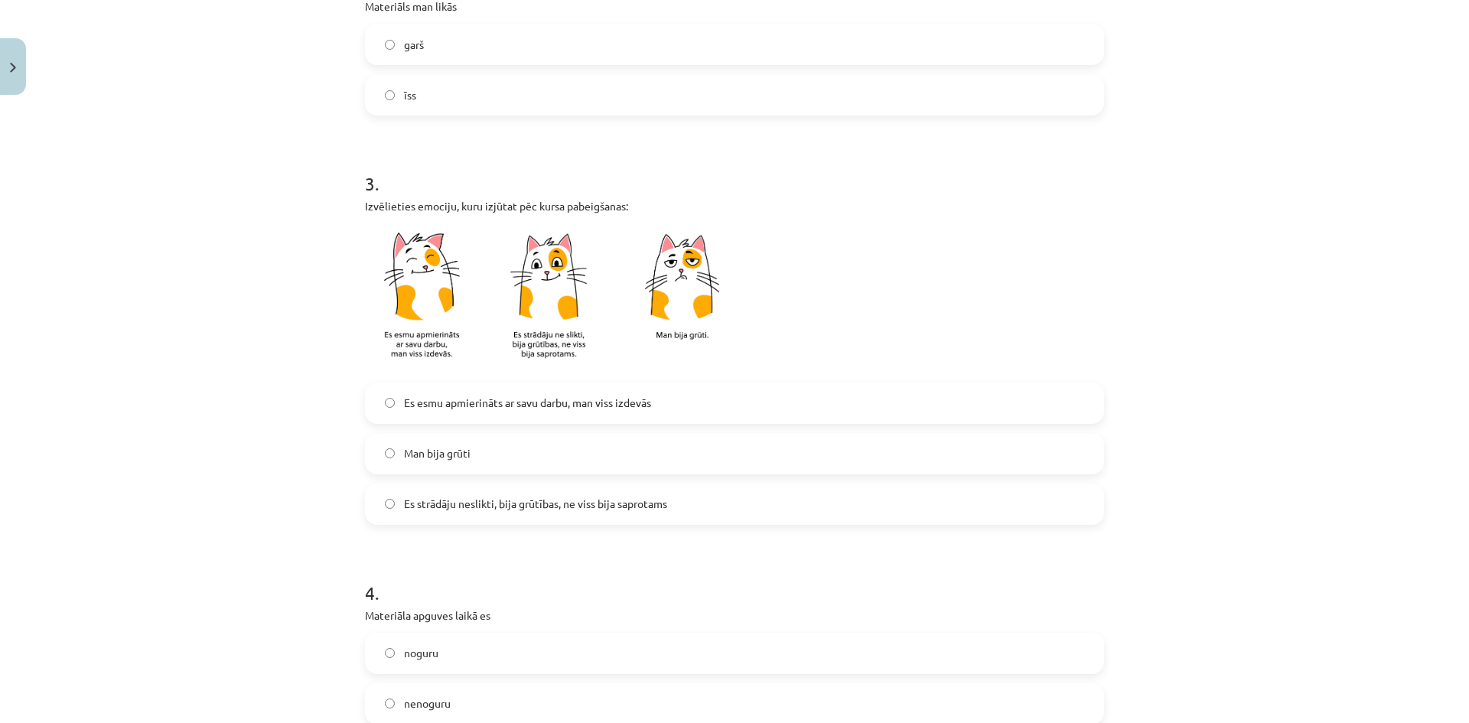
scroll to position [688, 0]
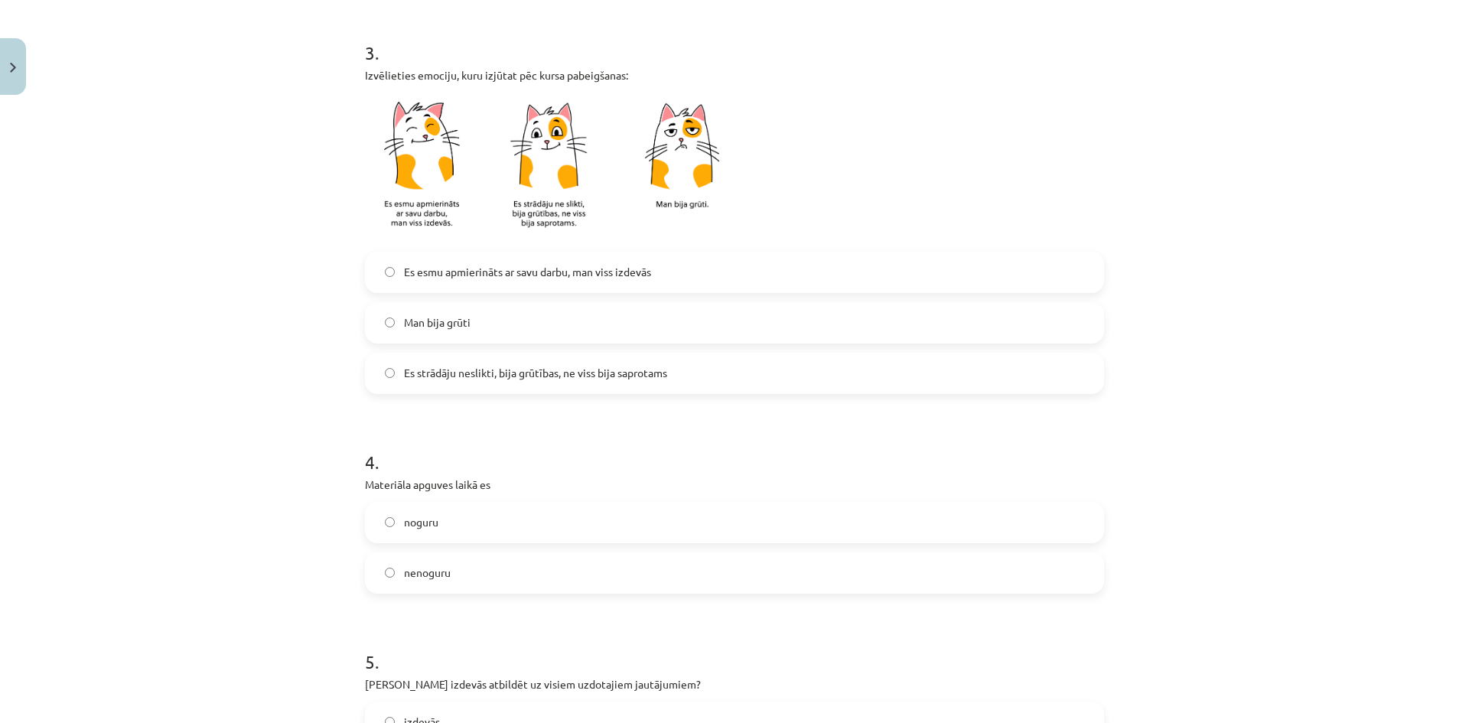
click at [500, 378] on span "Es strādāju neslikti, bija grūtības, ne viss bija saprotams" at bounding box center [535, 373] width 263 height 16
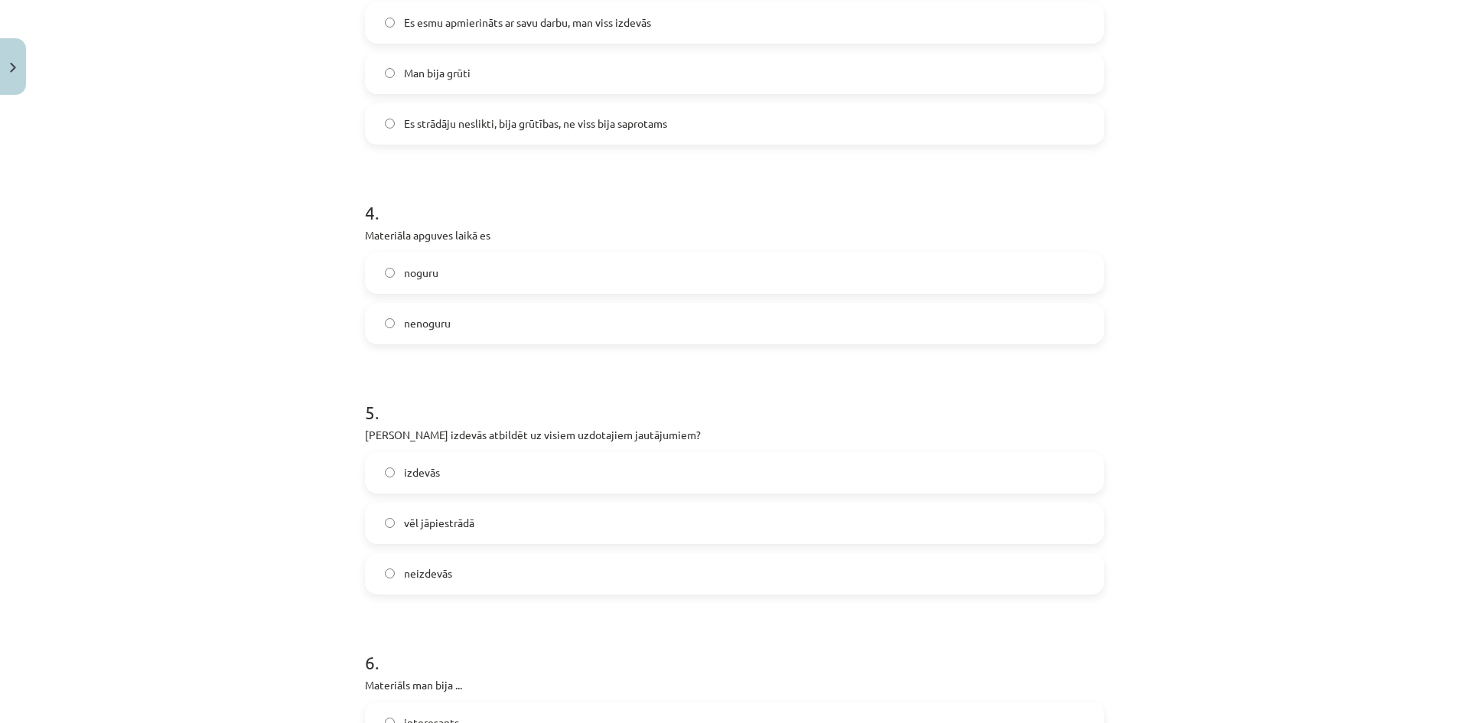
scroll to position [994, 0]
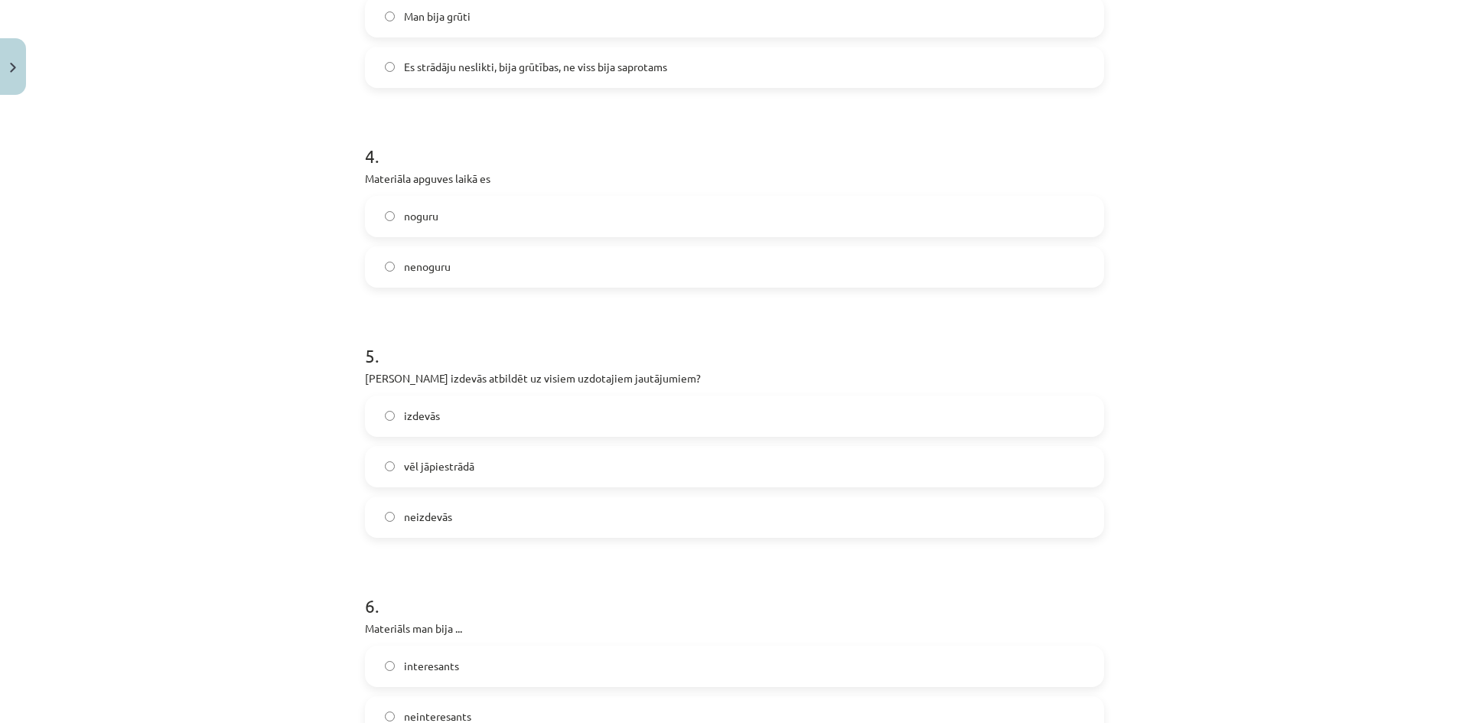
click at [415, 277] on label "nenoguru" at bounding box center [734, 267] width 736 height 38
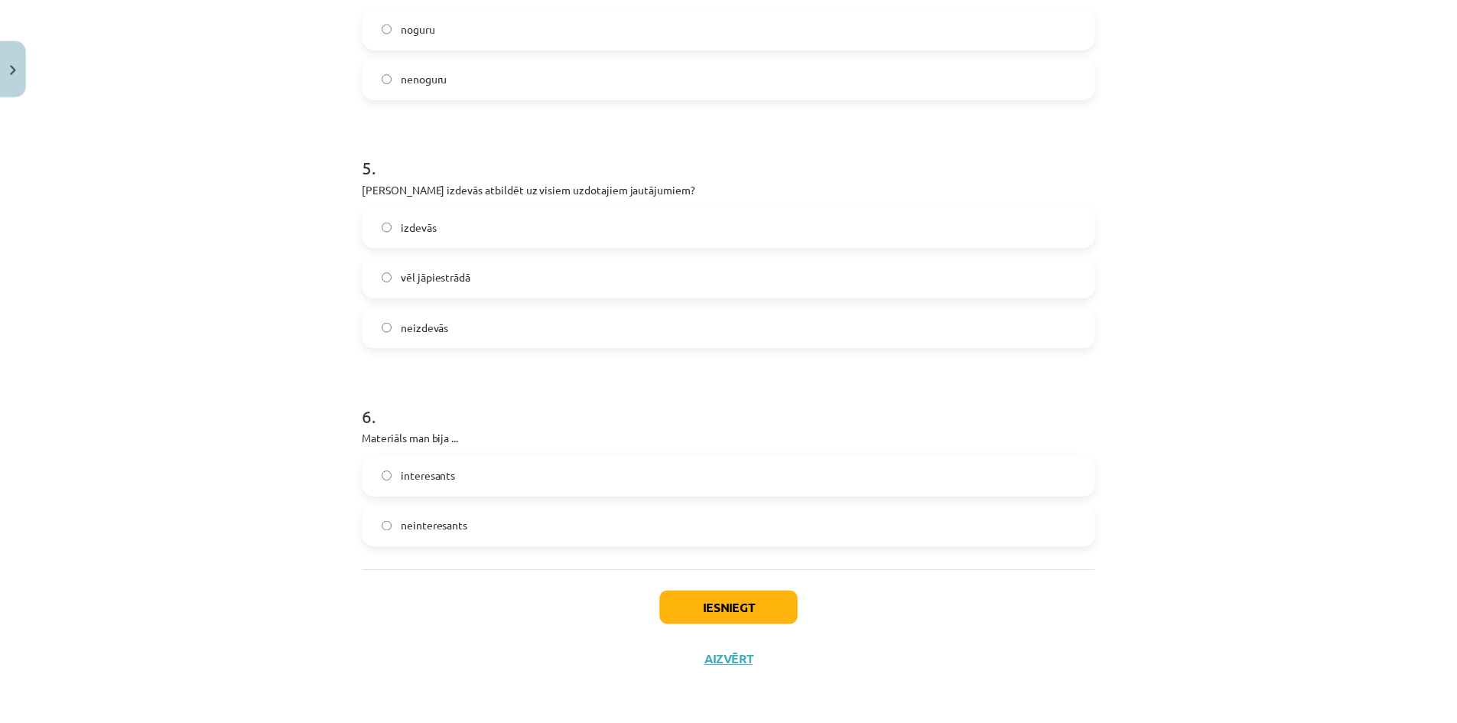
scroll to position [1186, 0]
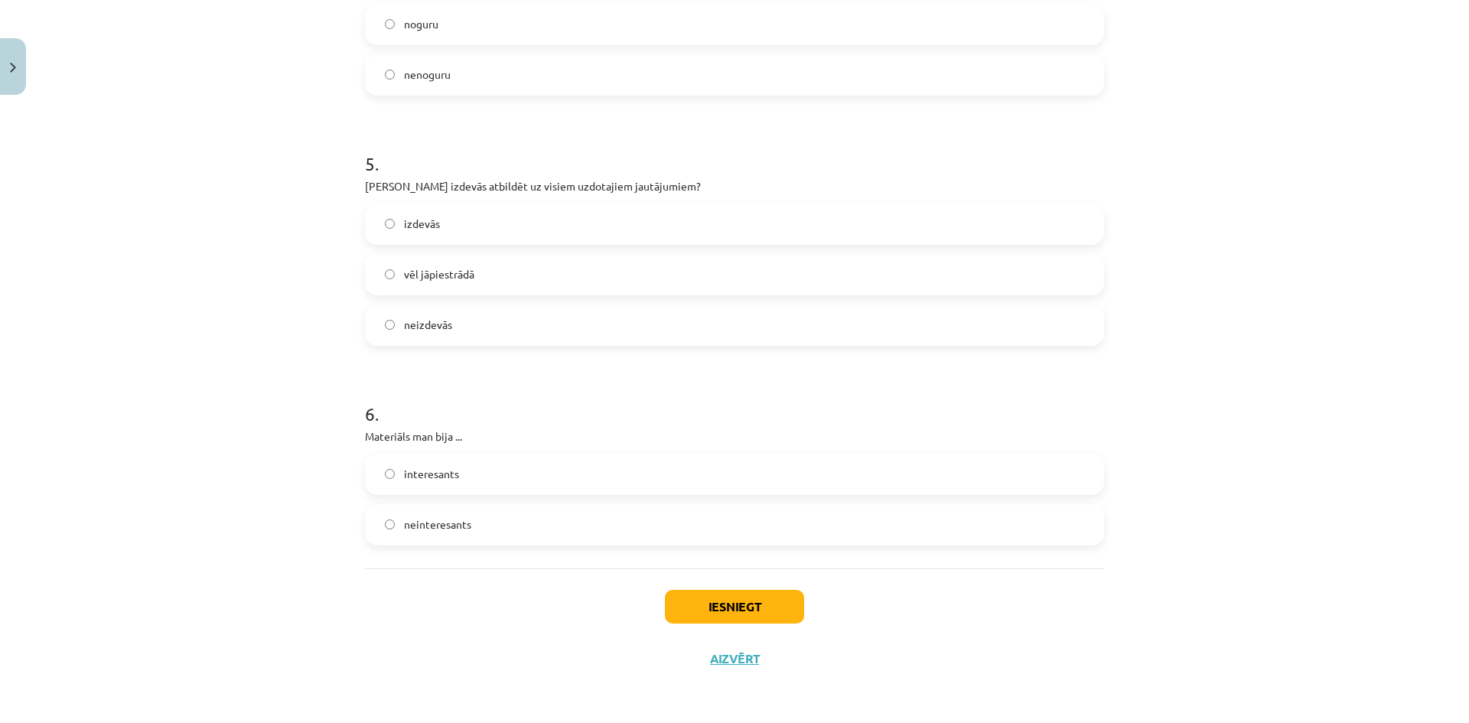
click at [456, 481] on label "interesants" at bounding box center [734, 474] width 736 height 38
click at [468, 279] on span "vēl jāpiestrādā" at bounding box center [439, 274] width 70 height 16
click at [669, 606] on button "Iesniegt" at bounding box center [734, 607] width 139 height 34
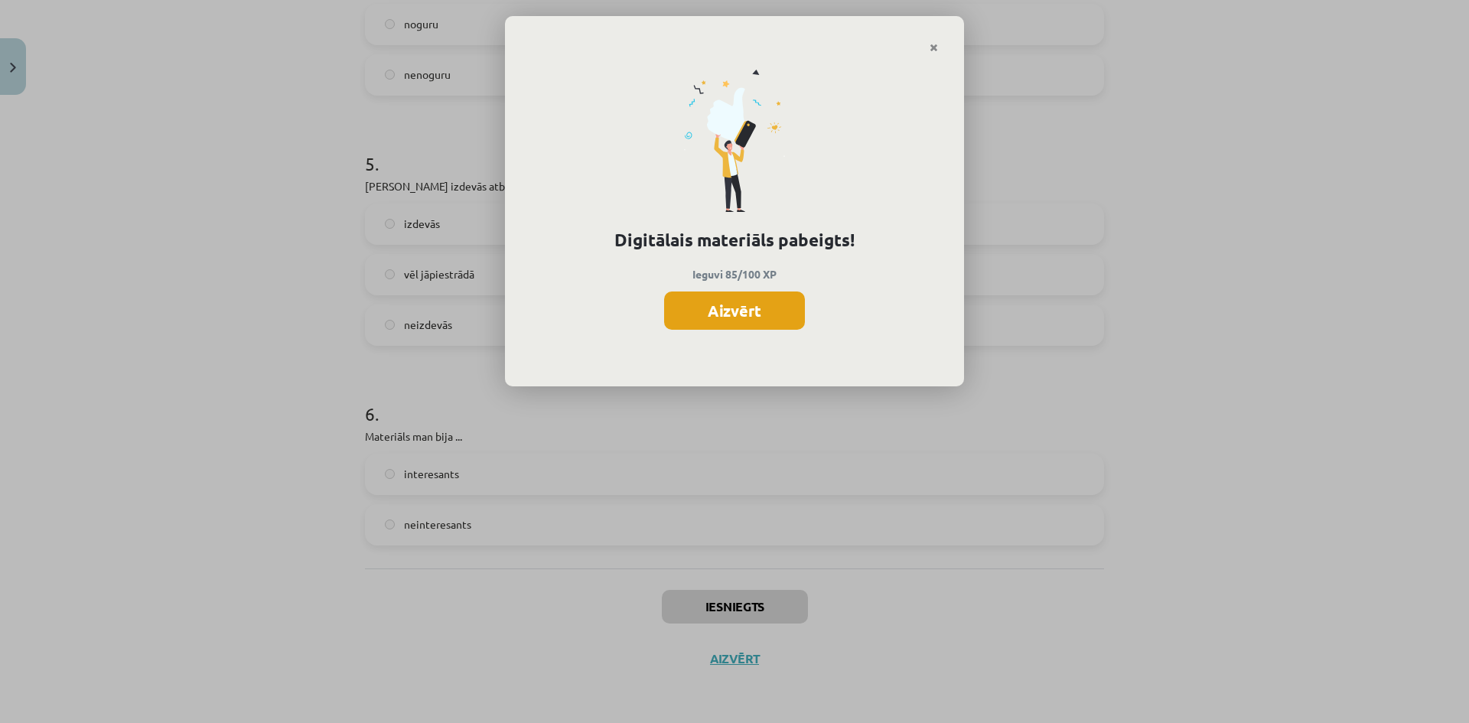
click at [725, 301] on button "Aizvērt" at bounding box center [734, 310] width 141 height 38
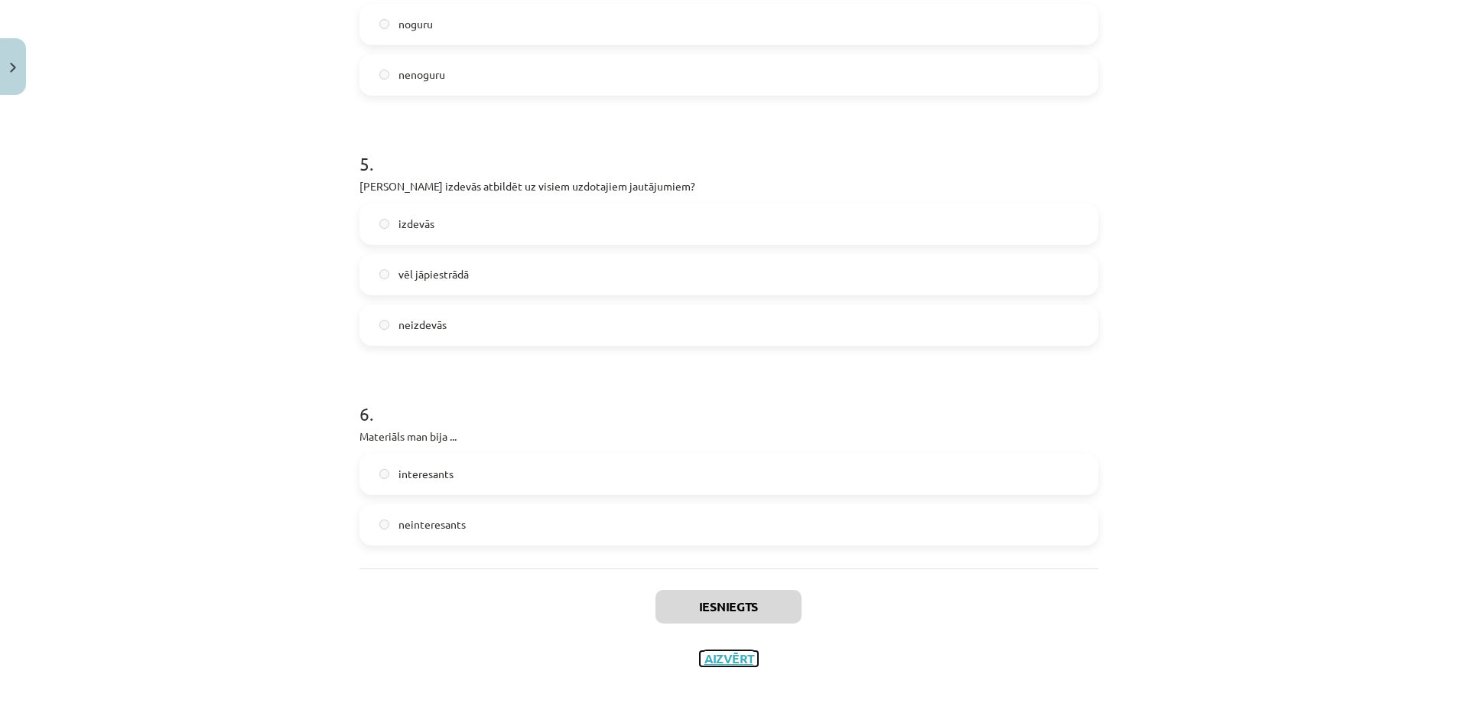
click at [734, 656] on button "Aizvērt" at bounding box center [729, 658] width 58 height 15
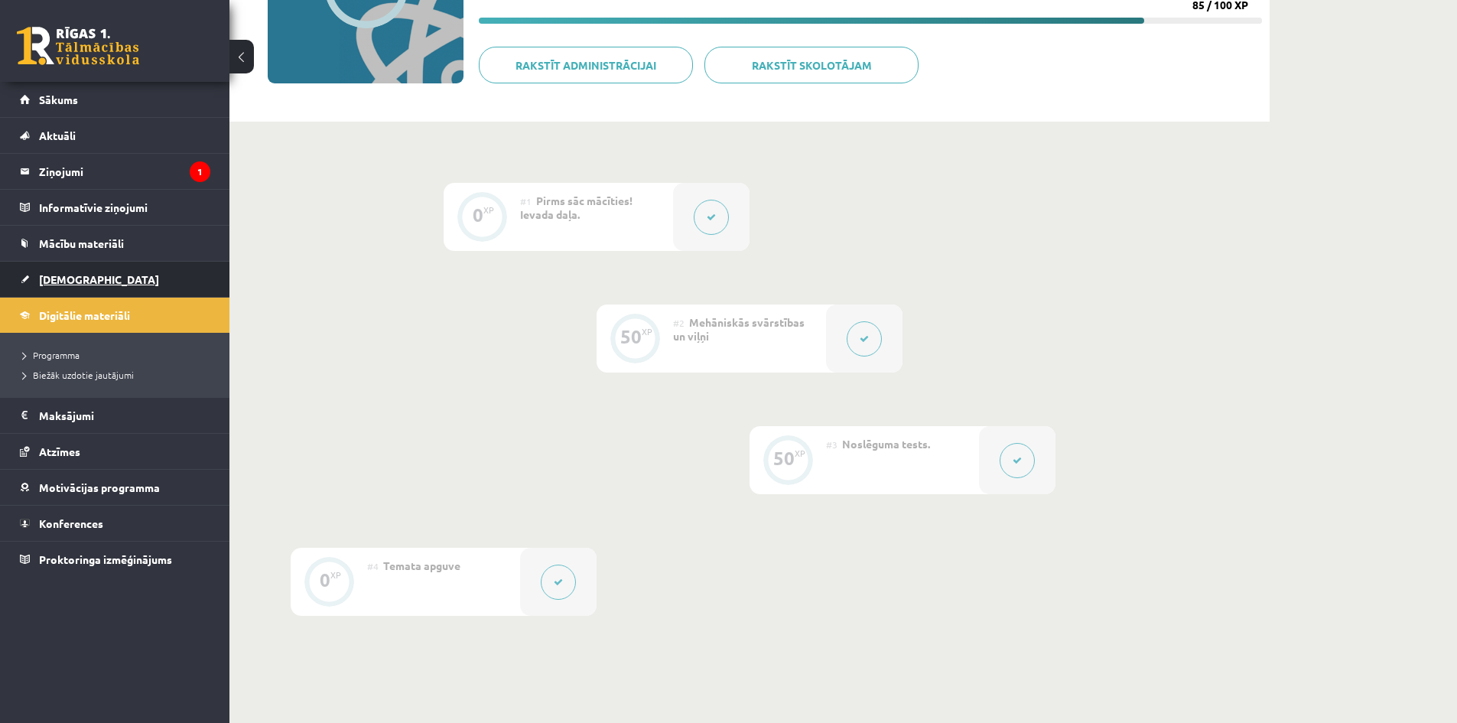
click at [133, 280] on link "[DEMOGRAPHIC_DATA]" at bounding box center [115, 279] width 190 height 35
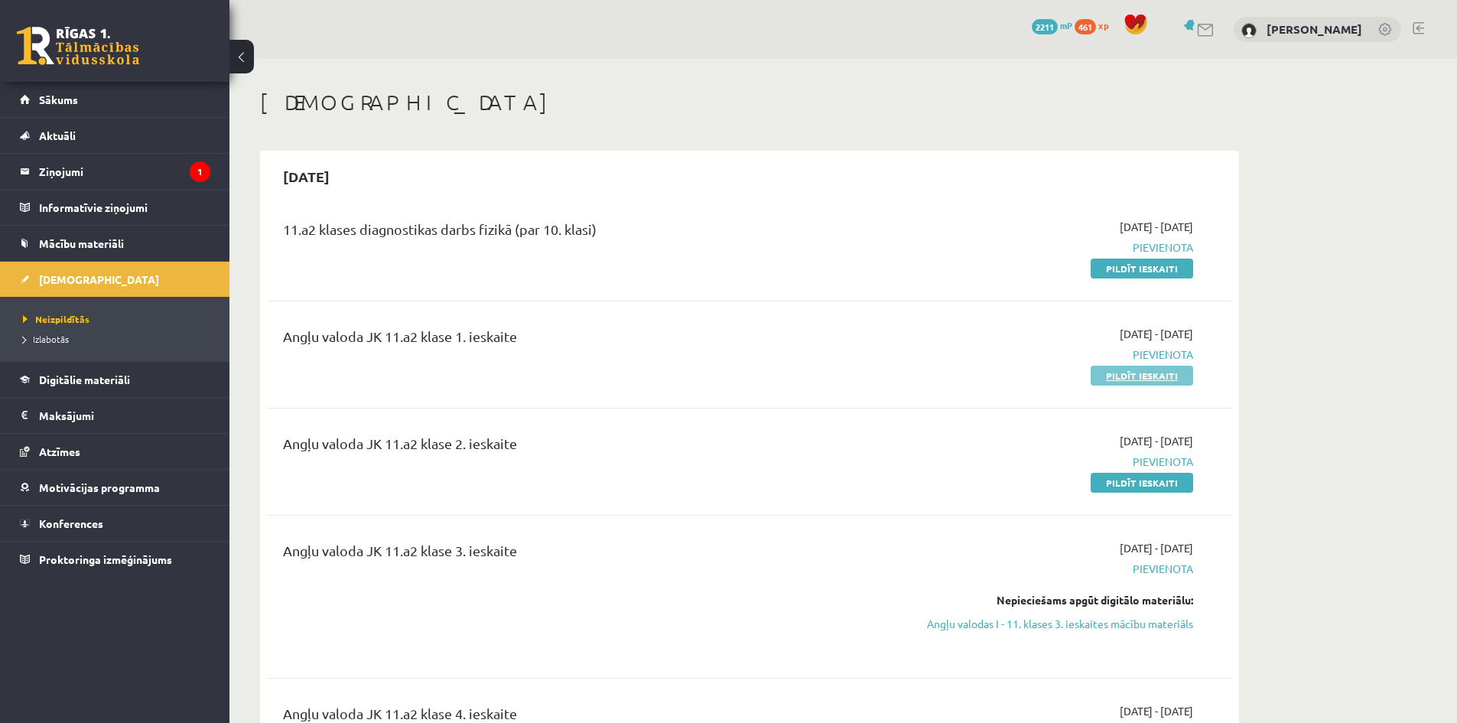
click at [1161, 379] on link "Pildīt ieskaiti" at bounding box center [1142, 376] width 103 height 20
click at [1176, 480] on link "Pildīt ieskaiti" at bounding box center [1142, 483] width 103 height 20
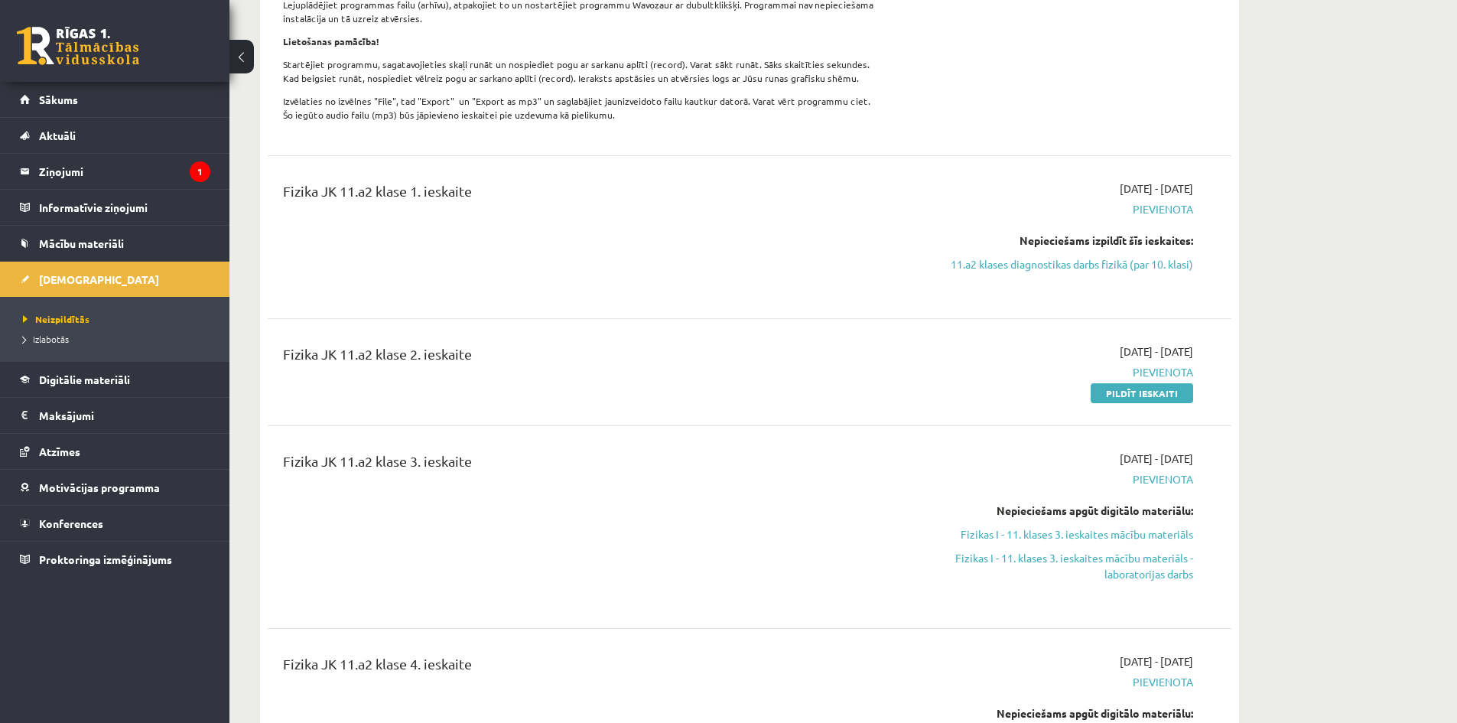
scroll to position [918, 0]
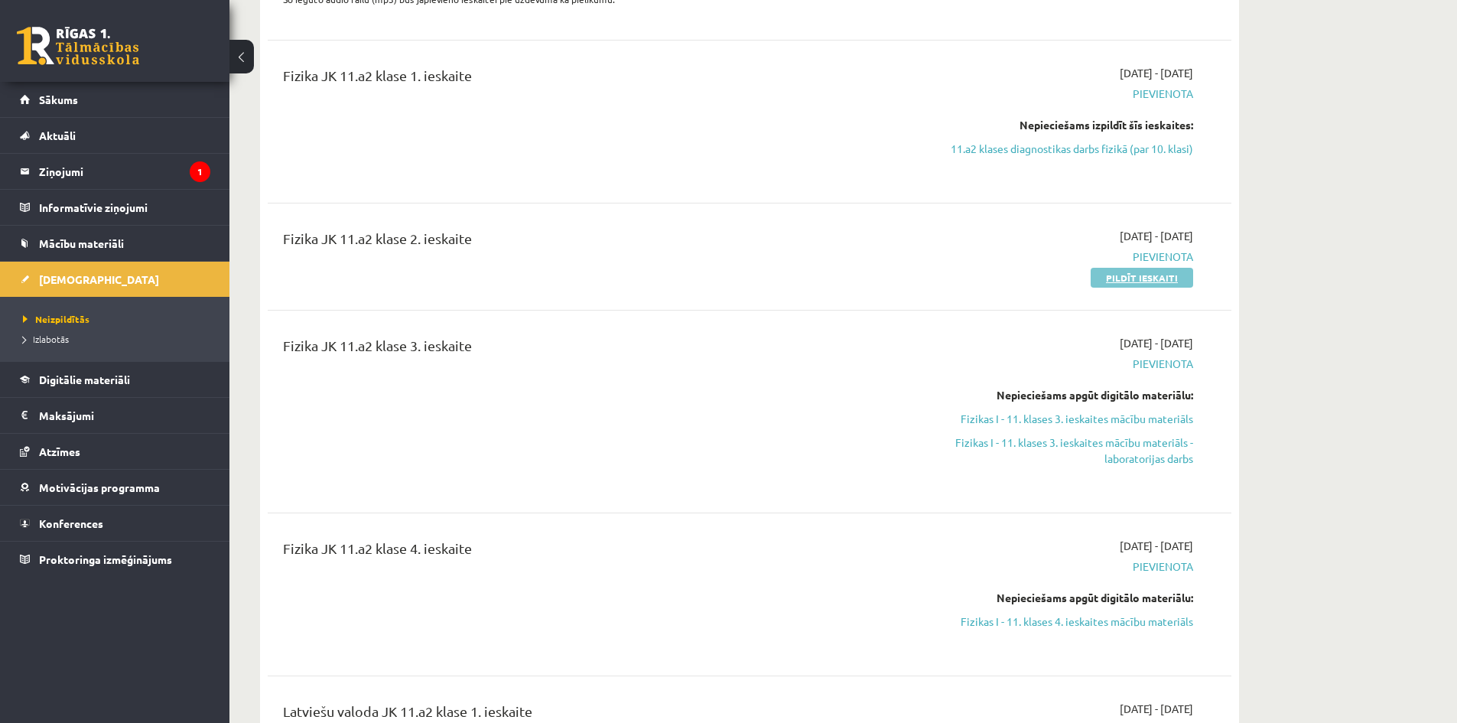
click at [1134, 288] on link "Pildīt ieskaiti" at bounding box center [1142, 278] width 103 height 20
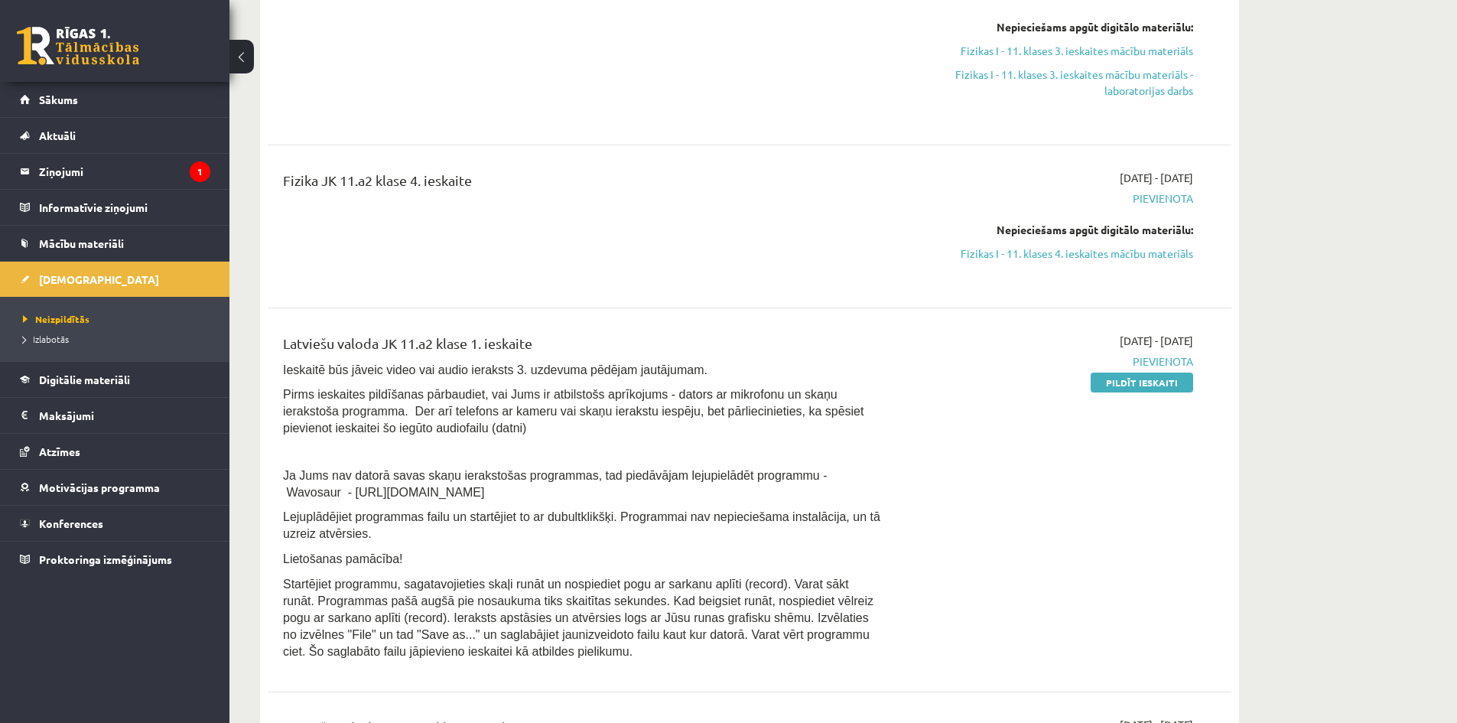
scroll to position [1300, 0]
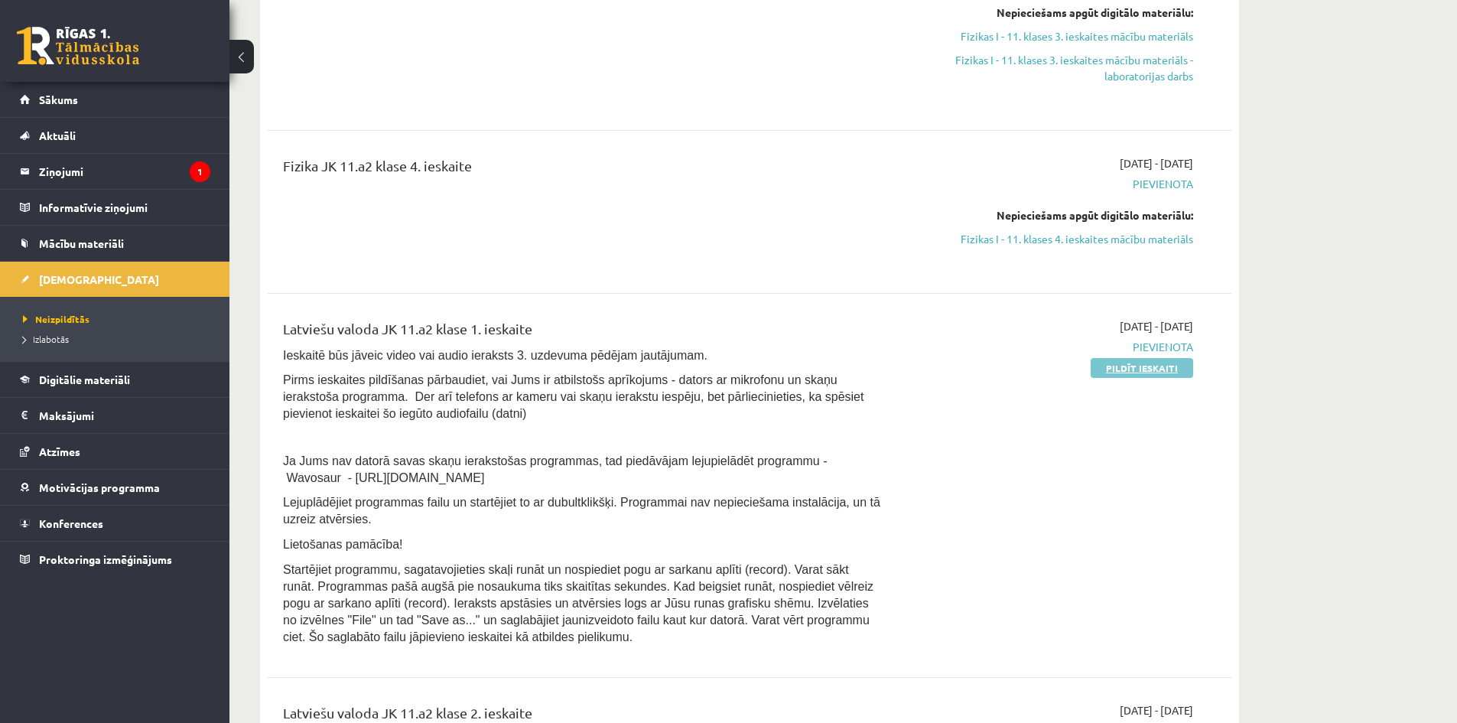
click at [1102, 378] on link "Pildīt ieskaiti" at bounding box center [1142, 368] width 103 height 20
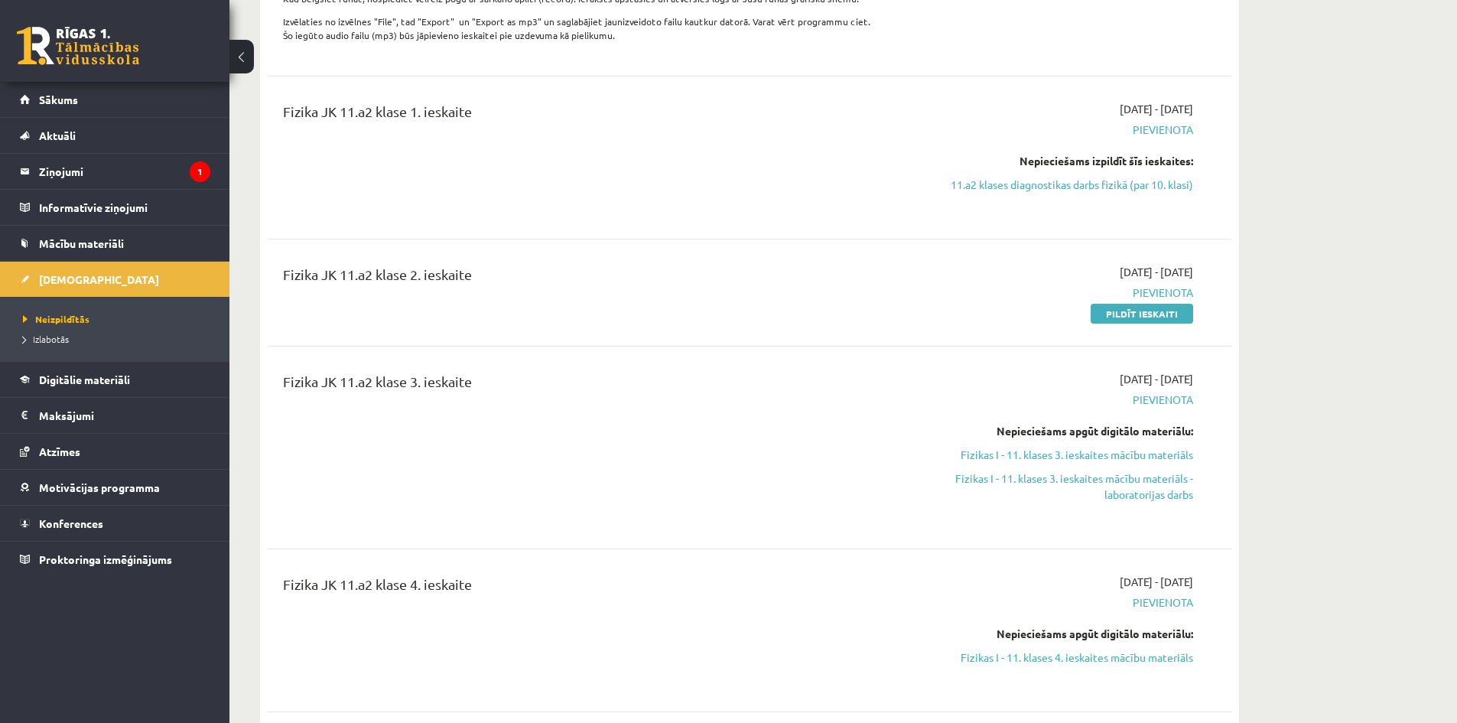
scroll to position [994, 0]
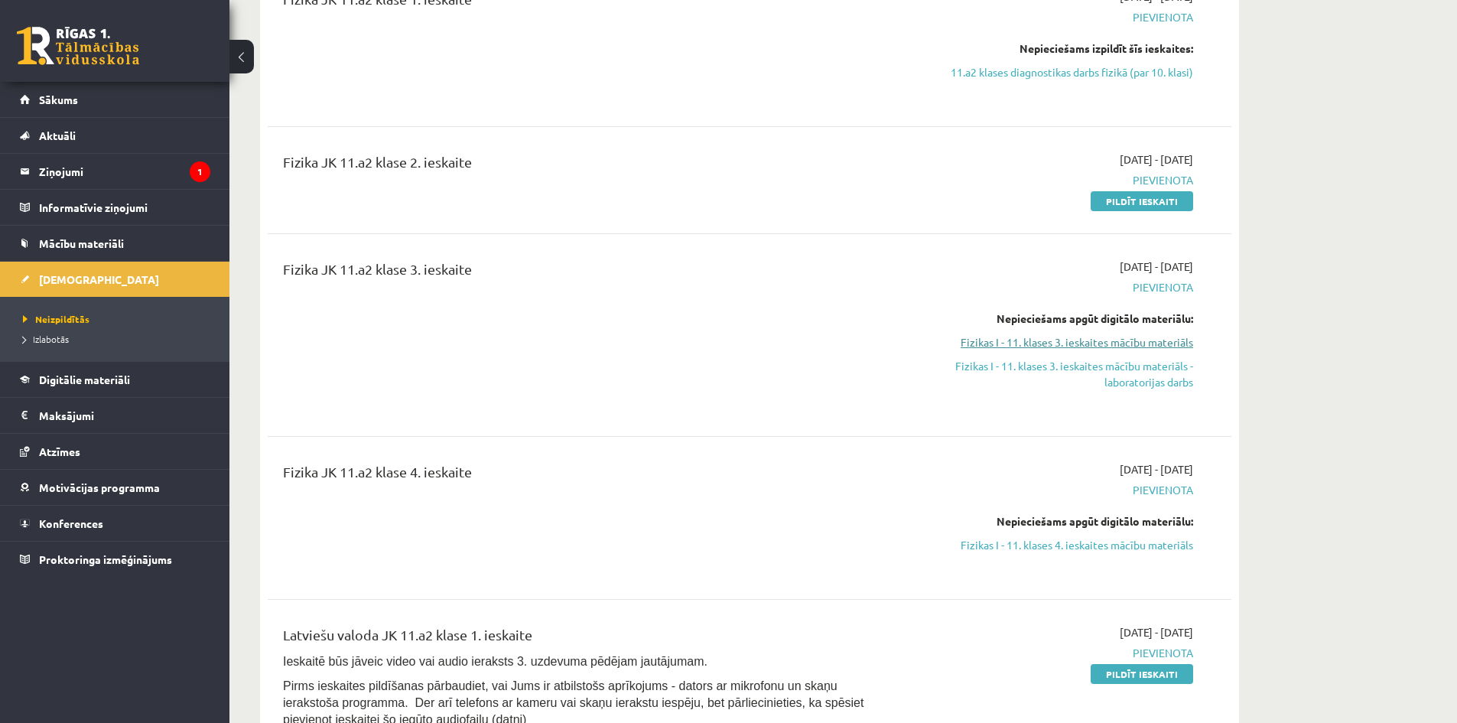
click at [1118, 350] on link "Fizikas I - 11. klases 3. ieskaites mācību materiāls" at bounding box center [1049, 342] width 288 height 16
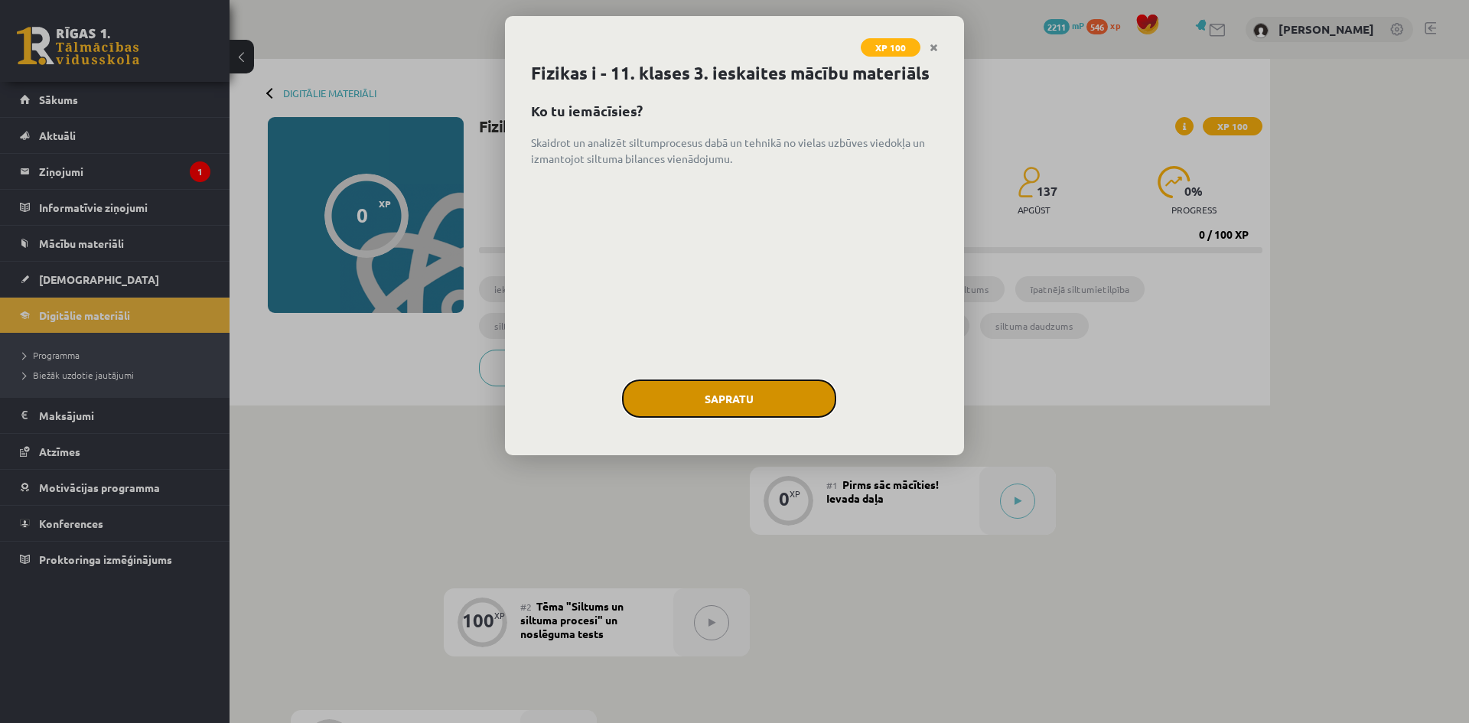
click at [787, 397] on button "Sapratu" at bounding box center [729, 398] width 214 height 38
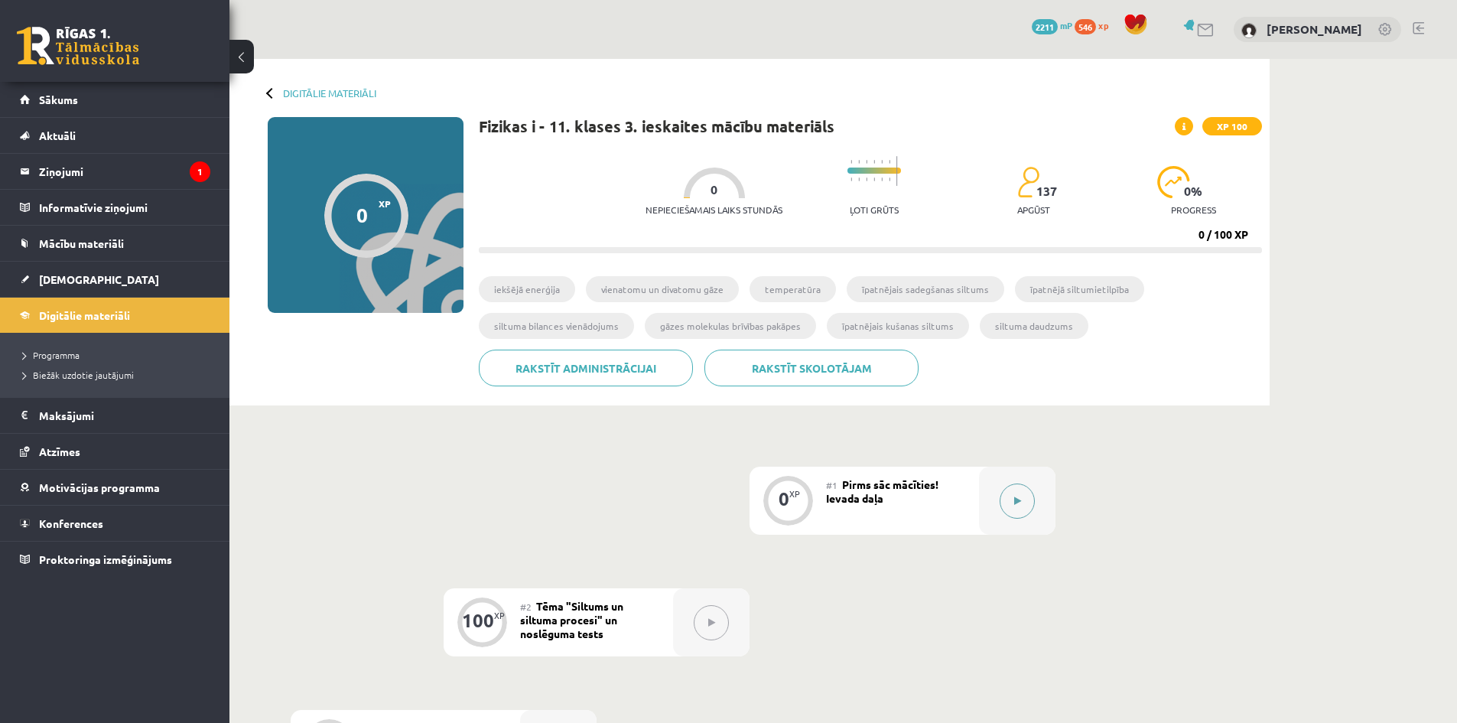
click at [1024, 503] on button at bounding box center [1017, 500] width 35 height 35
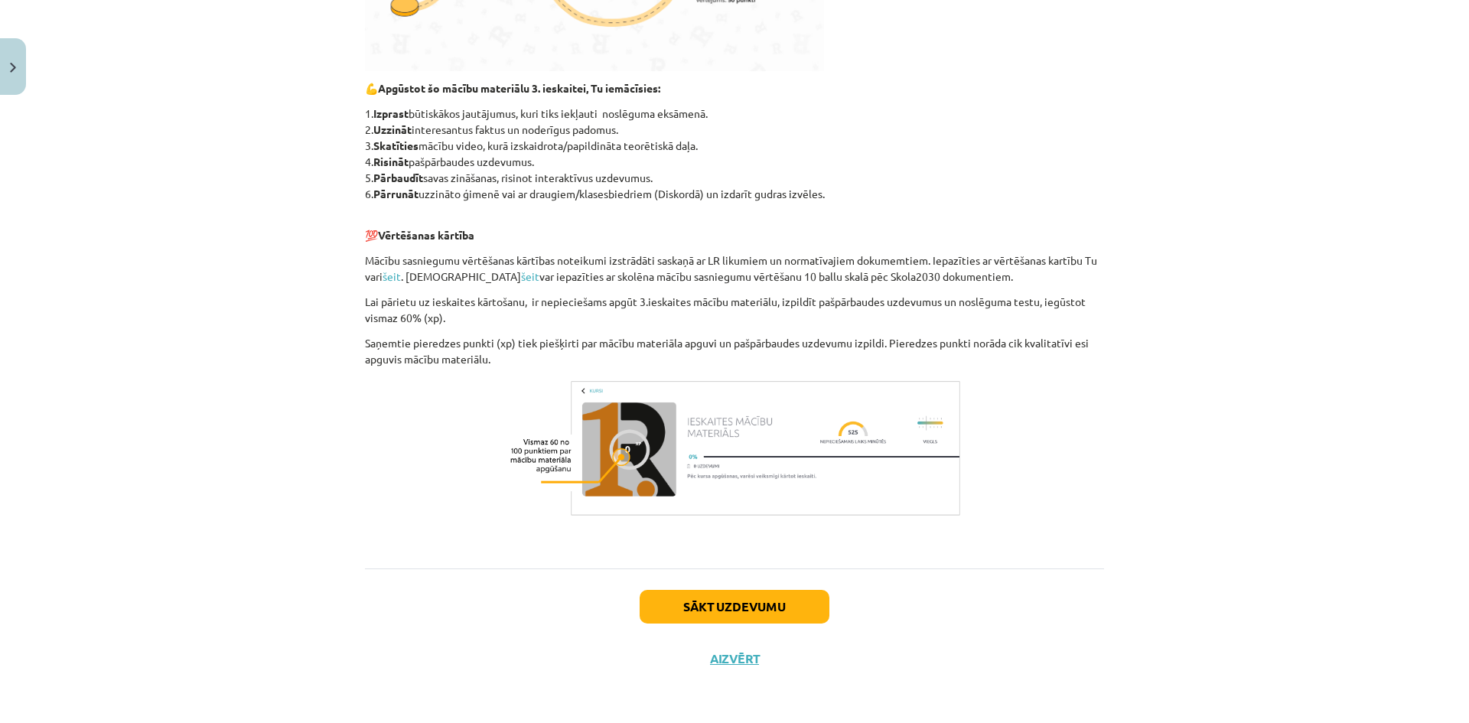
scroll to position [616, 0]
click at [803, 602] on button "Sākt uzdevumu" at bounding box center [734, 607] width 190 height 34
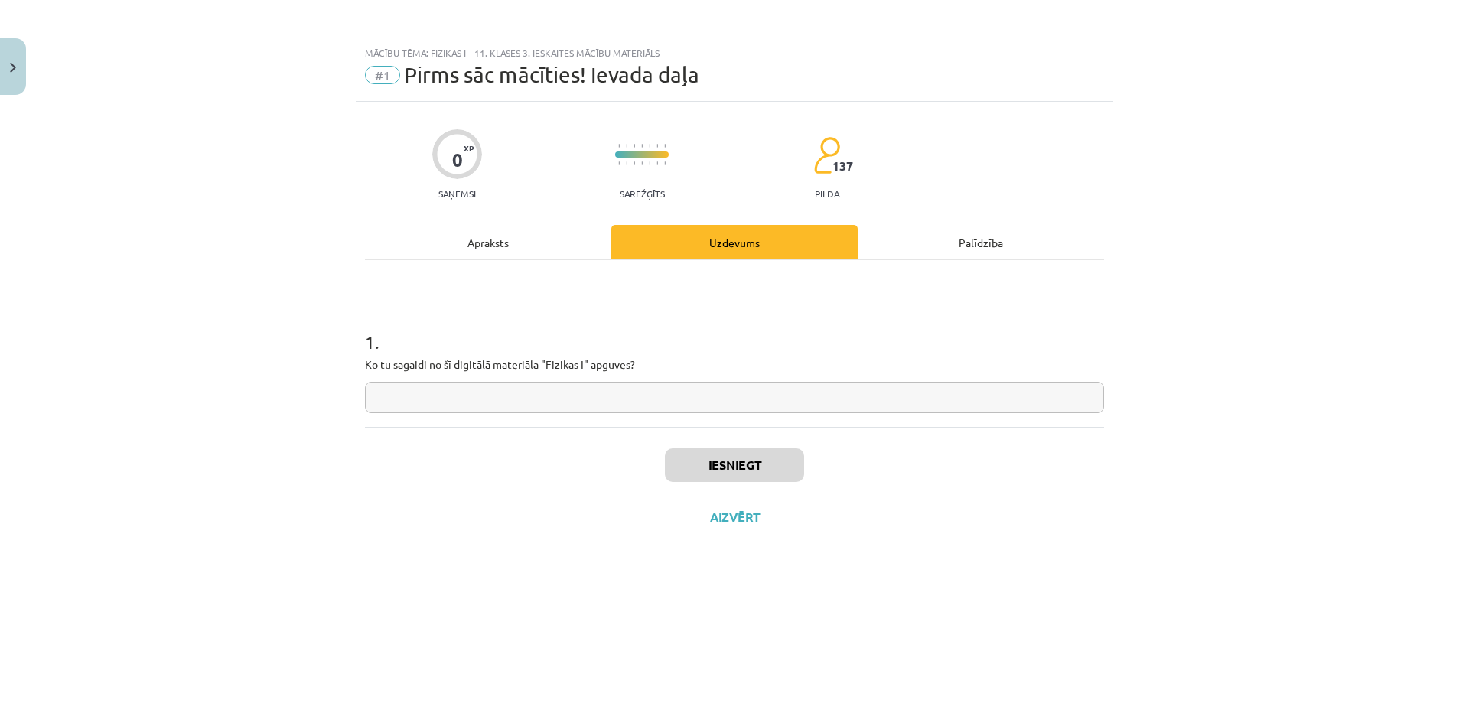
scroll to position [0, 0]
click at [802, 393] on input "text" at bounding box center [734, 397] width 739 height 31
type input "**********"
click at [788, 454] on button "Iesniegt" at bounding box center [734, 465] width 139 height 34
click at [786, 523] on button "Nākamā nodarbība" at bounding box center [734, 526] width 150 height 35
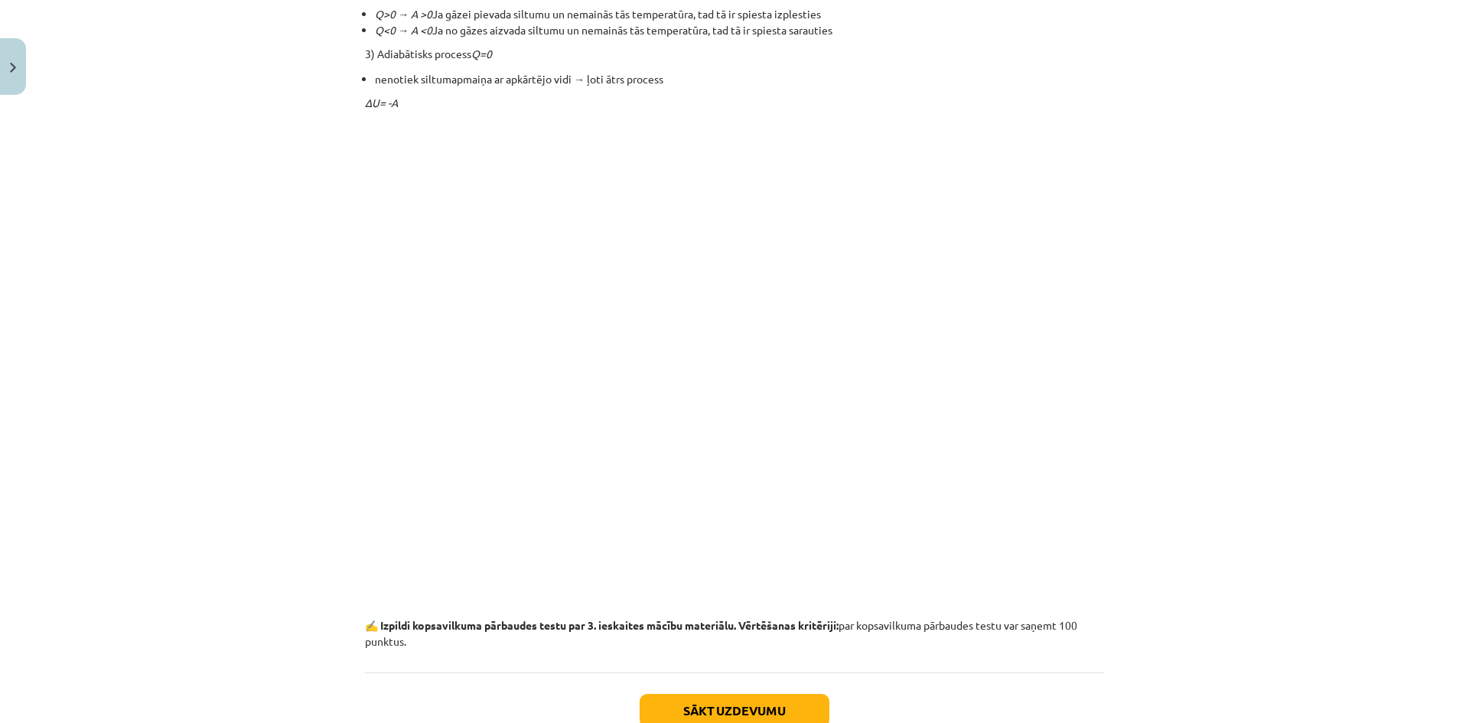
scroll to position [10492, 0]
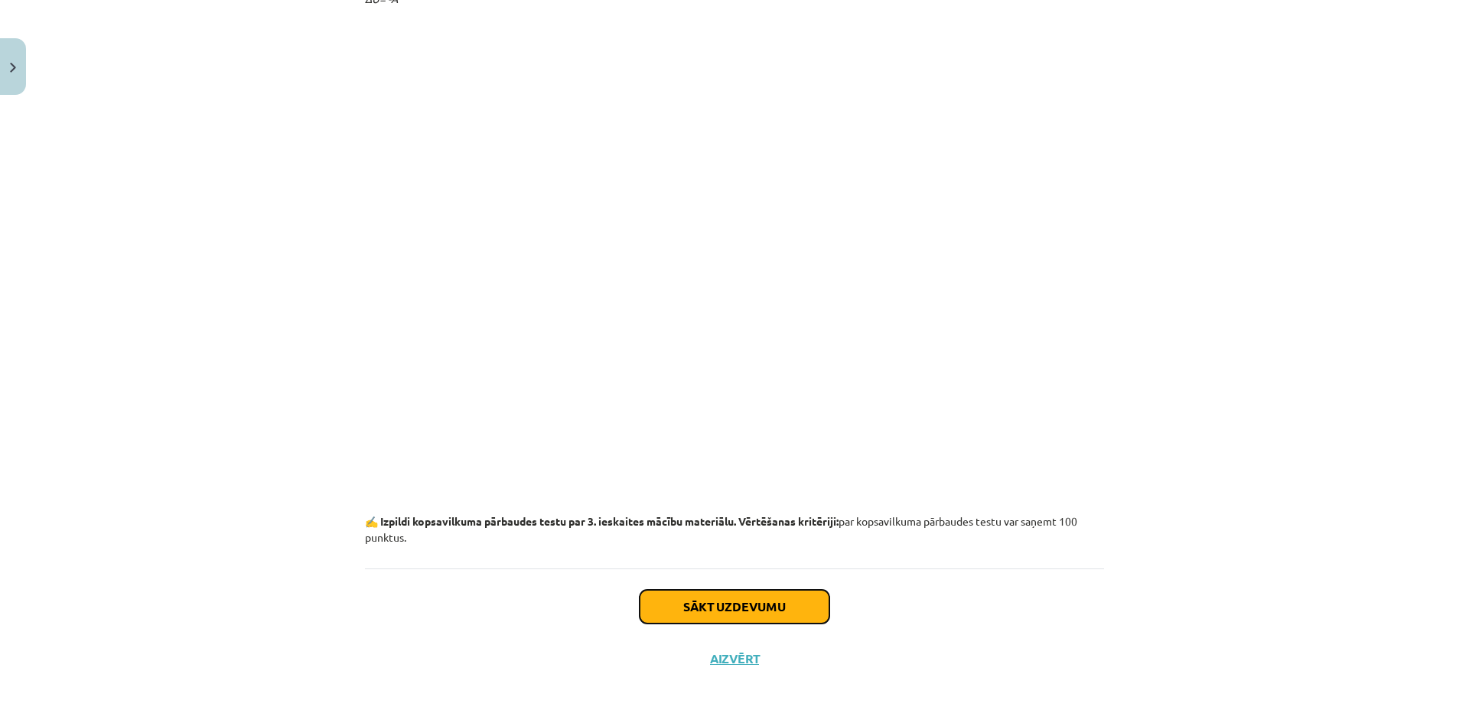
click at [726, 598] on button "Sākt uzdevumu" at bounding box center [734, 607] width 190 height 34
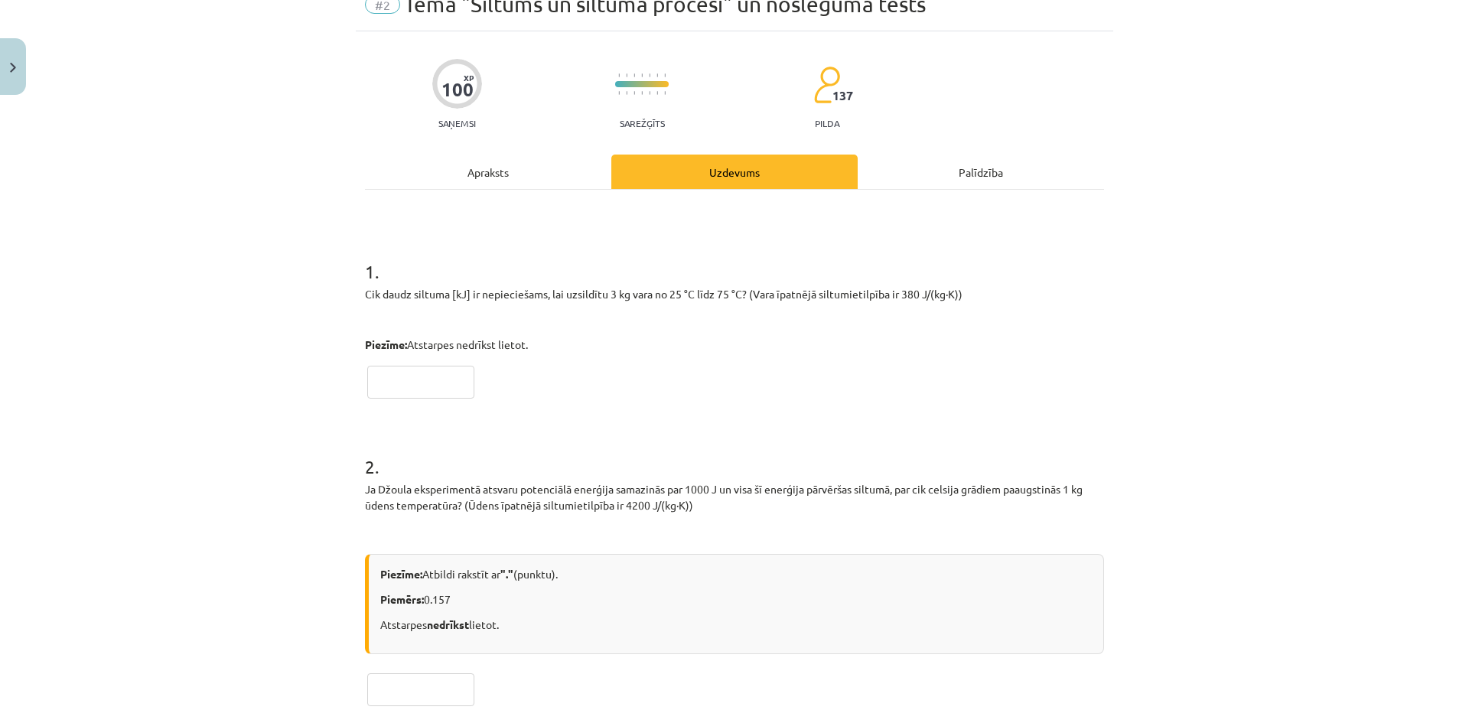
scroll to position [229, 0]
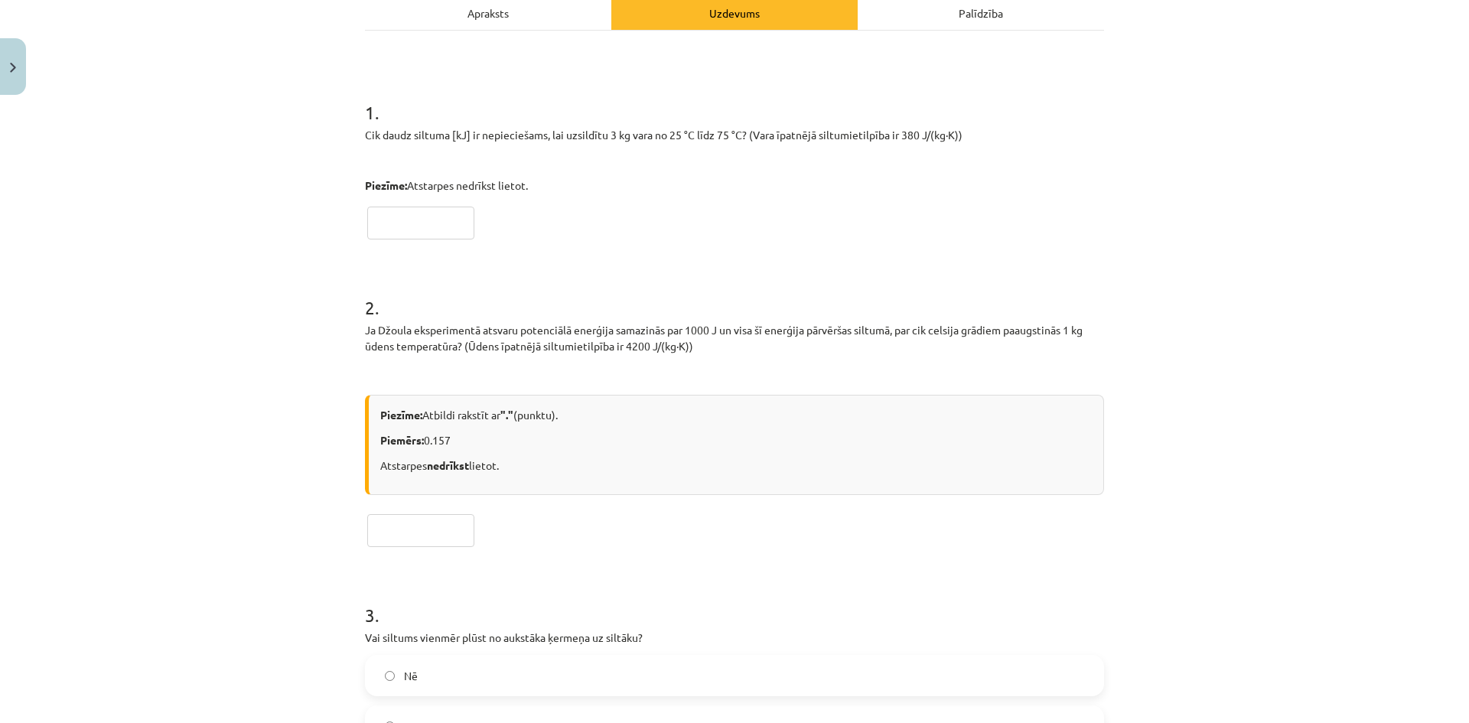
click at [396, 222] on input "text" at bounding box center [420, 223] width 107 height 33
type input "**"
click at [444, 539] on input "text" at bounding box center [420, 530] width 107 height 33
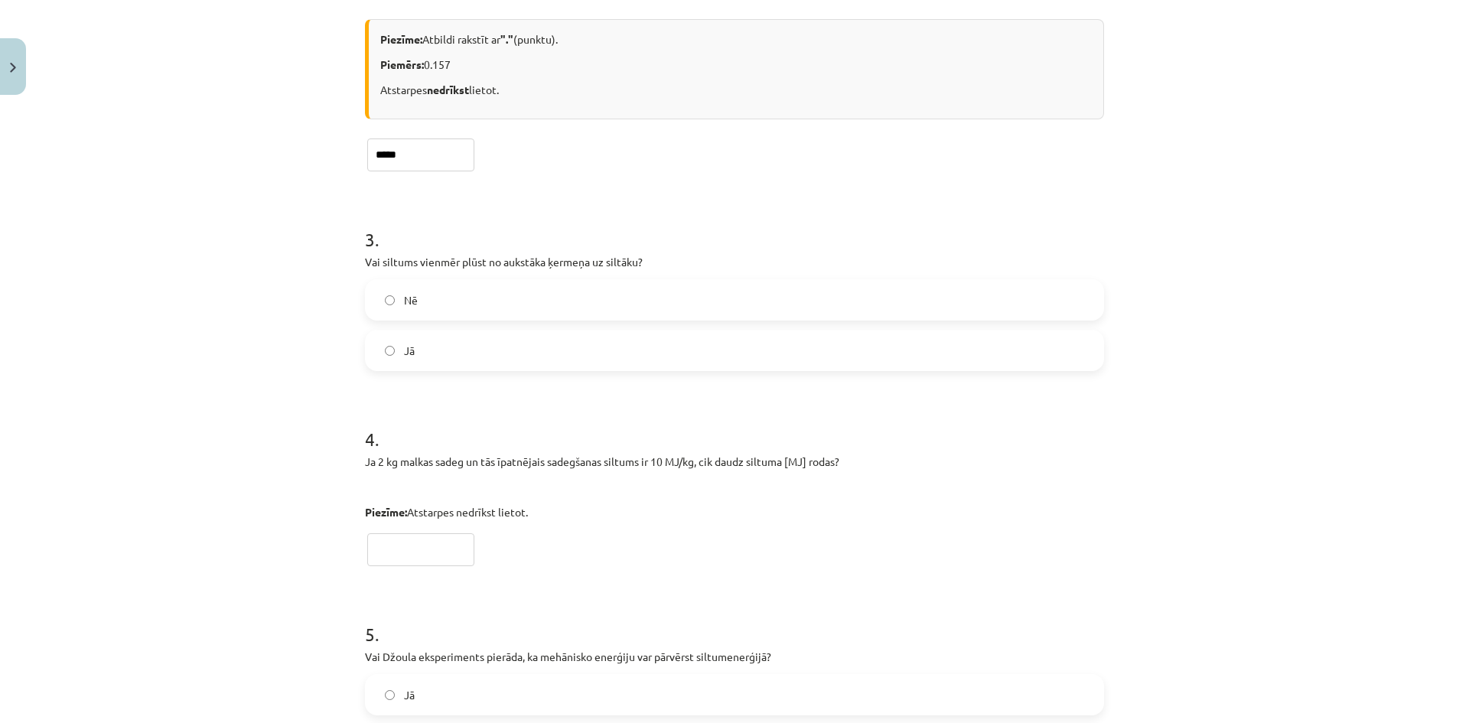
scroll to position [612, 0]
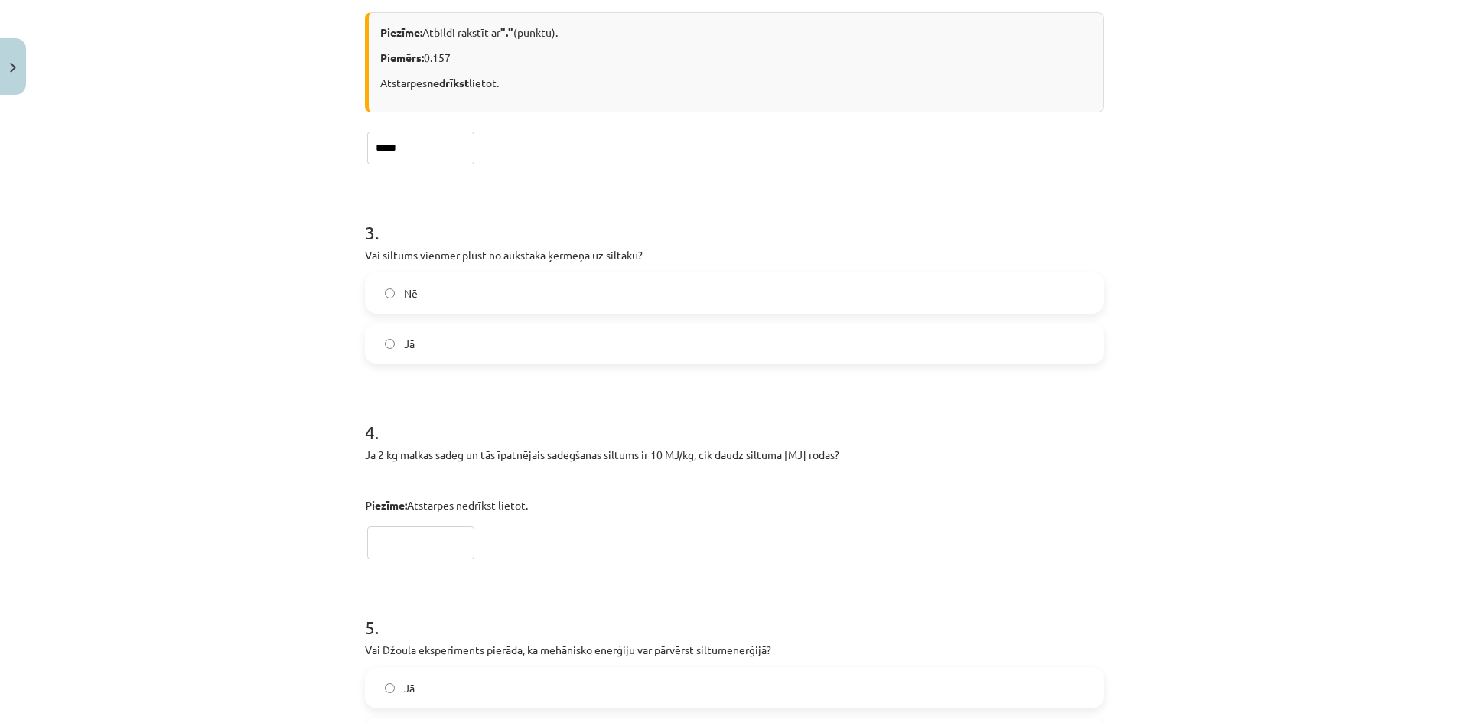
type input "*****"
click at [509, 291] on label "Nē" at bounding box center [734, 293] width 736 height 38
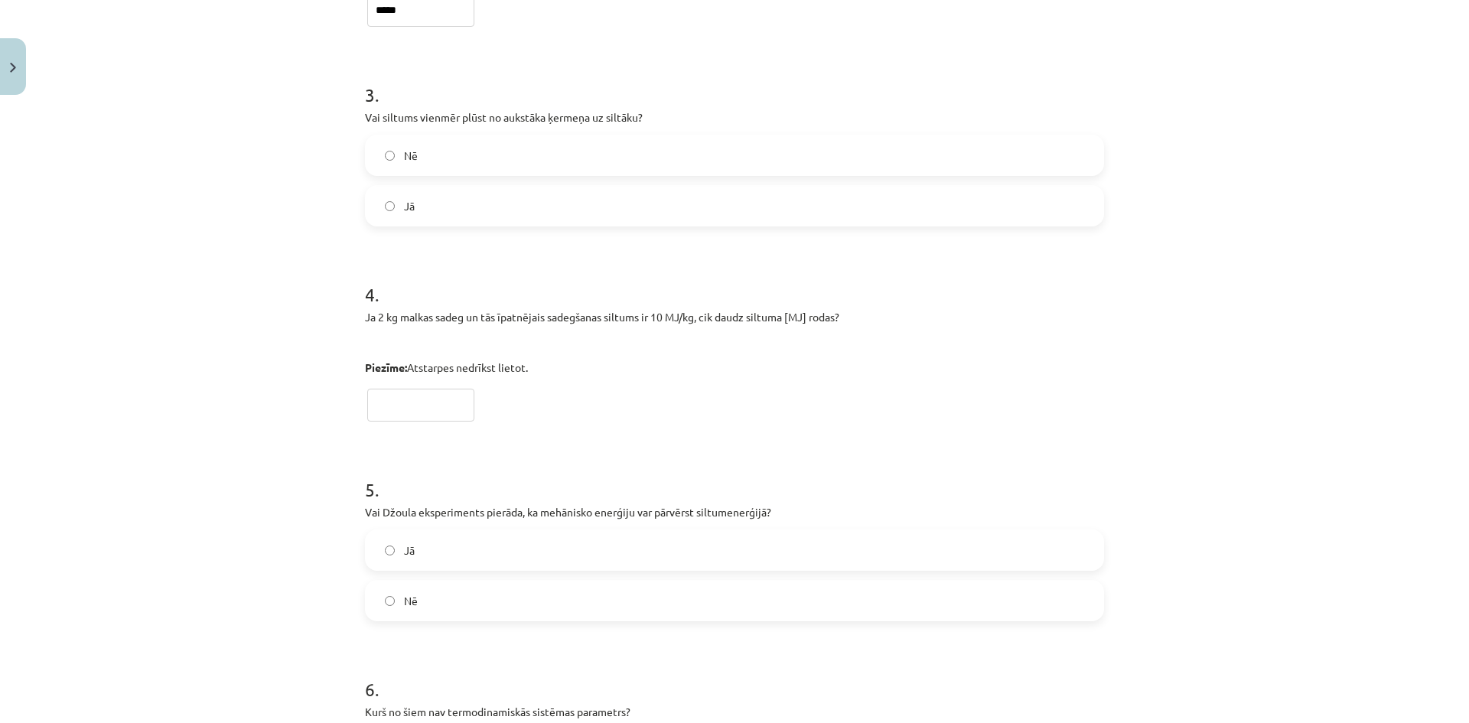
scroll to position [765, 0]
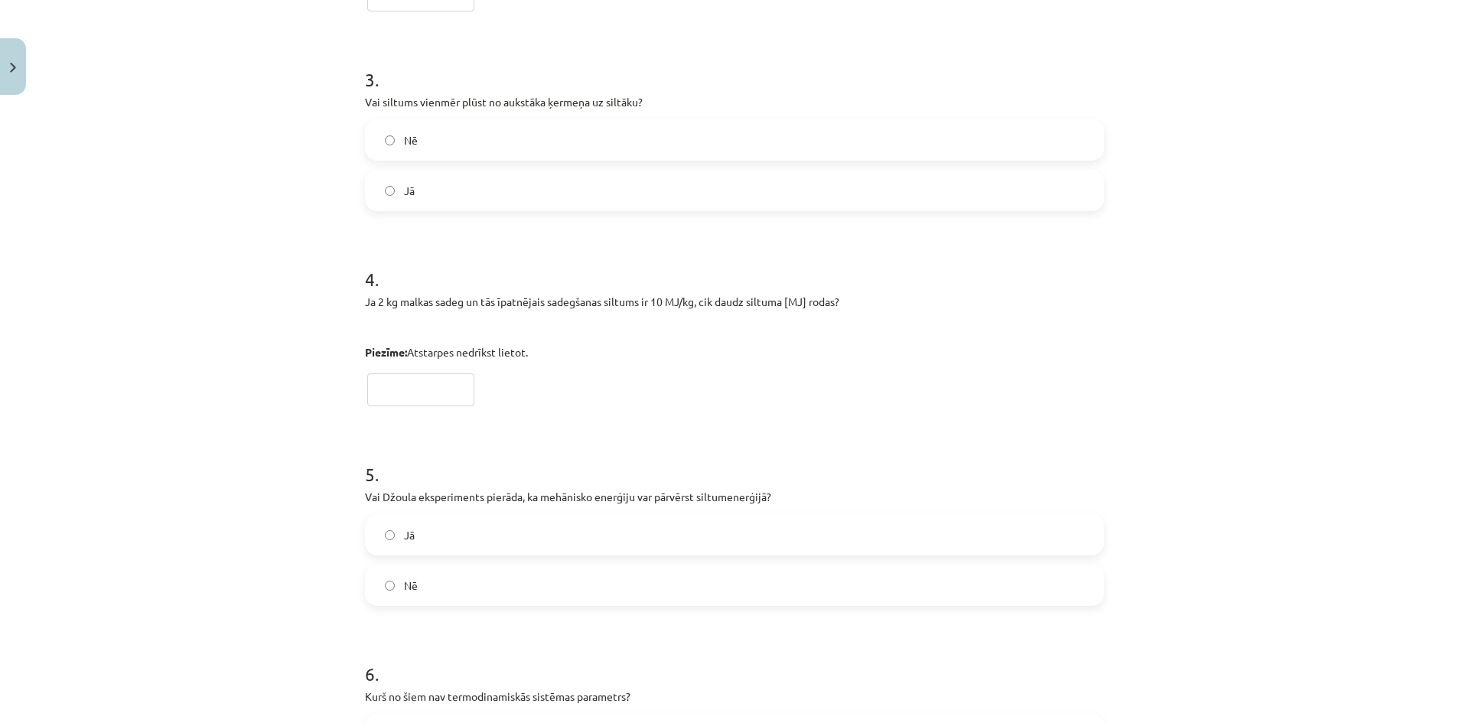
click at [454, 389] on input "text" at bounding box center [420, 389] width 107 height 33
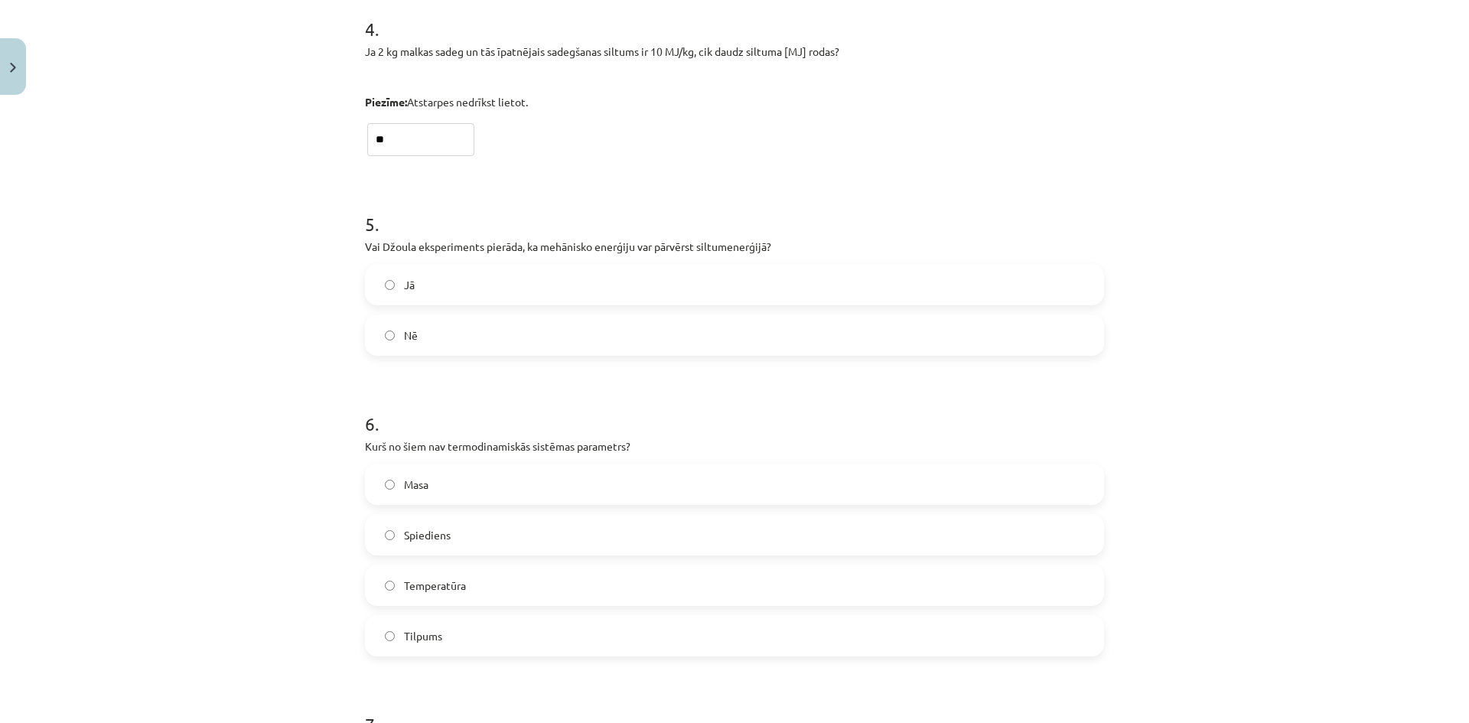
scroll to position [1071, 0]
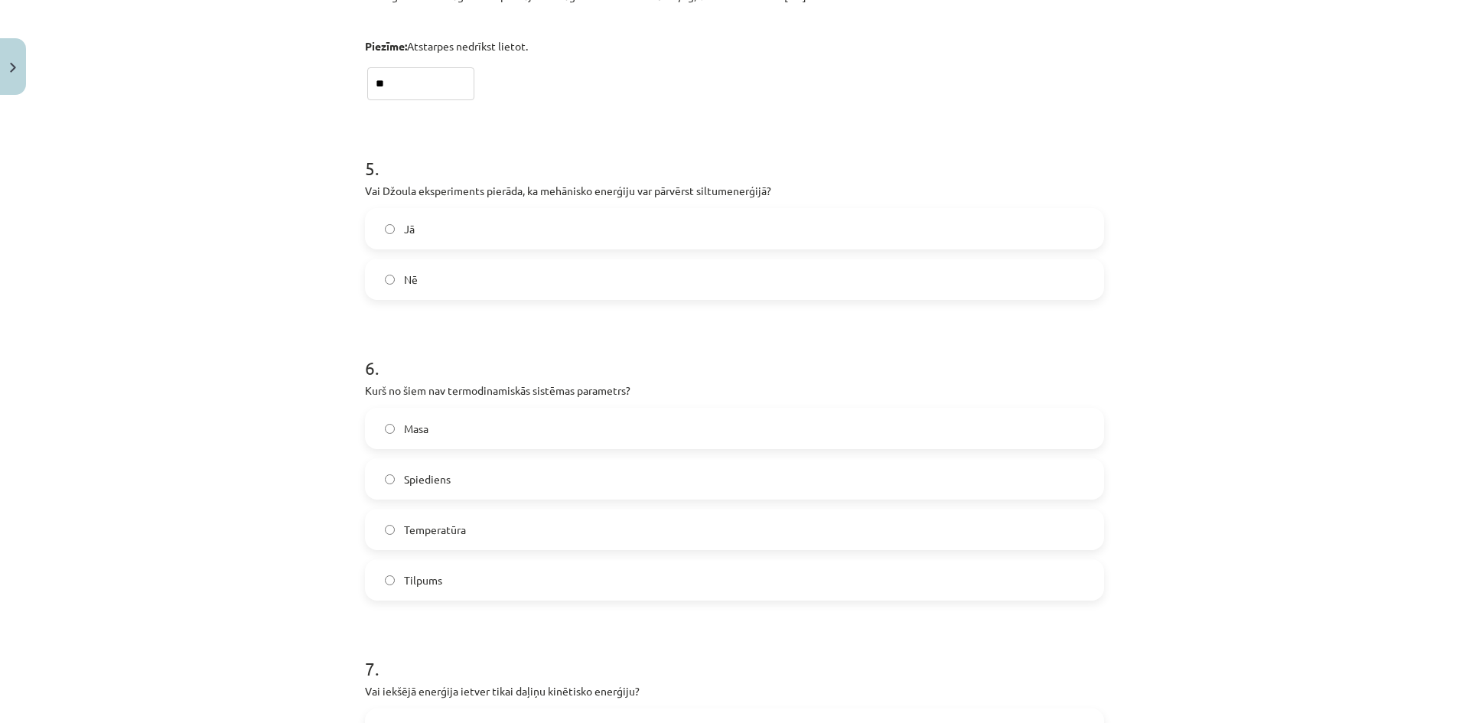
type input "**"
click at [429, 231] on label "Jā" at bounding box center [734, 229] width 736 height 38
click at [439, 428] on label "Masa" at bounding box center [734, 428] width 736 height 38
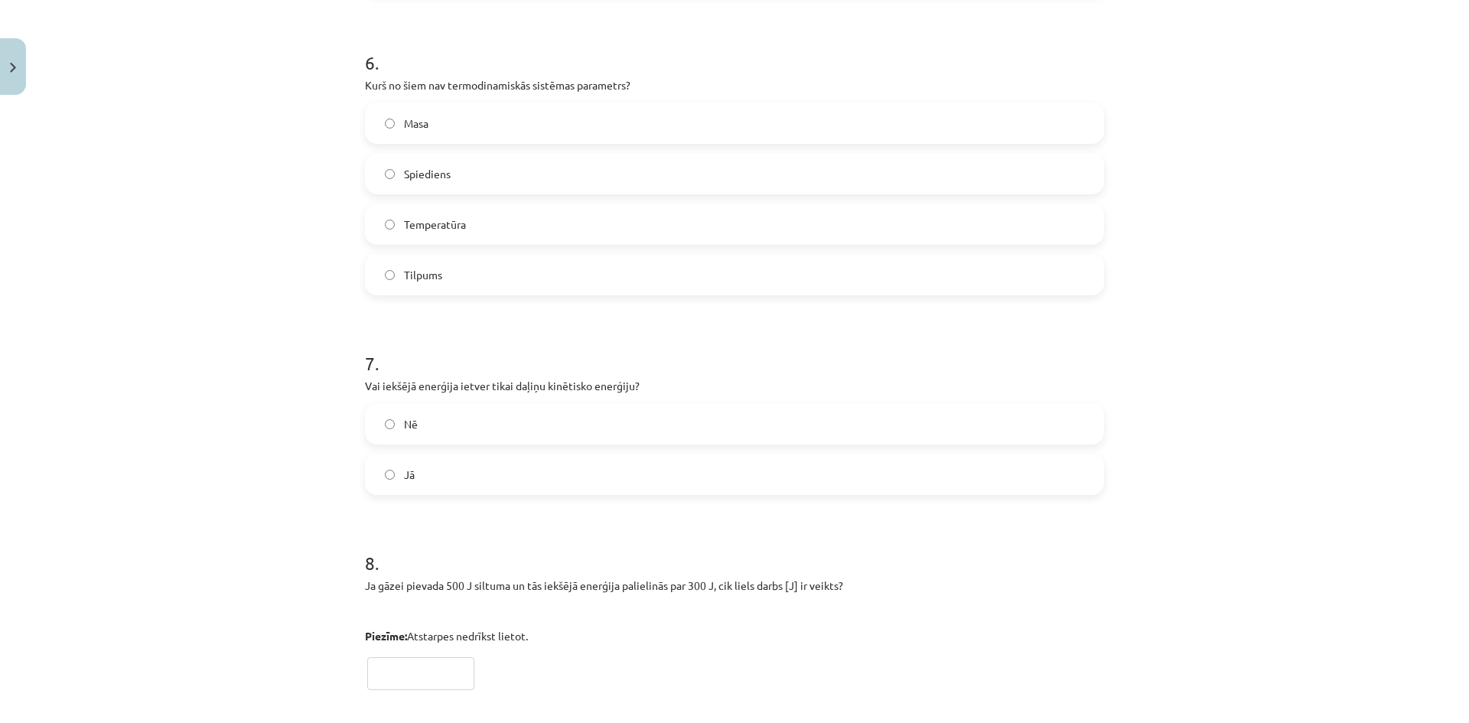
scroll to position [1377, 0]
click at [435, 425] on label "Nē" at bounding box center [734, 423] width 736 height 38
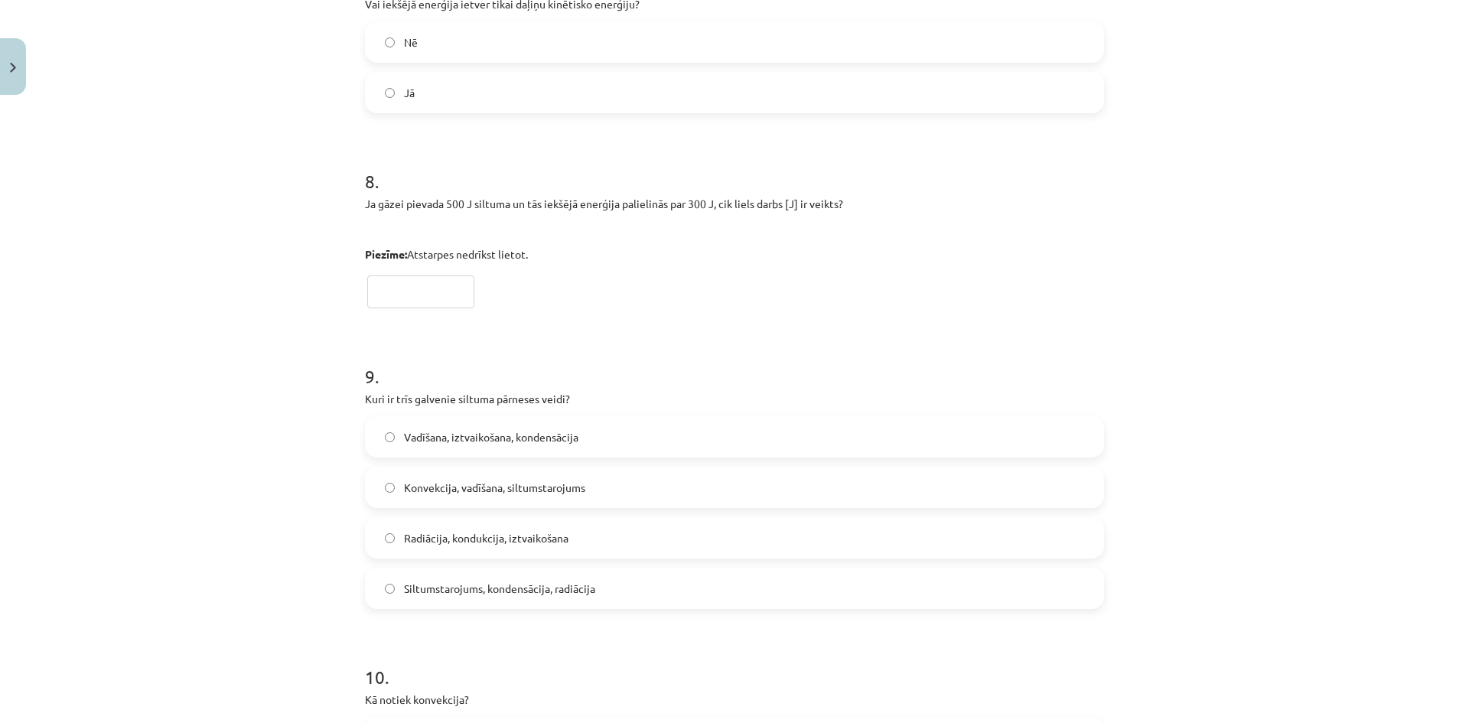
scroll to position [1759, 0]
click at [405, 291] on input "text" at bounding box center [420, 290] width 107 height 33
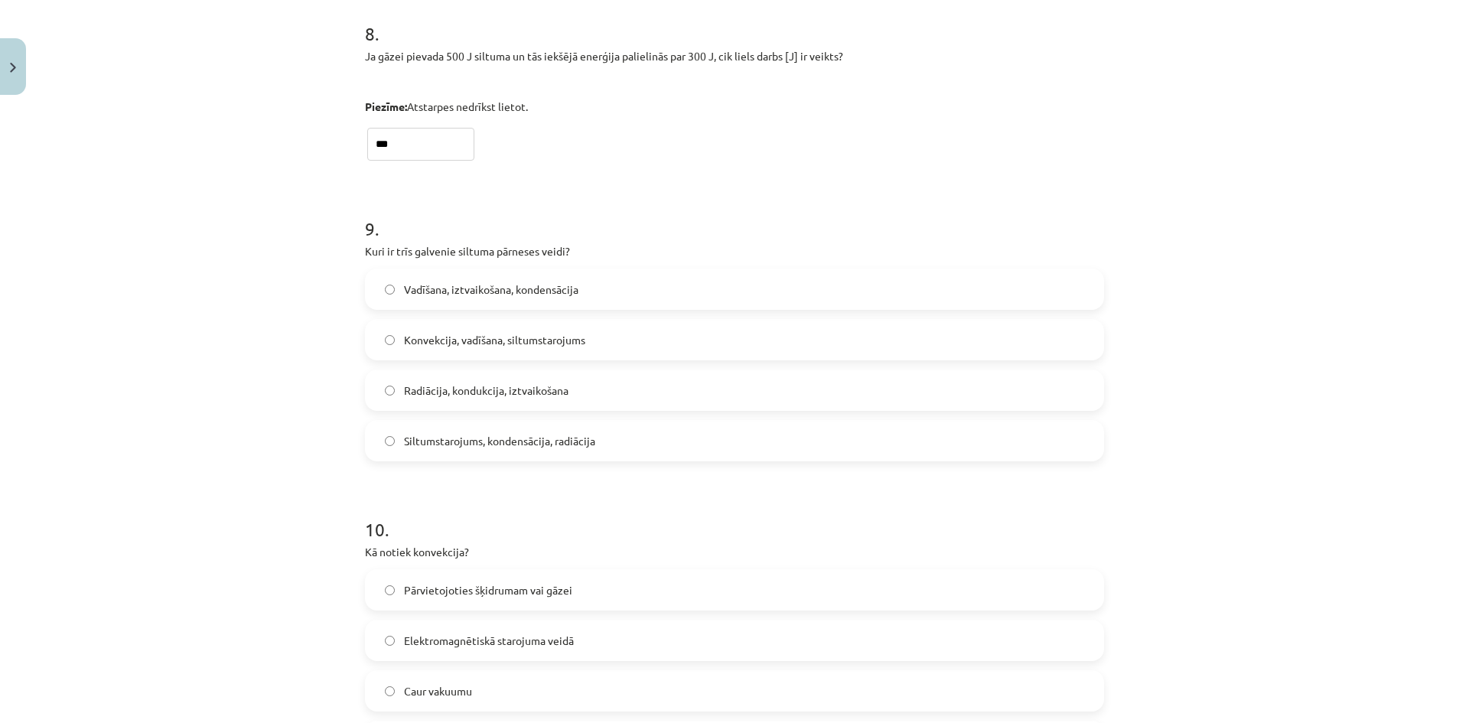
scroll to position [1912, 0]
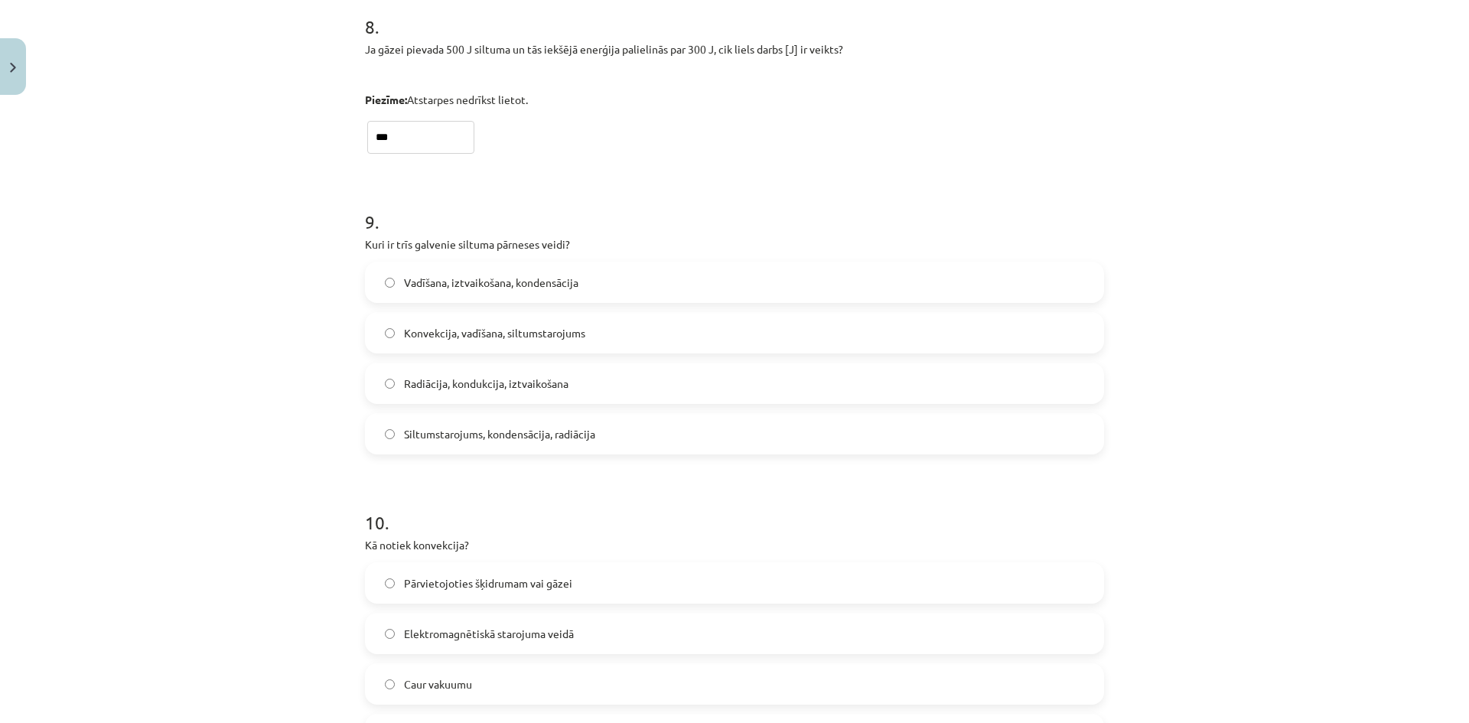
type input "***"
click at [415, 339] on span "Konvekcija, vadīšana, siltumstarojums" at bounding box center [494, 333] width 181 height 16
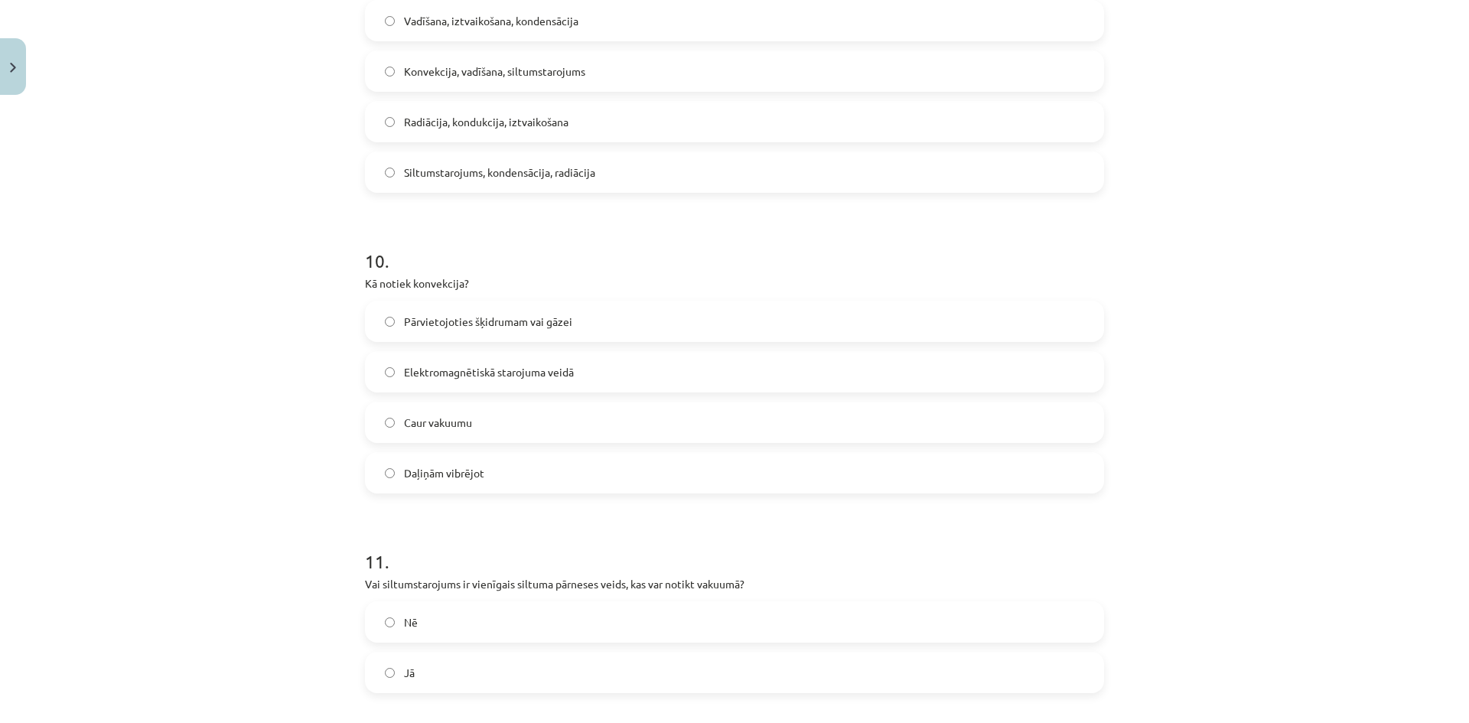
scroll to position [2218, 0]
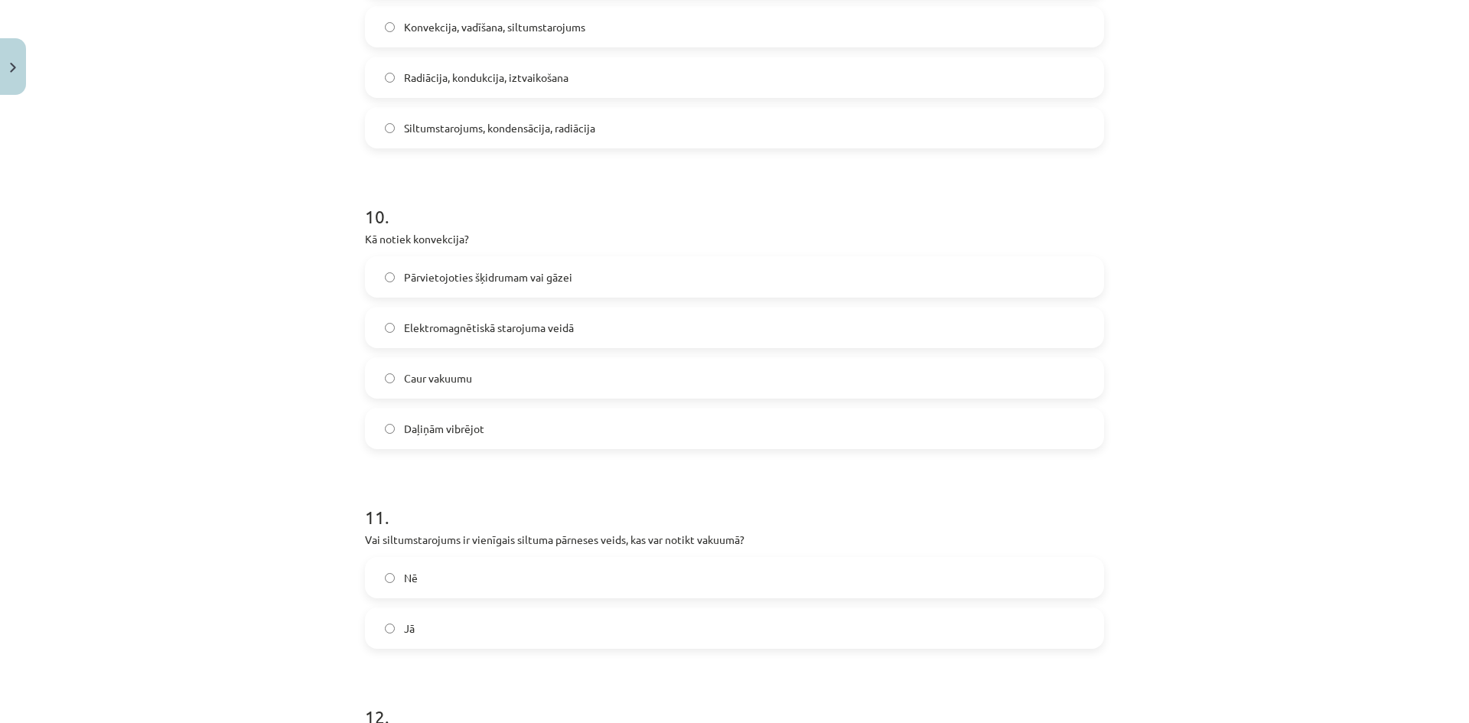
click at [412, 273] on span "Pārvietojoties šķidrumam vai gāzei" at bounding box center [488, 277] width 168 height 16
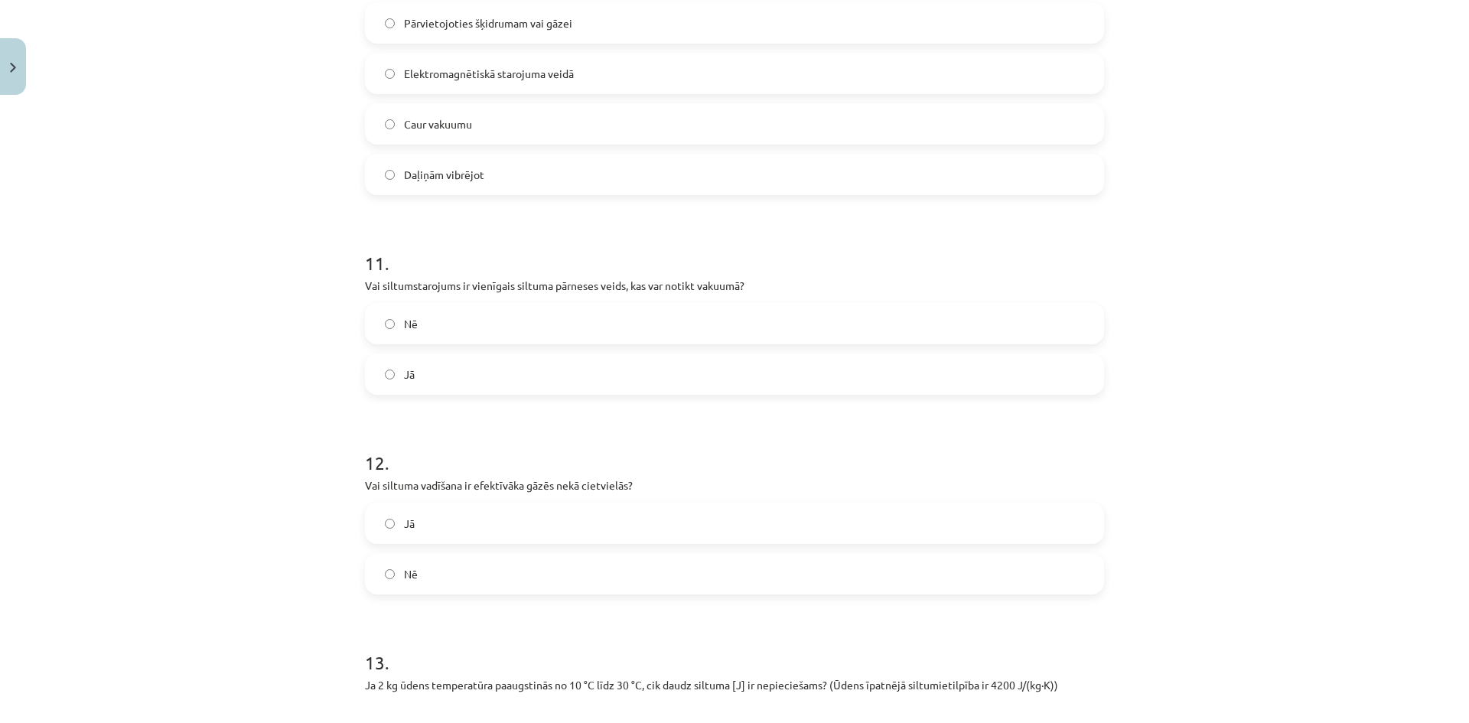
scroll to position [2524, 0]
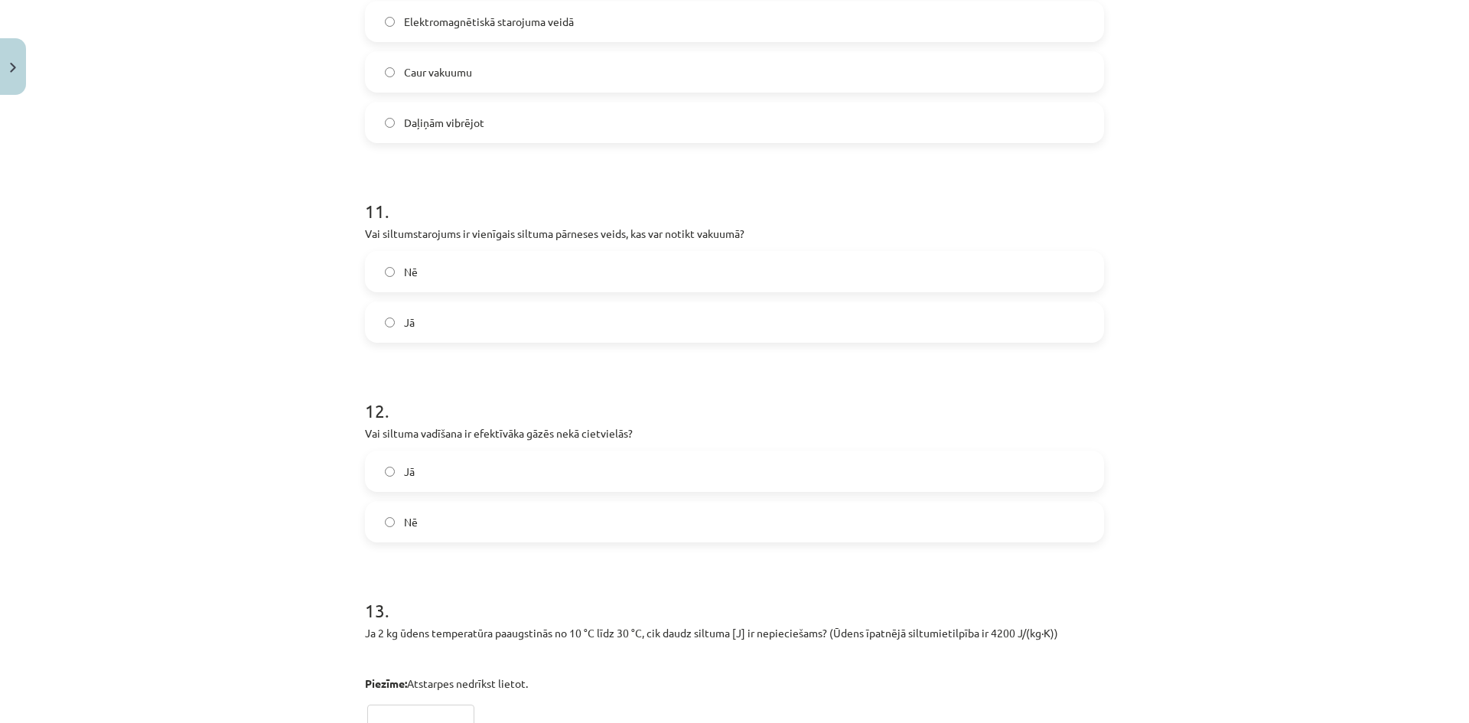
click at [426, 326] on label "Jā" at bounding box center [734, 322] width 736 height 38
click at [442, 518] on label "Nē" at bounding box center [734, 522] width 736 height 38
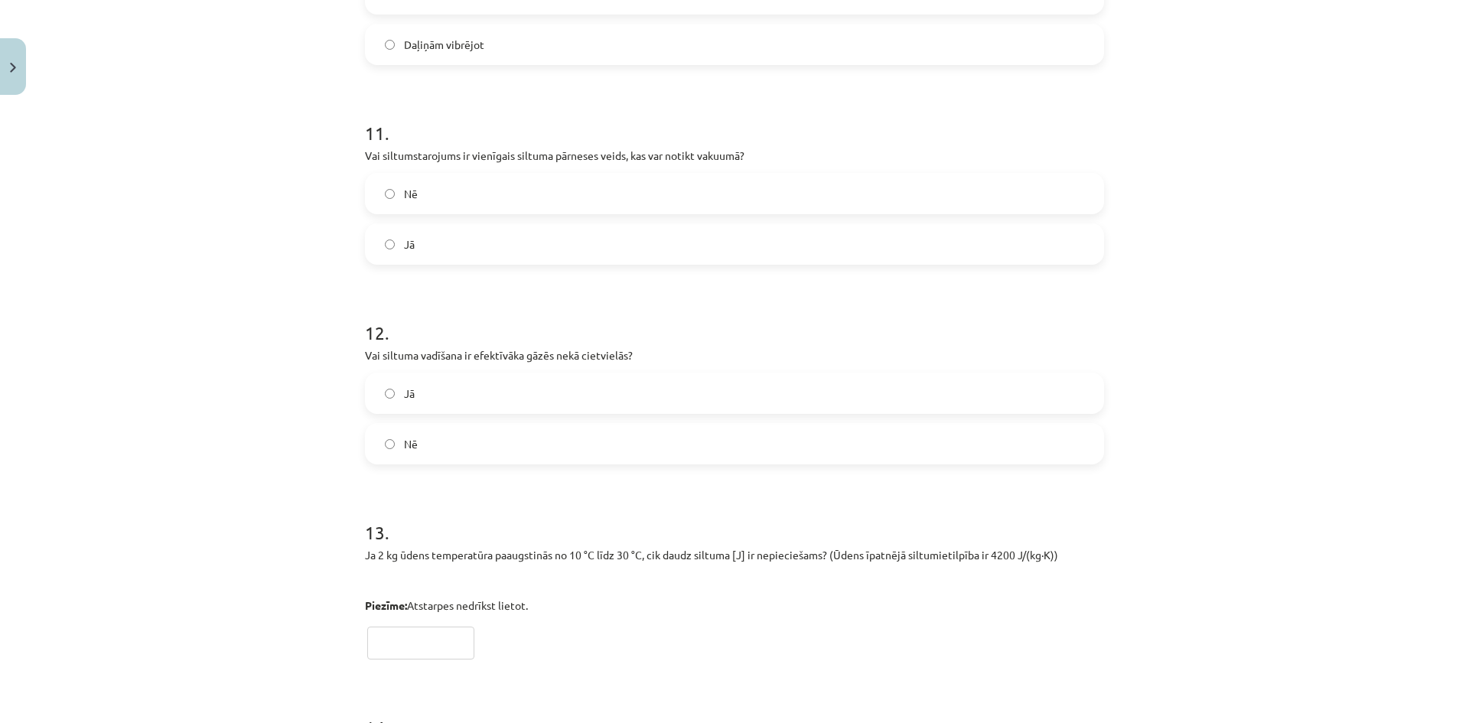
scroll to position [2830, 0]
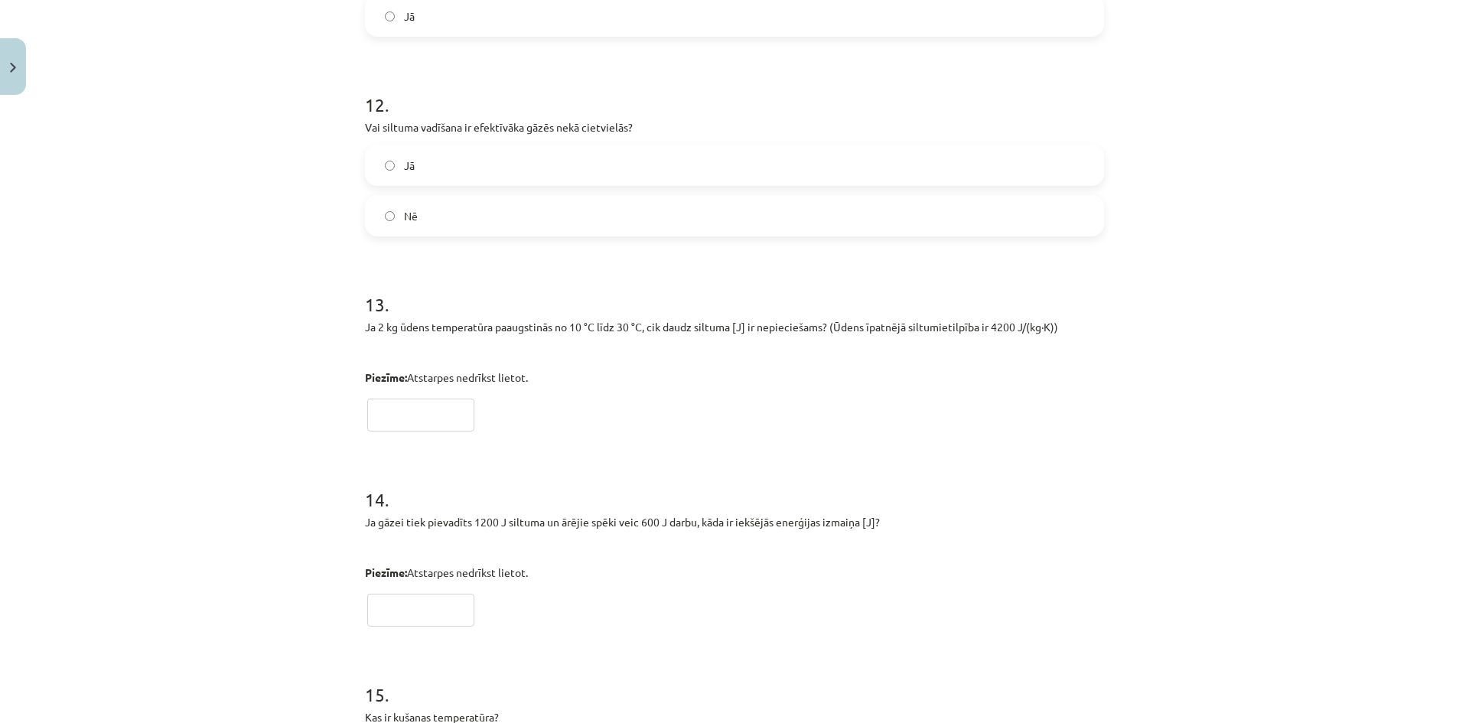
click at [385, 415] on input "text" at bounding box center [420, 415] width 107 height 33
type input "***"
click at [388, 613] on input "text" at bounding box center [420, 610] width 107 height 33
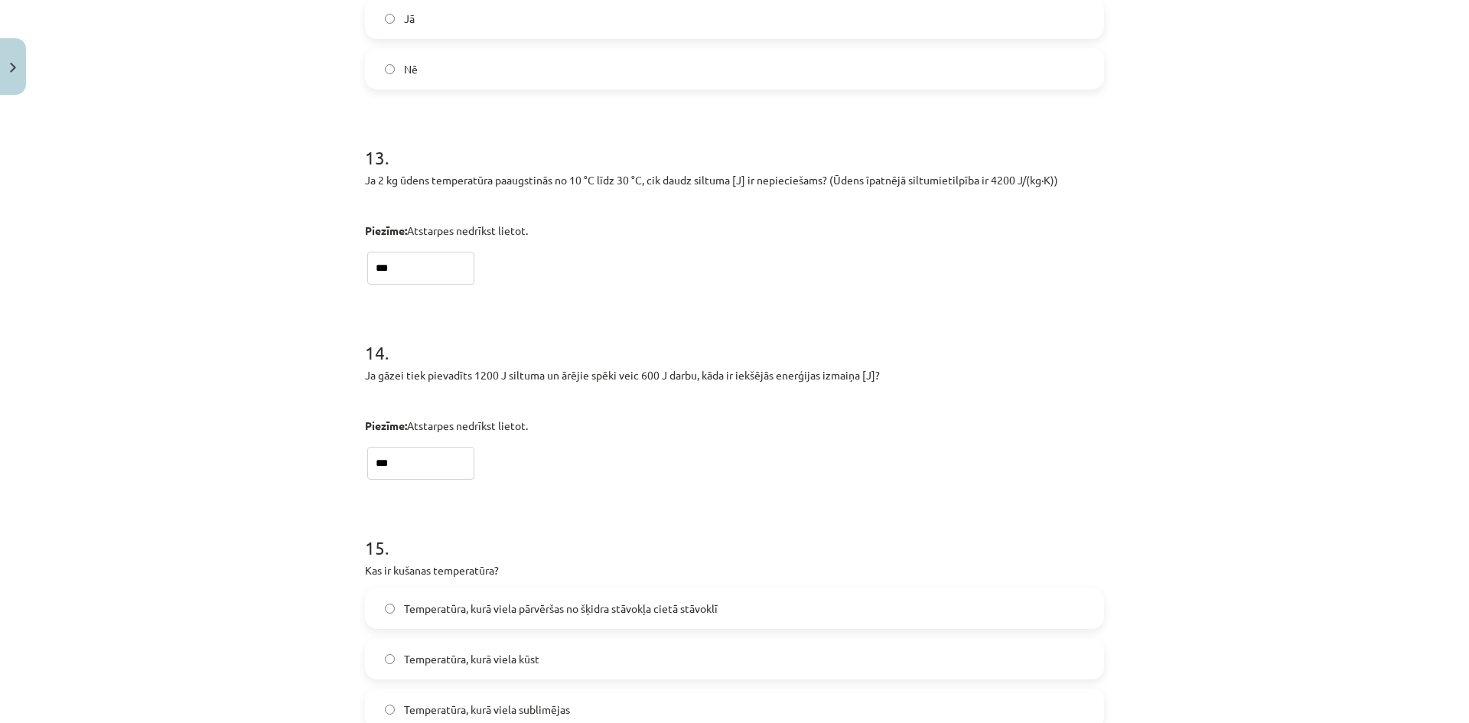
scroll to position [3060, 0]
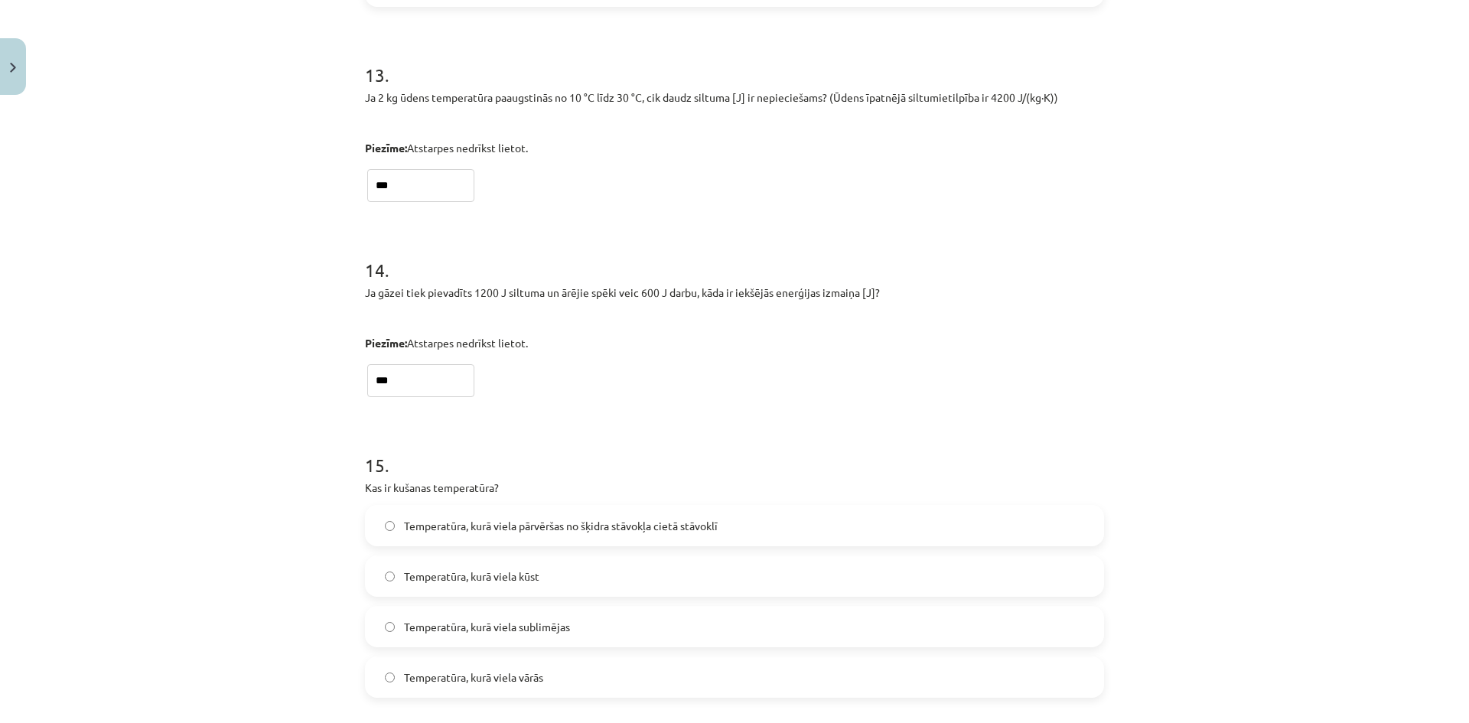
type input "***"
click at [416, 571] on span "Temperatūra, kurā viela kūst" at bounding box center [471, 576] width 135 height 16
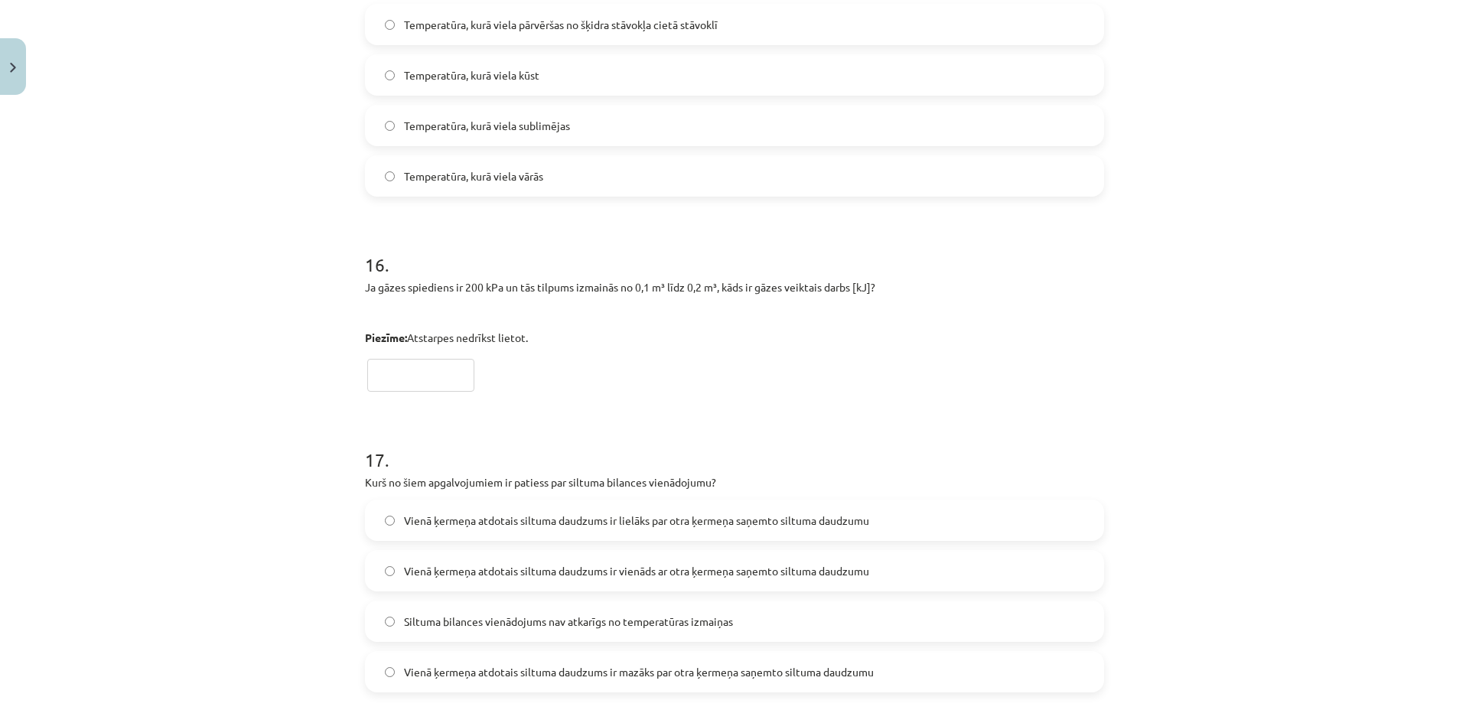
scroll to position [3595, 0]
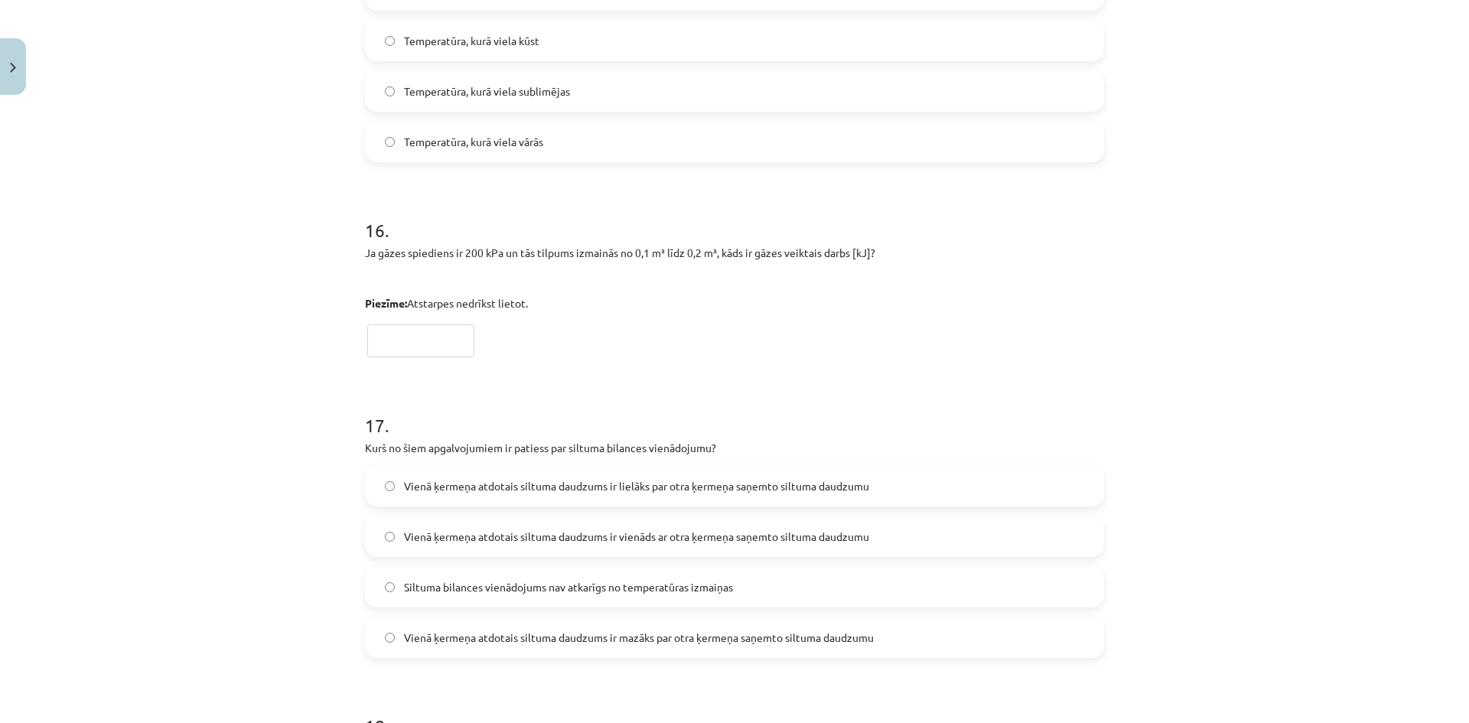
click at [419, 332] on input "text" at bounding box center [420, 340] width 107 height 33
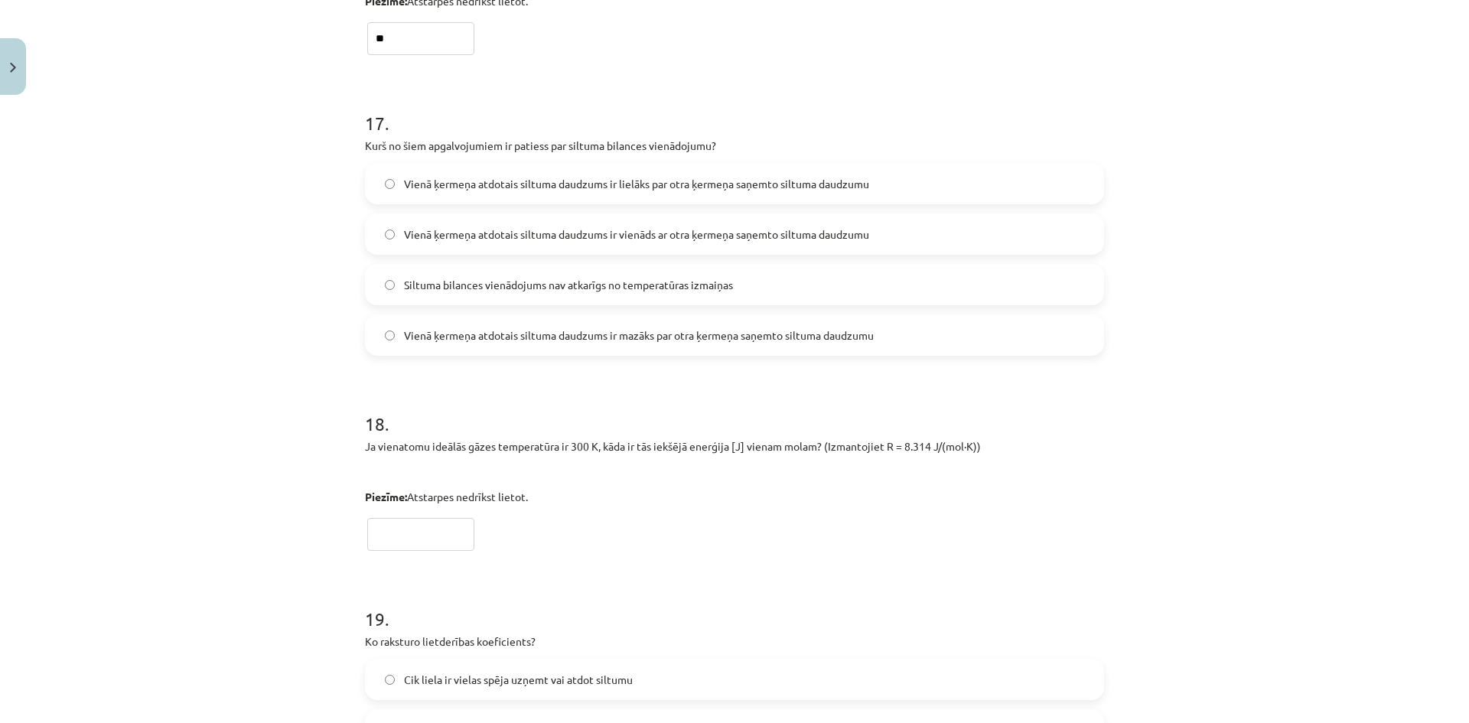
scroll to position [3901, 0]
type input "**"
click at [660, 232] on span "Vienā ķermeņa atdotais siltuma daudzums ir vienāds ar otra ķermeņa saņemto silt…" at bounding box center [636, 231] width 465 height 16
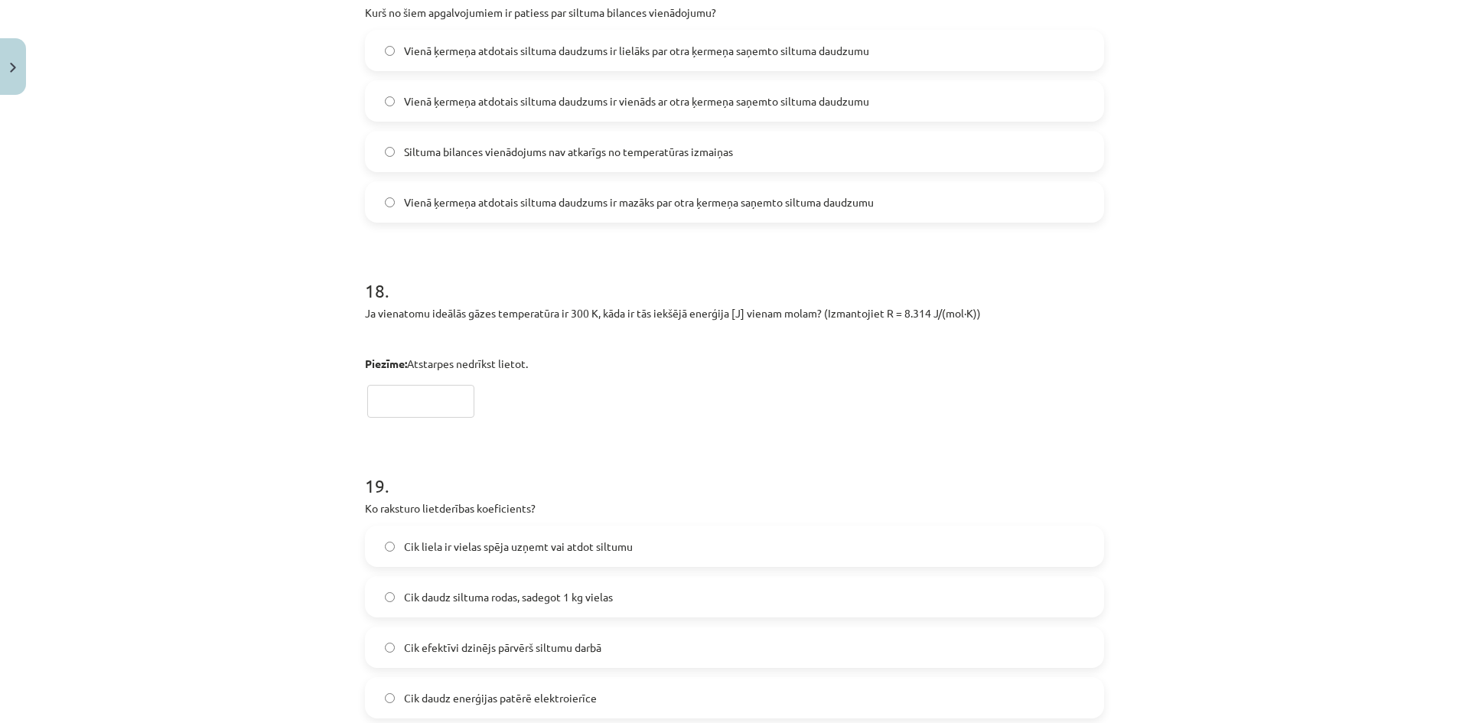
scroll to position [4131, 0]
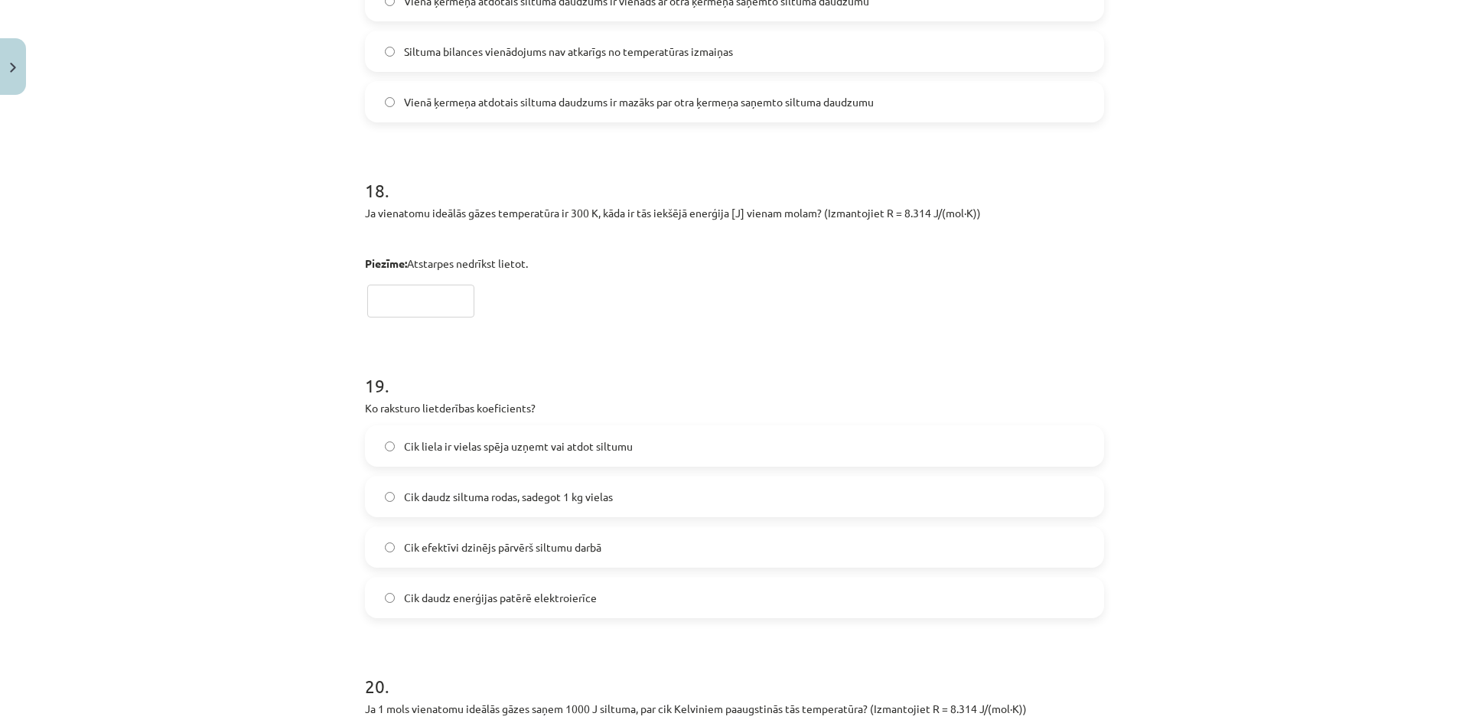
click at [413, 304] on input "text" at bounding box center [420, 301] width 107 height 33
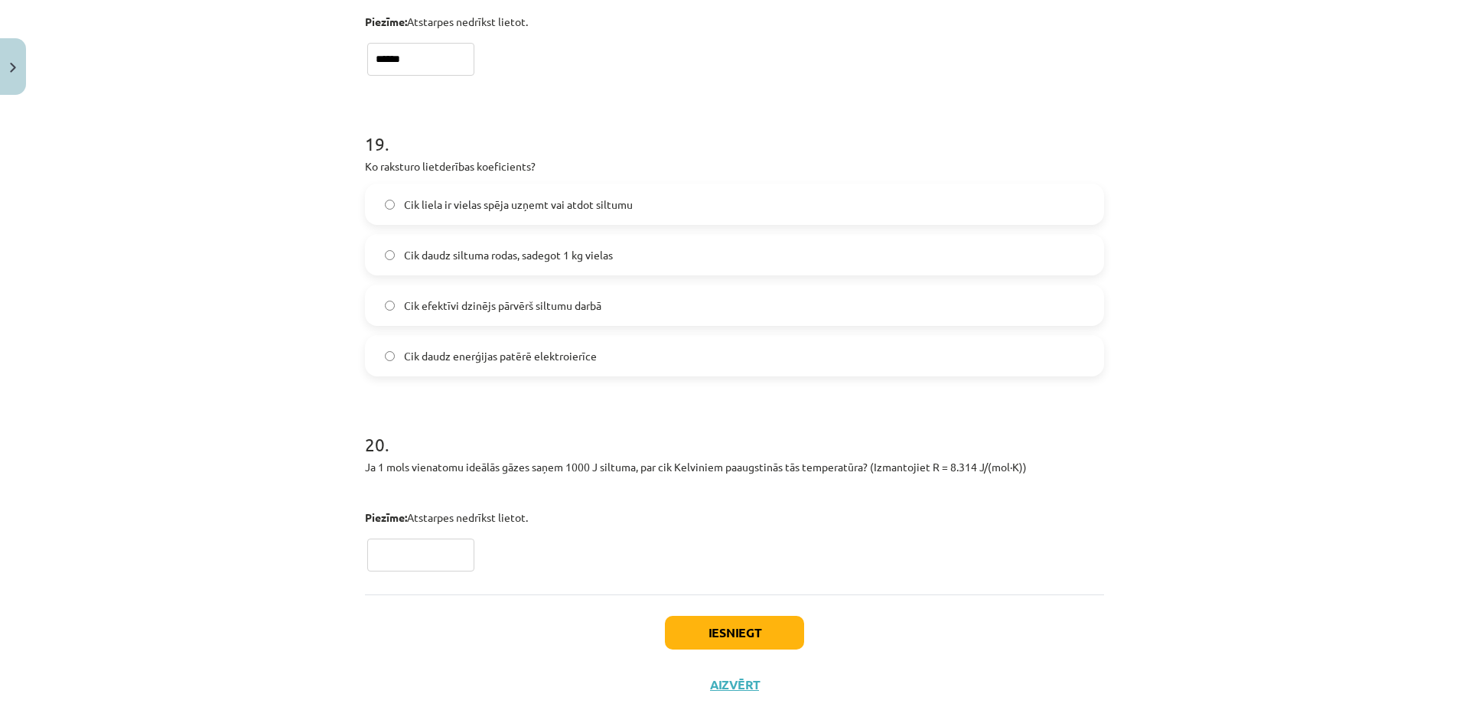
scroll to position [4398, 0]
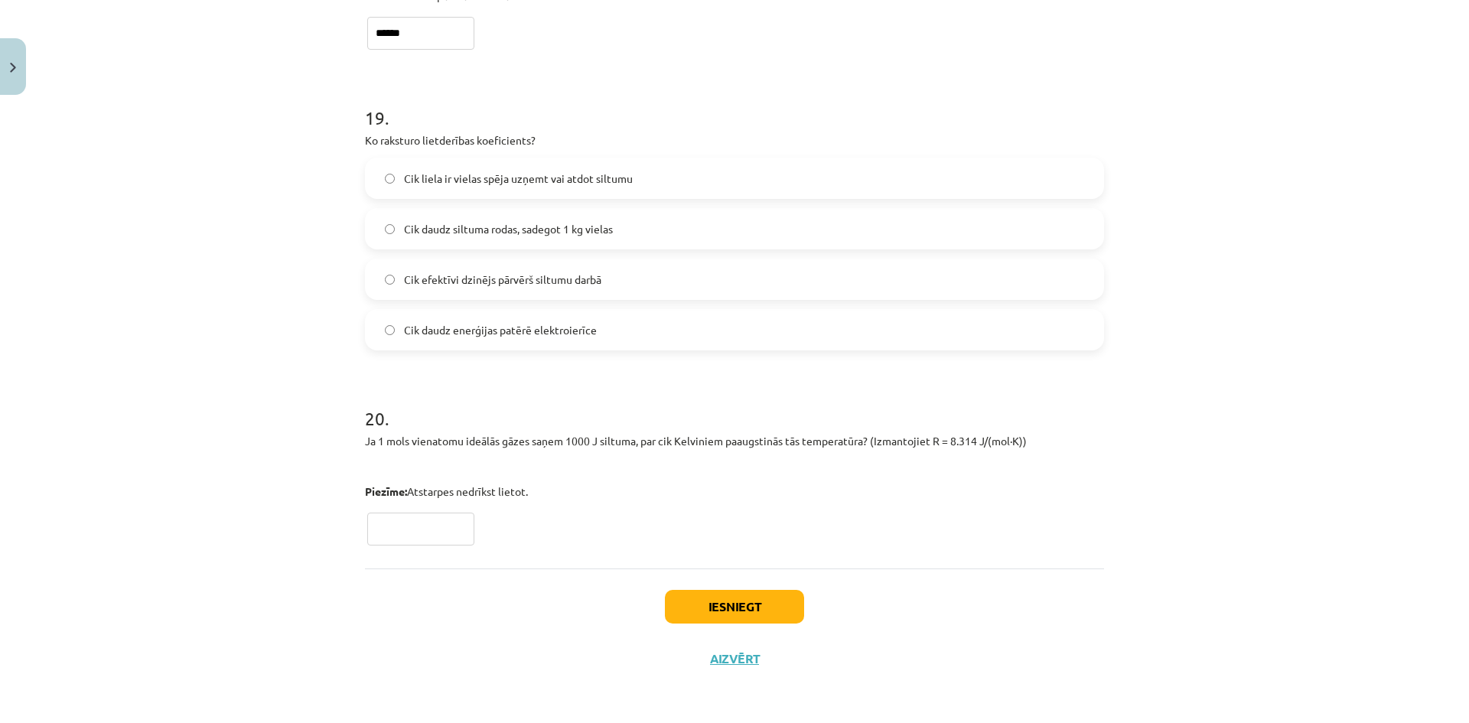
type input "******"
click at [463, 284] on span "Cik efektīvi dzinējs pārvērš siltumu darbā" at bounding box center [502, 280] width 197 height 16
click at [402, 527] on input "text" at bounding box center [420, 529] width 107 height 33
type input "*****"
click at [743, 603] on button "Iesniegt" at bounding box center [734, 607] width 139 height 34
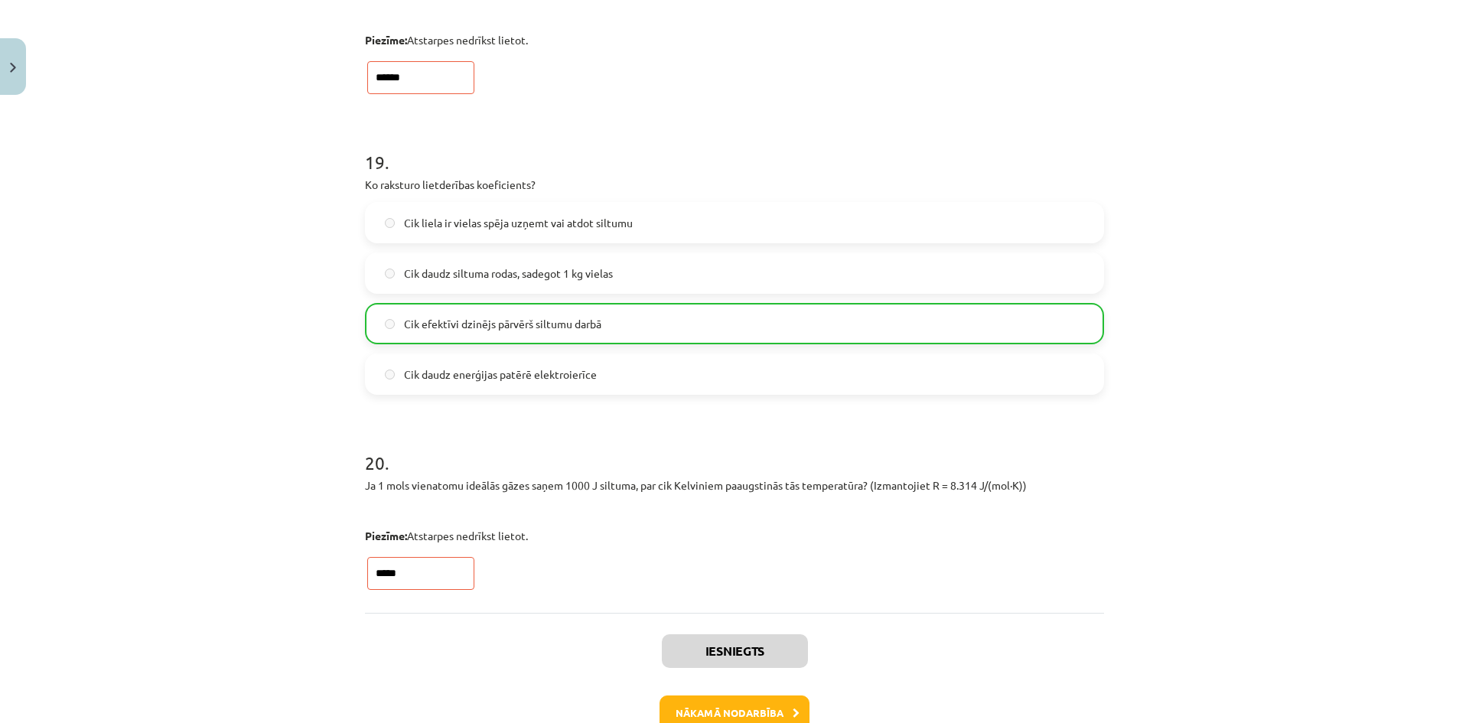
scroll to position [4447, 0]
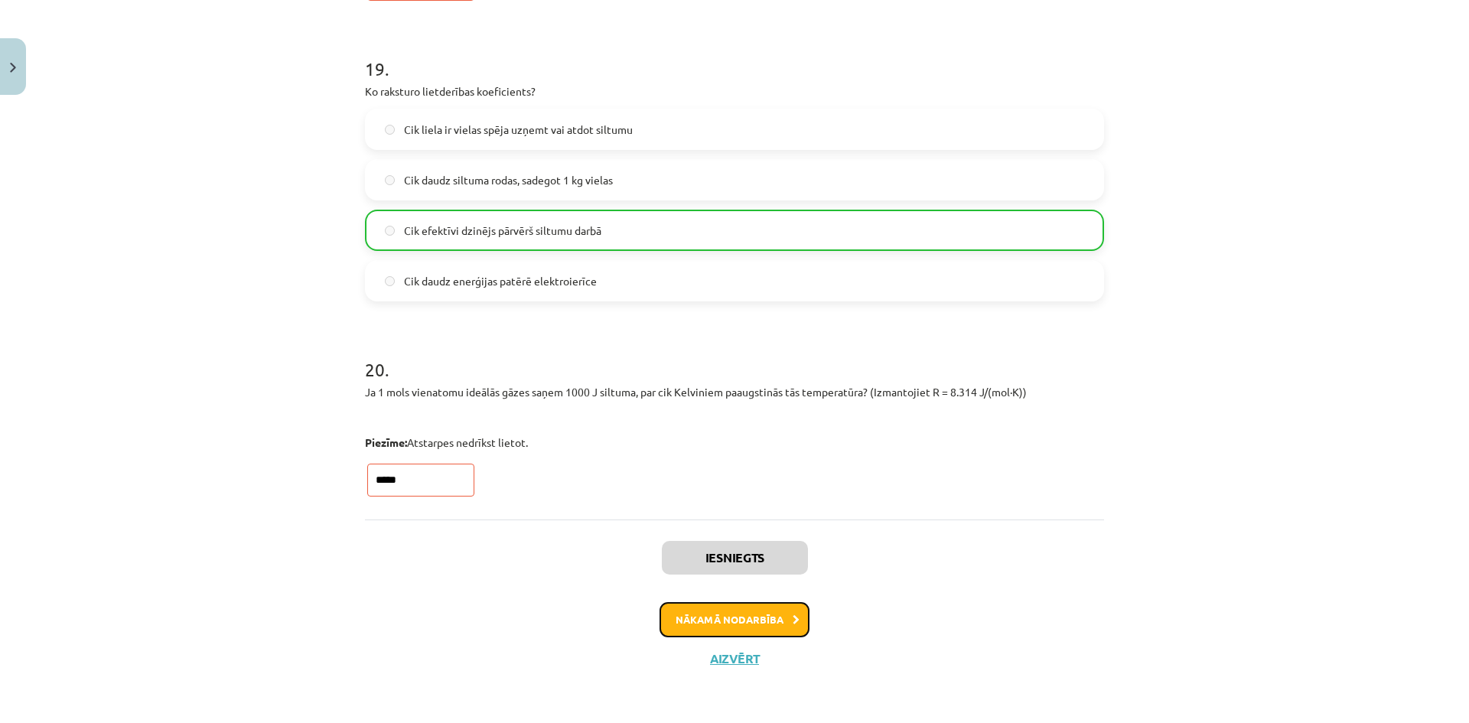
click at [706, 626] on button "Nākamā nodarbība" at bounding box center [734, 619] width 150 height 35
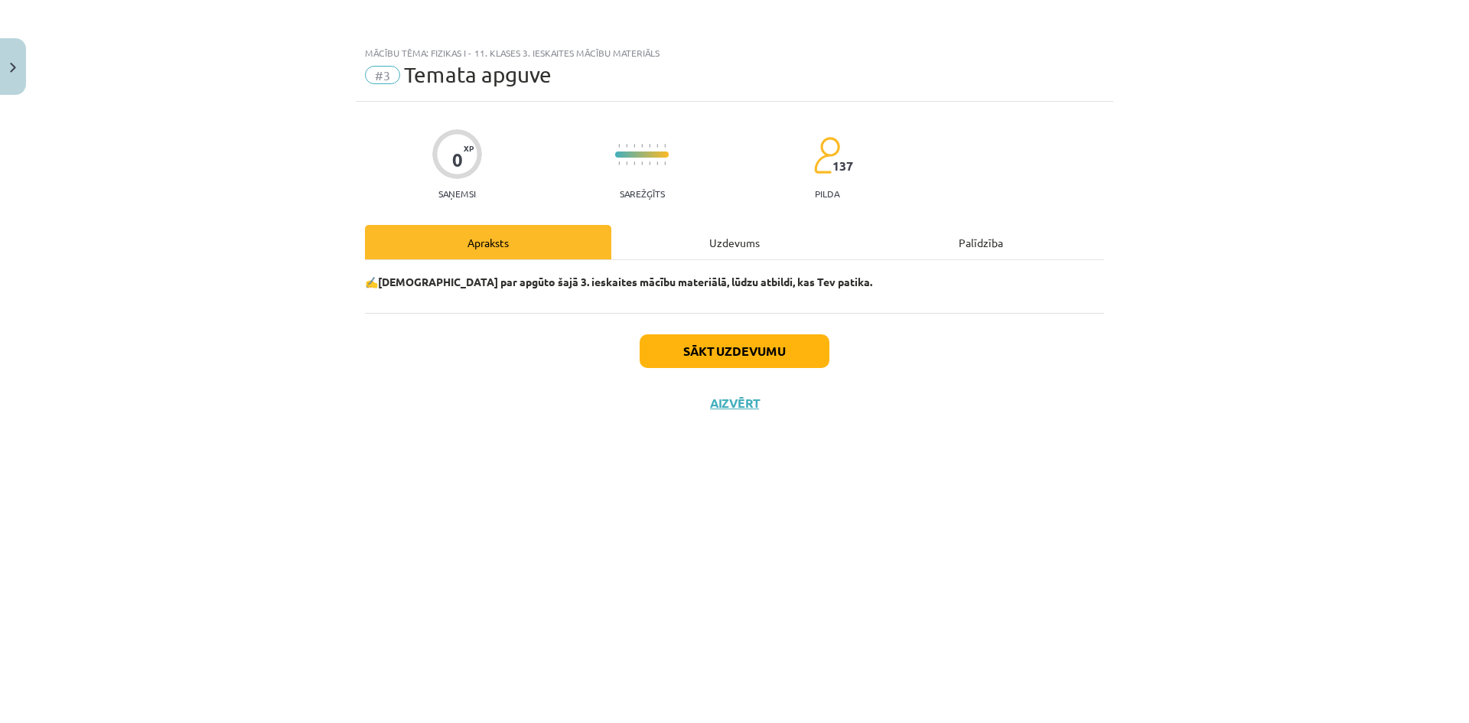
scroll to position [0, 0]
click at [702, 356] on button "Sākt uzdevumu" at bounding box center [734, 351] width 190 height 34
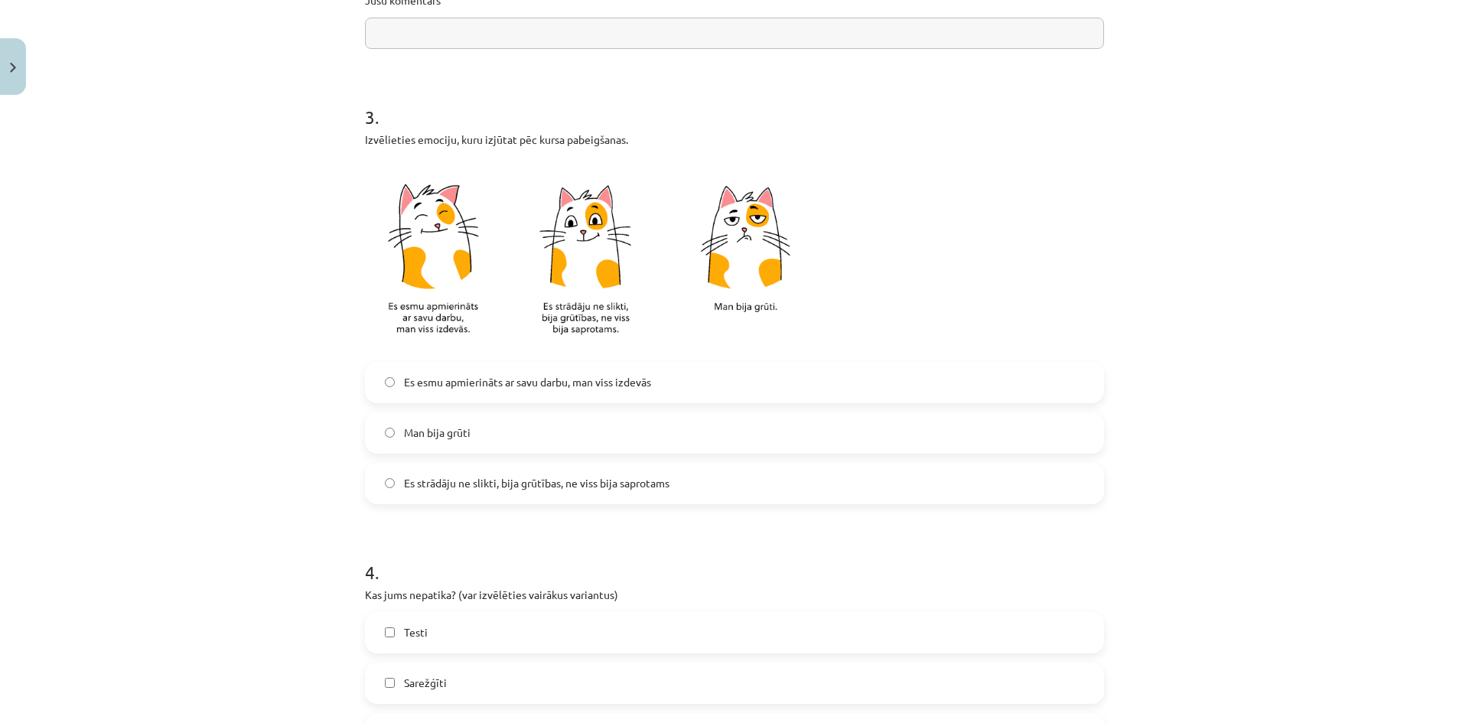
scroll to position [841, 0]
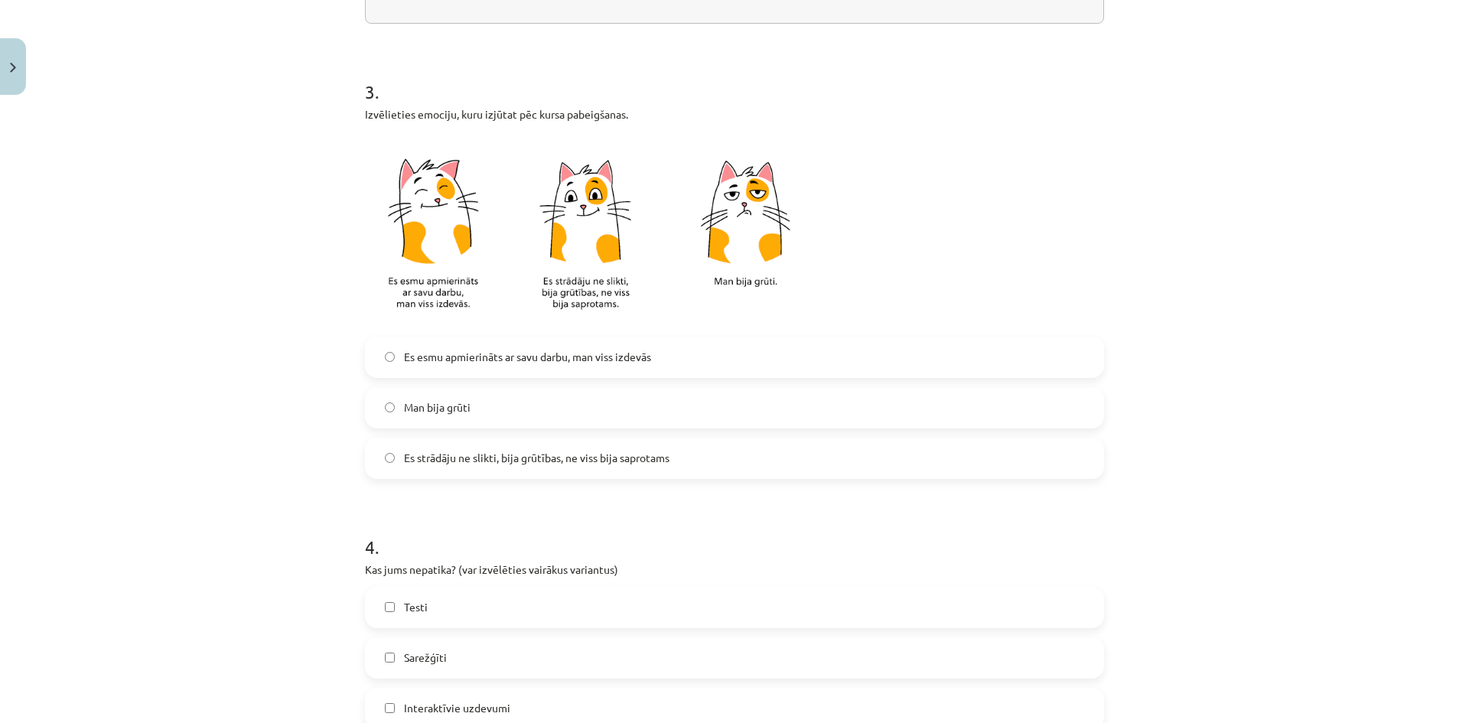
click at [559, 472] on label "Es strādāju ne slikti, bija grūtības, ne viss bija saprotams" at bounding box center [734, 458] width 736 height 38
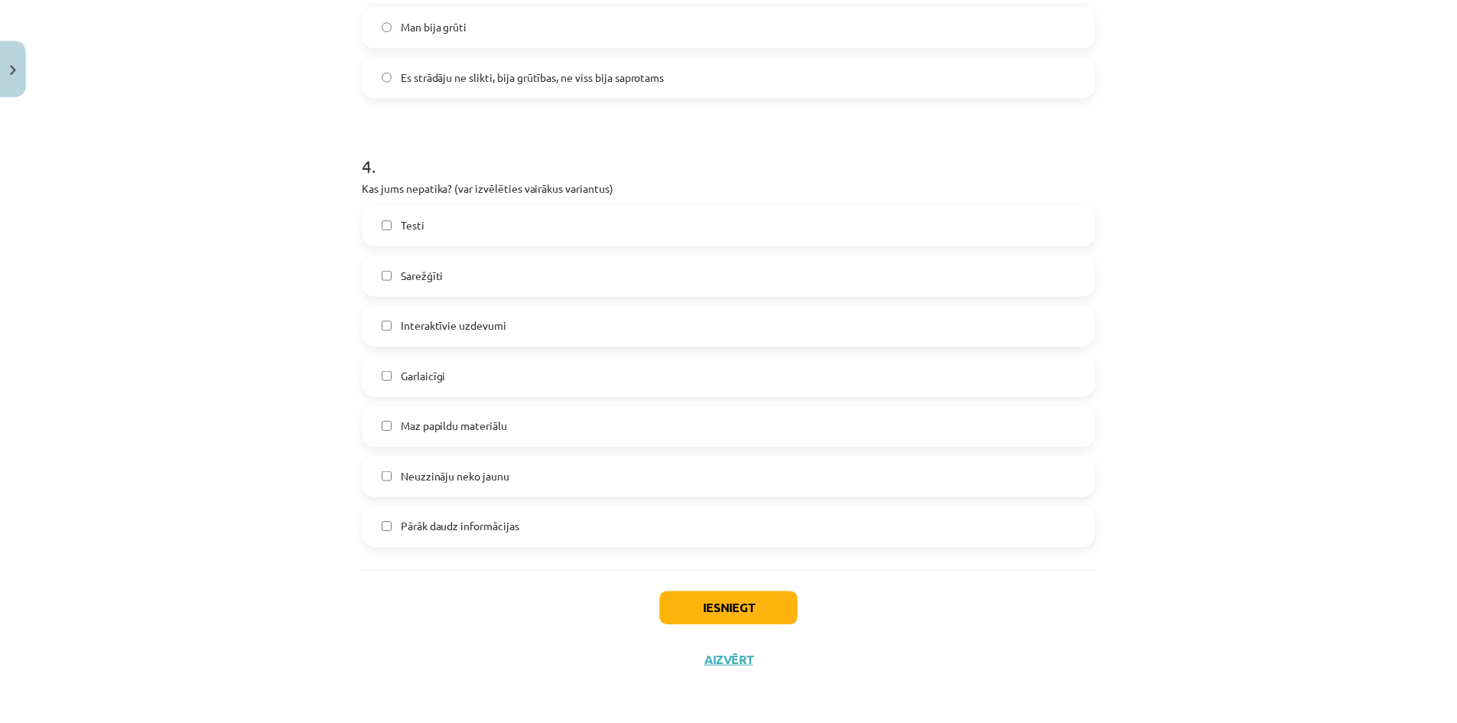
scroll to position [1227, 0]
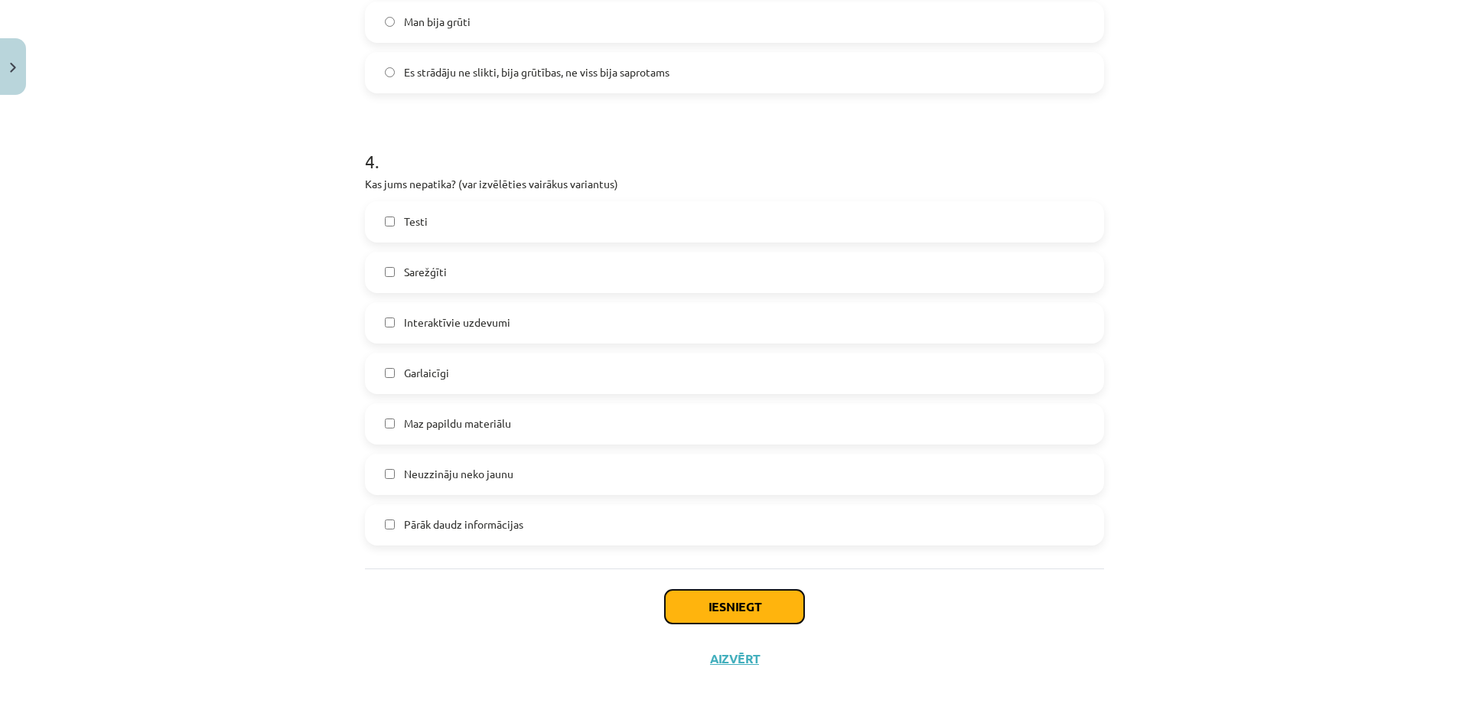
click at [738, 610] on button "Iesniegt" at bounding box center [734, 607] width 139 height 34
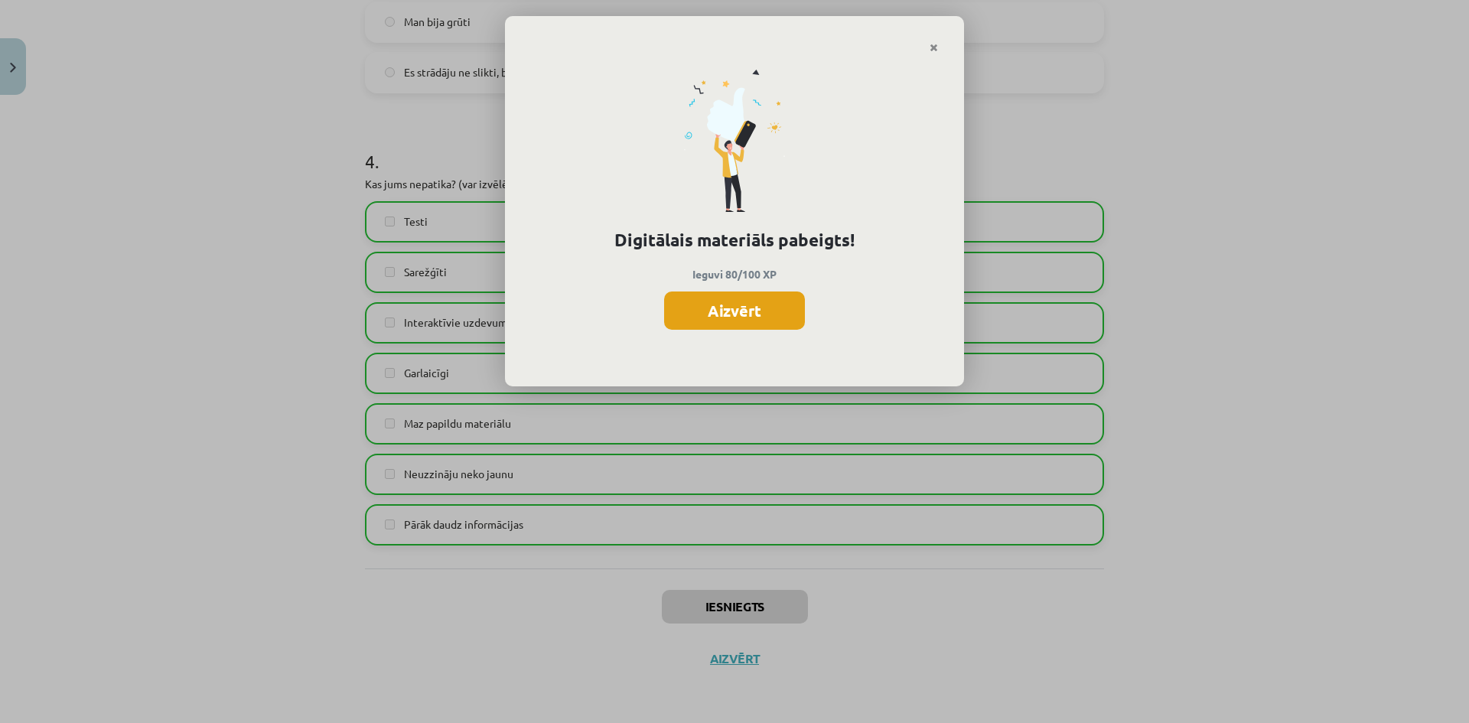
click at [698, 314] on button "Aizvērt" at bounding box center [734, 310] width 141 height 38
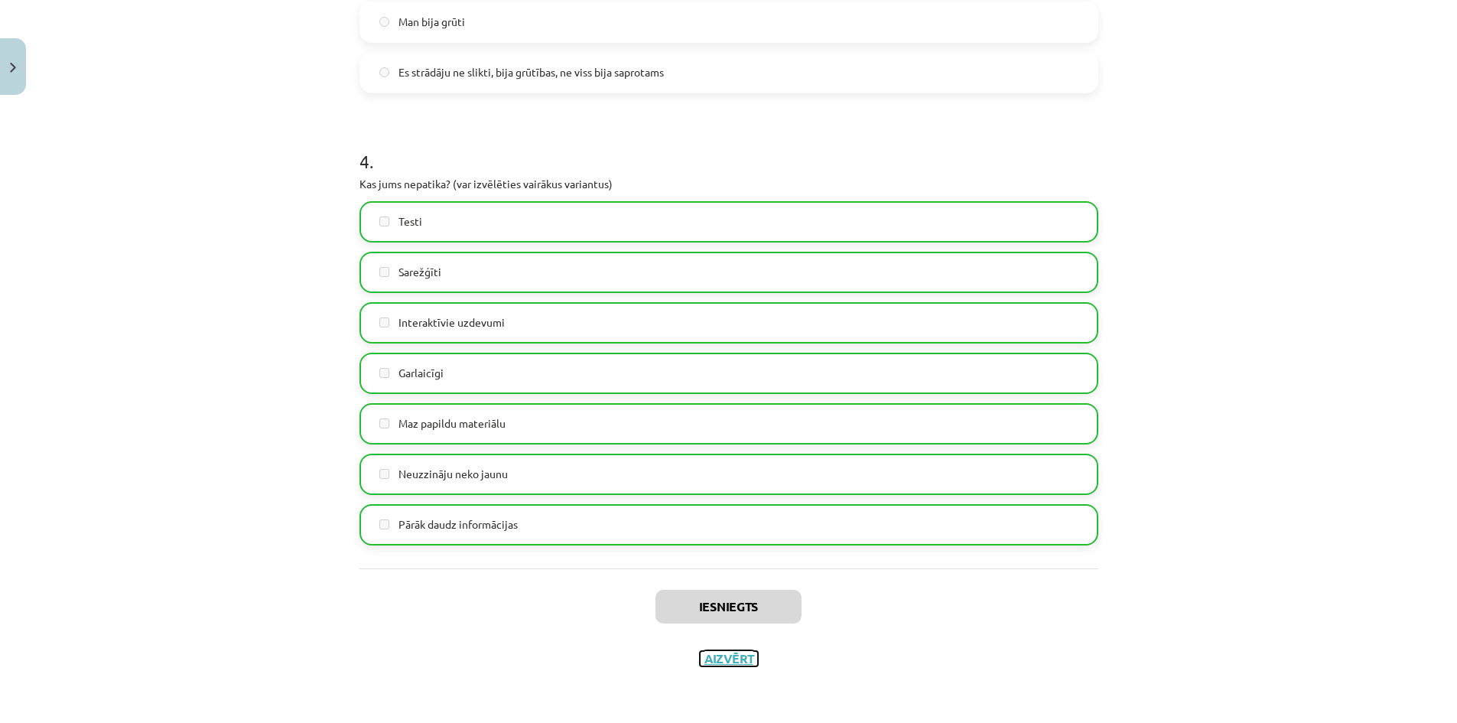
click at [718, 656] on button "Aizvērt" at bounding box center [729, 658] width 58 height 15
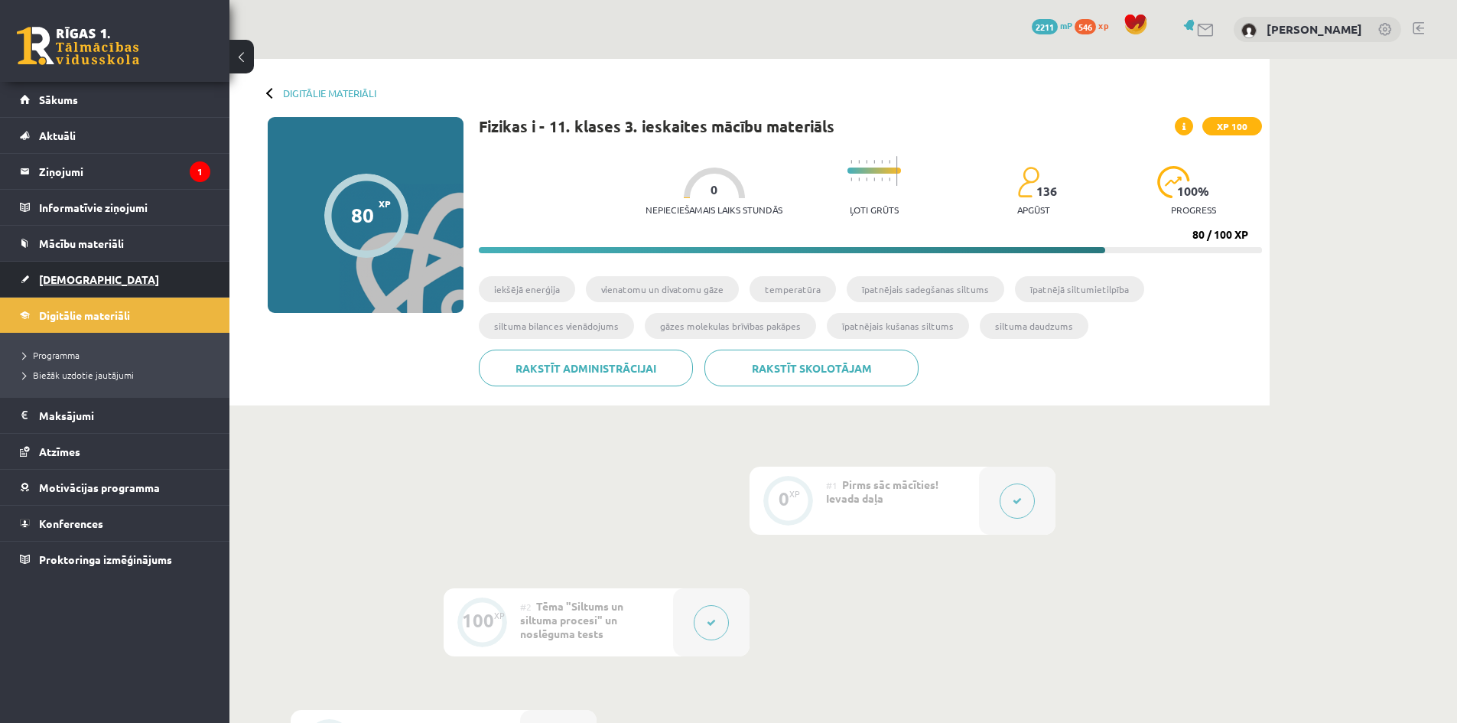
click at [50, 280] on span "[DEMOGRAPHIC_DATA]" at bounding box center [99, 279] width 120 height 14
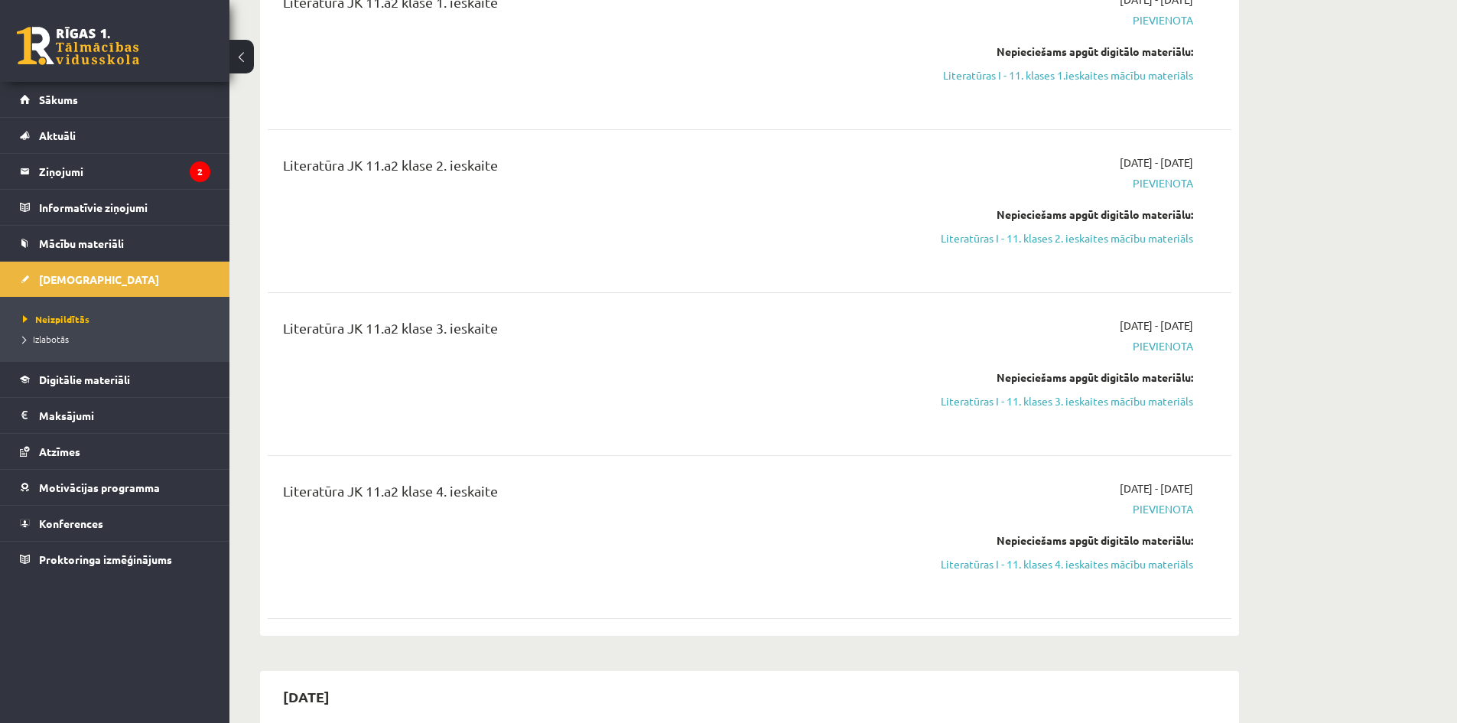
scroll to position [2448, 0]
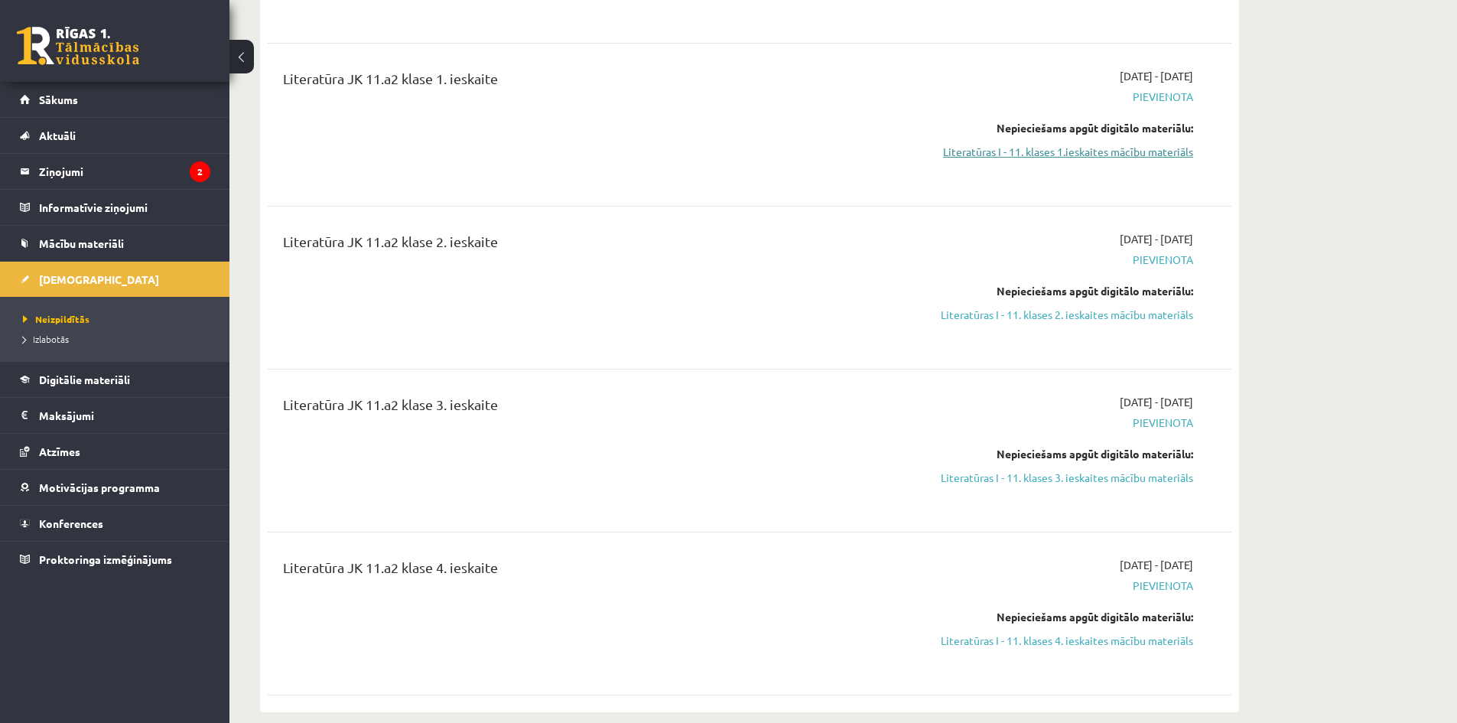
click at [959, 160] on link "Literatūras I - 11. klases 1.ieskaites mācību materiāls" at bounding box center [1049, 152] width 288 height 16
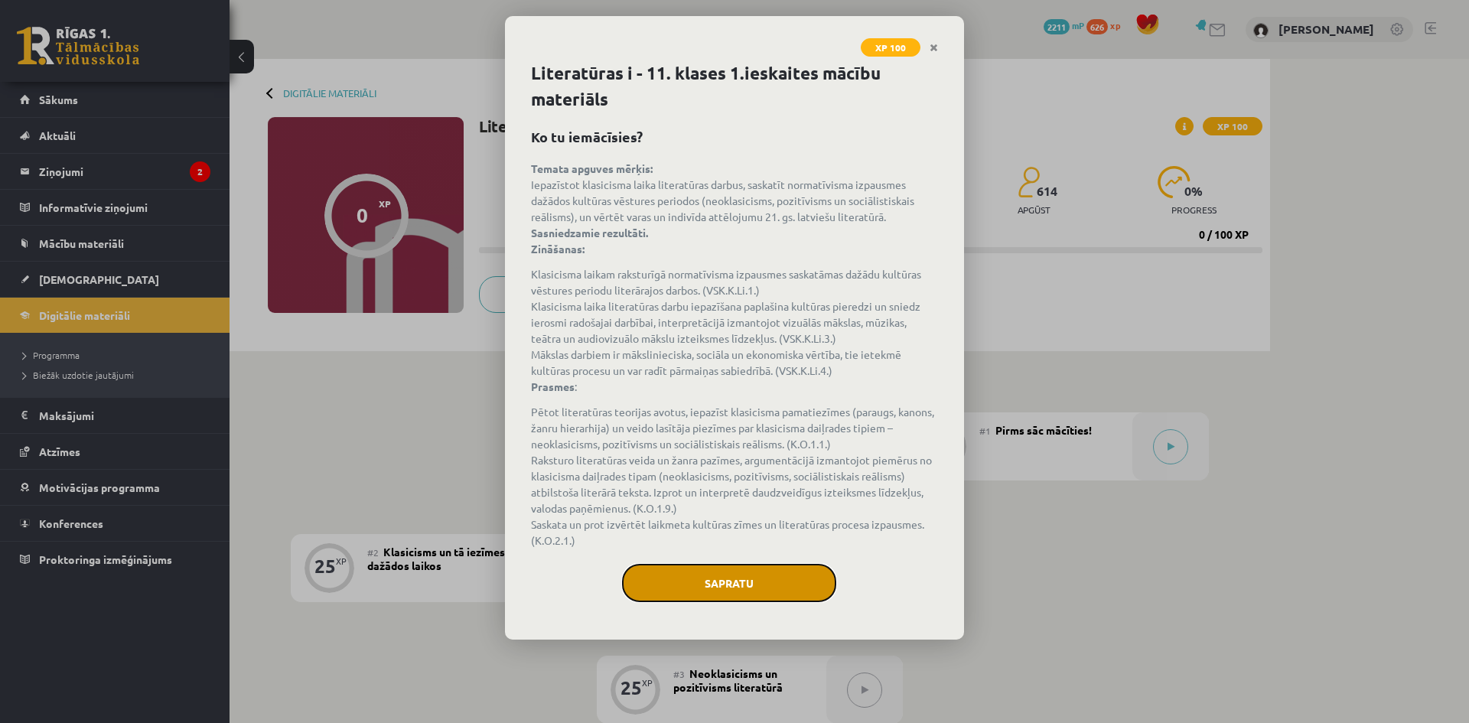
click at [770, 582] on button "Sapratu" at bounding box center [729, 583] width 214 height 38
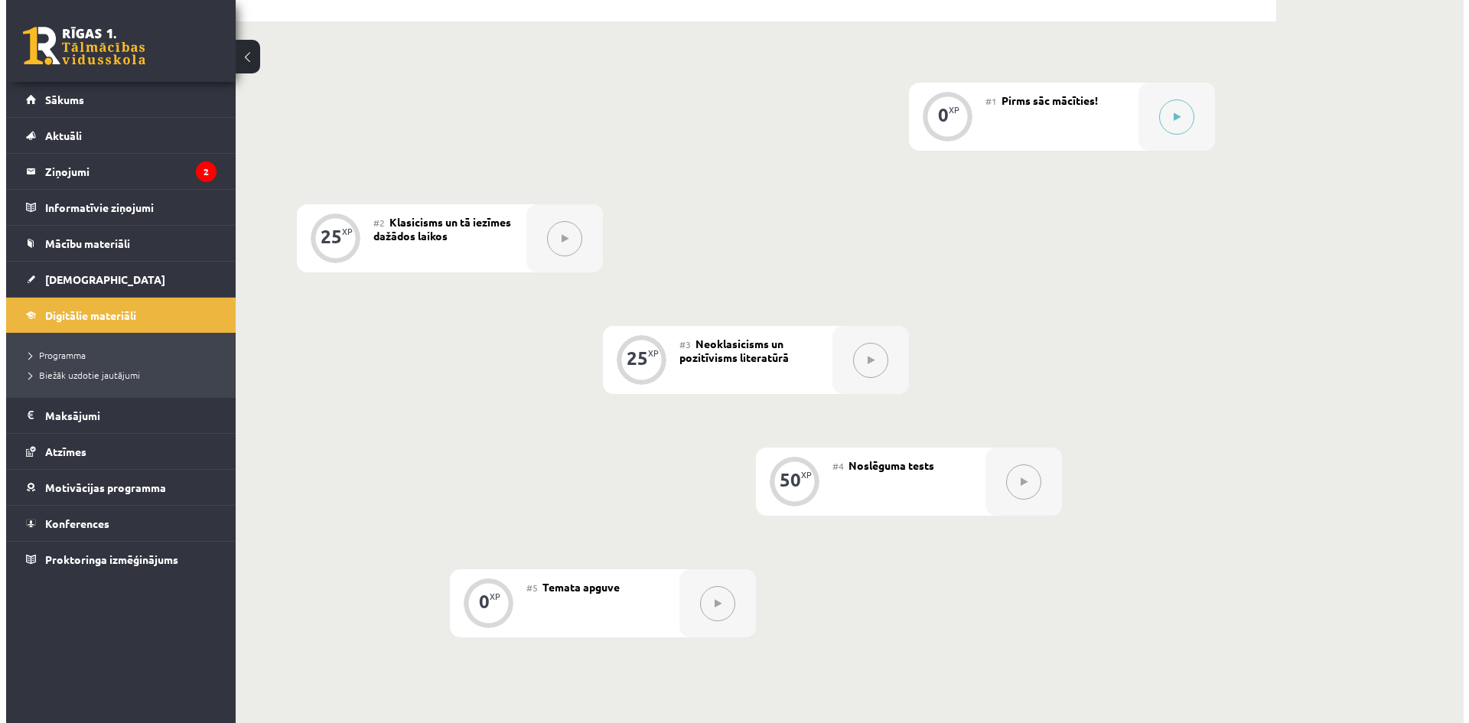
scroll to position [306, 0]
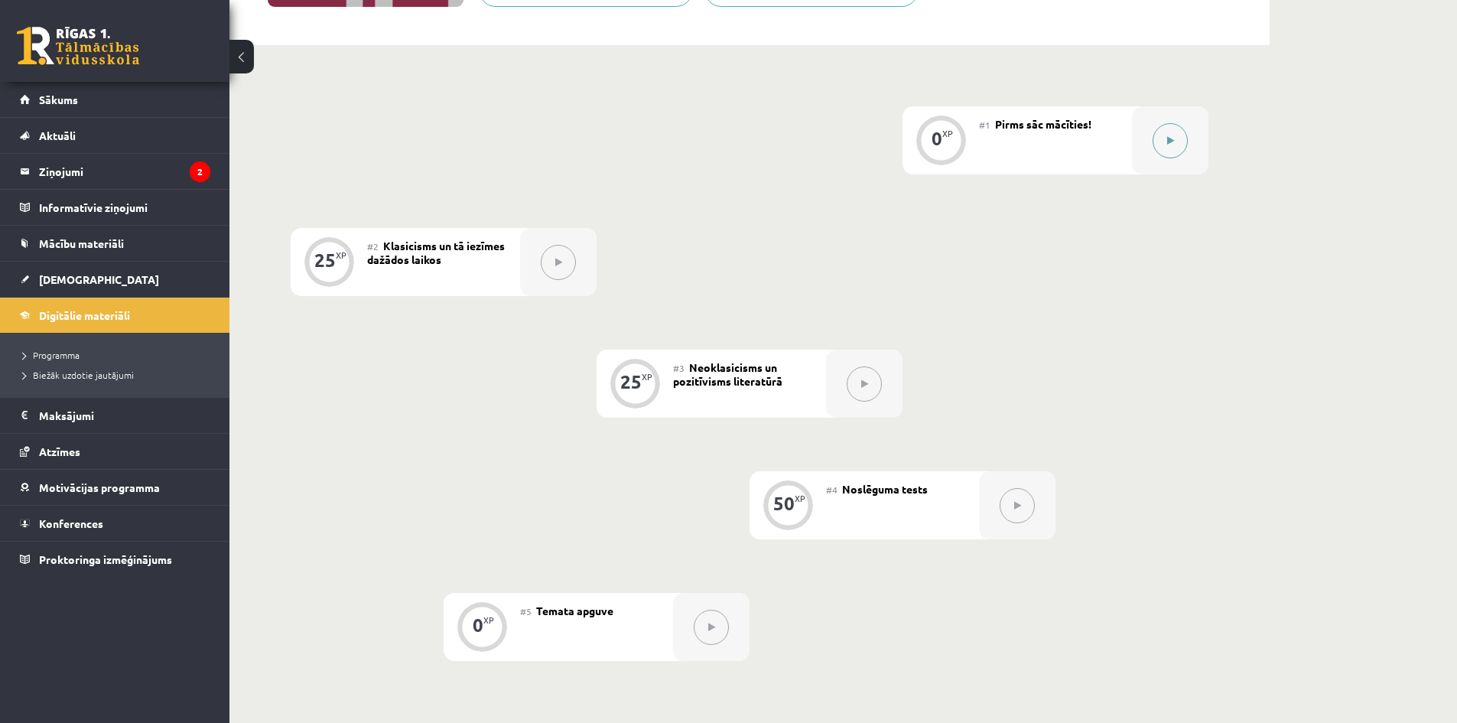
click at [1173, 150] on button at bounding box center [1170, 140] width 35 height 35
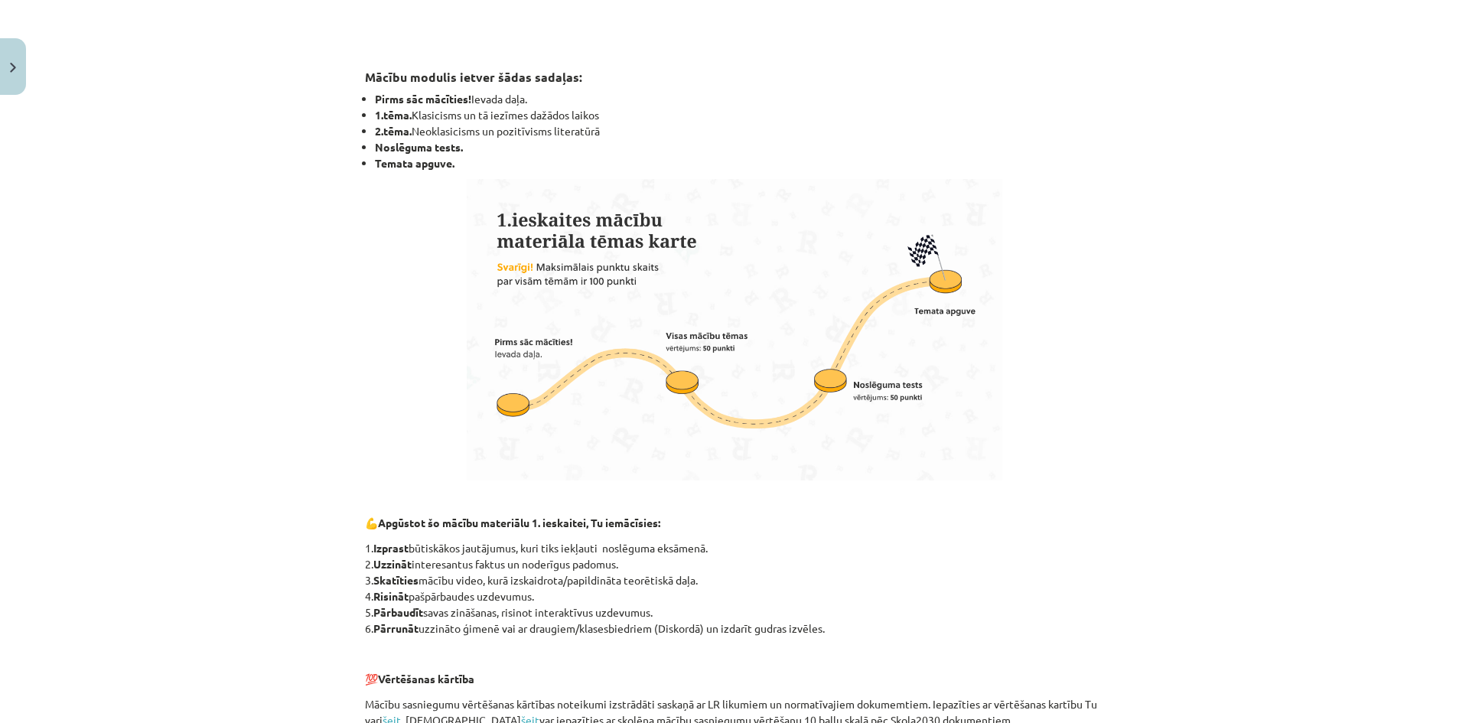
scroll to position [877, 0]
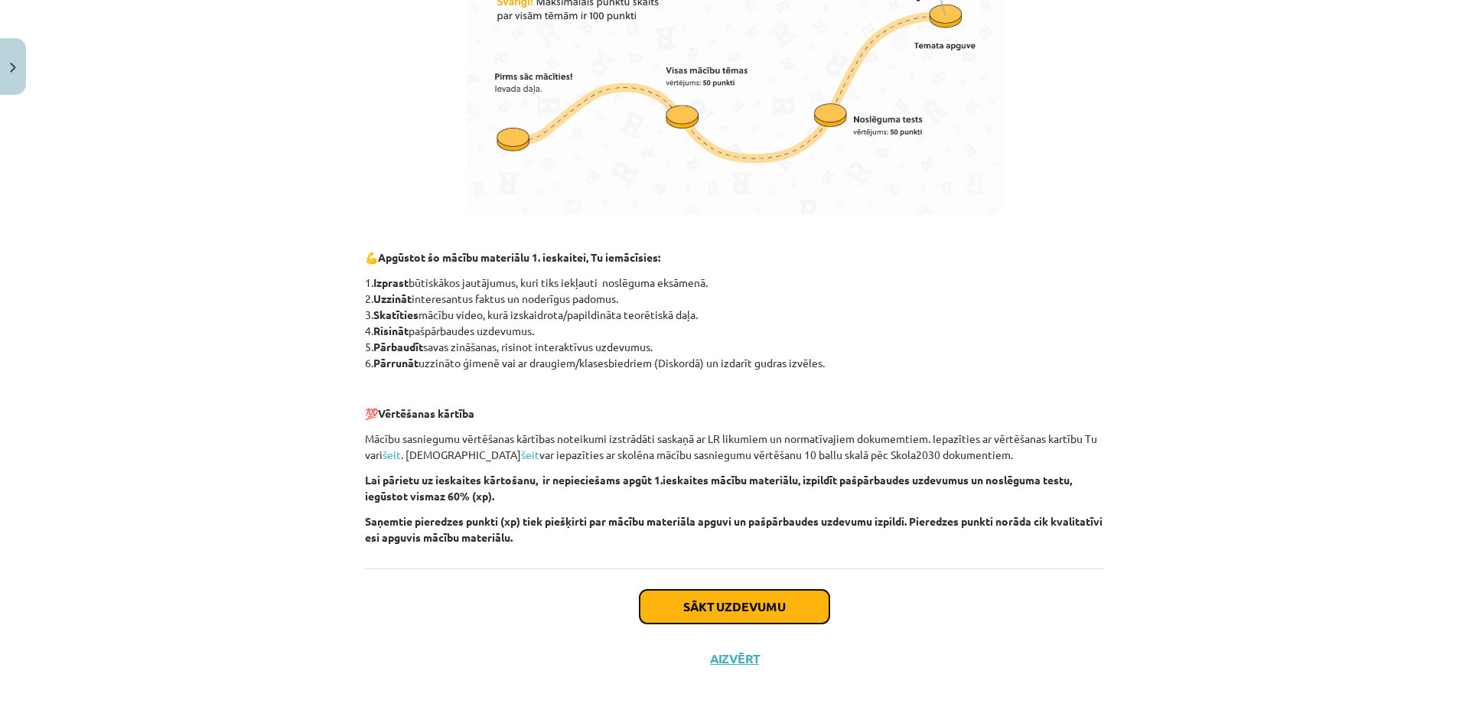
click at [776, 609] on button "Sākt uzdevumu" at bounding box center [734, 607] width 190 height 34
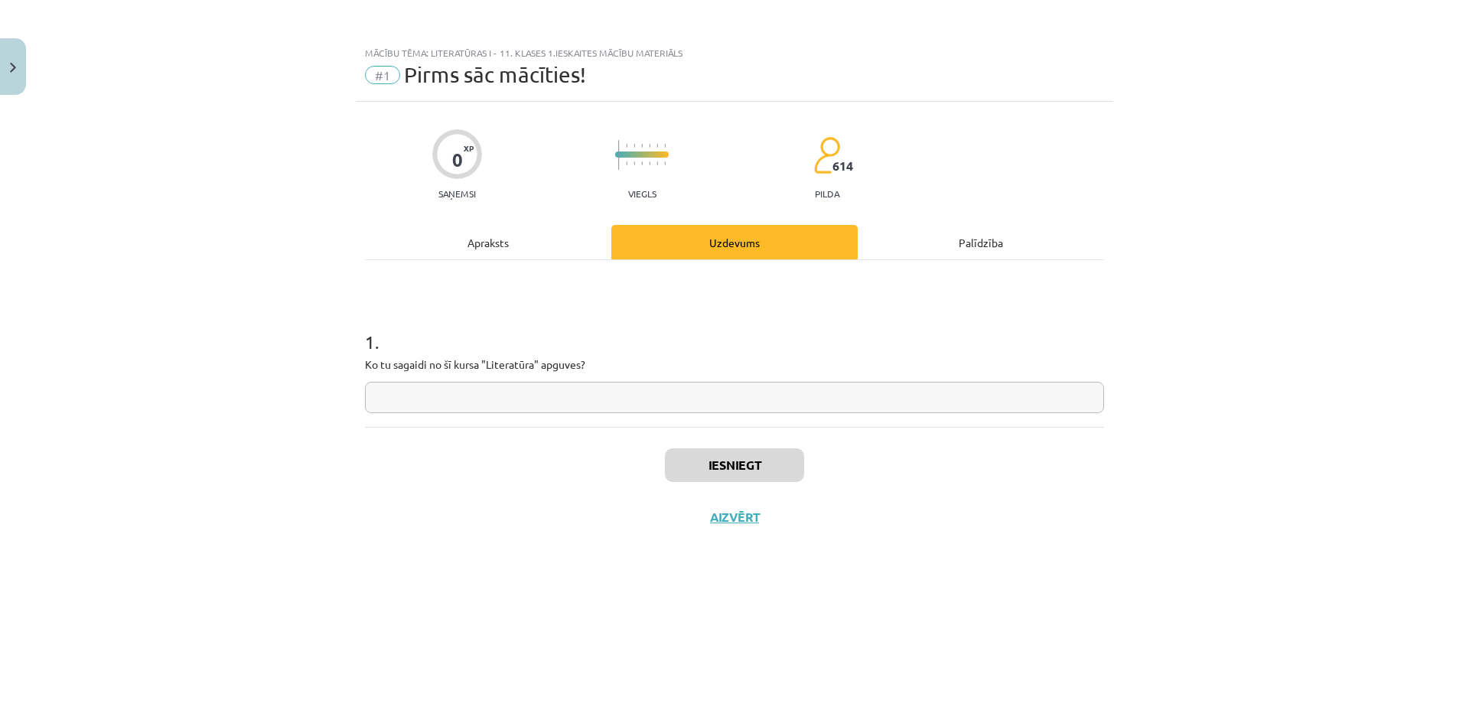
click at [776, 396] on input "text" at bounding box center [734, 397] width 739 height 31
type input "**********"
click at [744, 467] on button "Iesniegt" at bounding box center [734, 465] width 139 height 34
click at [757, 531] on button "Nākamā nodarbība" at bounding box center [734, 526] width 150 height 35
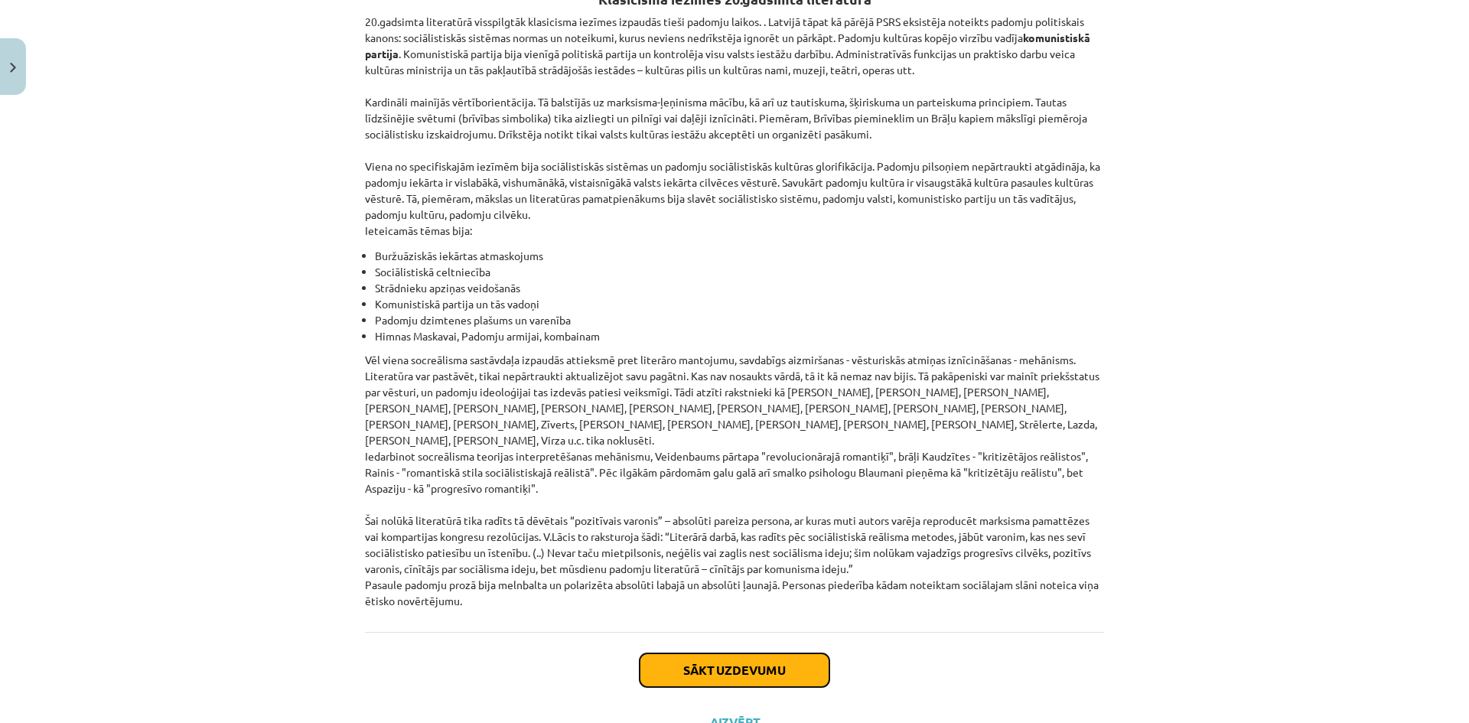
click at [776, 653] on button "Sākt uzdevumu" at bounding box center [734, 670] width 190 height 34
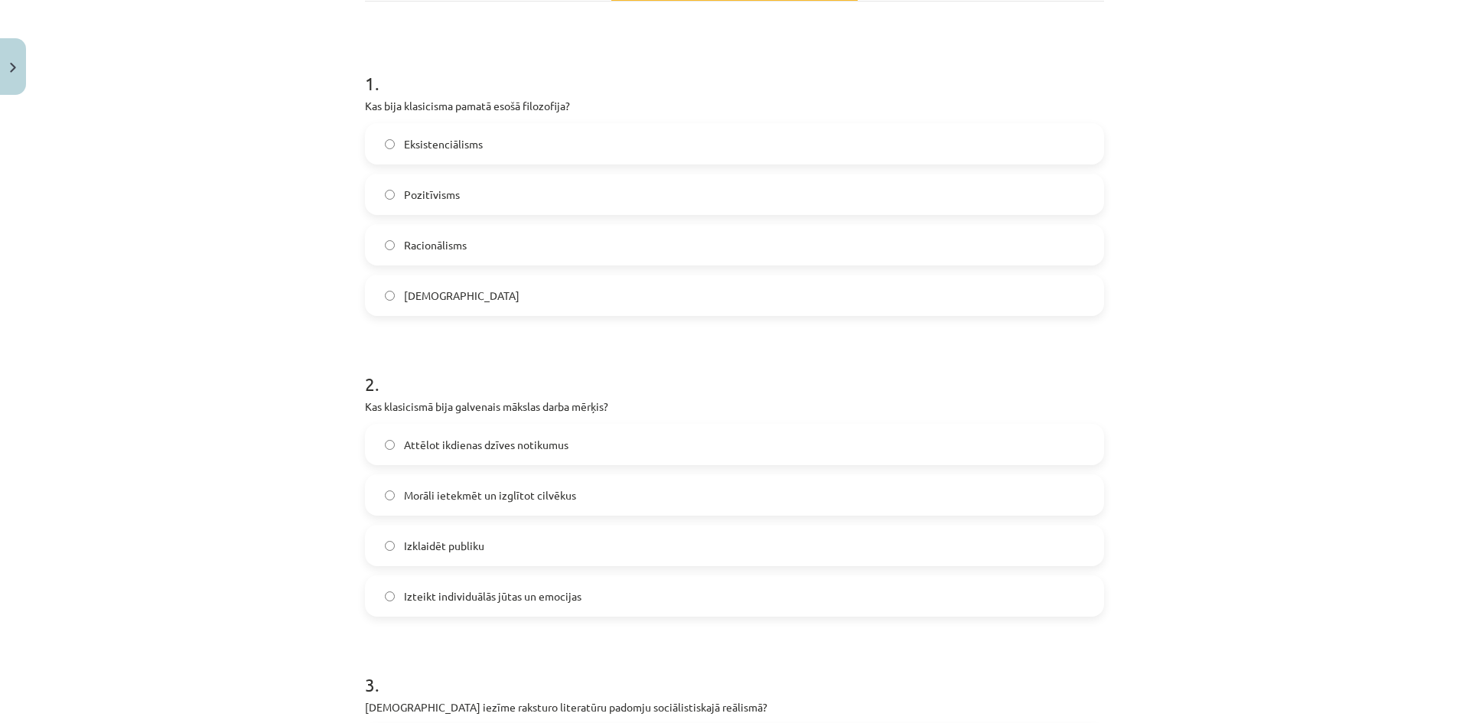
scroll to position [309, 0]
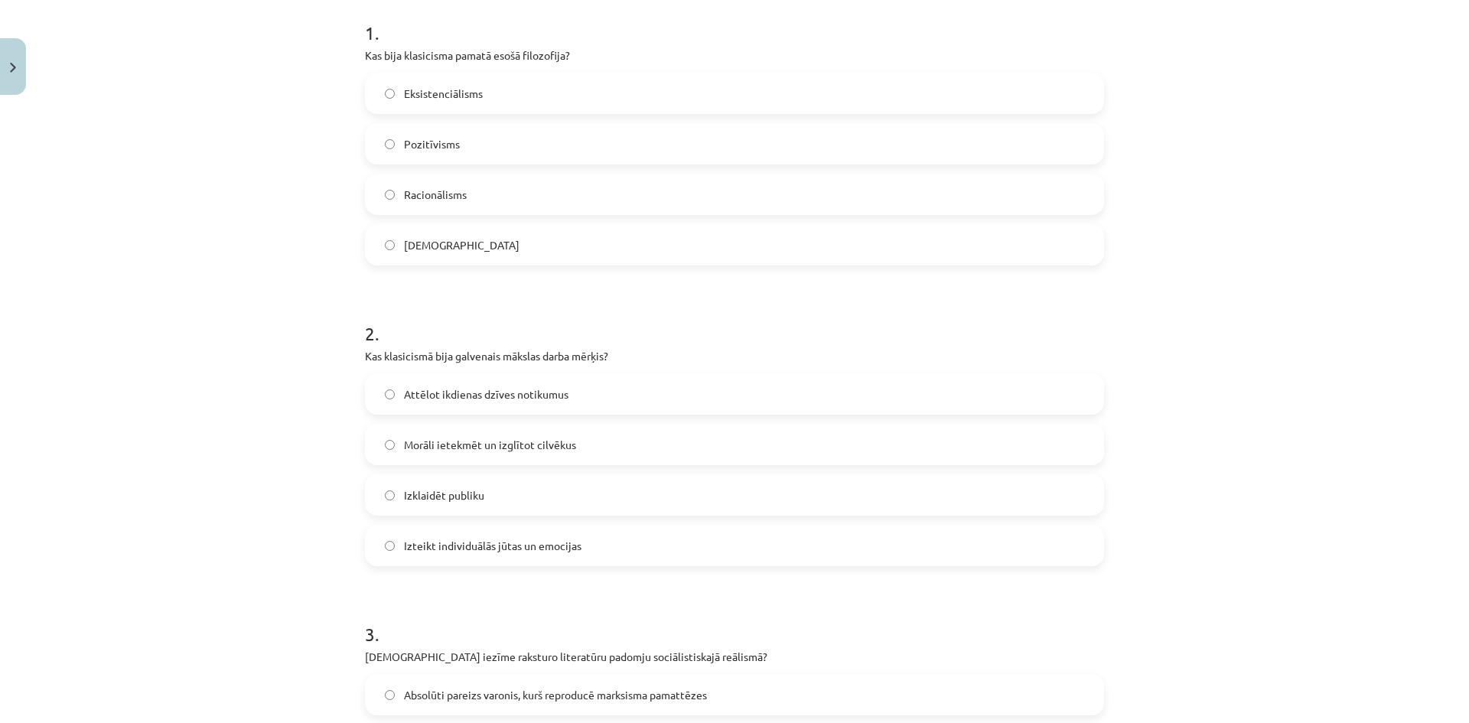
click at [487, 188] on label "Racionālisms" at bounding box center [734, 194] width 736 height 38
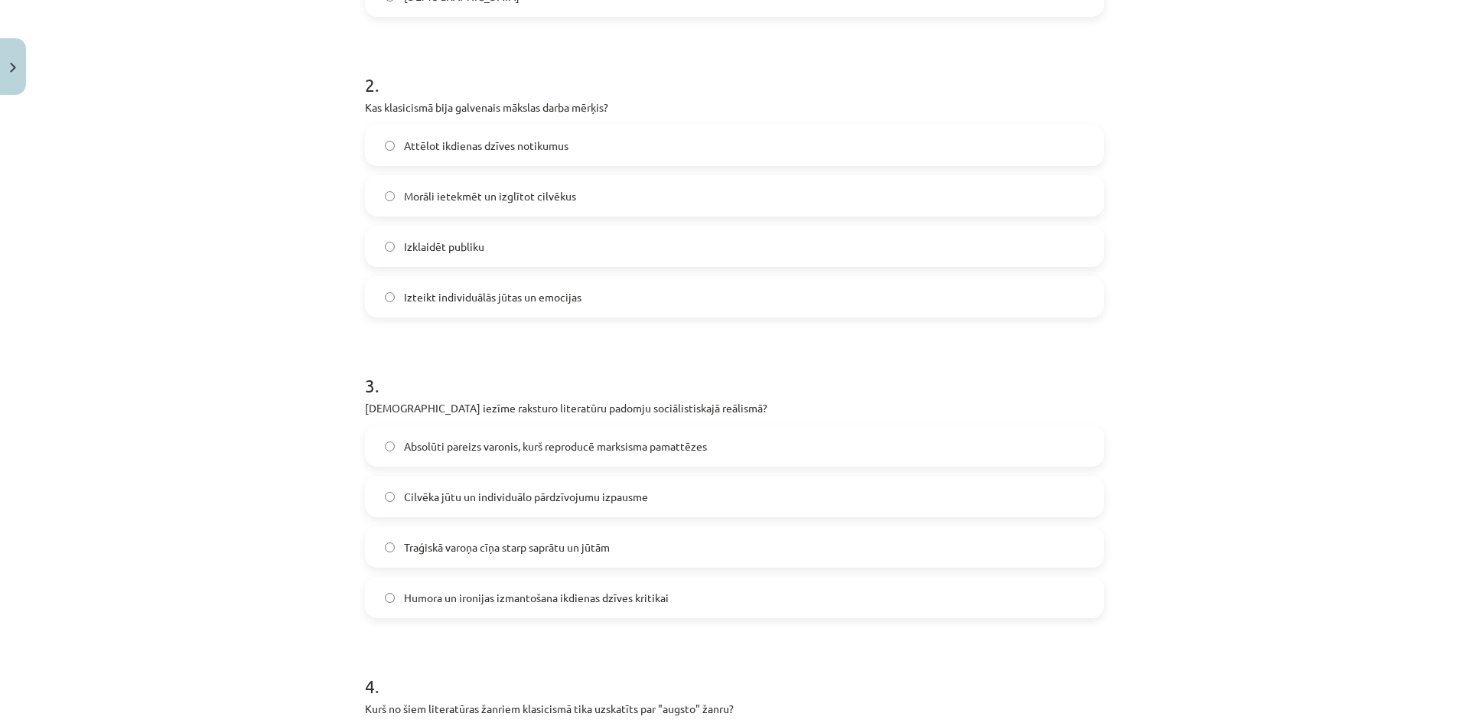
scroll to position [615, 0]
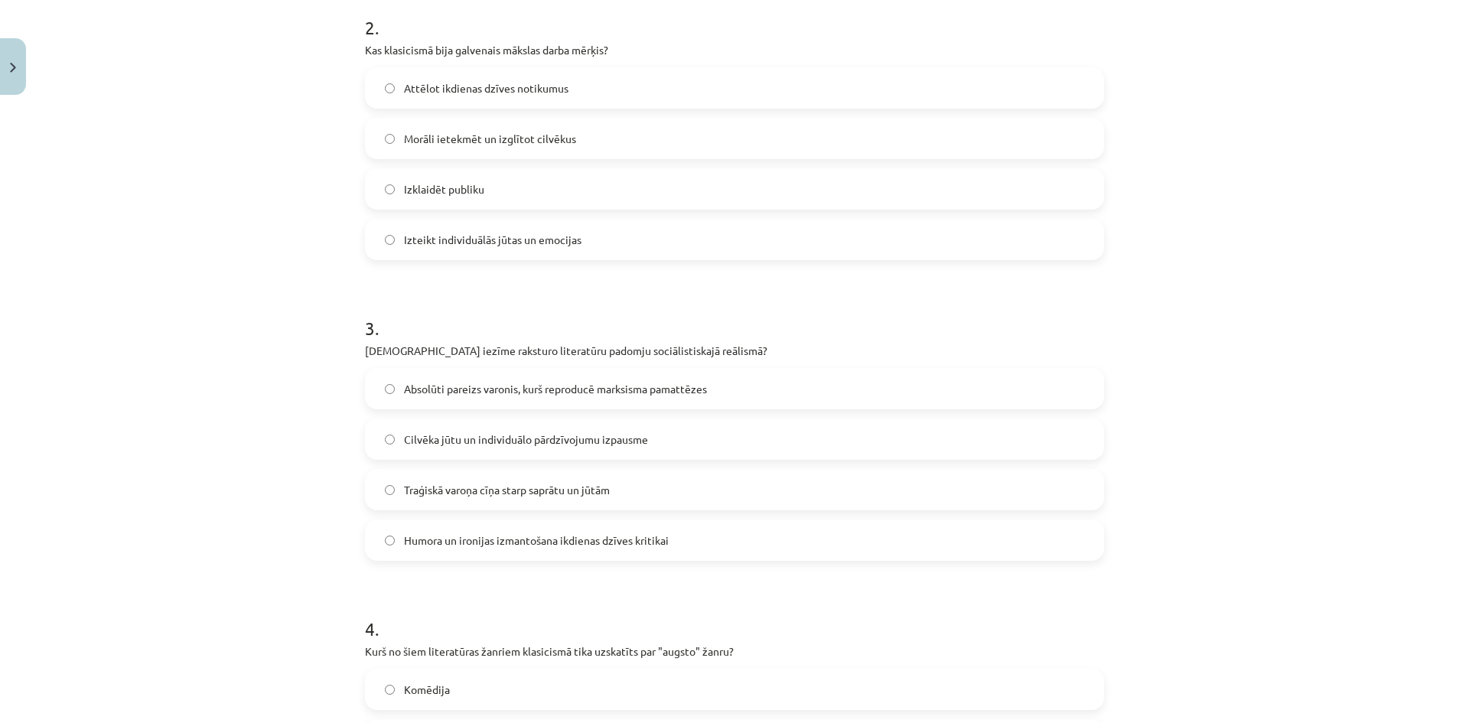
click at [505, 133] on span "Morāli ietekmēt un izglītot cilvēkus" at bounding box center [490, 139] width 172 height 16
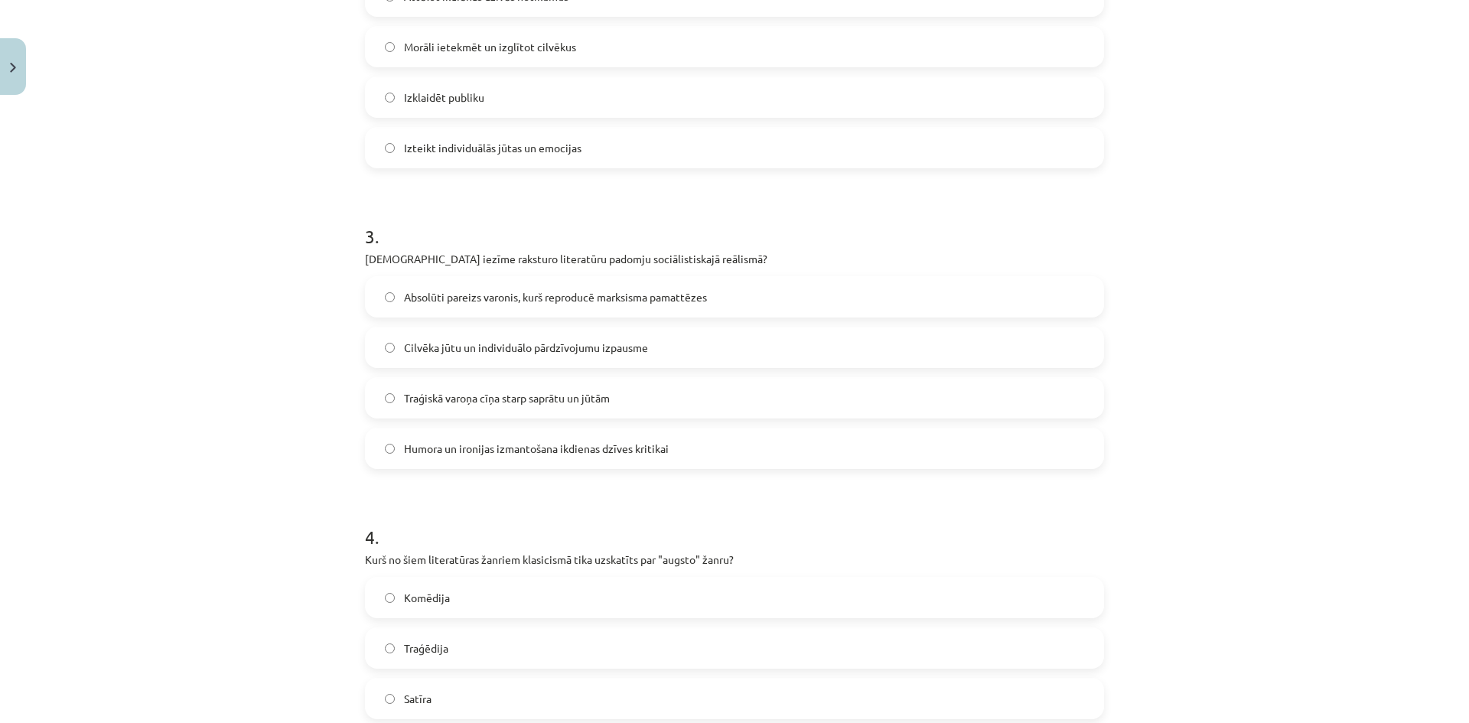
scroll to position [768, 0]
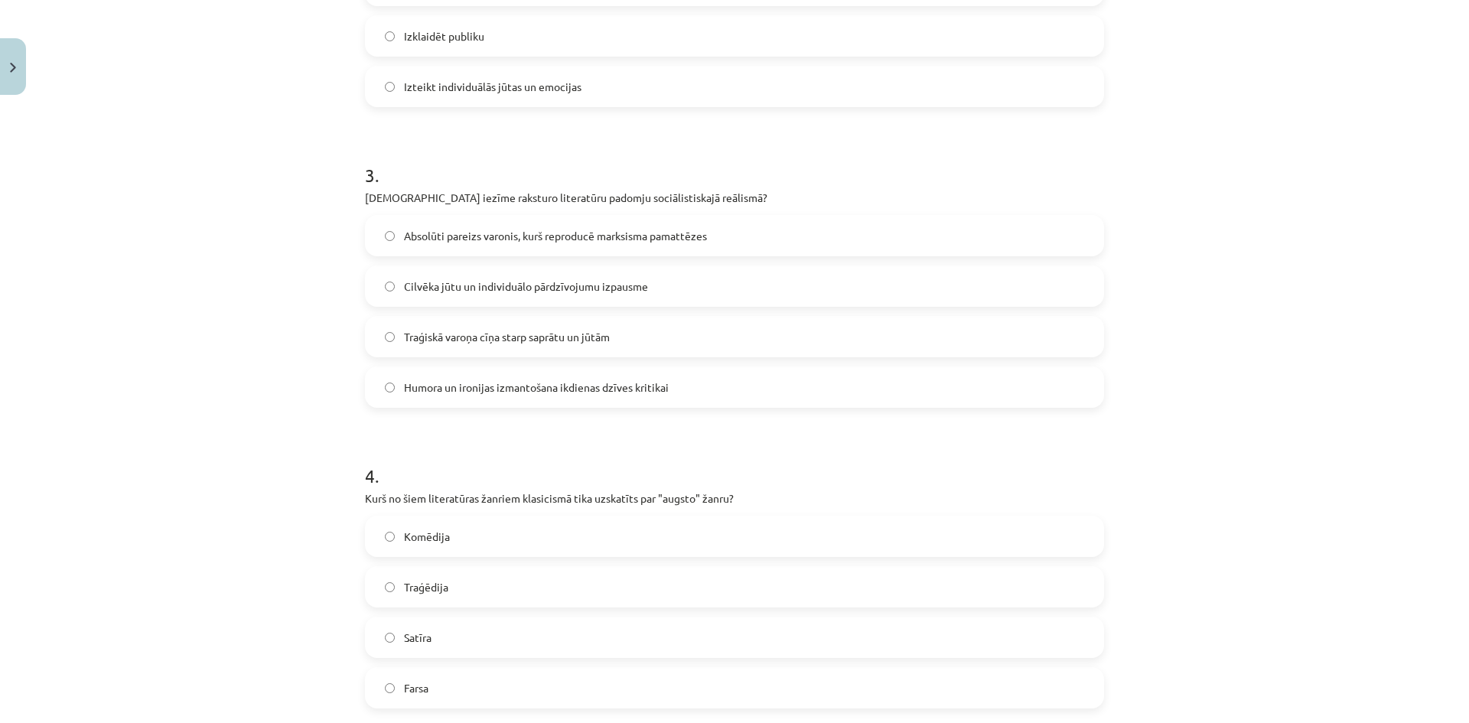
click at [508, 229] on span "Absolūti pareizs varonis, kurš reproducē marksisma pamattēzes" at bounding box center [555, 236] width 303 height 16
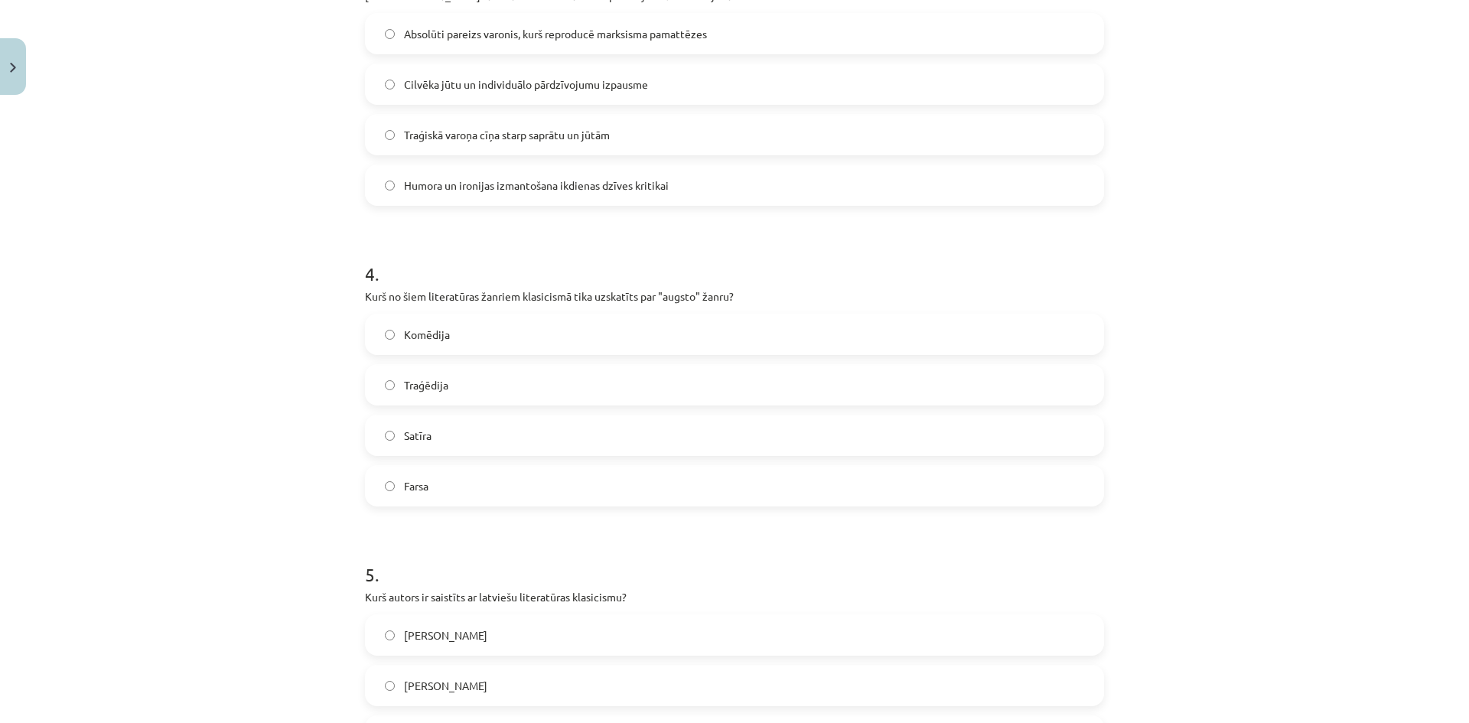
scroll to position [1074, 0]
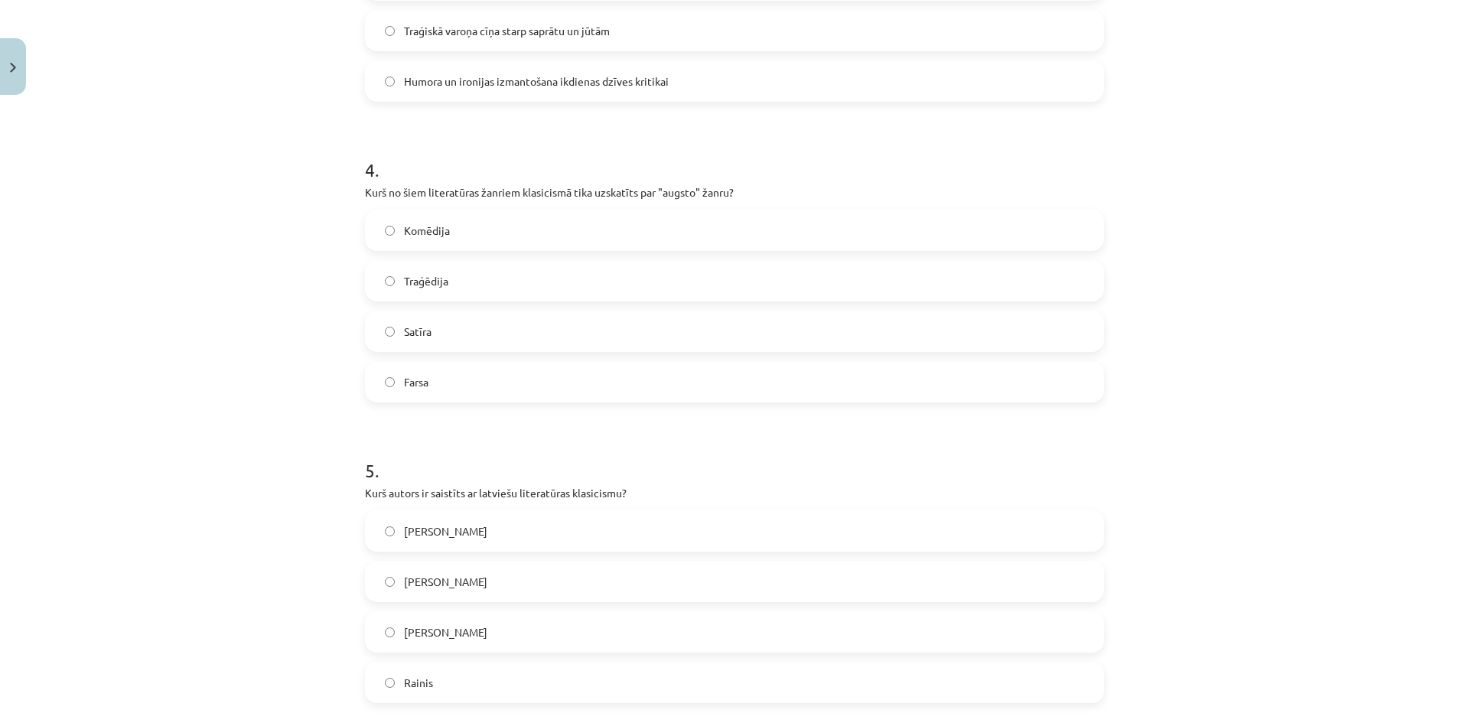
click at [496, 284] on label "Traģēdija" at bounding box center [734, 281] width 736 height 38
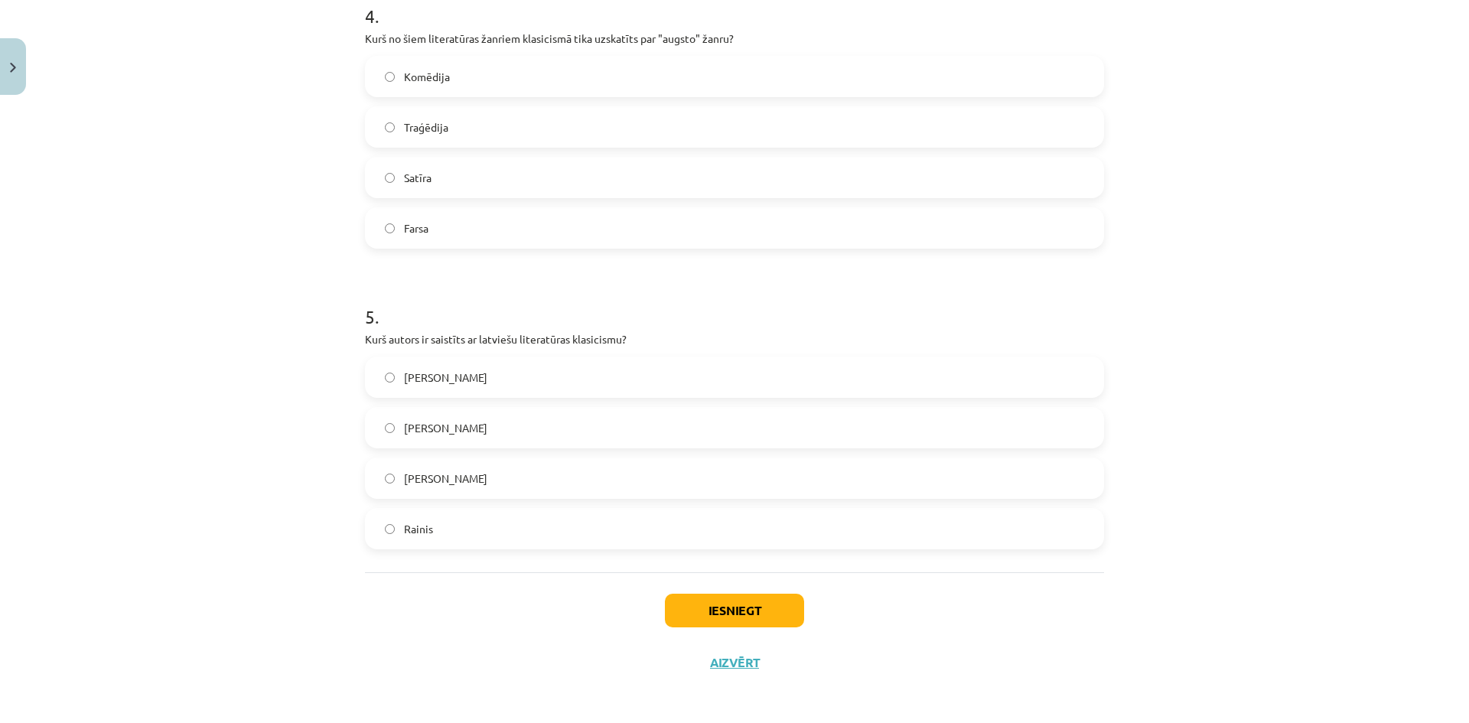
scroll to position [1232, 0]
click at [472, 416] on span "[PERSON_NAME]" at bounding box center [445, 424] width 83 height 16
click at [701, 610] on button "Iesniegt" at bounding box center [734, 607] width 139 height 34
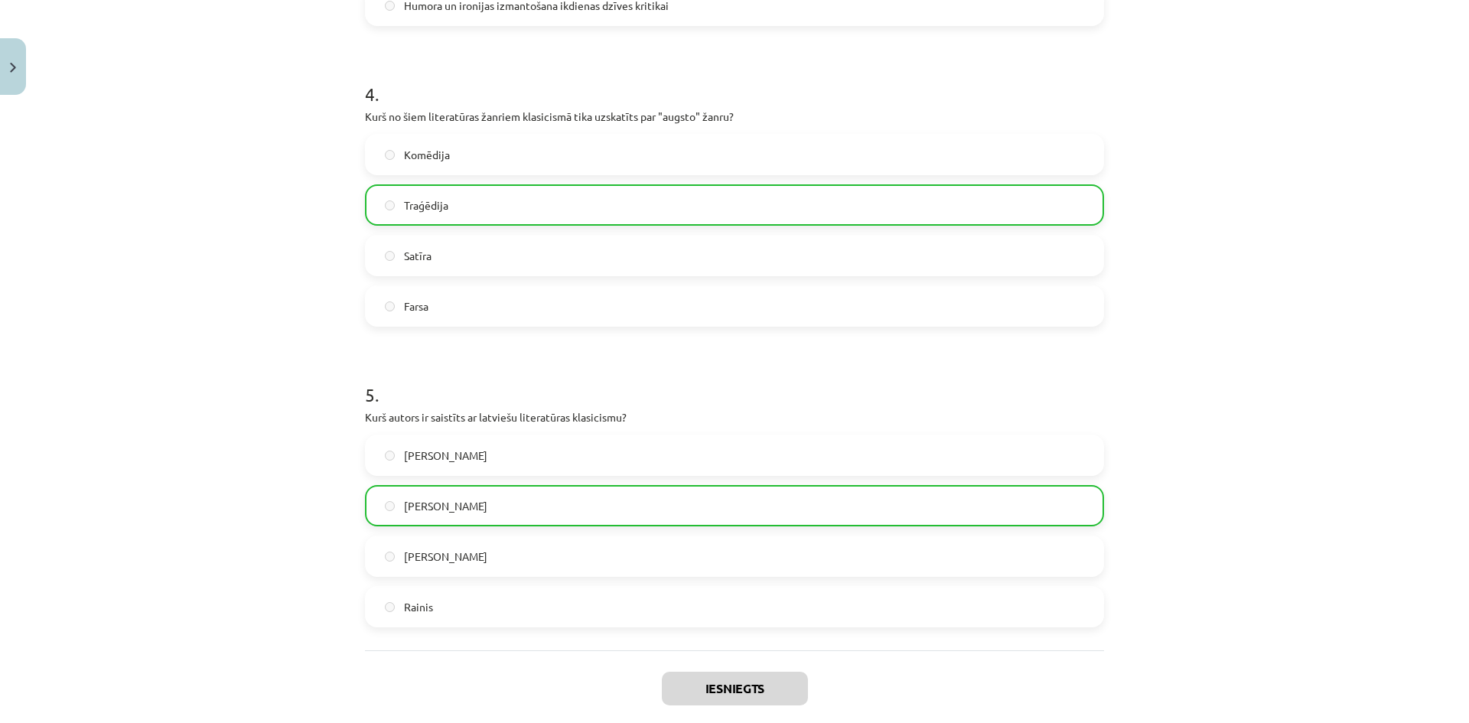
scroll to position [1281, 0]
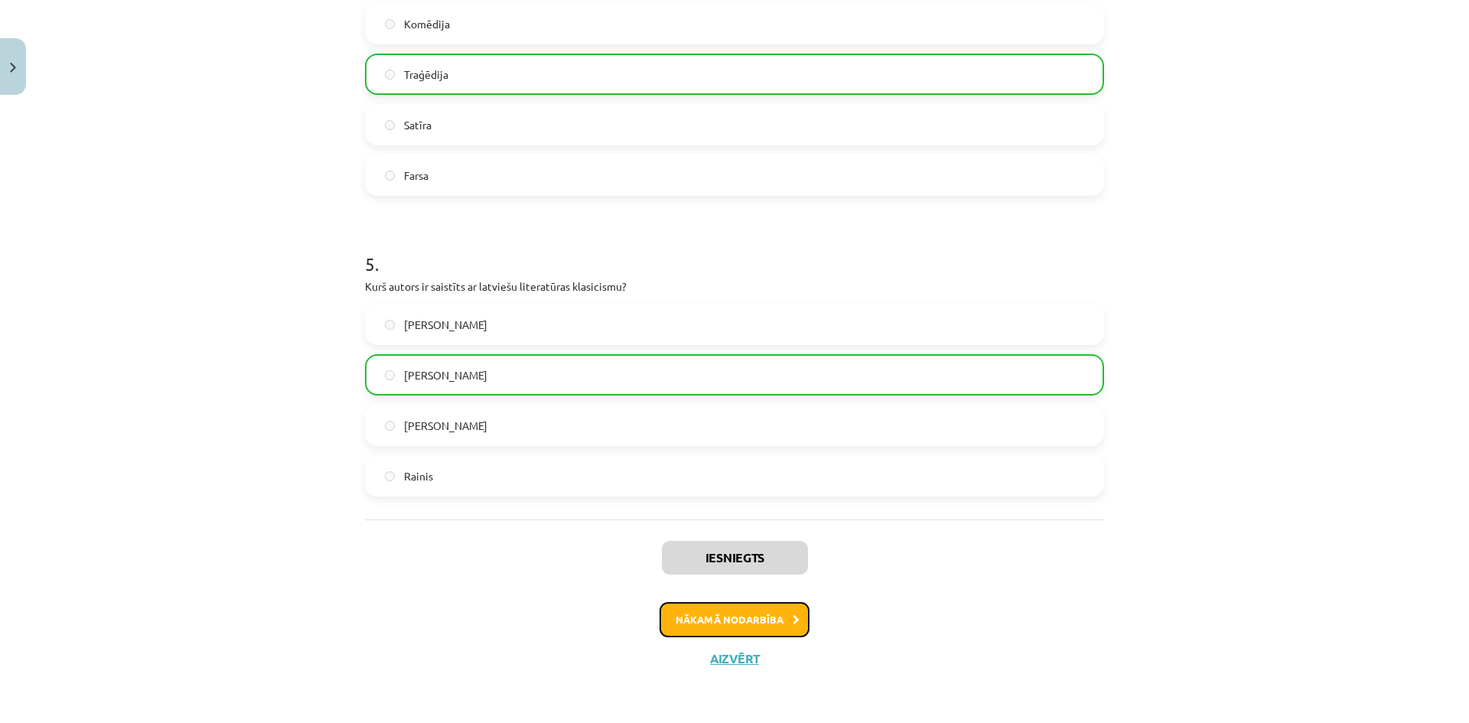
click at [701, 624] on button "Nākamā nodarbība" at bounding box center [734, 619] width 150 height 35
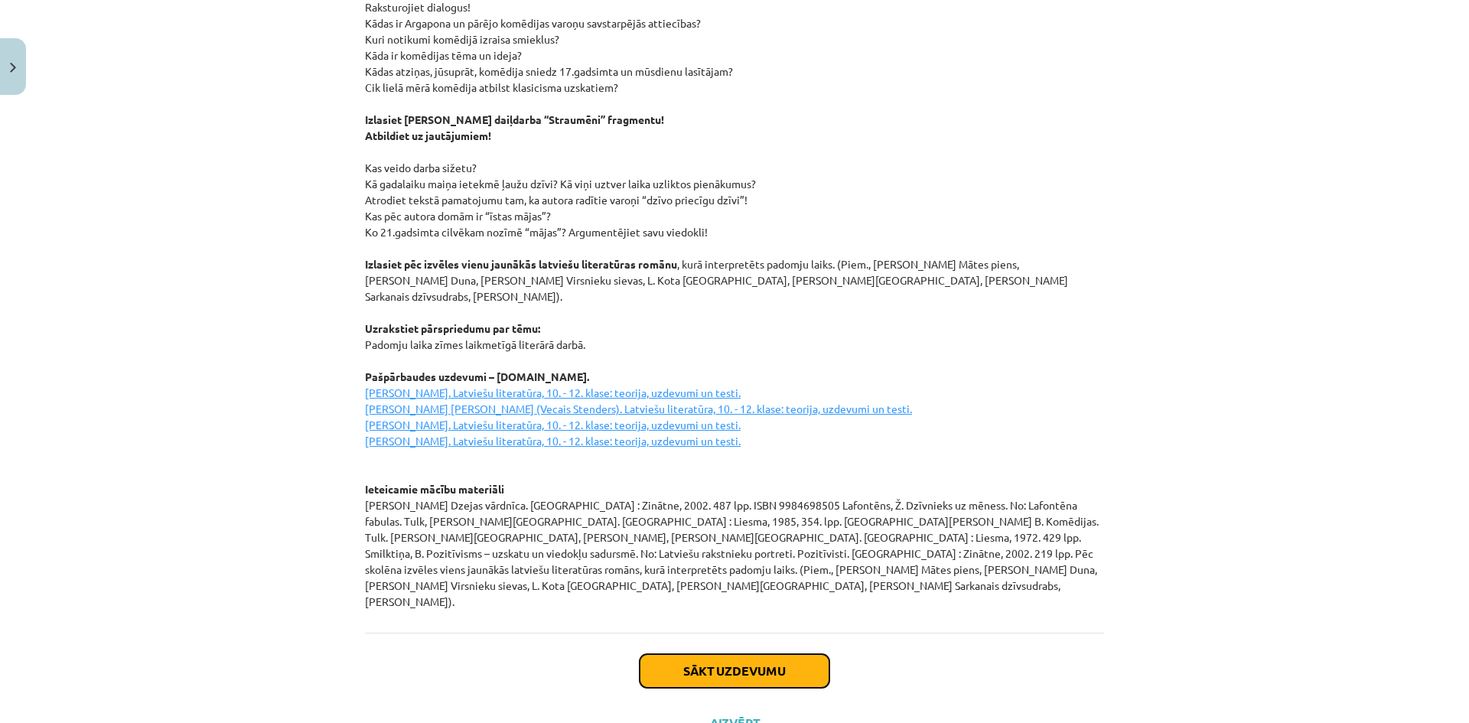
click at [763, 654] on button "Sākt uzdevumu" at bounding box center [734, 671] width 190 height 34
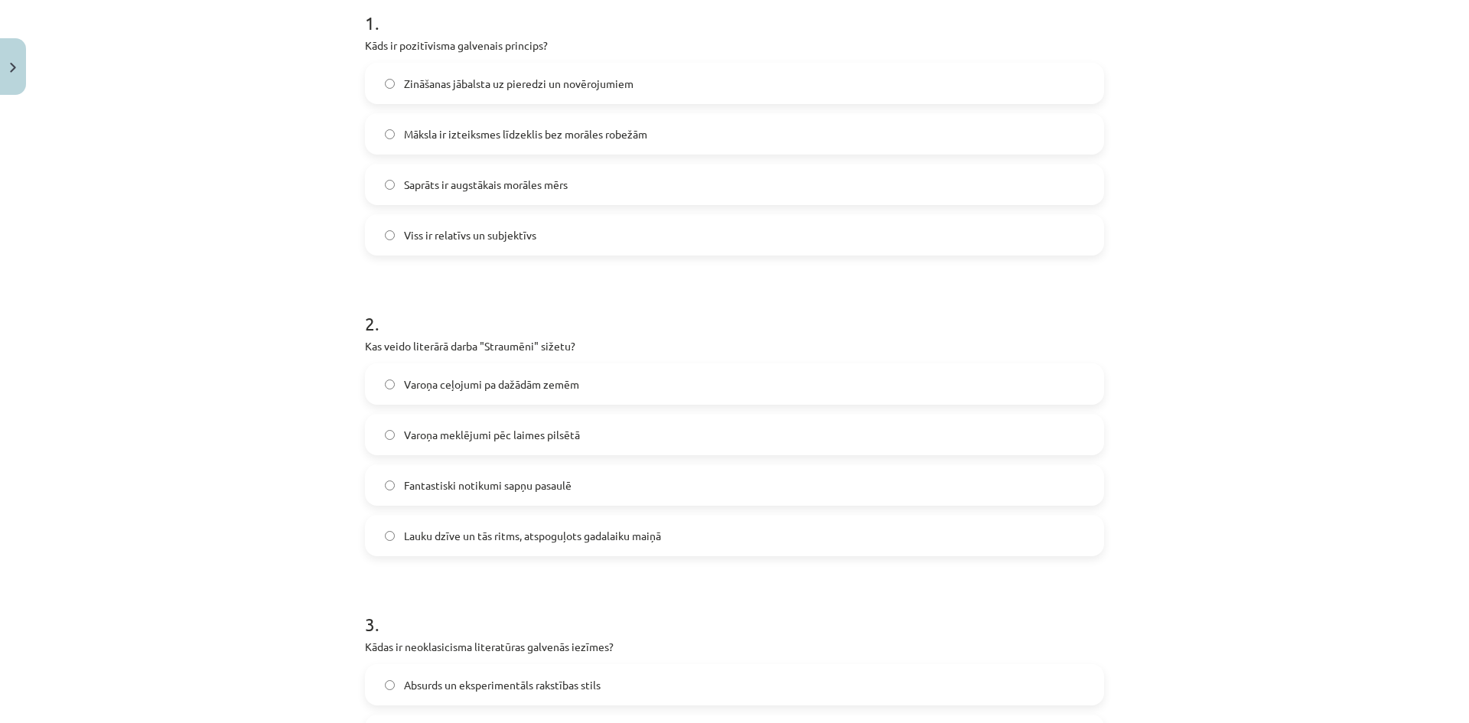
scroll to position [296, 0]
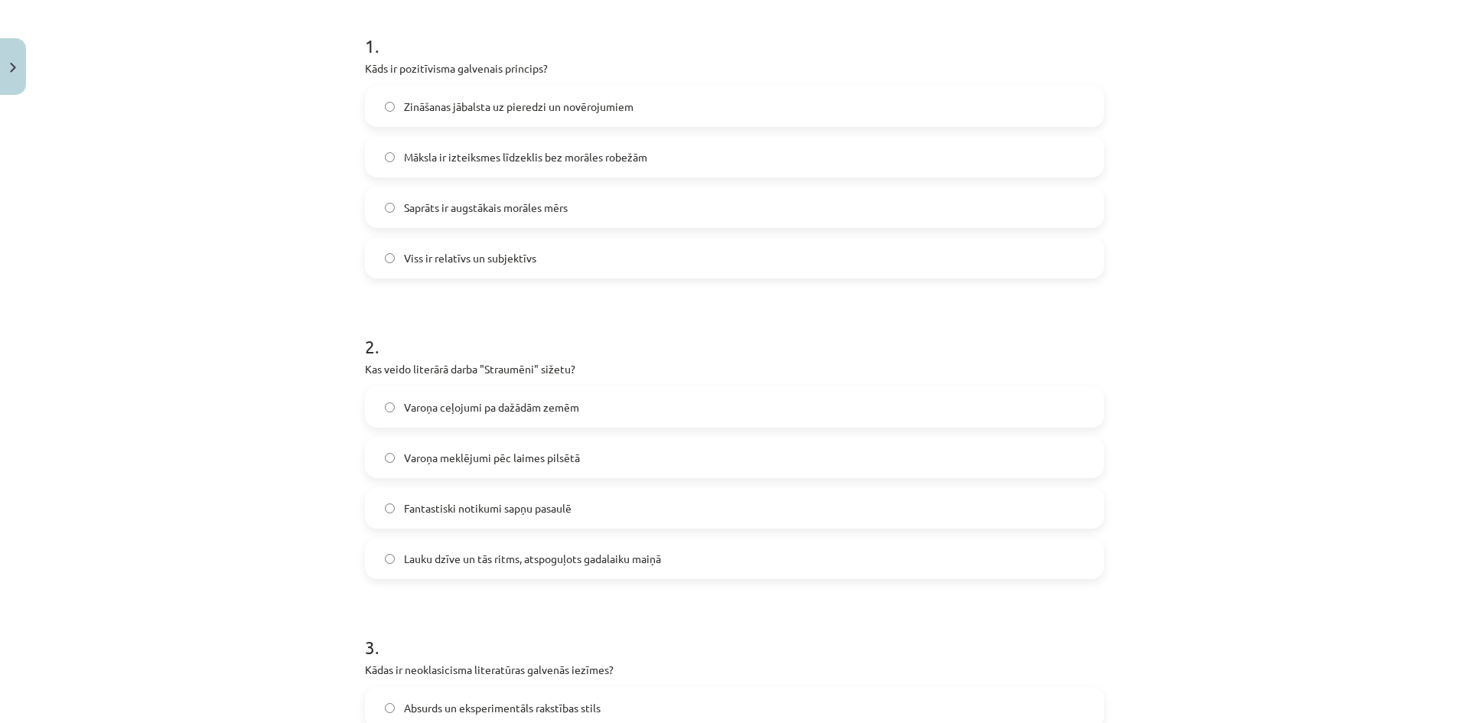
click at [503, 112] on span "Zināšanas jābalsta uz pieredzi un novērojumiem" at bounding box center [518, 107] width 229 height 16
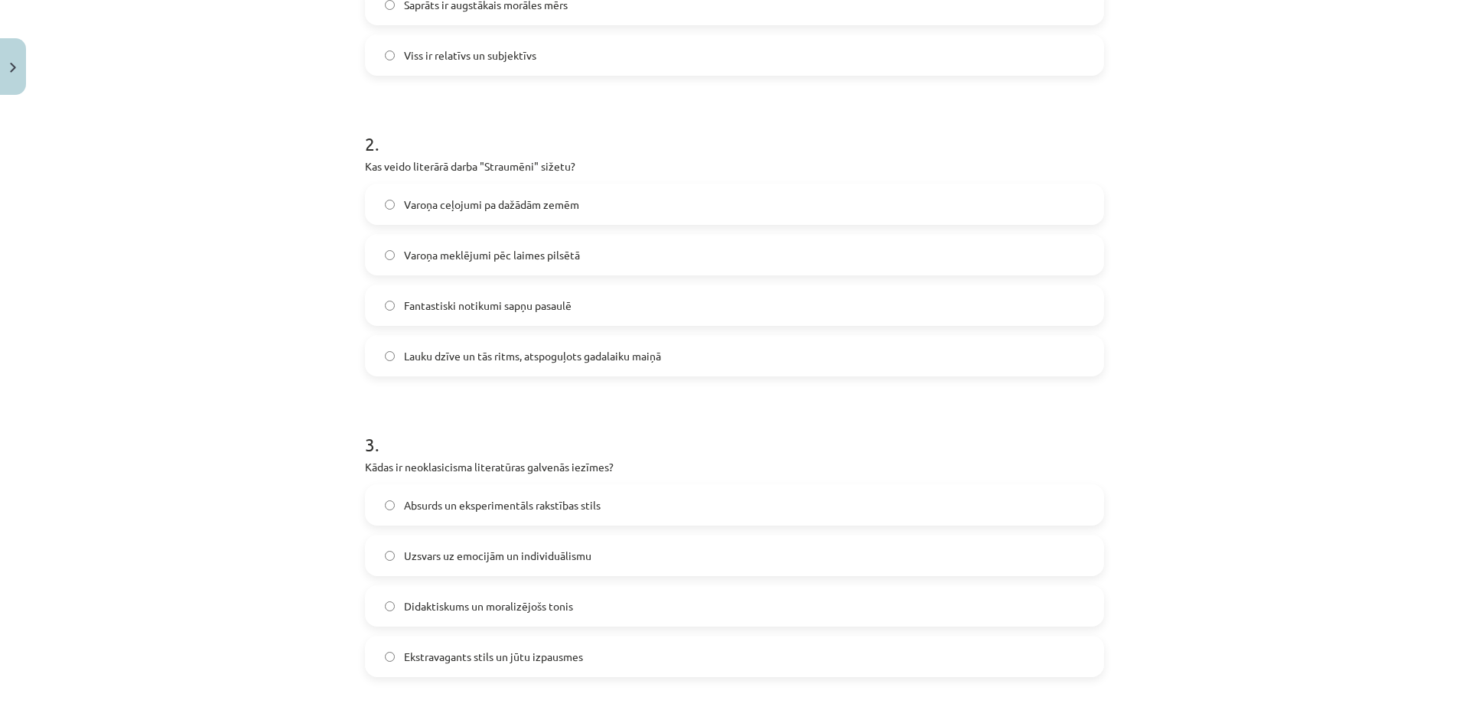
scroll to position [526, 0]
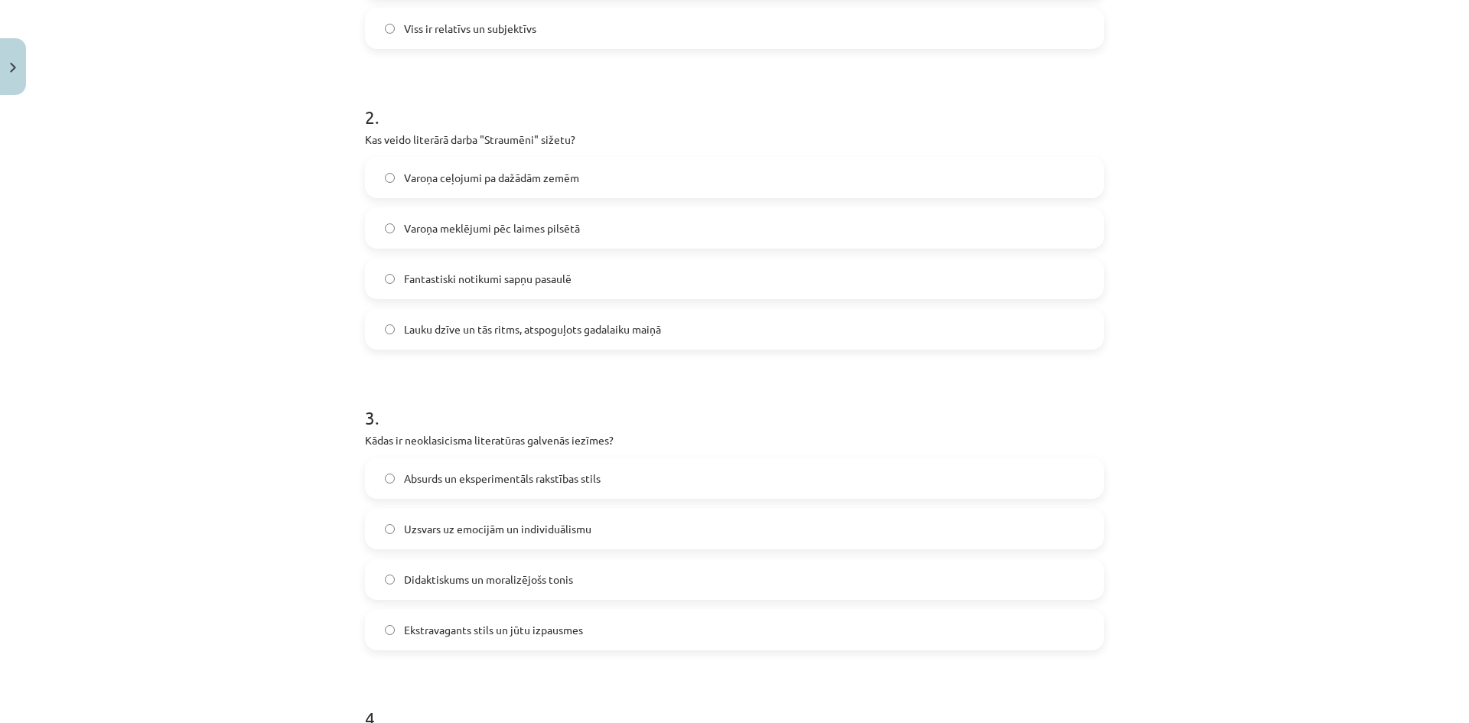
click at [467, 314] on label "Lauku dzīve un tās ritms, atspoguļots gadalaiku maiņā" at bounding box center [734, 329] width 736 height 38
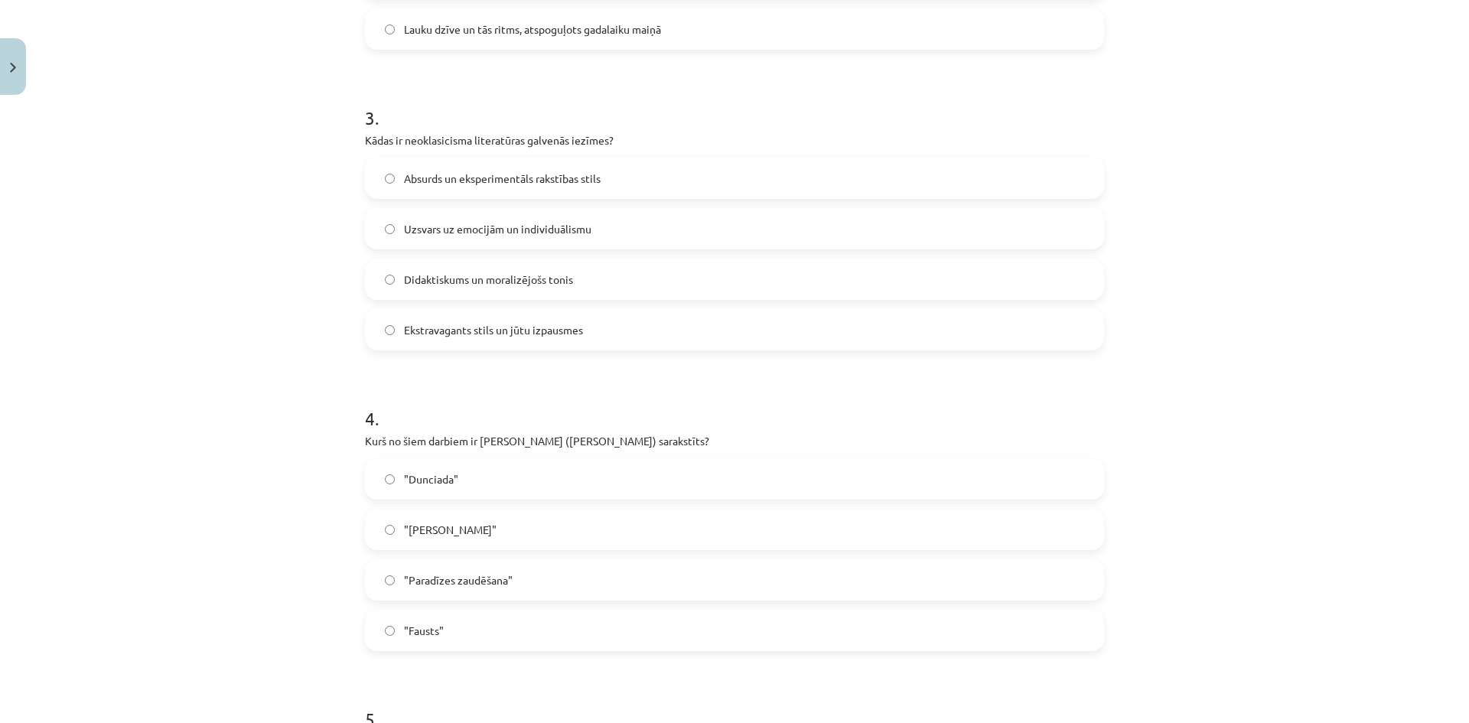
scroll to position [832, 0]
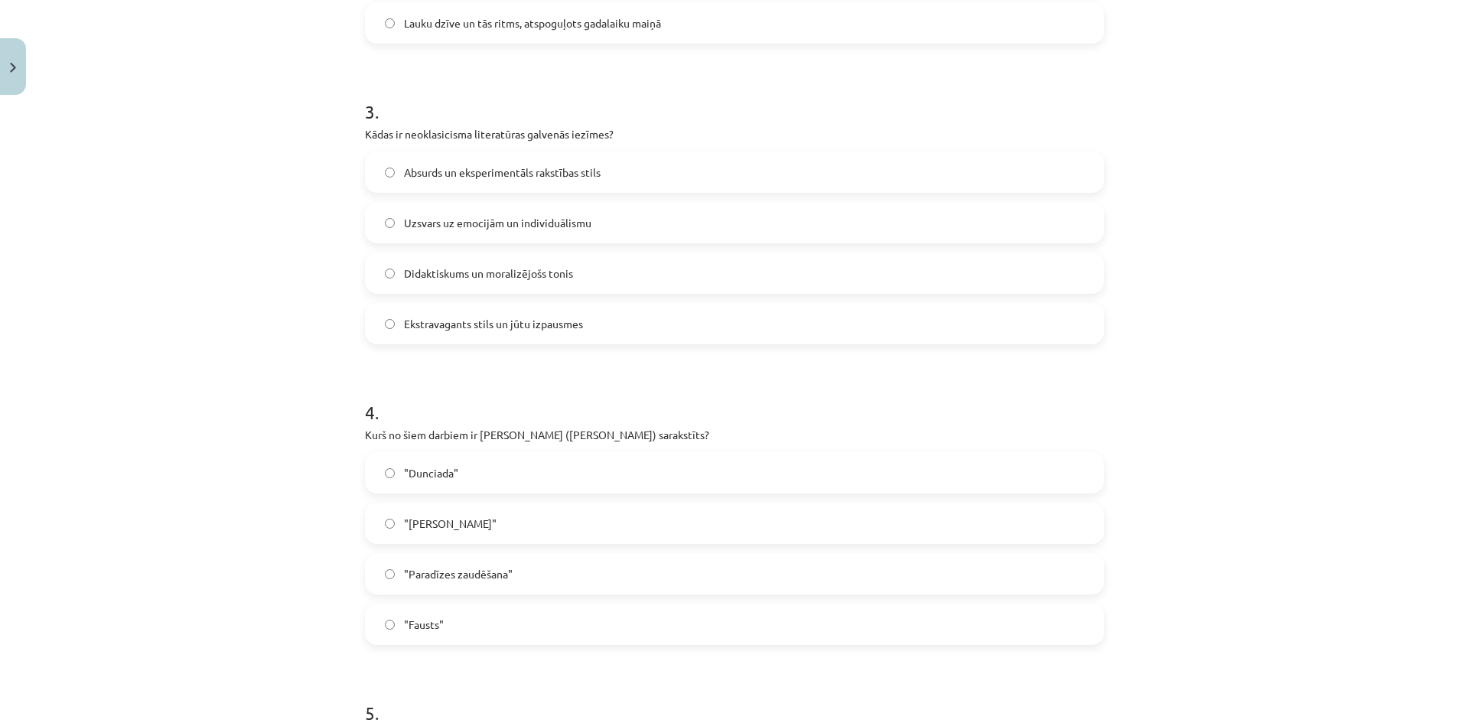
click at [434, 278] on span "Didaktiskums un moralizējošs tonis" at bounding box center [488, 273] width 169 height 16
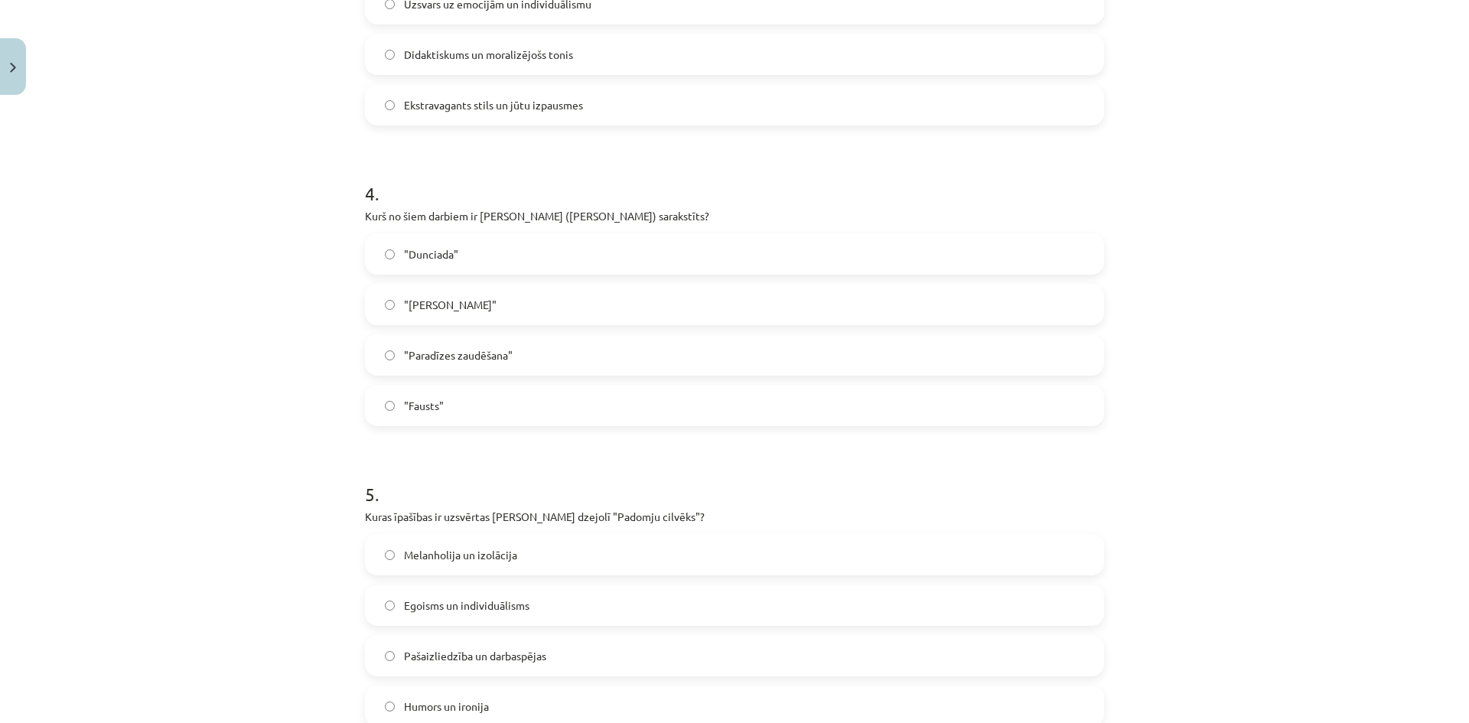
scroll to position [1061, 0]
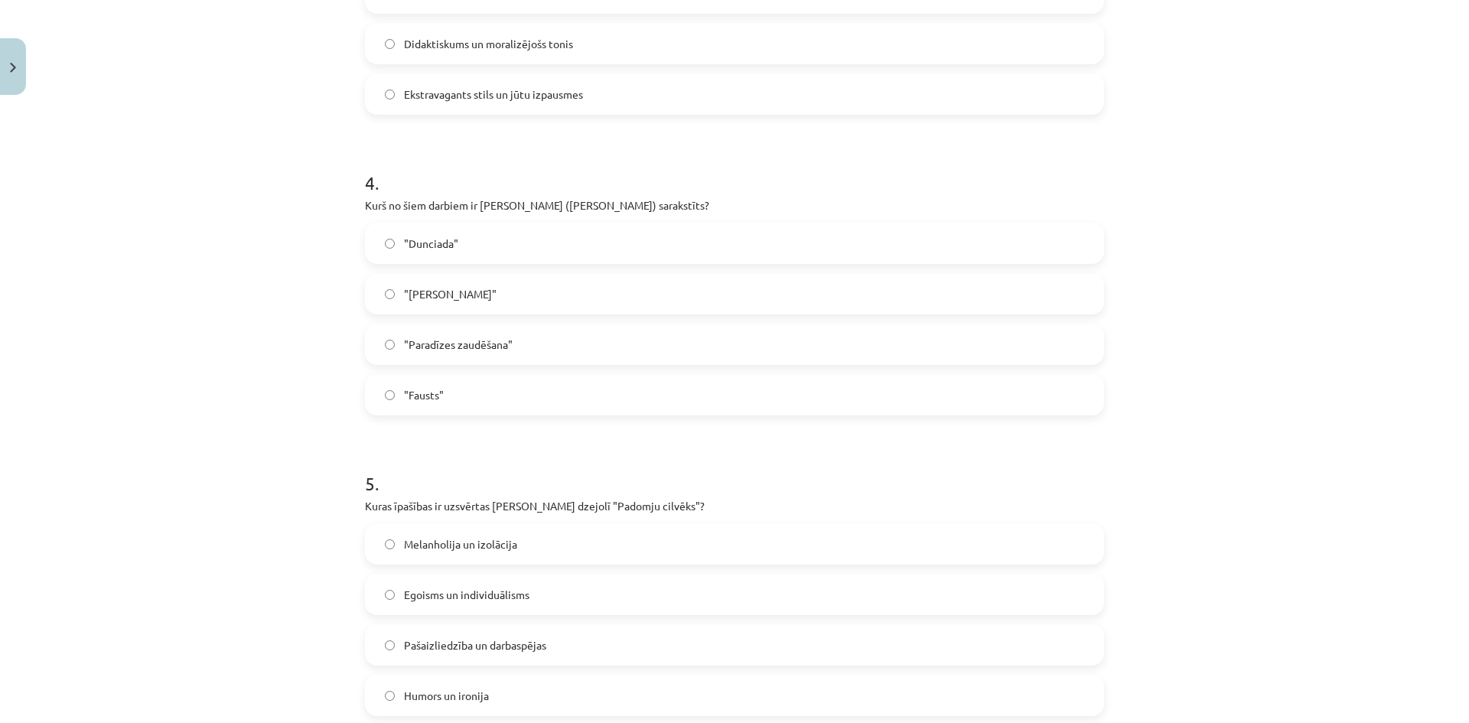
click at [455, 242] on label ""Dunciada"" at bounding box center [734, 243] width 736 height 38
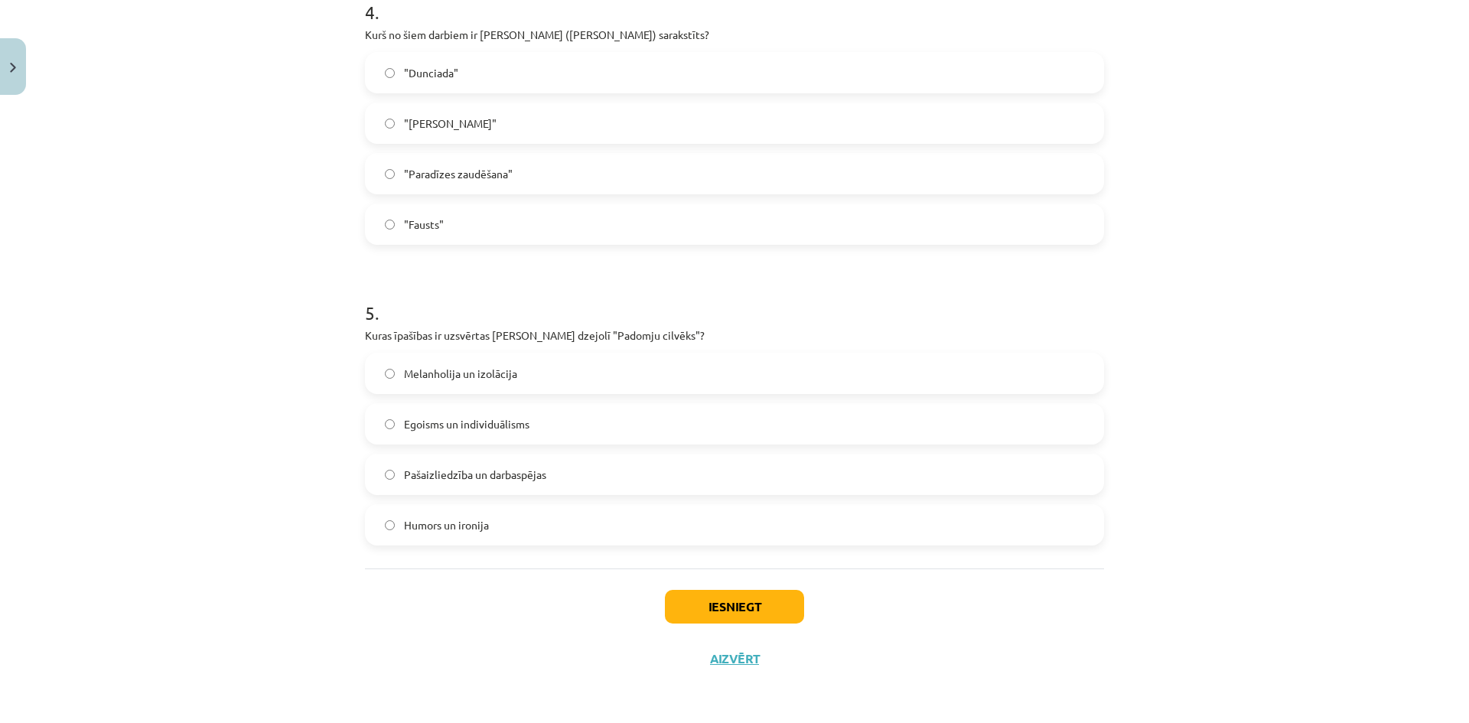
click at [474, 469] on span "Pašaizliedzība un darbaspējas" at bounding box center [475, 475] width 142 height 16
click at [715, 617] on button "Iesniegt" at bounding box center [734, 607] width 139 height 34
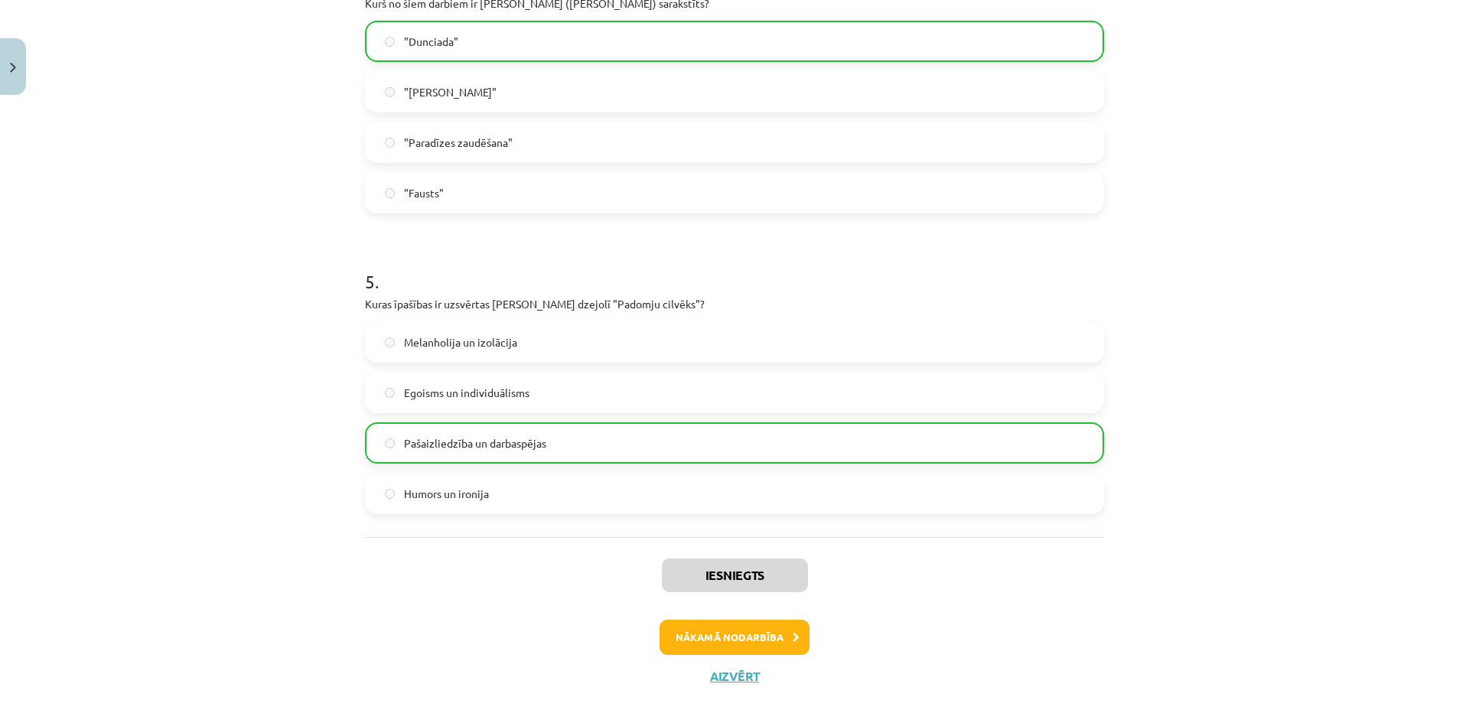
scroll to position [1281, 0]
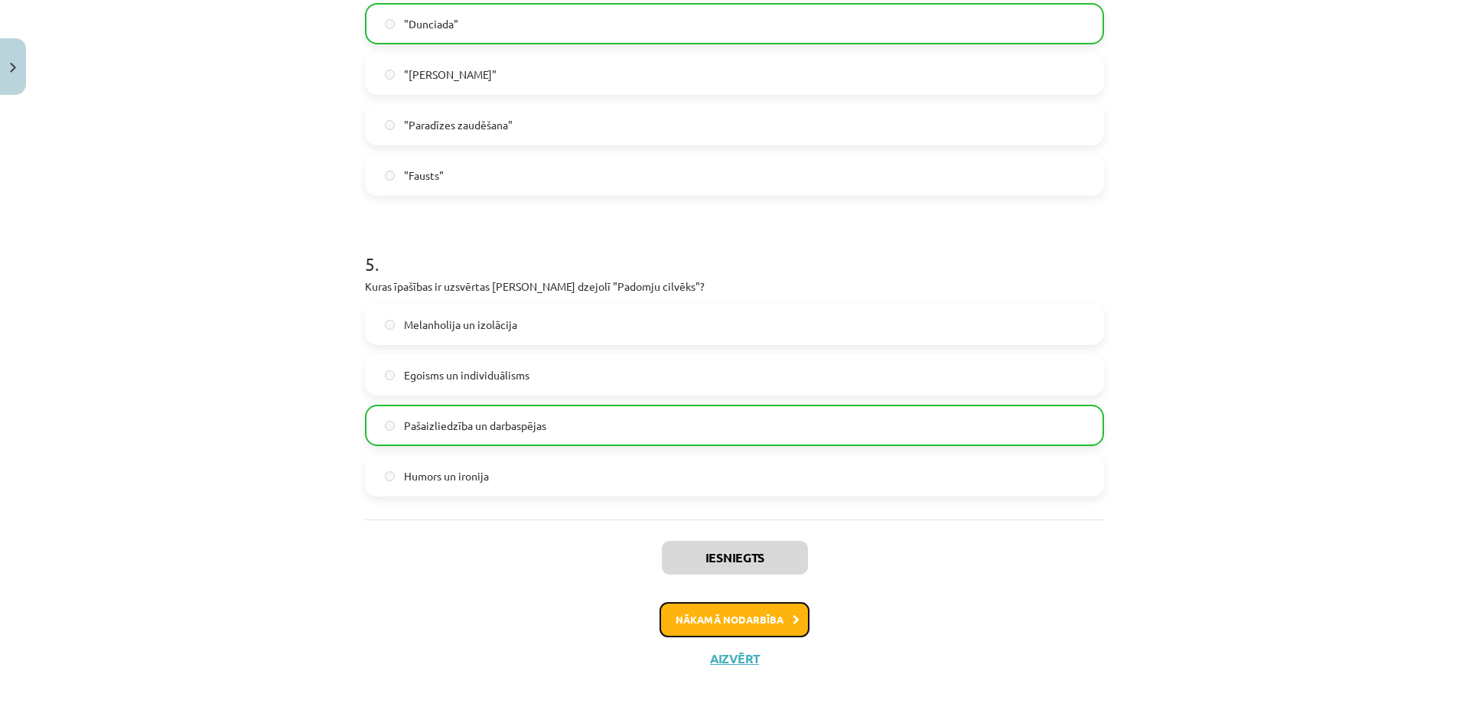
click at [711, 624] on button "Nākamā nodarbība" at bounding box center [734, 619] width 150 height 35
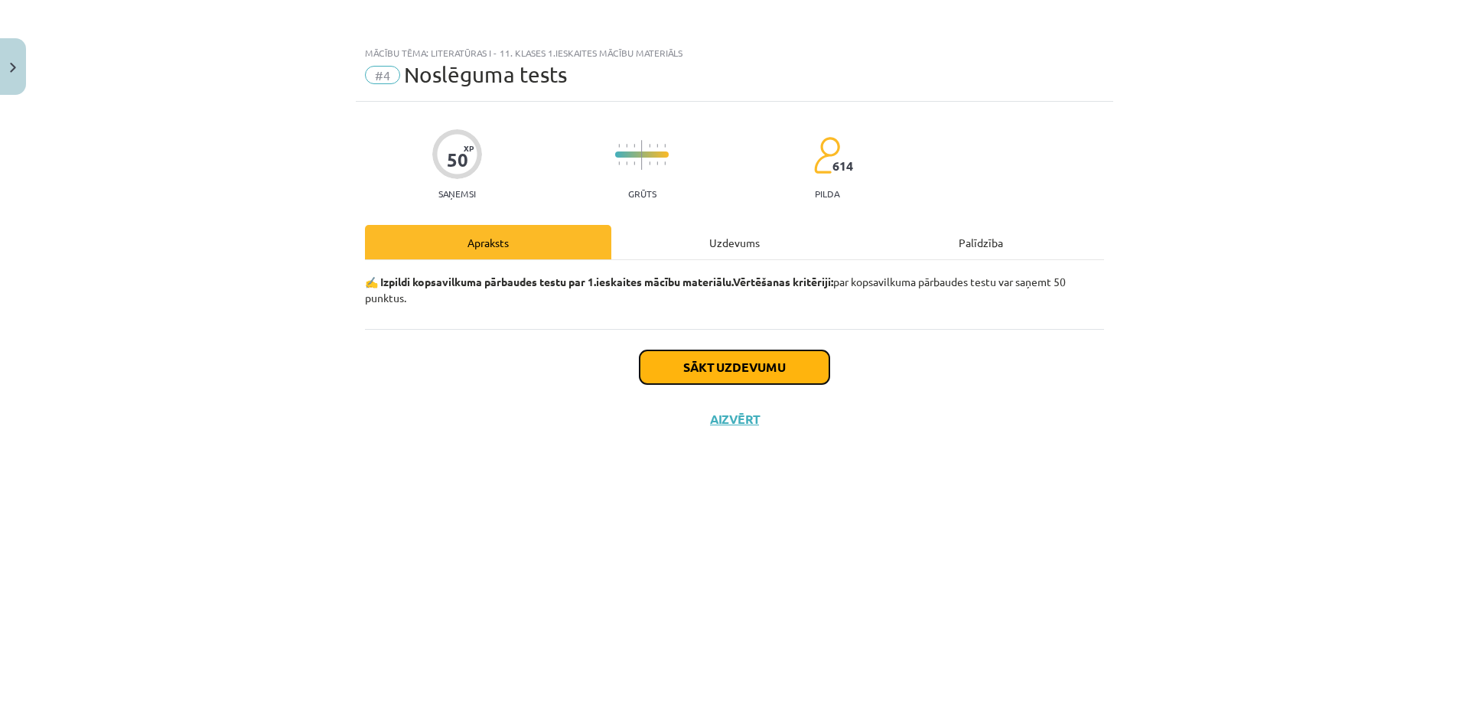
click at [761, 363] on button "Sākt uzdevumu" at bounding box center [734, 367] width 190 height 34
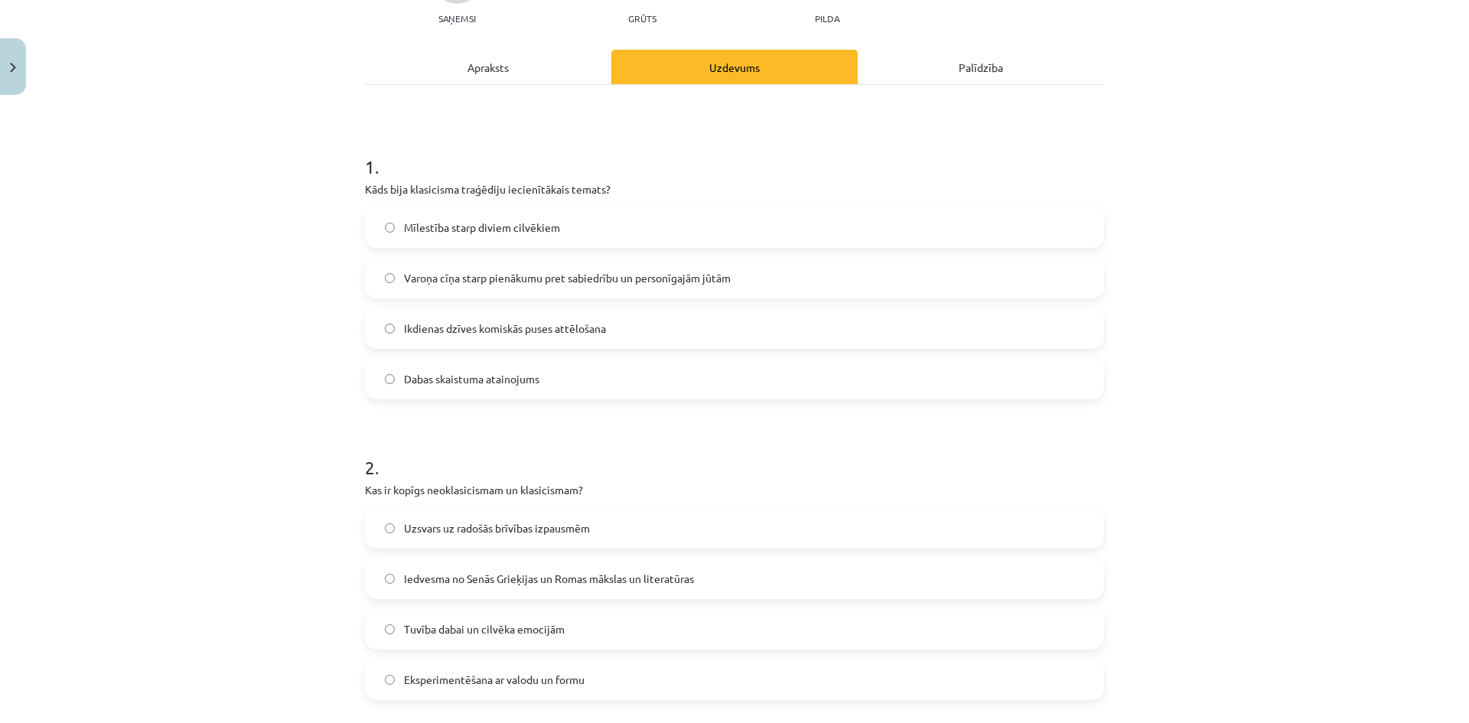
scroll to position [199, 0]
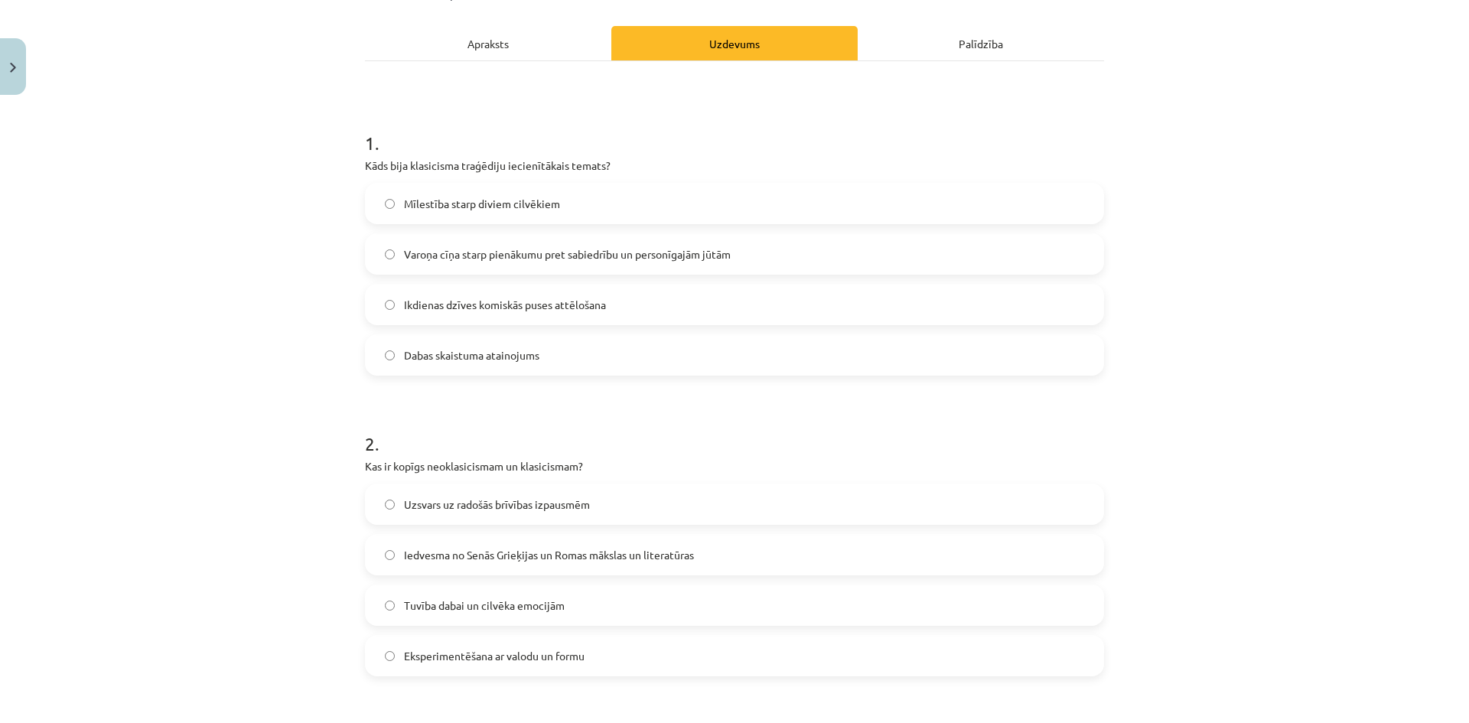
click at [457, 257] on span "Varoņa cīņa starp pienākumu pret sabiedrību un personīgajām jūtām" at bounding box center [567, 254] width 327 height 16
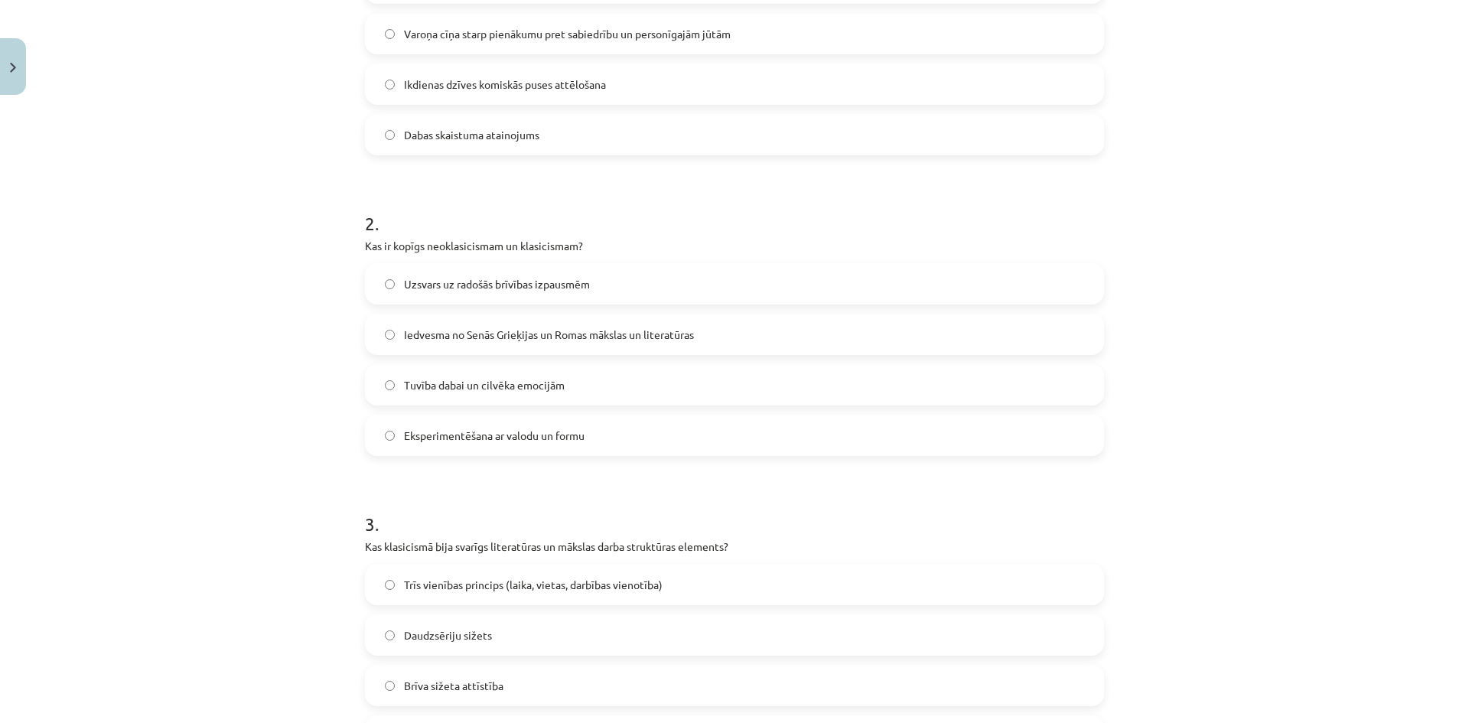
scroll to position [428, 0]
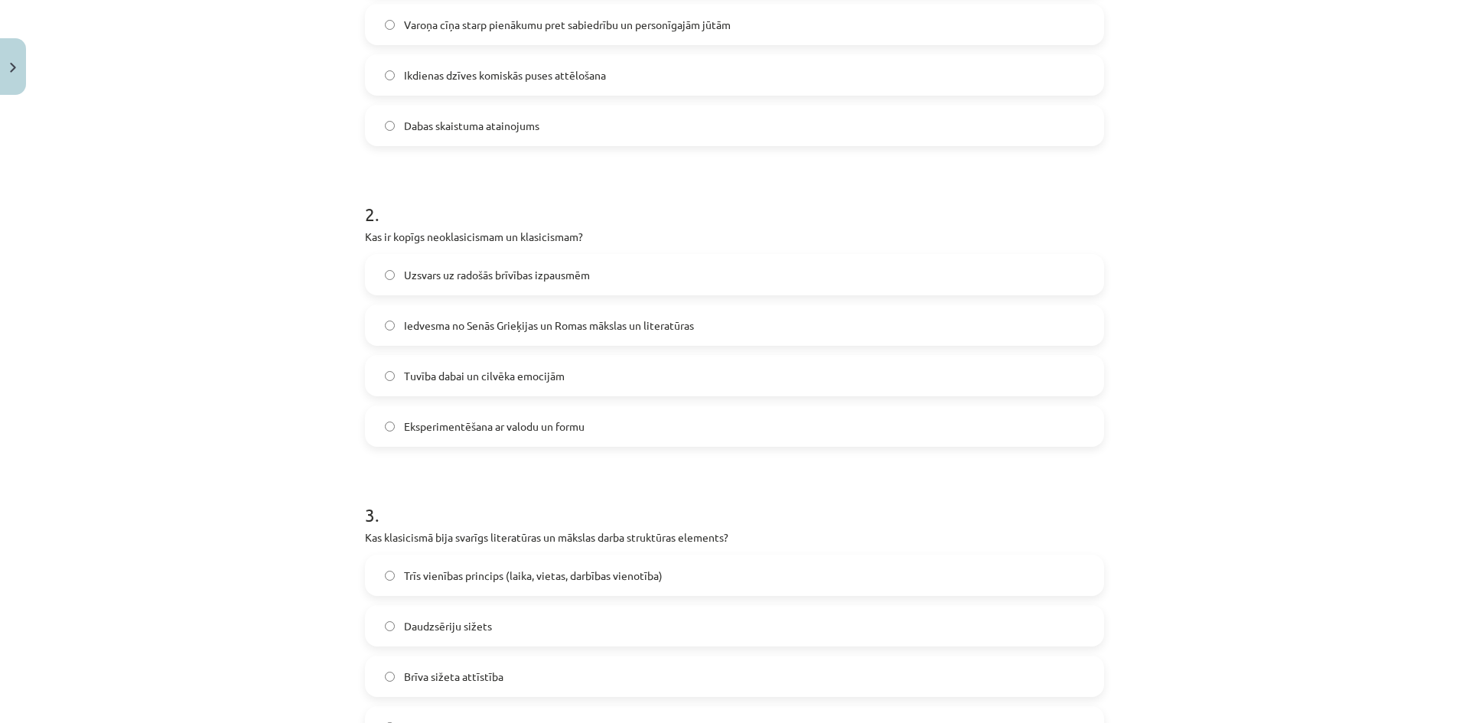
click at [544, 314] on label "Iedvesma no Senās Grieķijas un Romas mākslas un literatūras" at bounding box center [734, 325] width 736 height 38
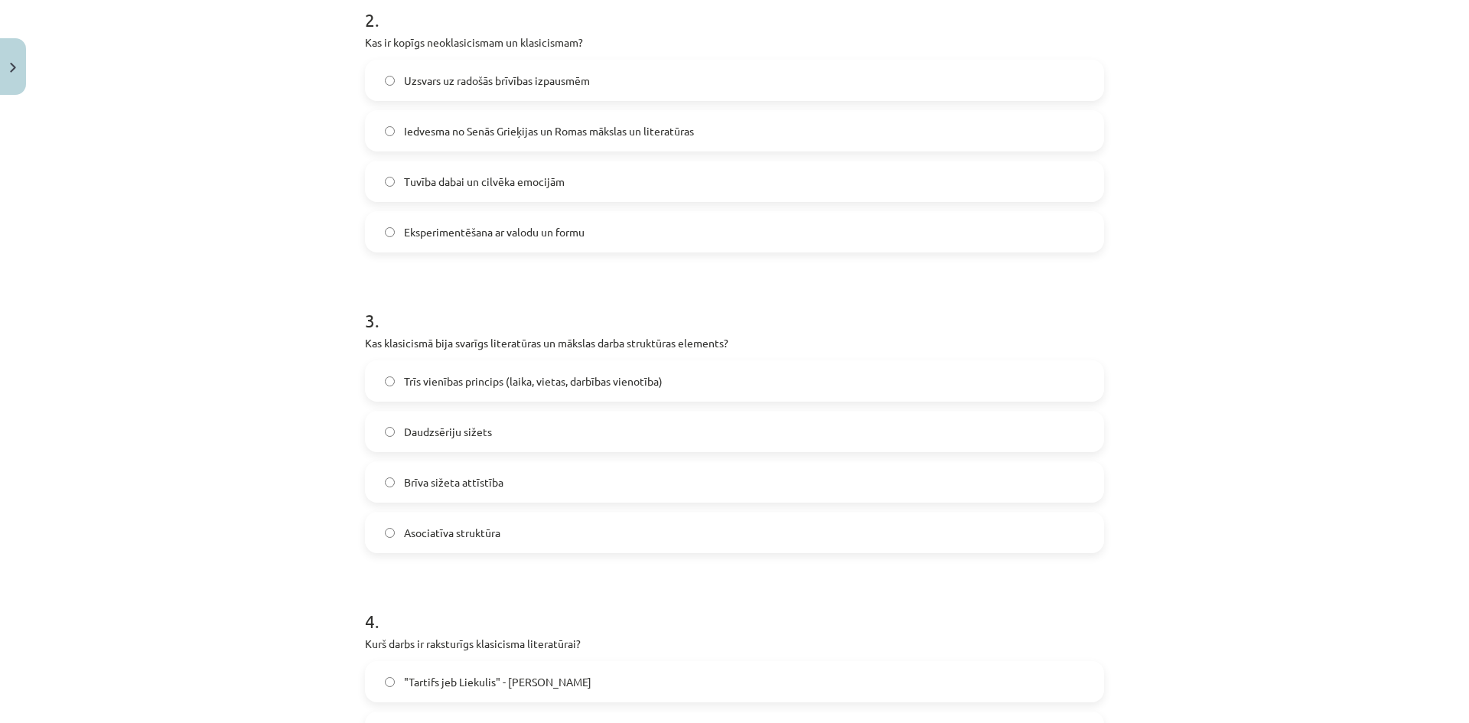
scroll to position [658, 0]
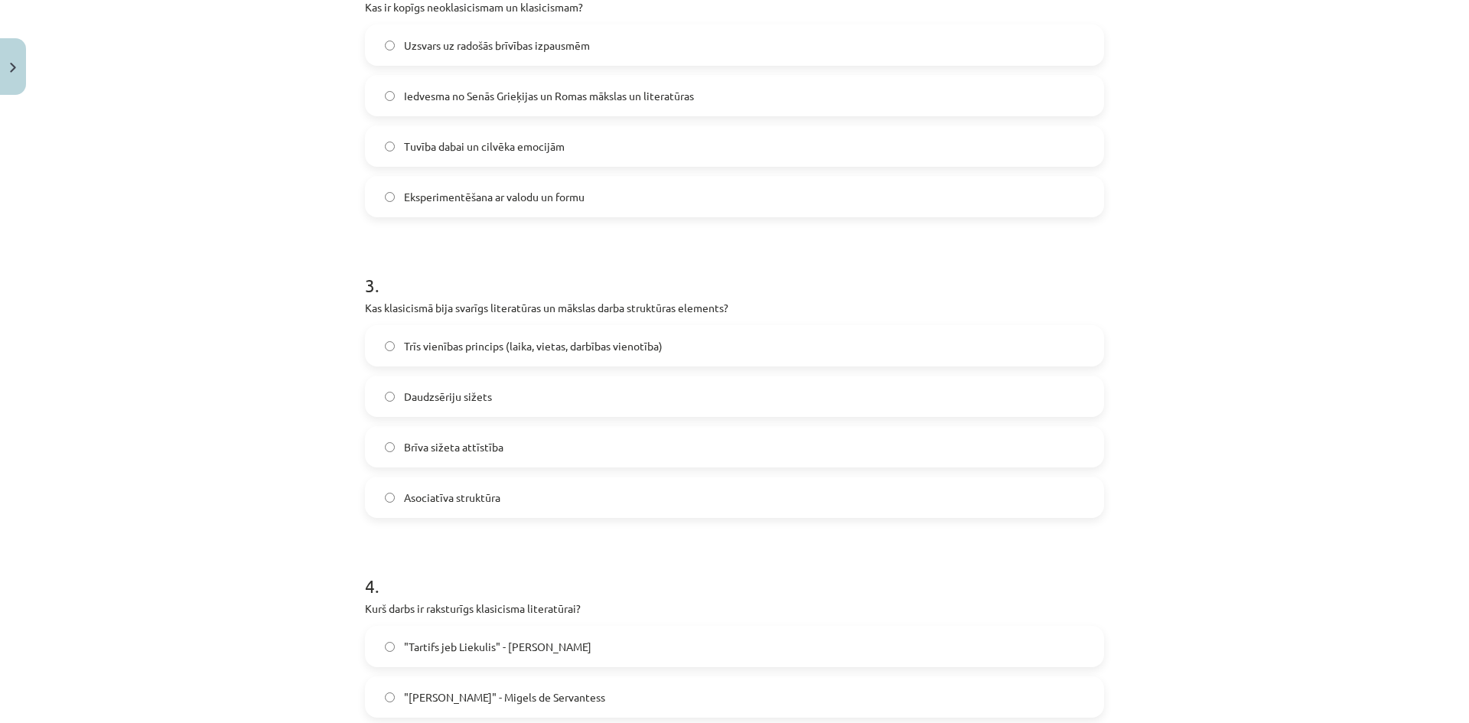
click at [461, 336] on label "Trīs vienības princips (laika, vietas, darbības vienotība)" at bounding box center [734, 346] width 736 height 38
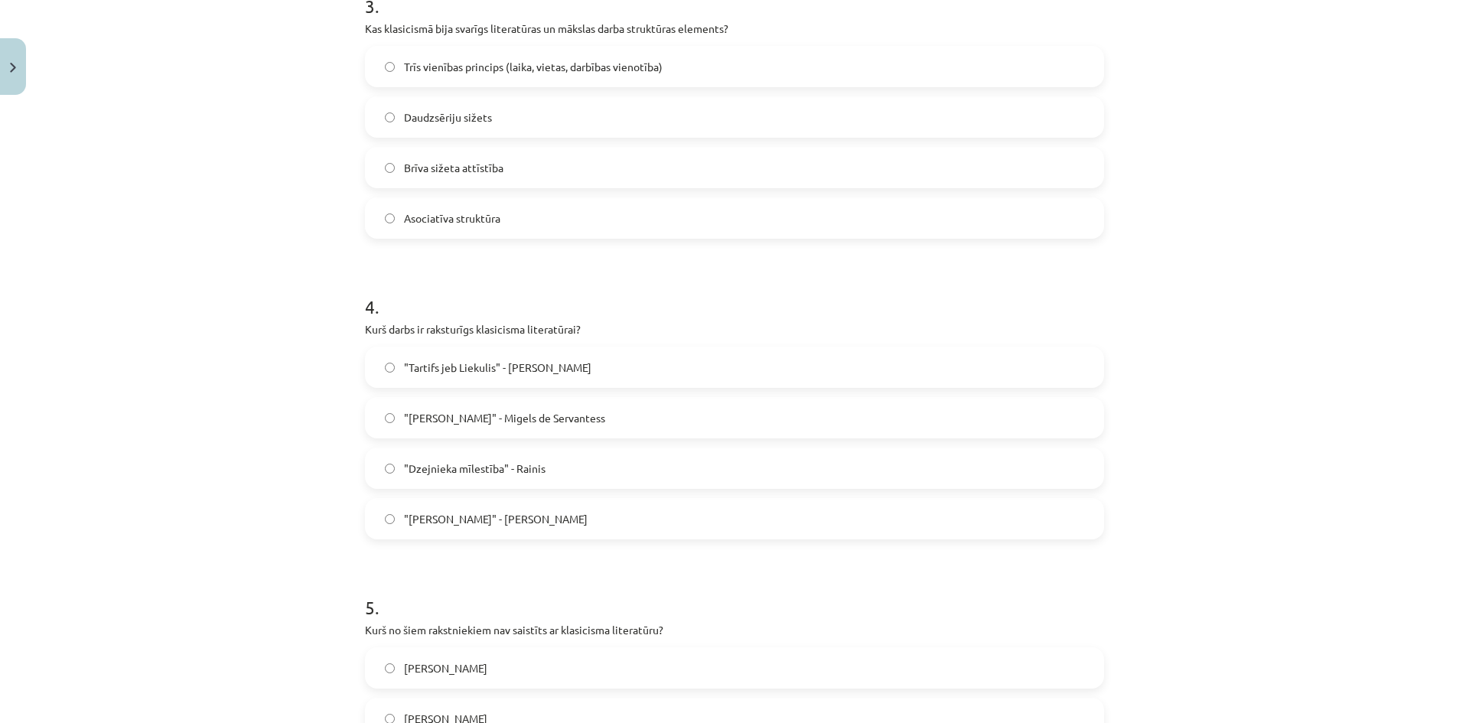
scroll to position [964, 0]
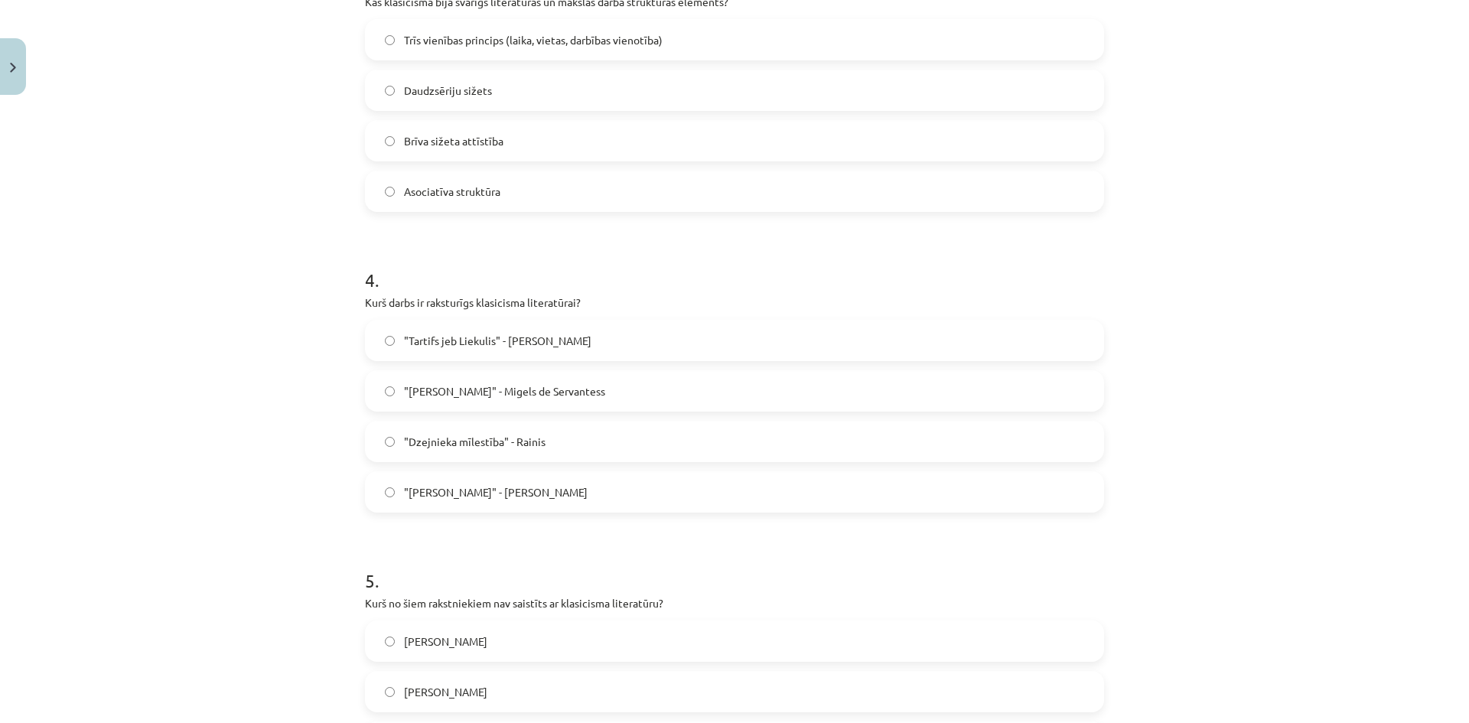
click at [478, 329] on label ""Tartifs jeb Liekulis" - [PERSON_NAME]" at bounding box center [734, 340] width 736 height 38
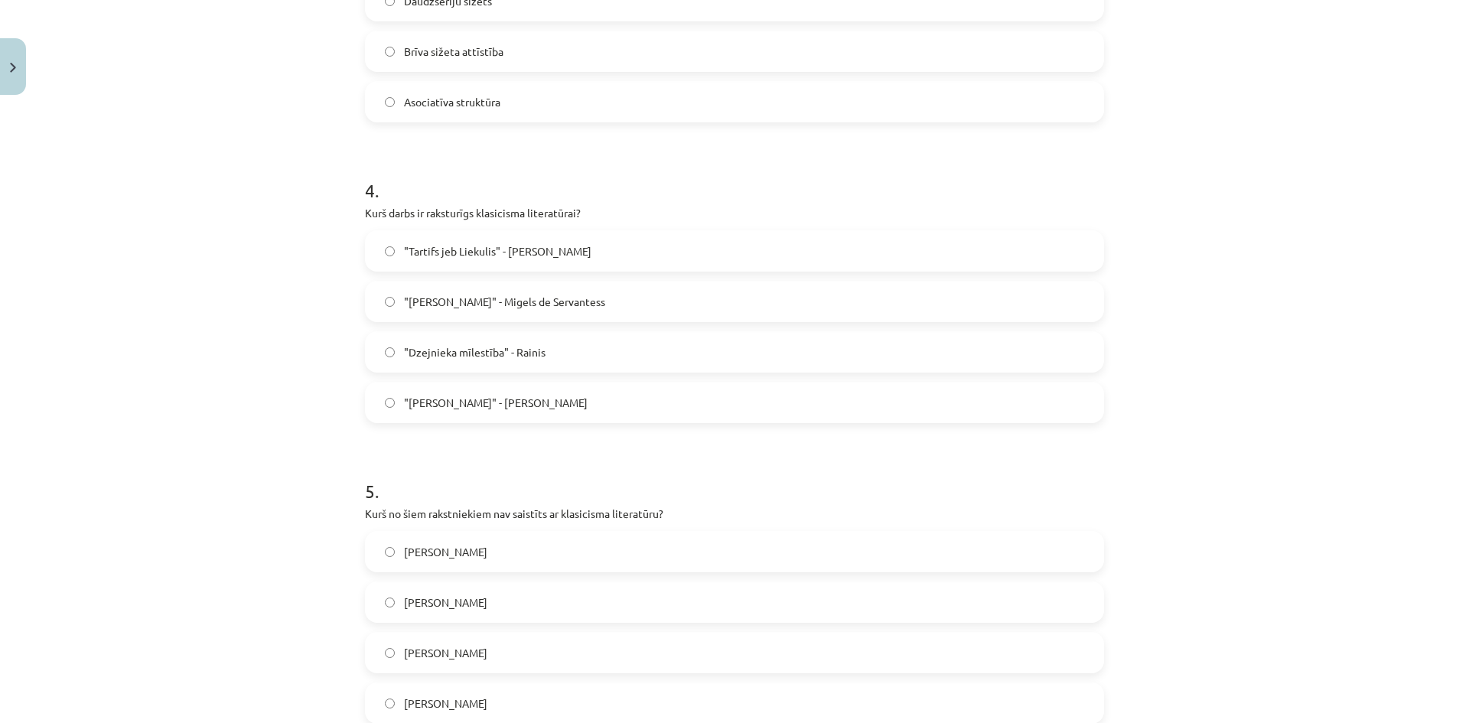
scroll to position [1270, 0]
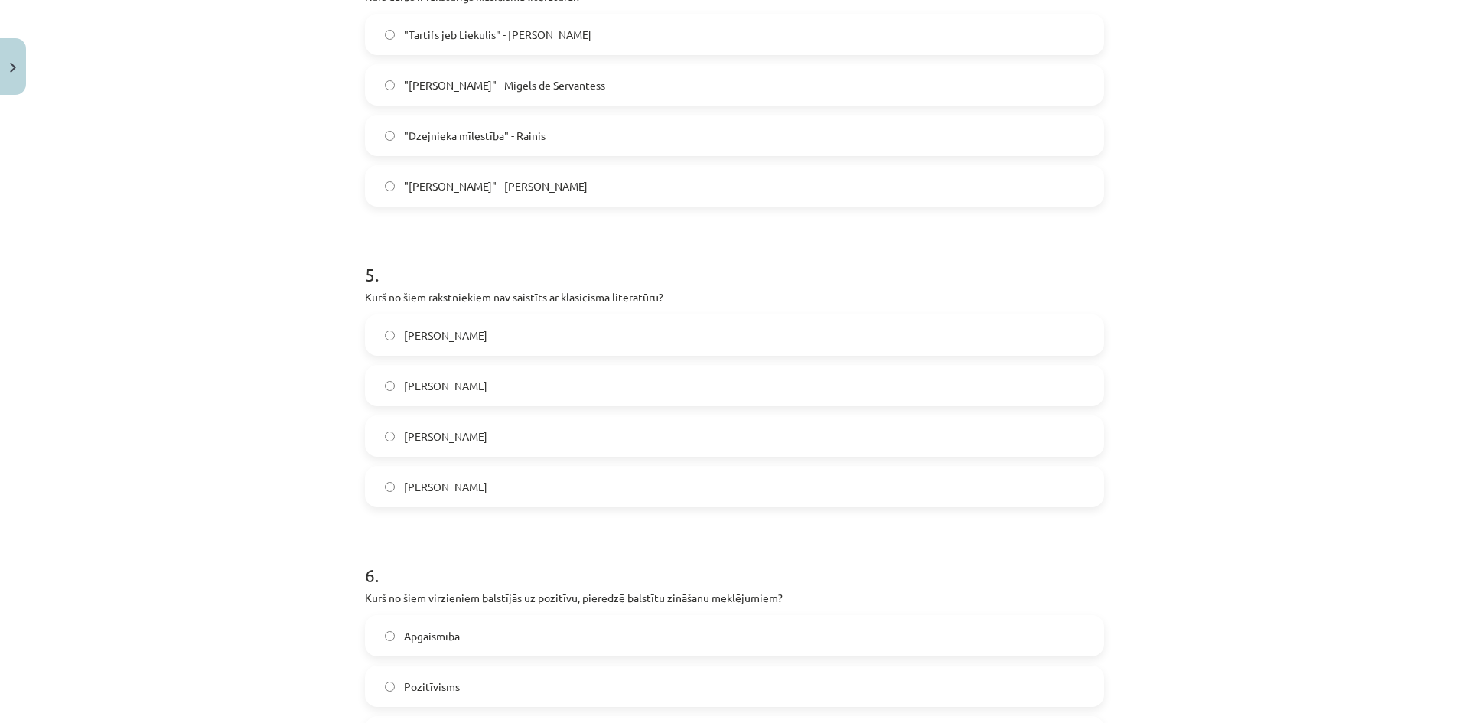
click at [503, 370] on label "[PERSON_NAME]" at bounding box center [734, 385] width 736 height 38
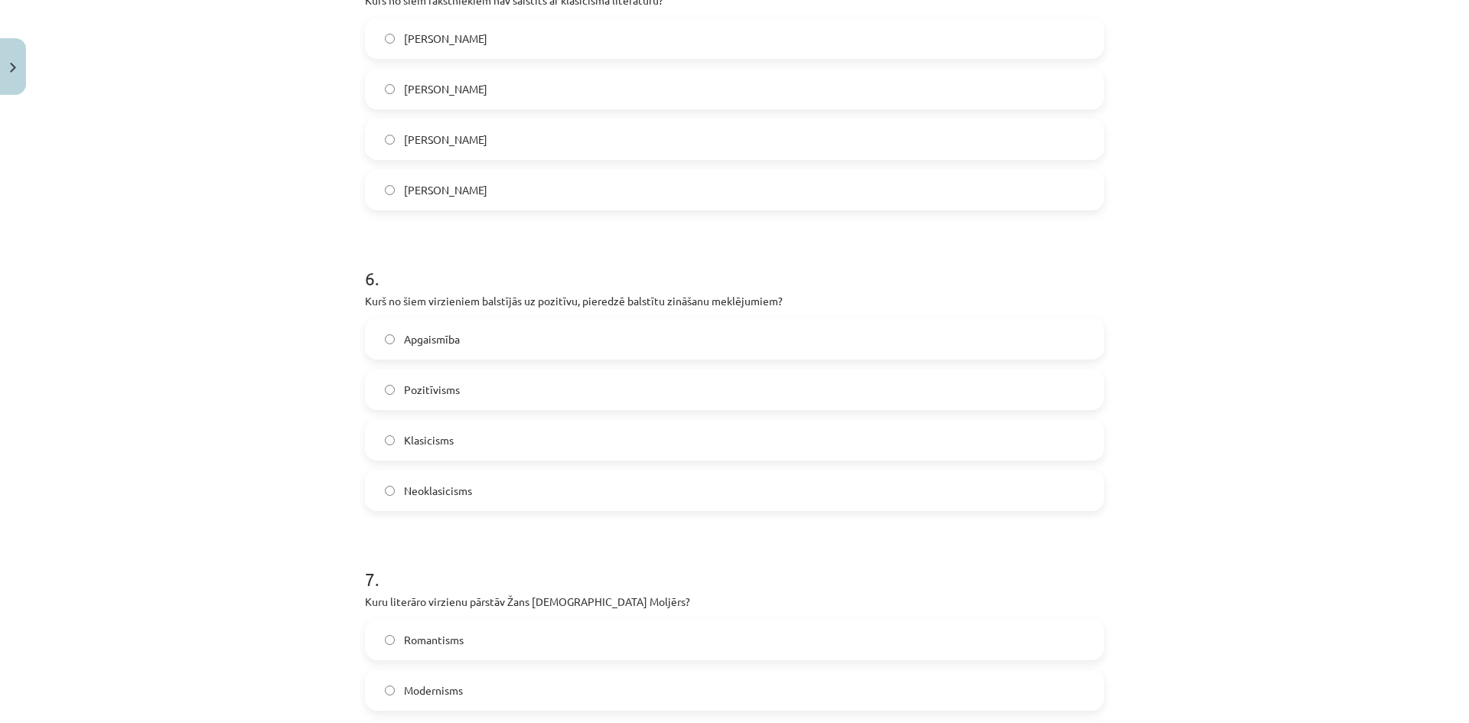
scroll to position [1576, 0]
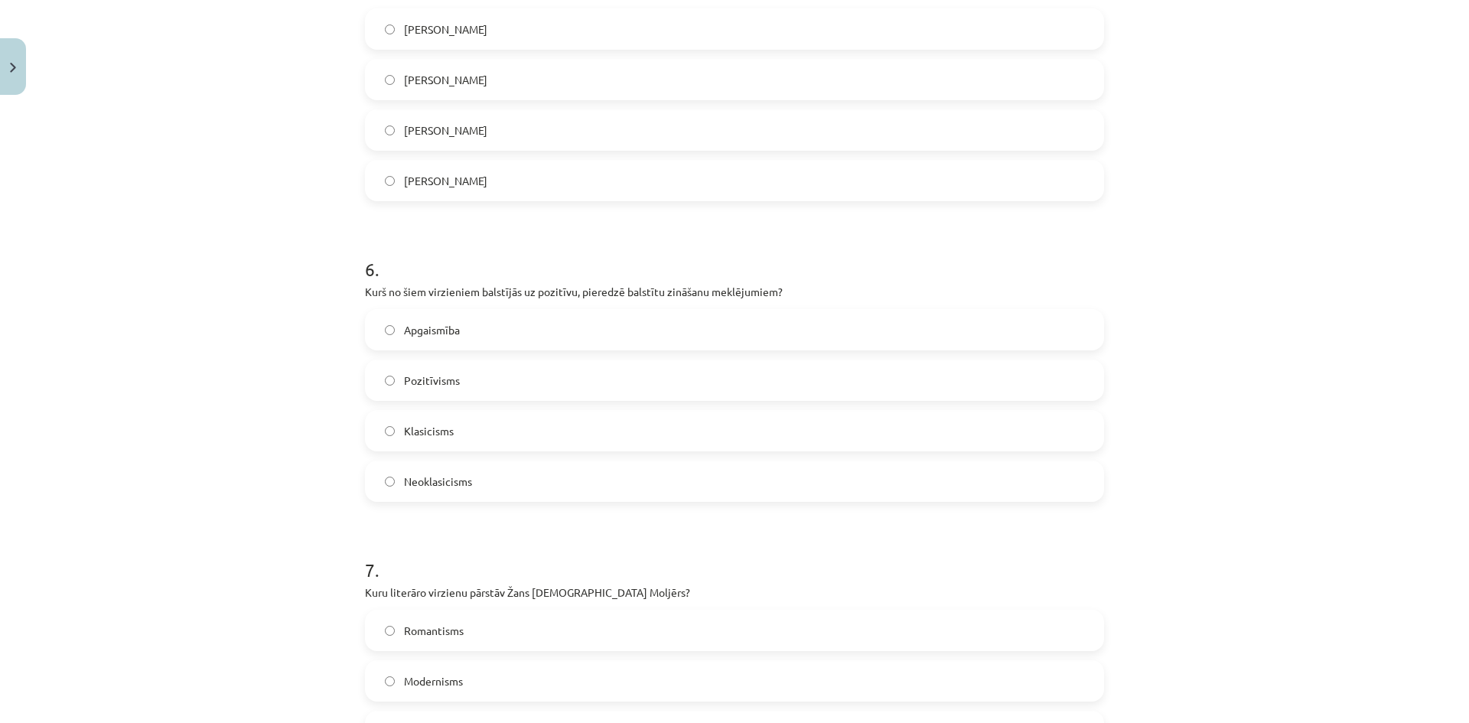
click at [454, 329] on span "Apgaismība" at bounding box center [432, 330] width 56 height 16
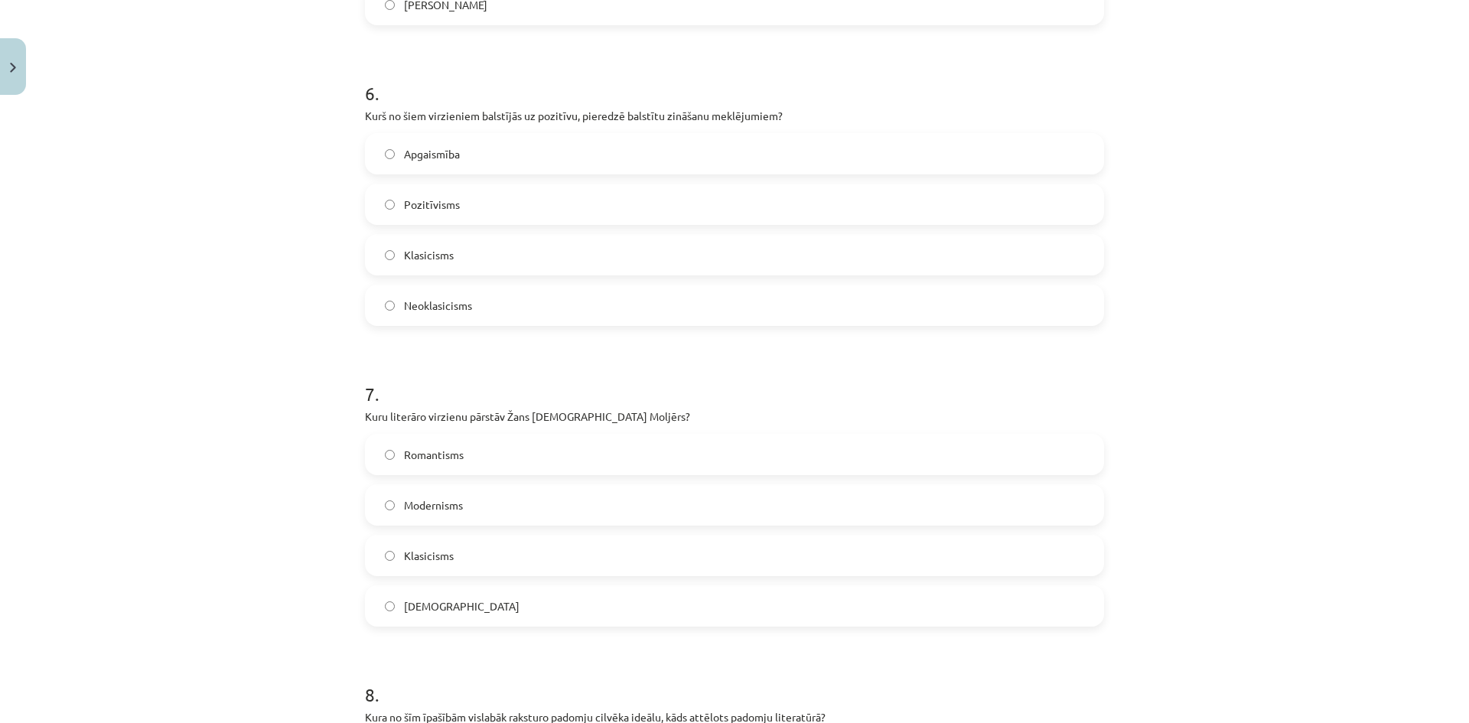
scroll to position [1805, 0]
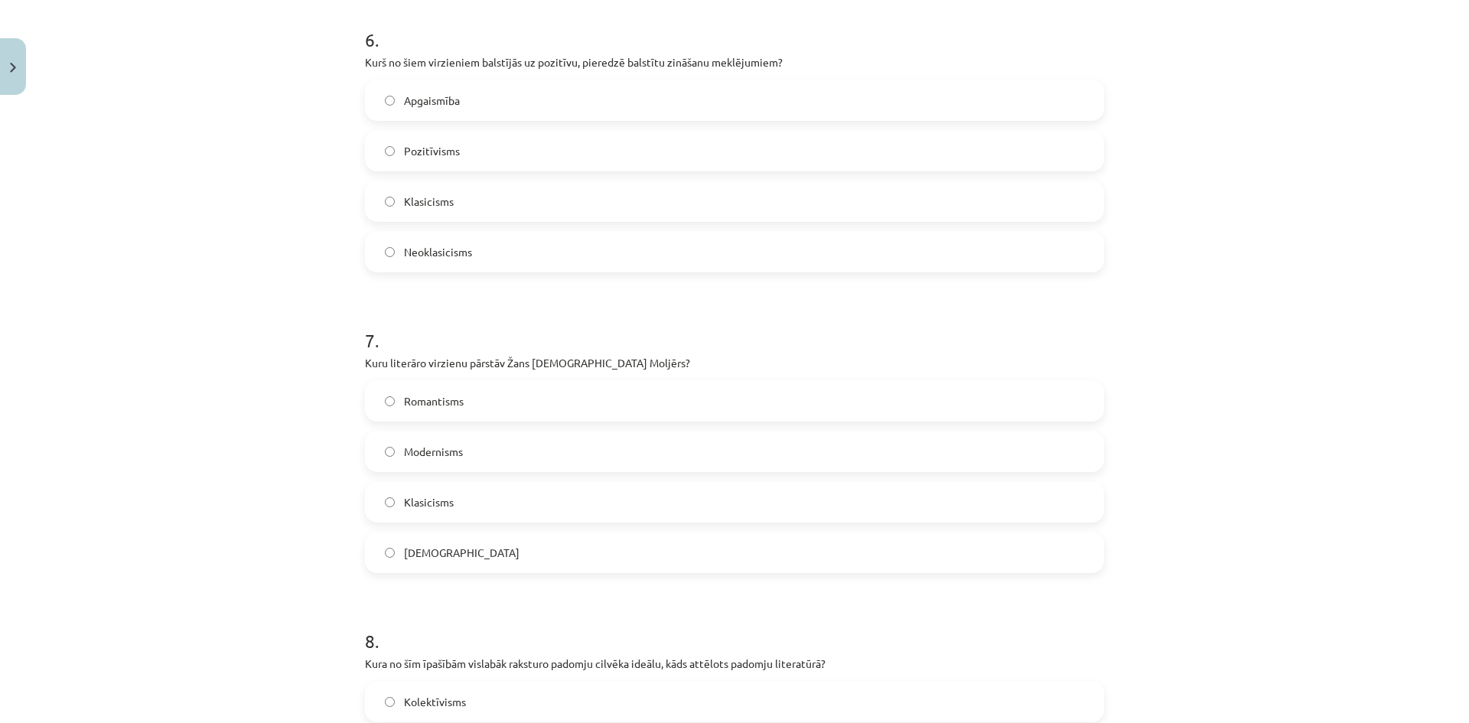
click at [492, 506] on label "Klasicisms" at bounding box center [734, 502] width 736 height 38
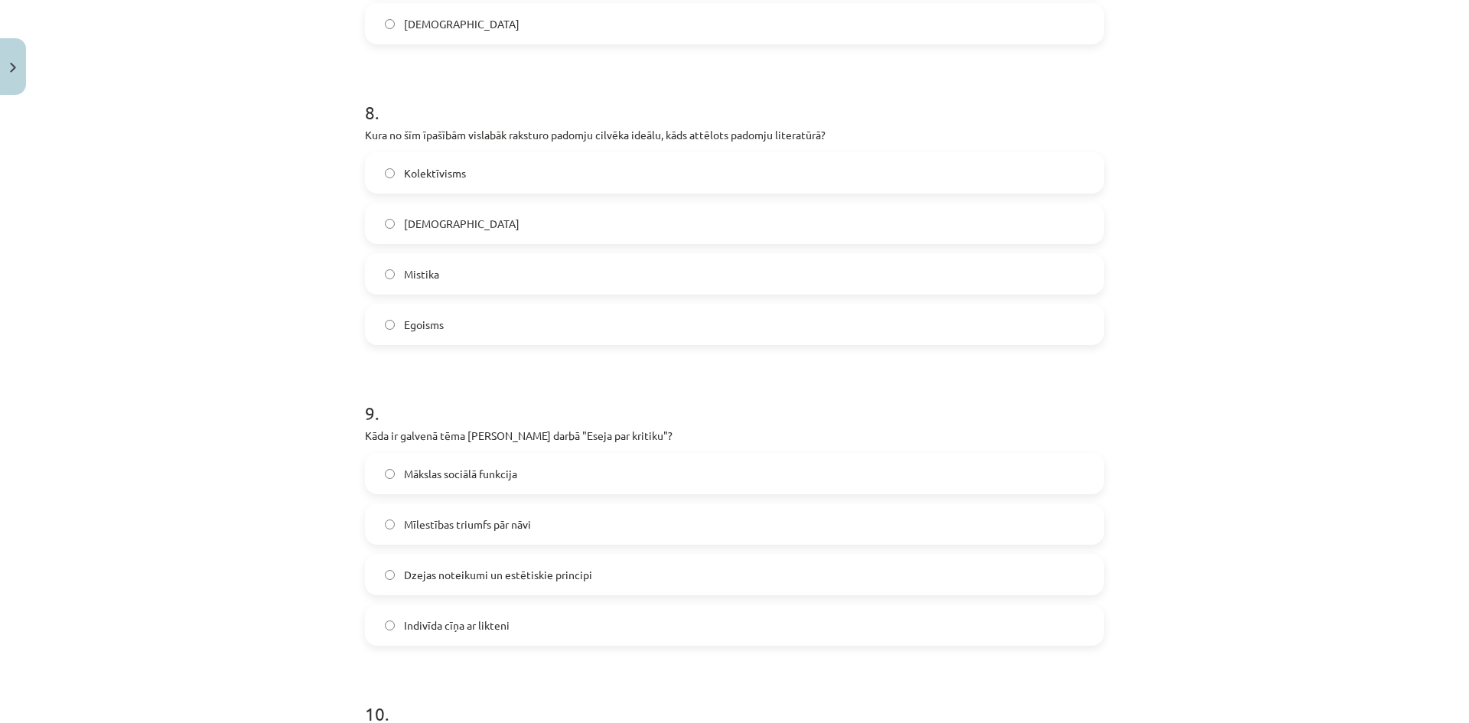
scroll to position [2341, 0]
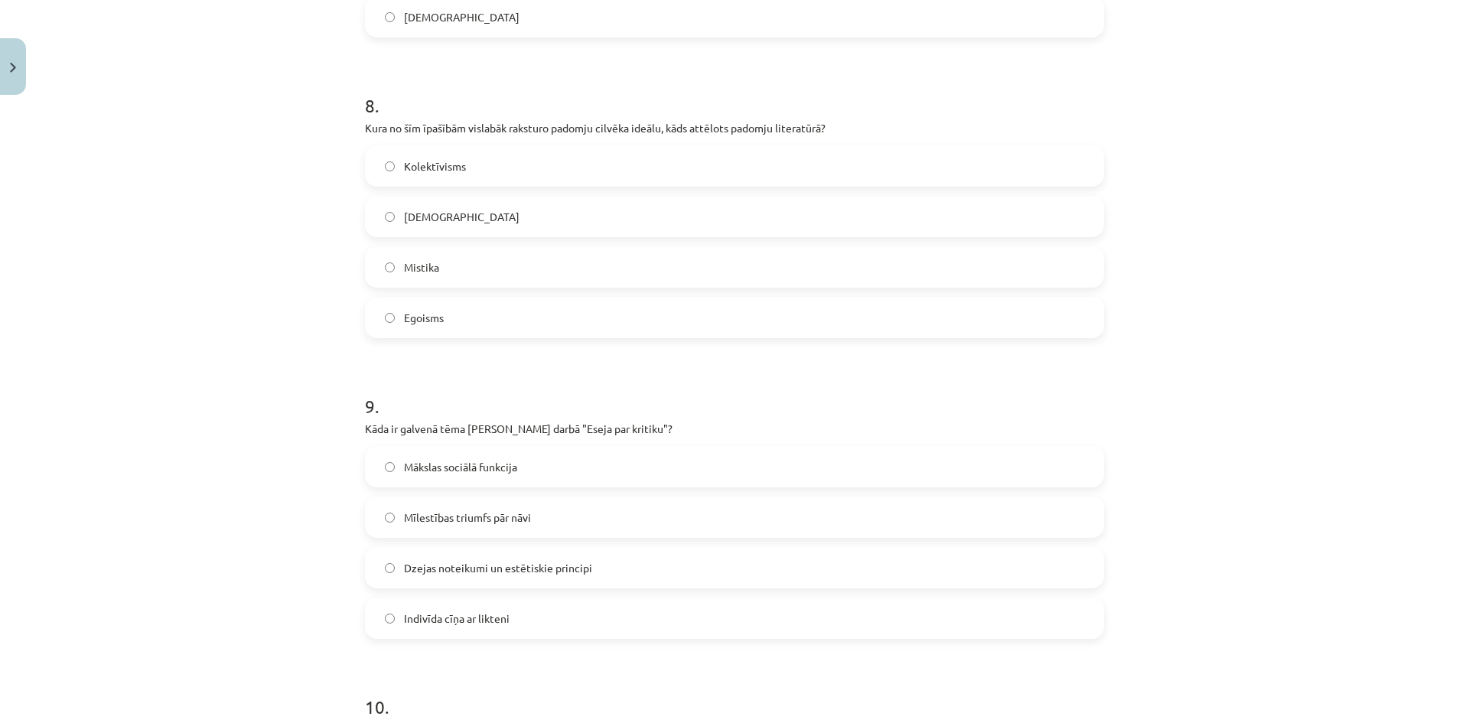
click at [480, 158] on label "Kolektīvisms" at bounding box center [734, 166] width 736 height 38
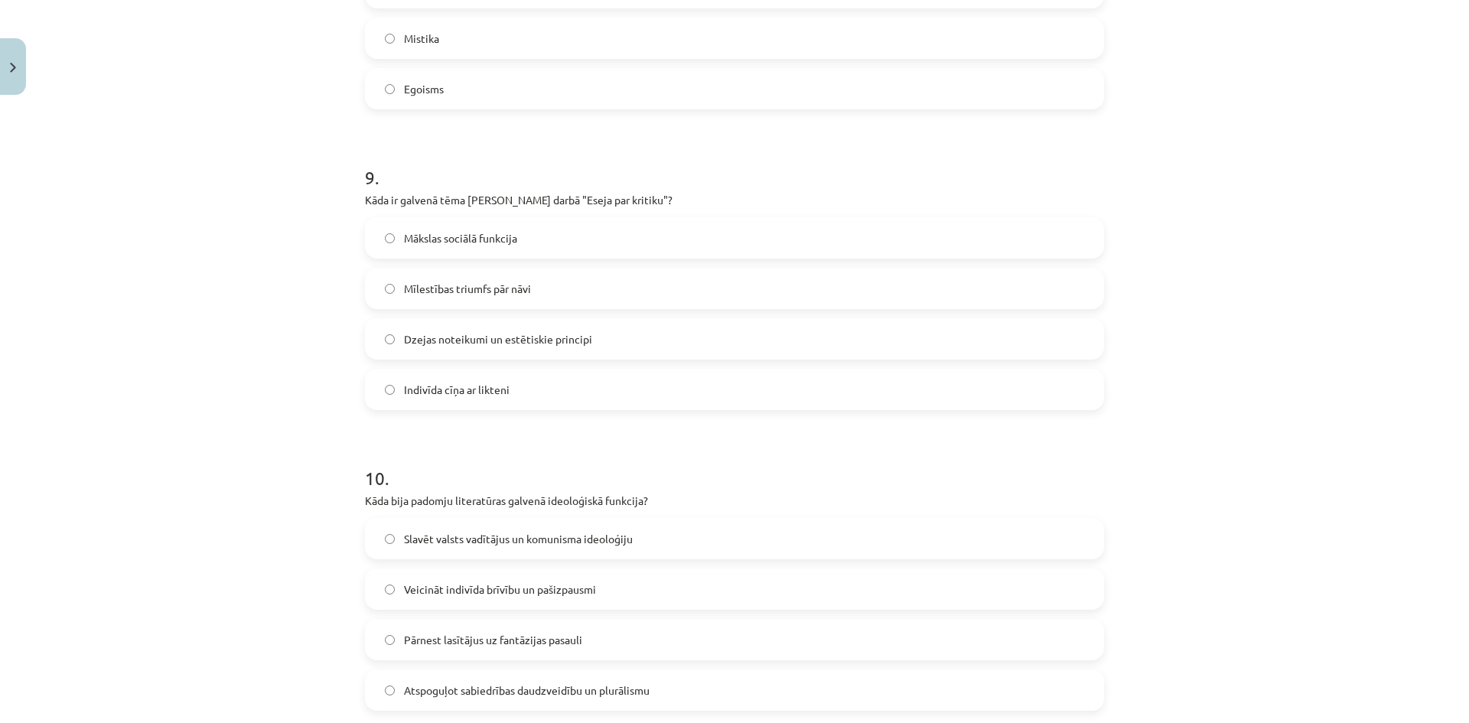
scroll to position [2570, 0]
click at [545, 343] on span "Dzejas noteikumi un estētiskie principi" at bounding box center [498, 338] width 188 height 16
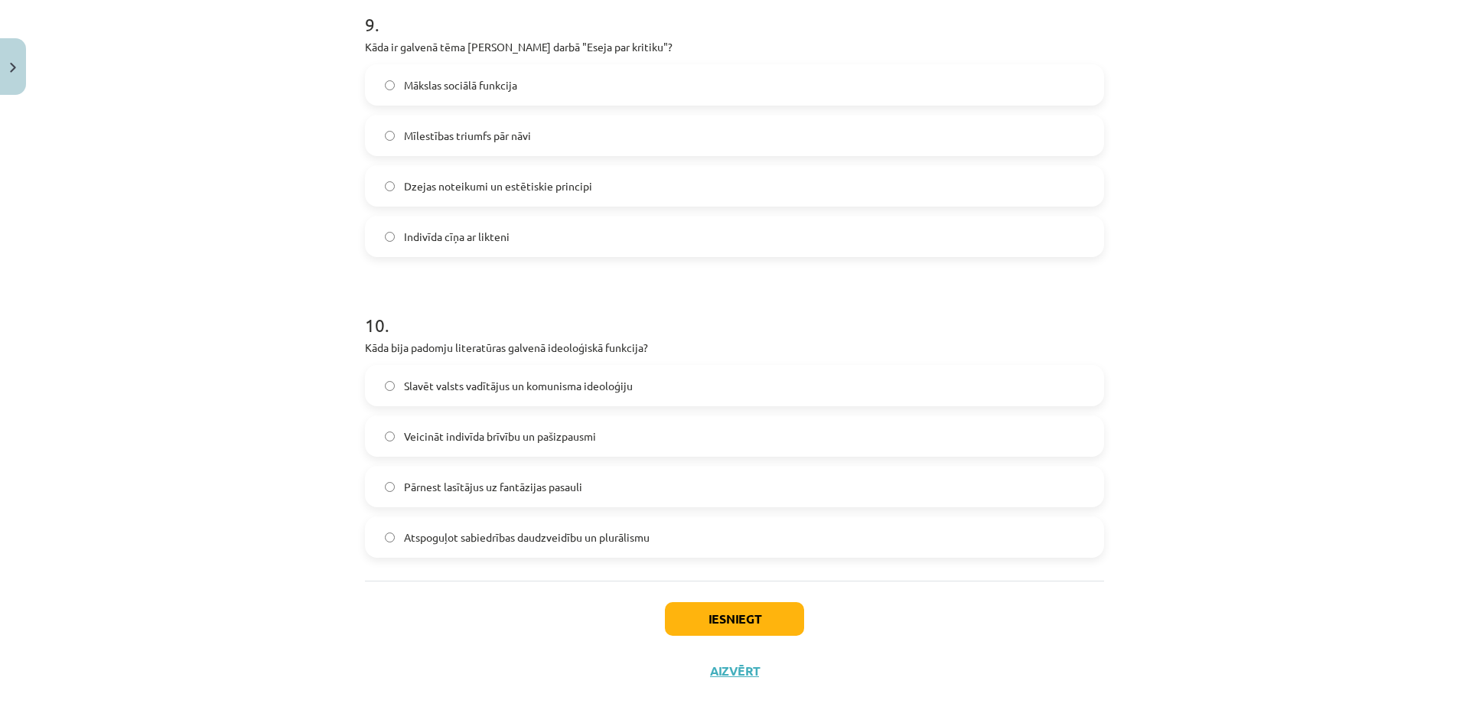
scroll to position [2735, 0]
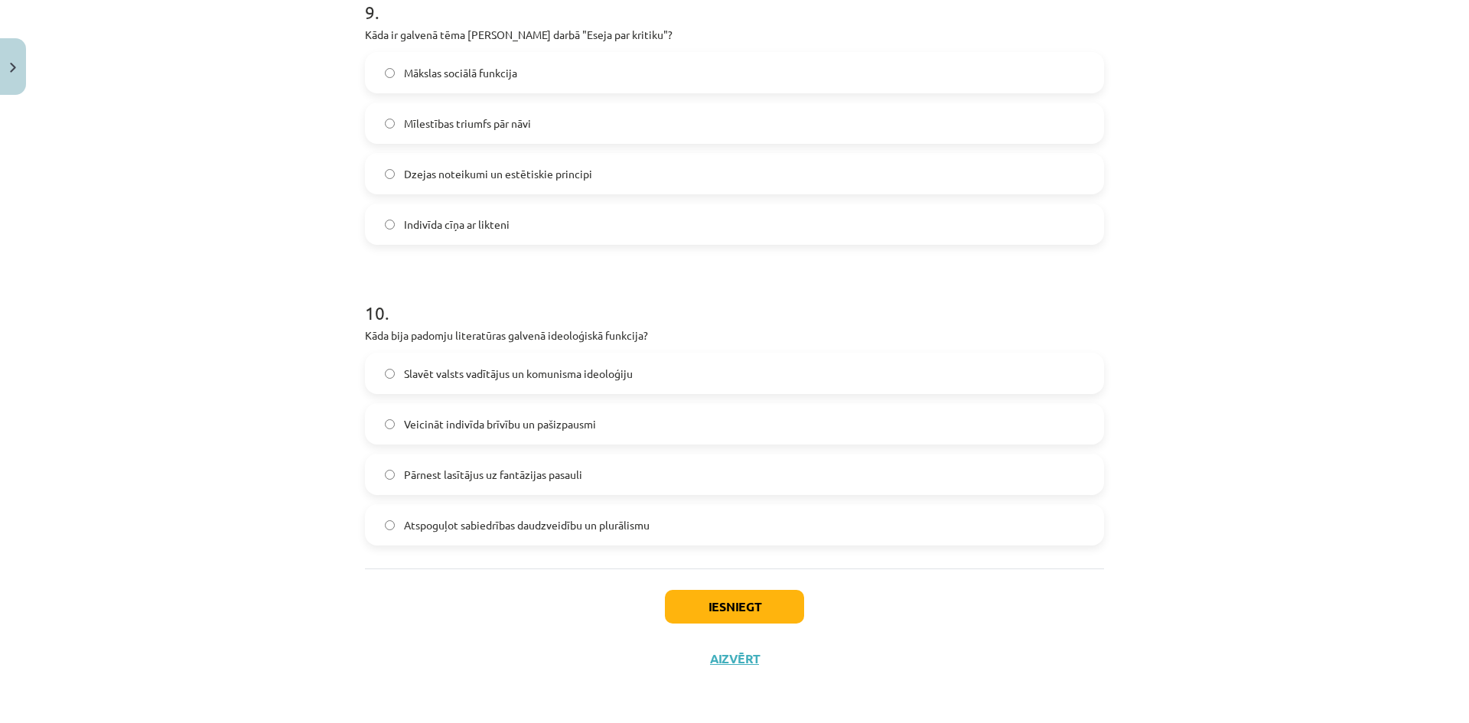
click at [526, 369] on span "Slavēt valsts vadītājus un komunisma ideoloģiju" at bounding box center [518, 374] width 229 height 16
click at [693, 609] on button "Iesniegt" at bounding box center [734, 607] width 139 height 34
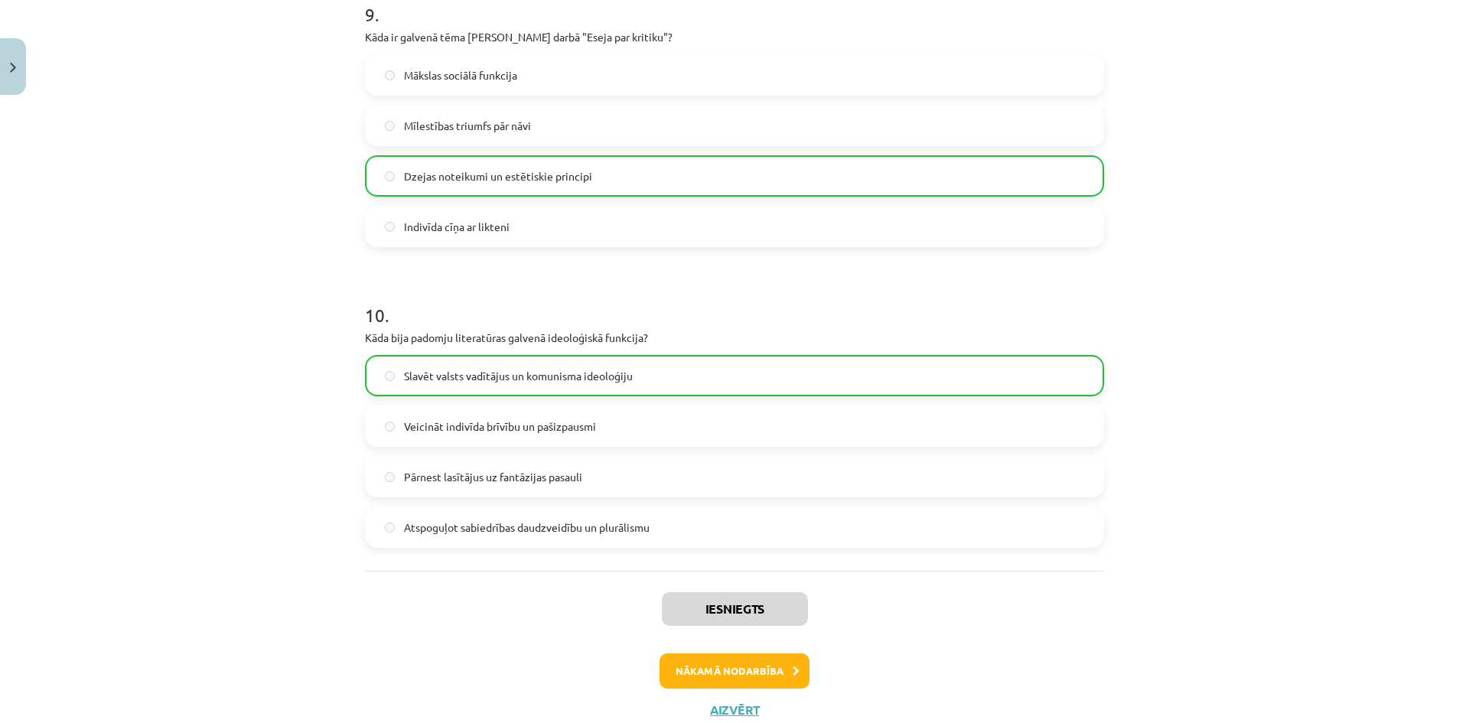
scroll to position [2784, 0]
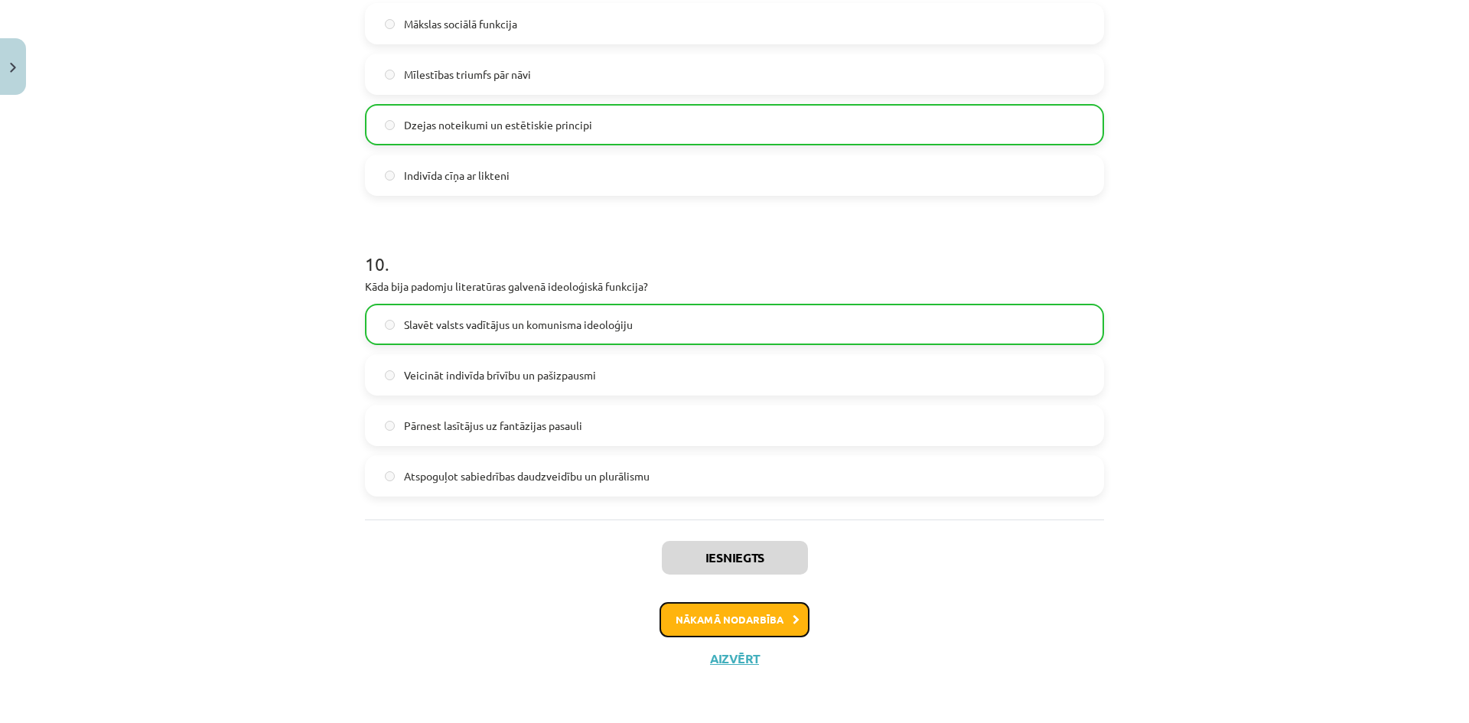
click at [692, 623] on button "Nākamā nodarbība" at bounding box center [734, 619] width 150 height 35
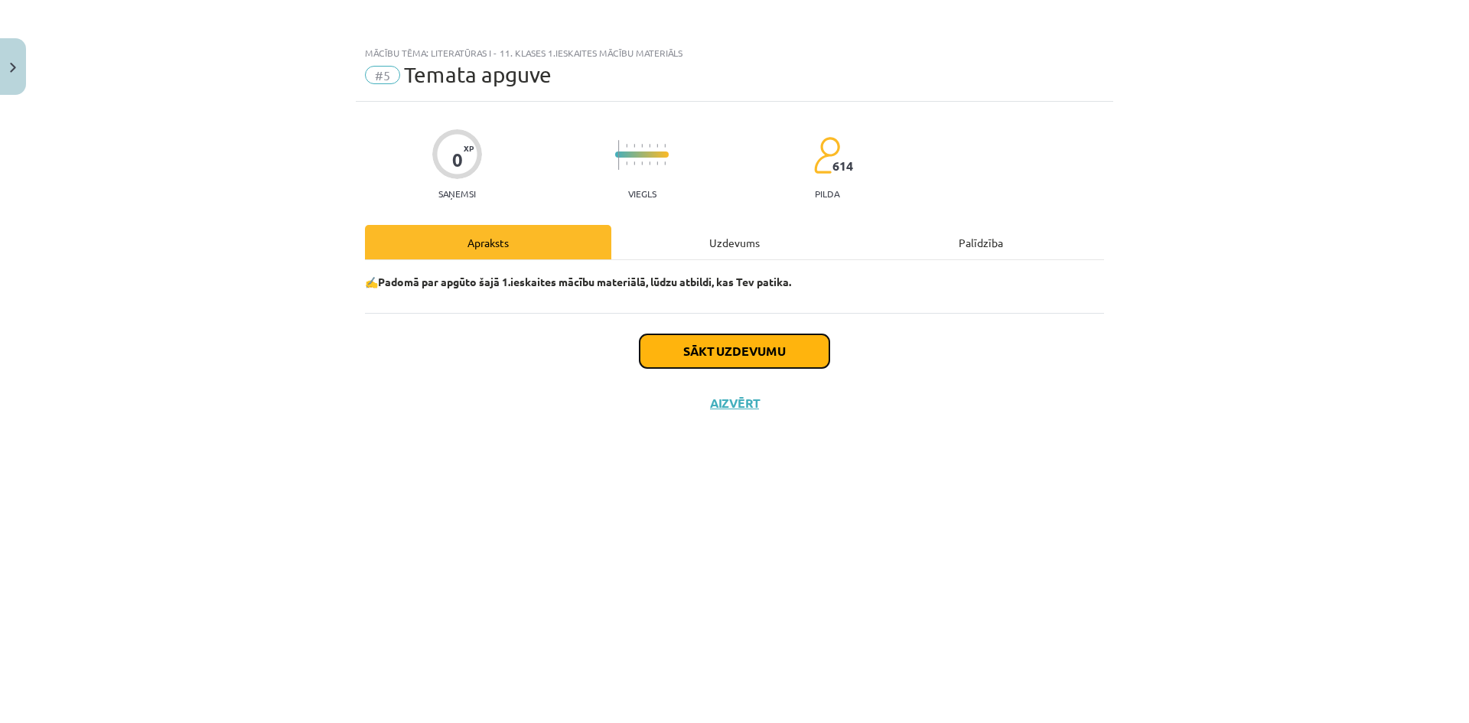
click at [707, 350] on button "Sākt uzdevumu" at bounding box center [734, 351] width 190 height 34
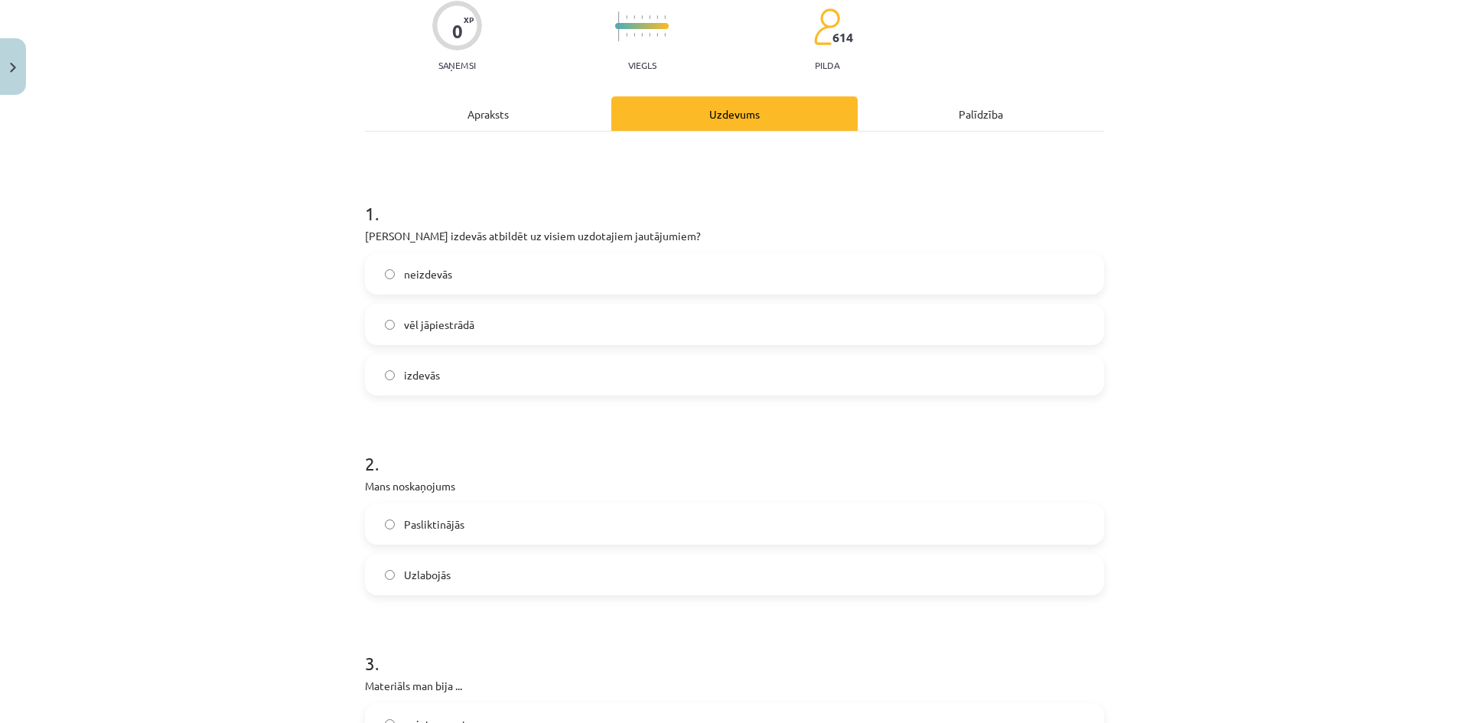
scroll to position [153, 0]
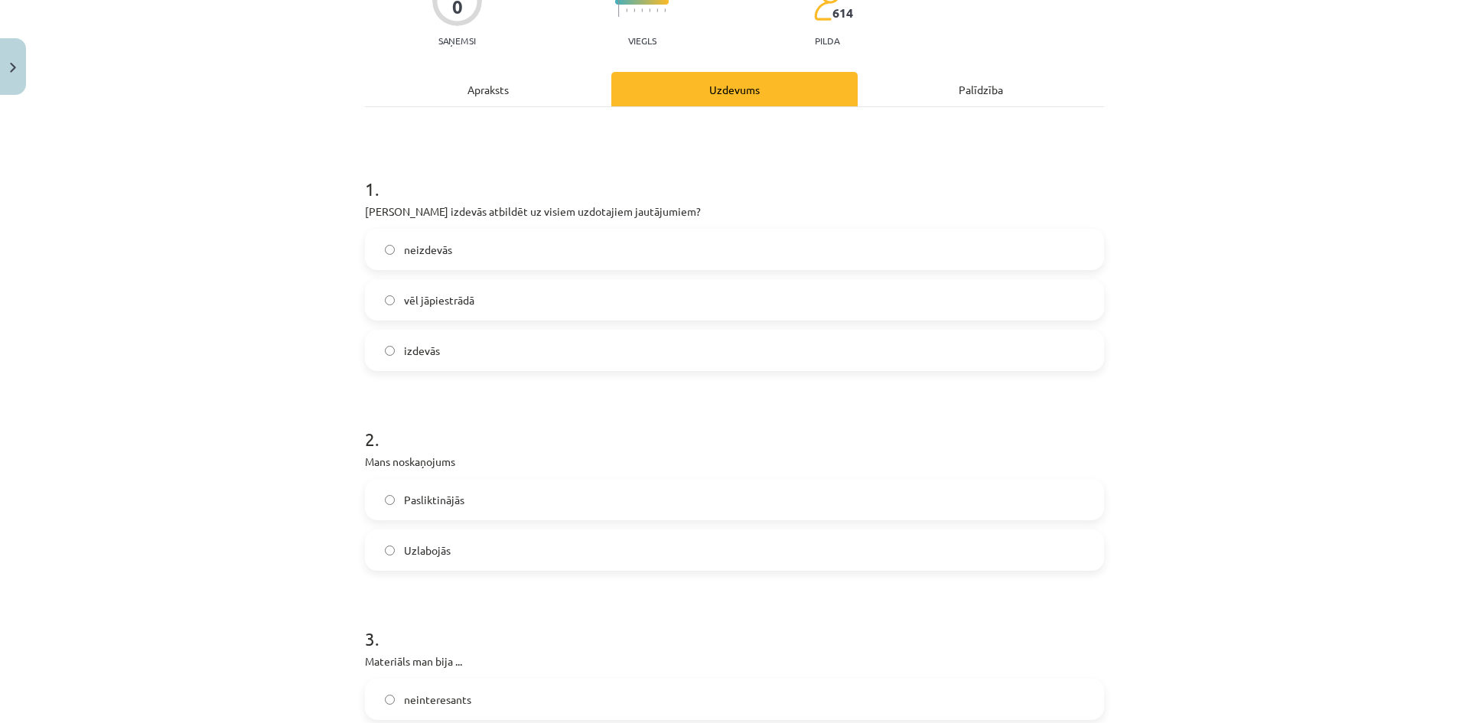
click at [531, 353] on label "izdevās" at bounding box center [734, 350] width 736 height 38
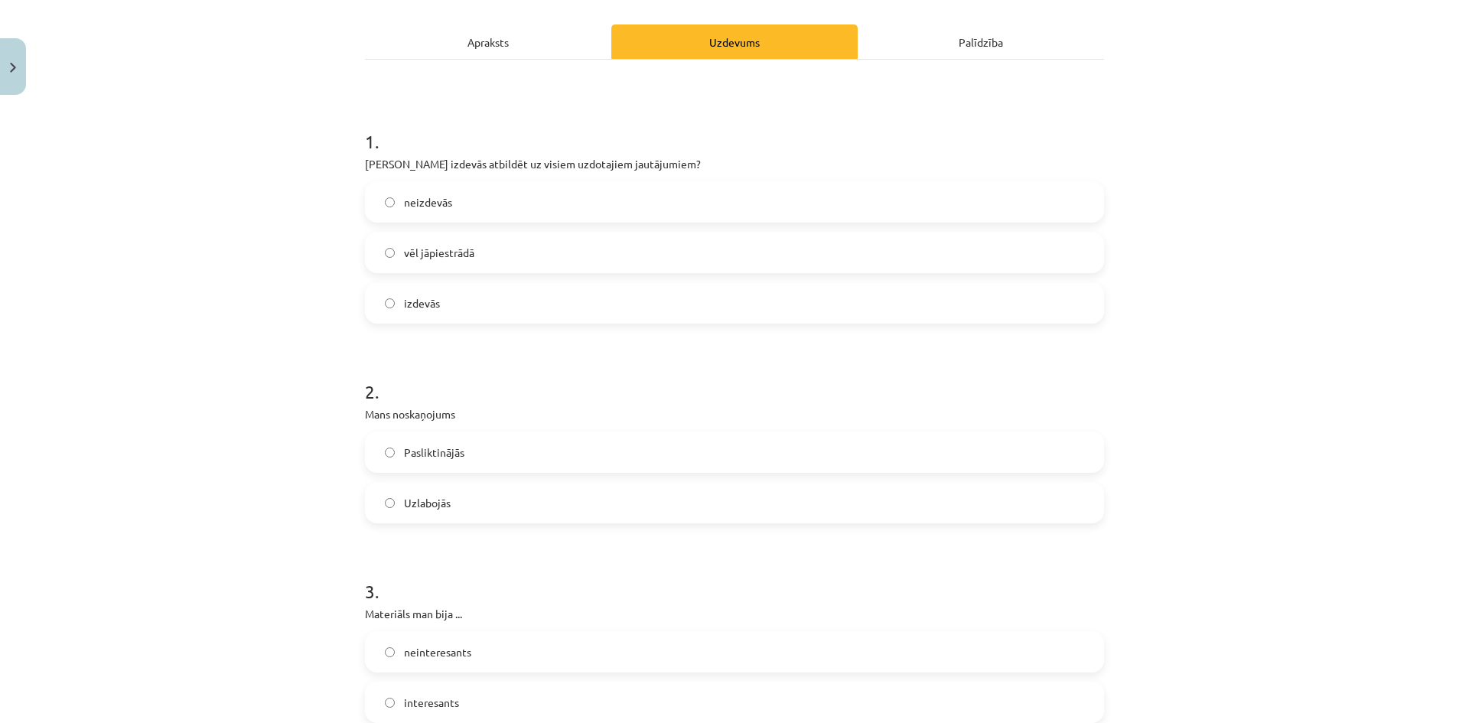
scroll to position [382, 0]
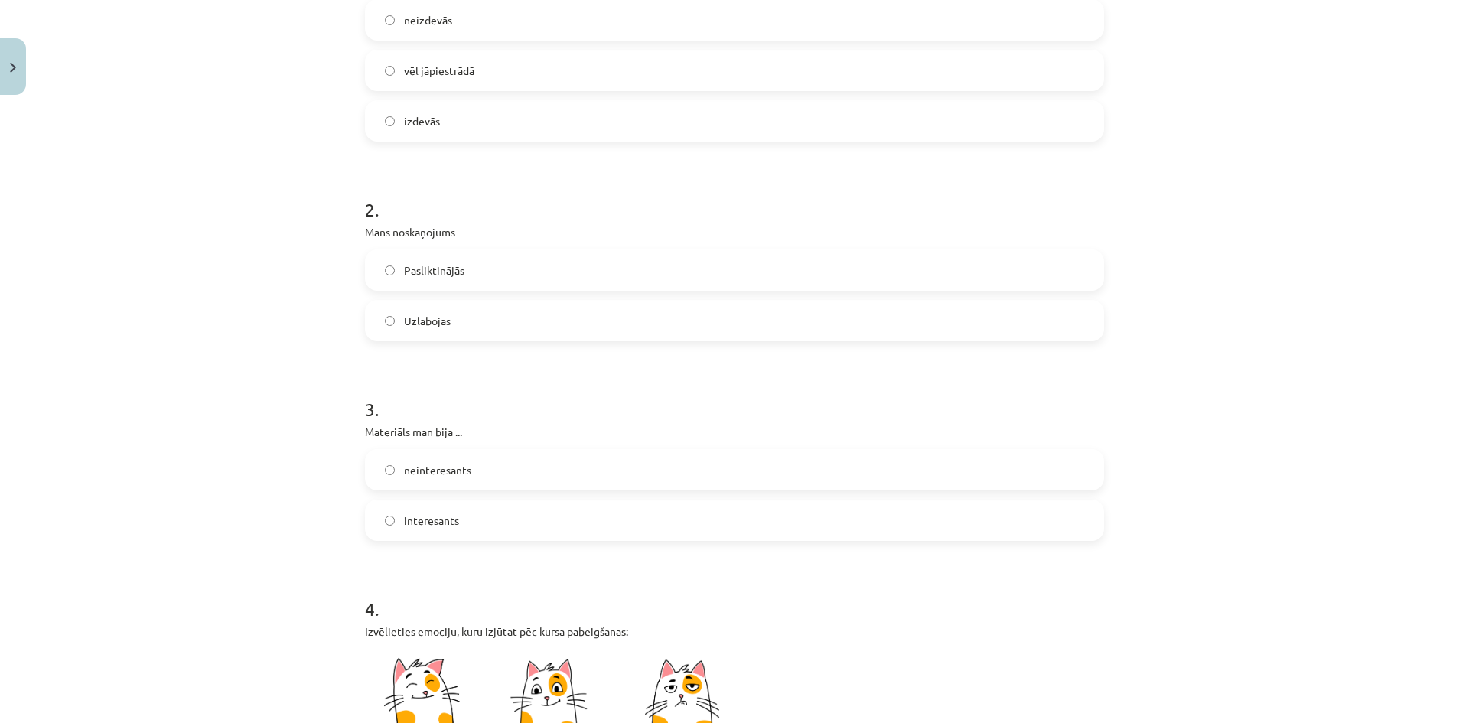
click at [527, 318] on label "Uzlabojās" at bounding box center [734, 320] width 736 height 38
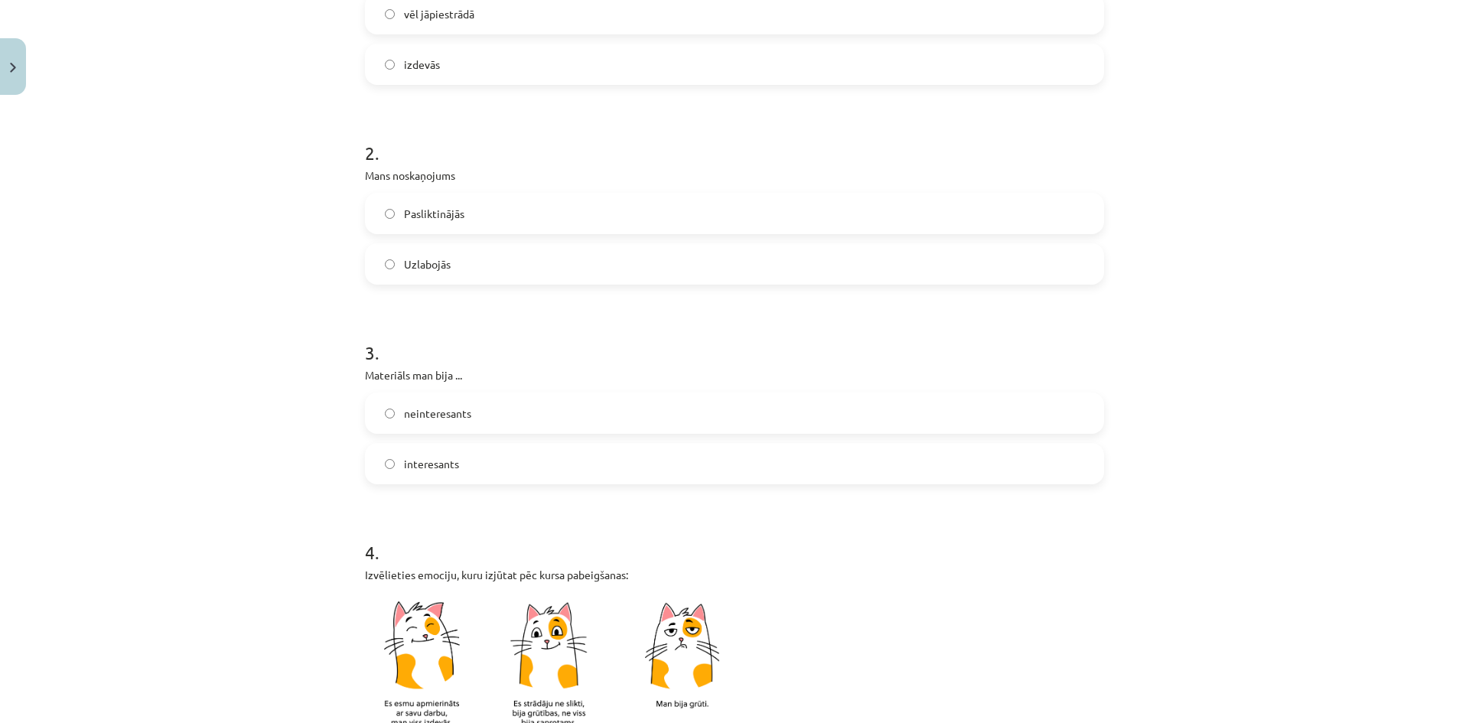
scroll to position [535, 0]
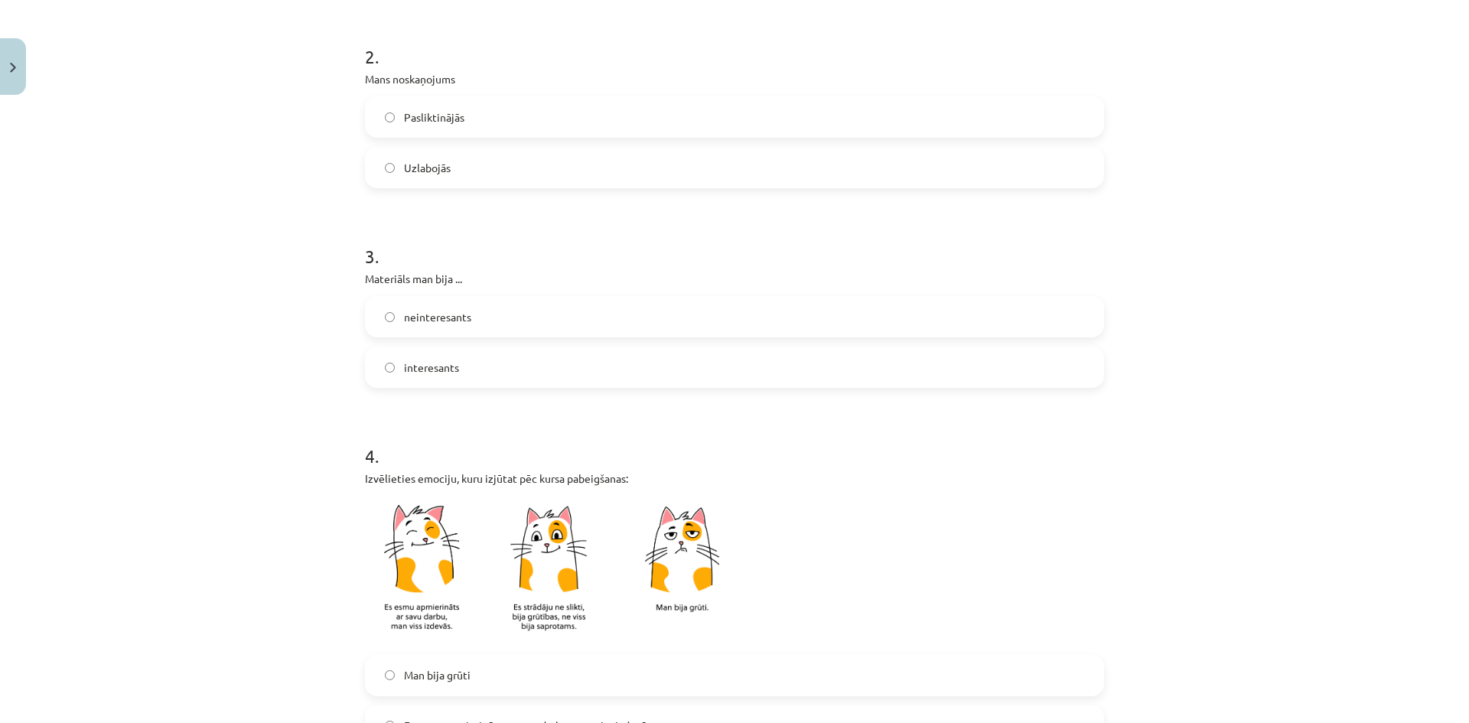
click at [530, 379] on label "interesants" at bounding box center [734, 367] width 736 height 38
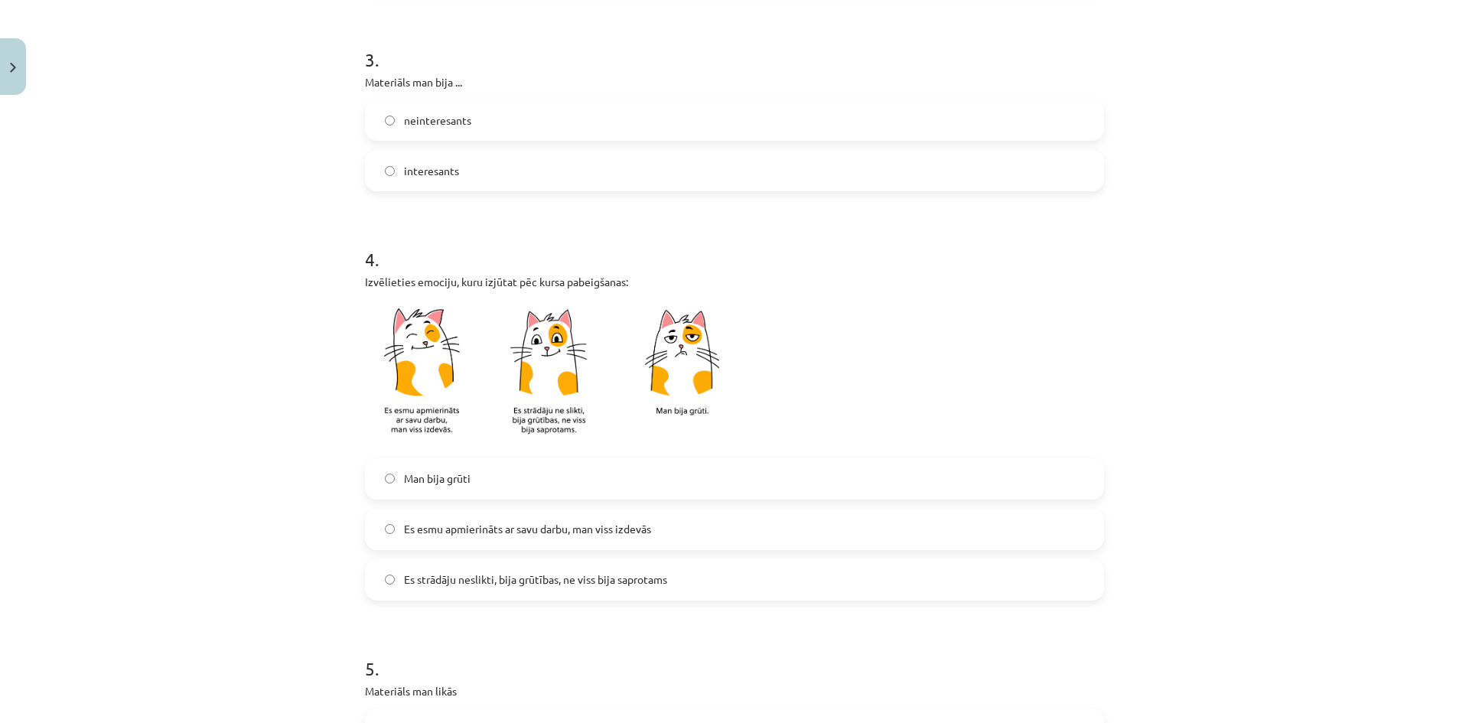
scroll to position [841, 0]
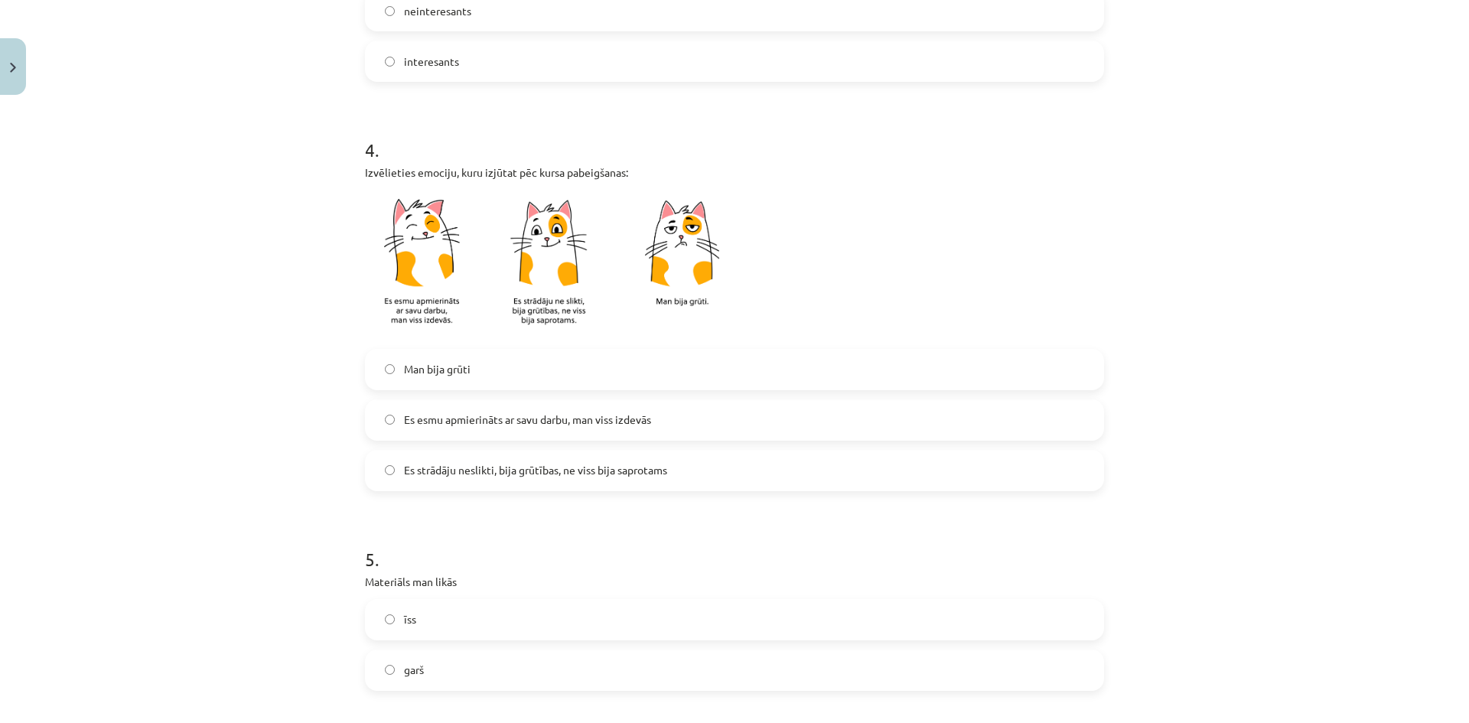
click at [522, 478] on span "Es strādāju neslikti, bija grūtības, ne viss bija saprotams" at bounding box center [535, 470] width 263 height 16
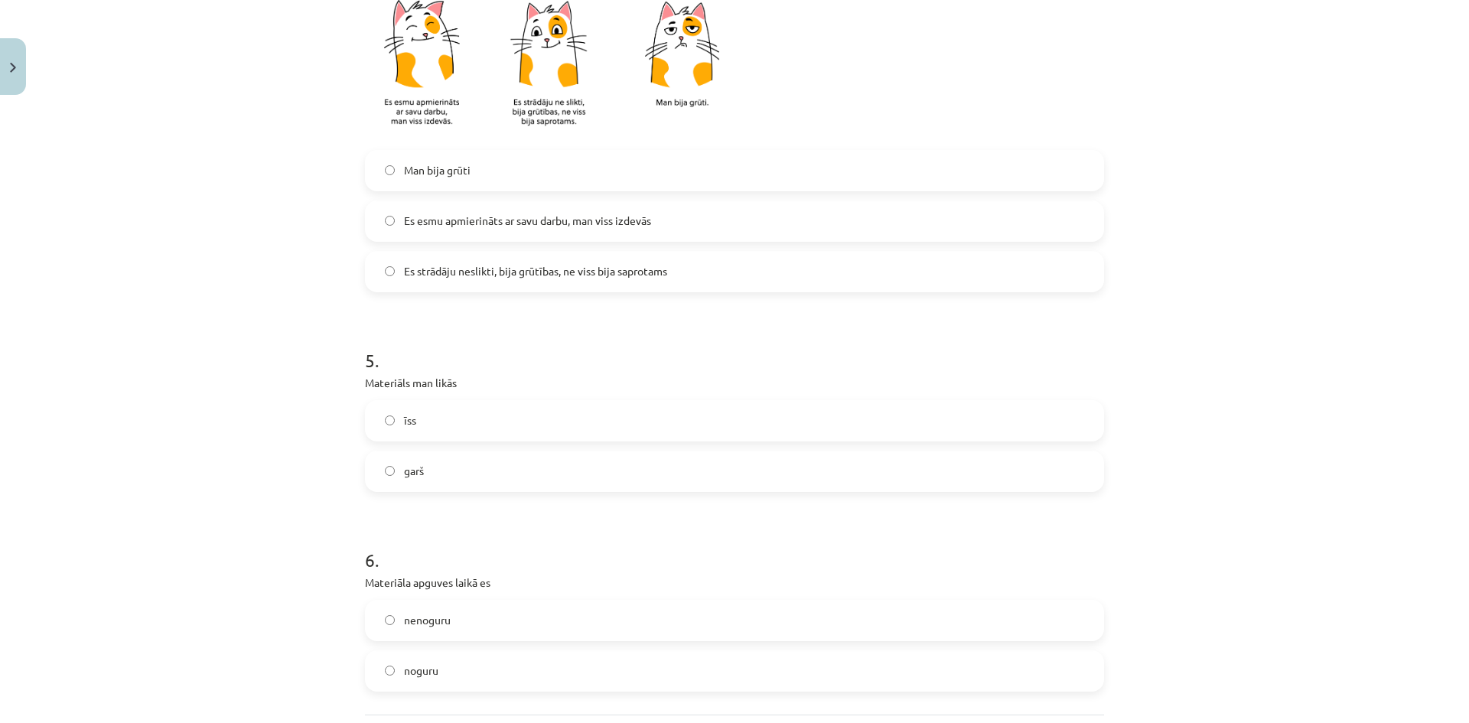
scroll to position [1071, 0]
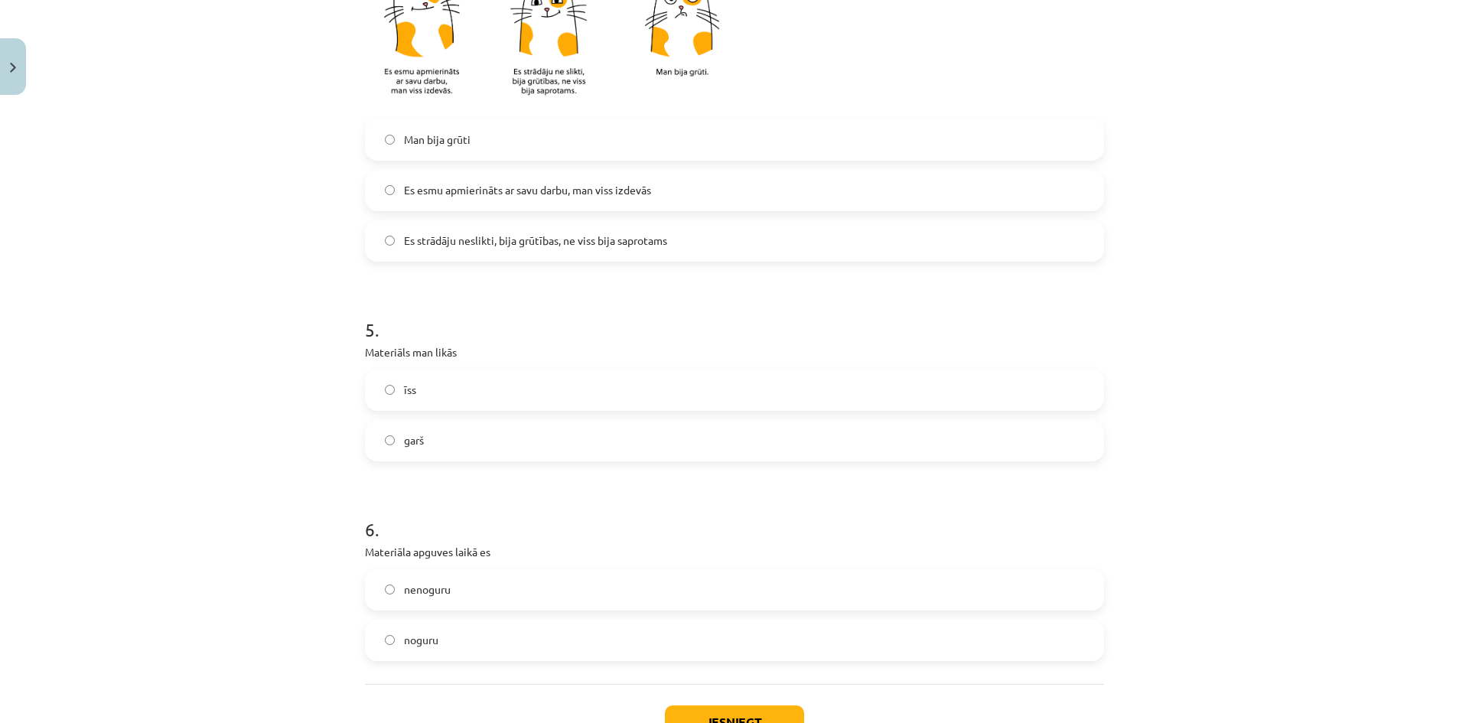
click at [509, 394] on label "īss" at bounding box center [734, 390] width 736 height 38
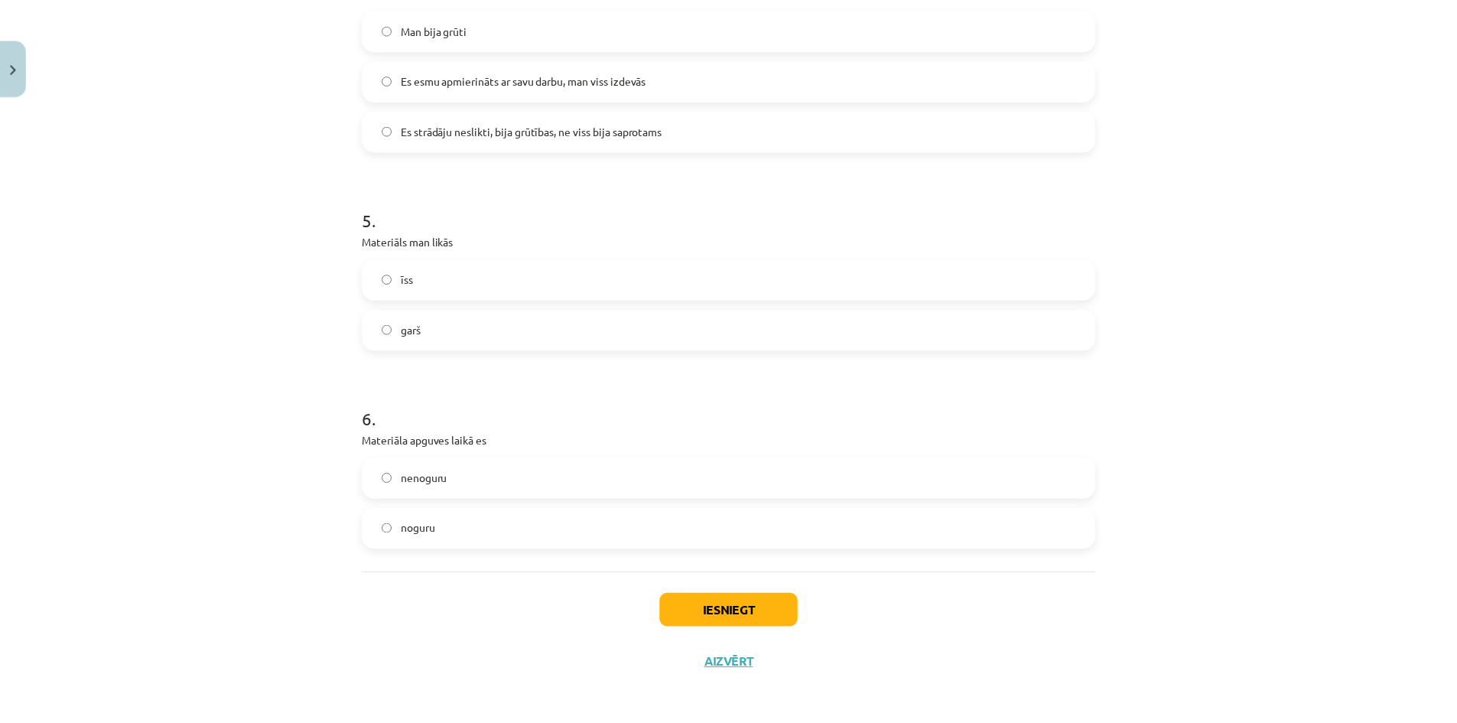
scroll to position [1186, 0]
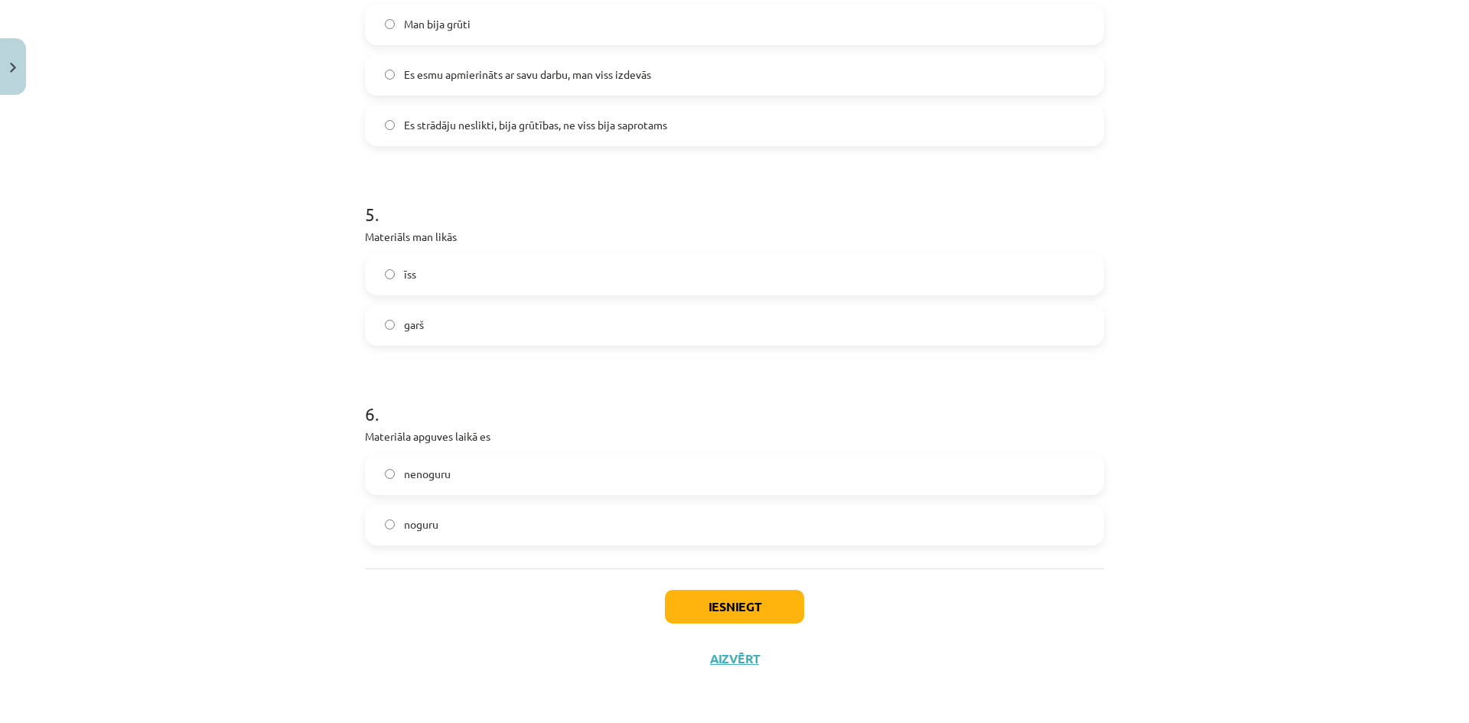
click at [529, 485] on label "nenoguru" at bounding box center [734, 474] width 736 height 38
click at [714, 594] on button "Iesniegt" at bounding box center [734, 607] width 139 height 34
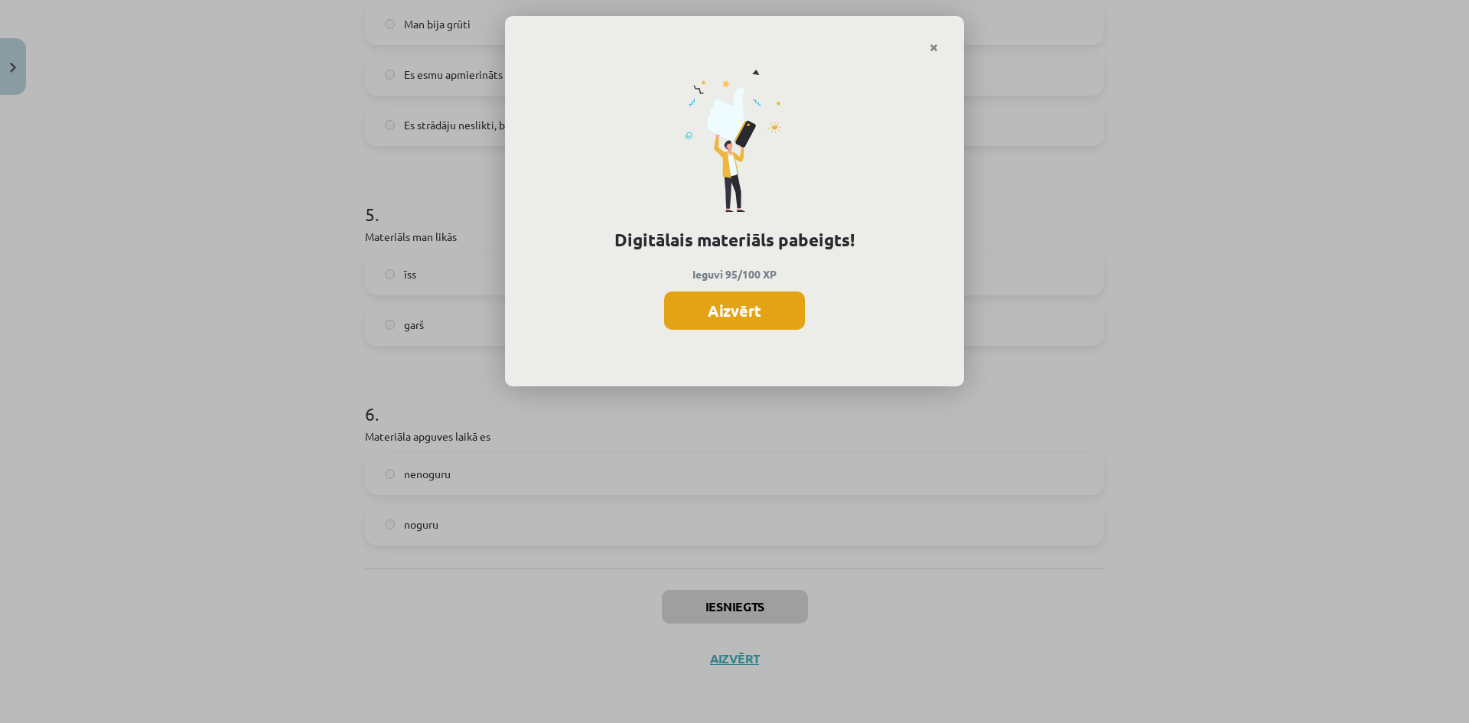
click at [683, 313] on button "Aizvērt" at bounding box center [734, 310] width 141 height 38
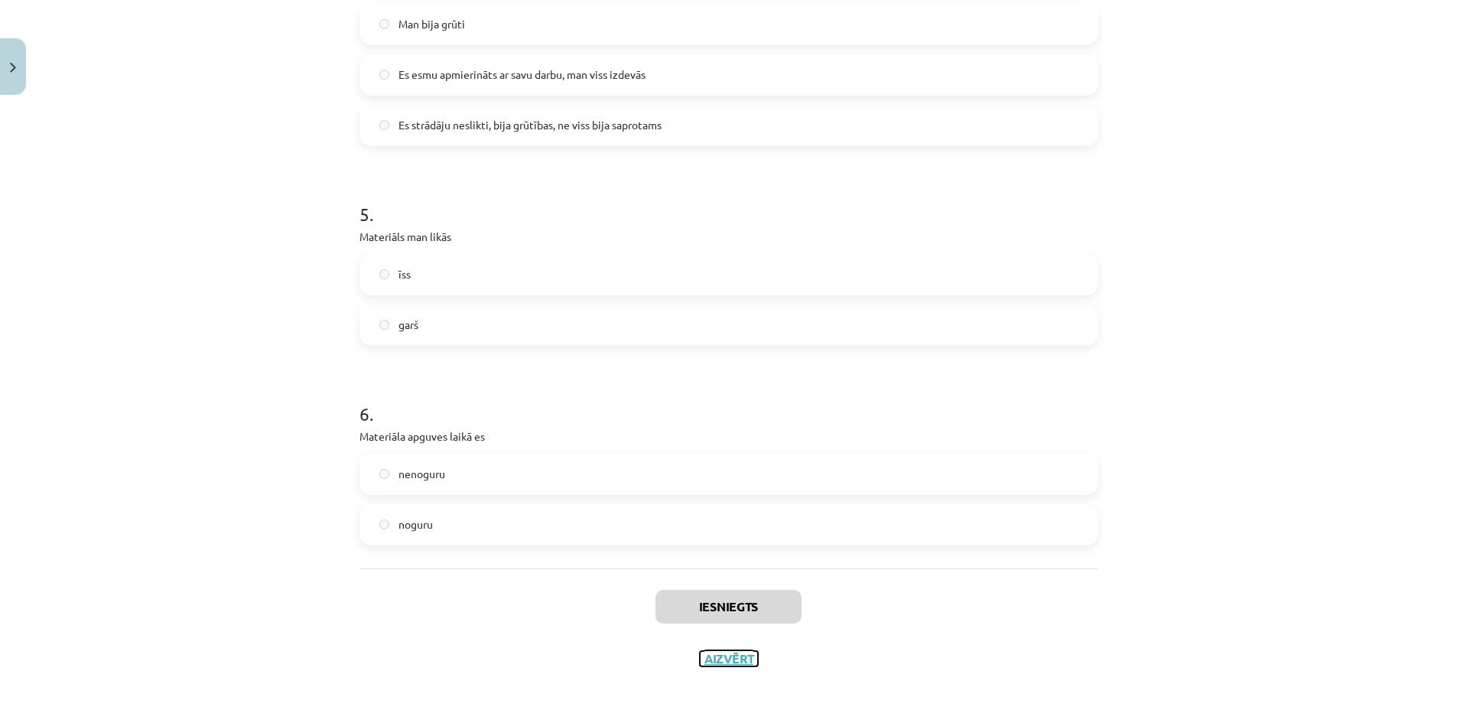
click at [724, 663] on button "Aizvērt" at bounding box center [729, 658] width 58 height 15
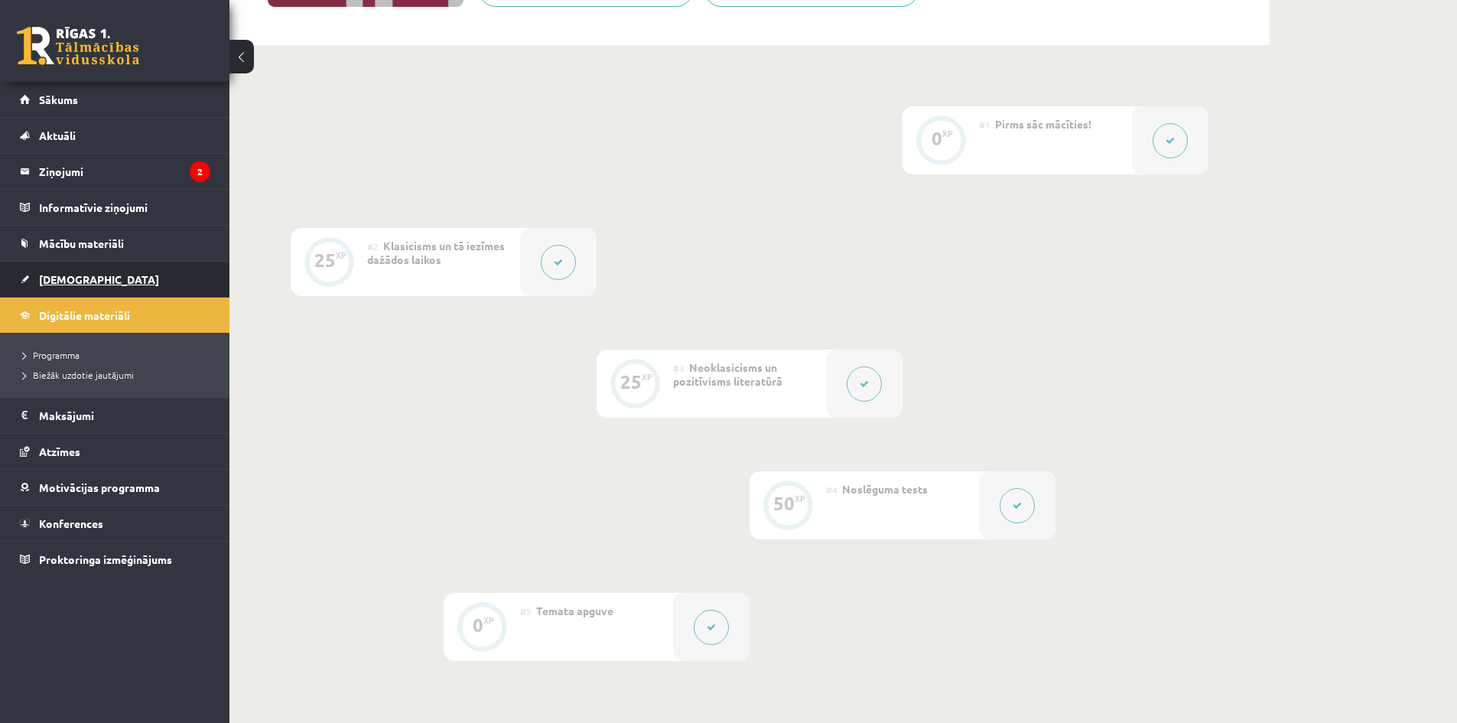
click at [61, 282] on span "[DEMOGRAPHIC_DATA]" at bounding box center [99, 279] width 120 height 14
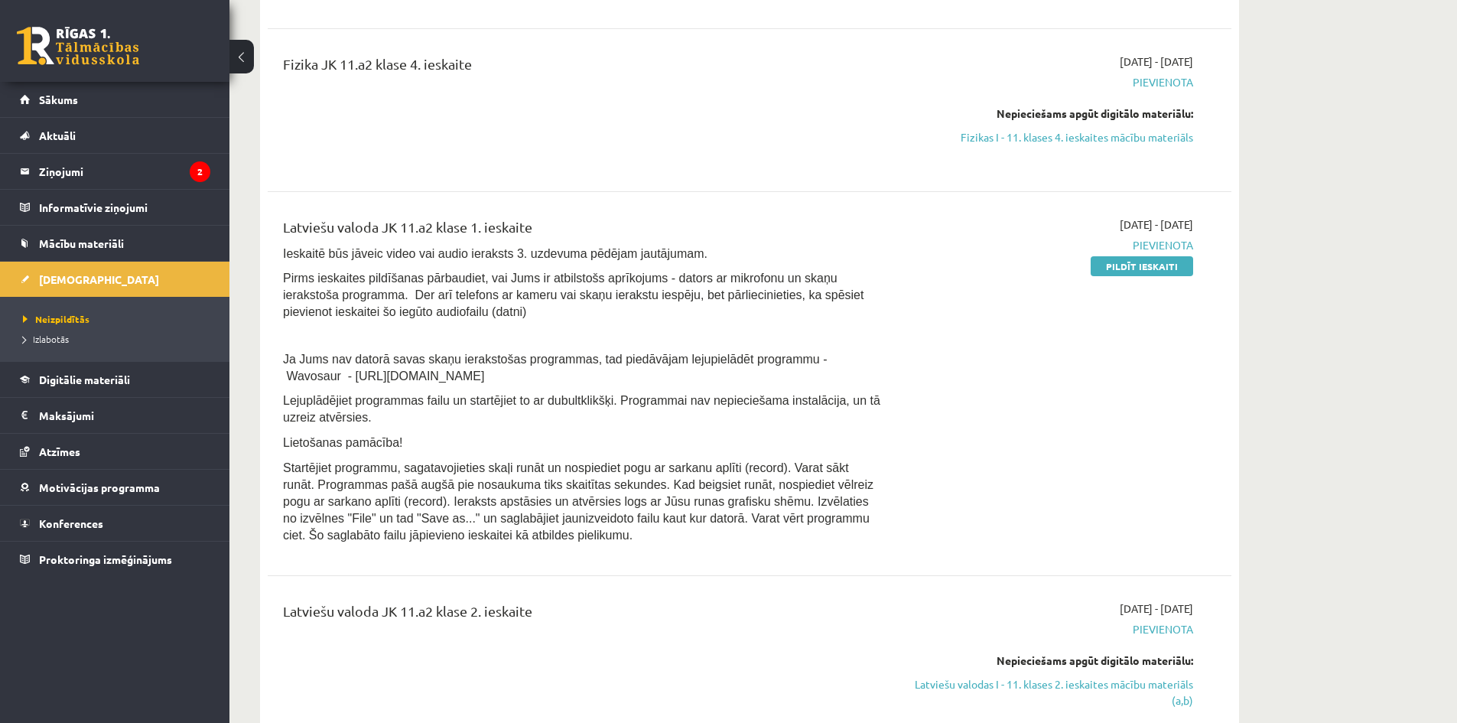
scroll to position [1377, 0]
